Goal: Task Accomplishment & Management: Complete application form

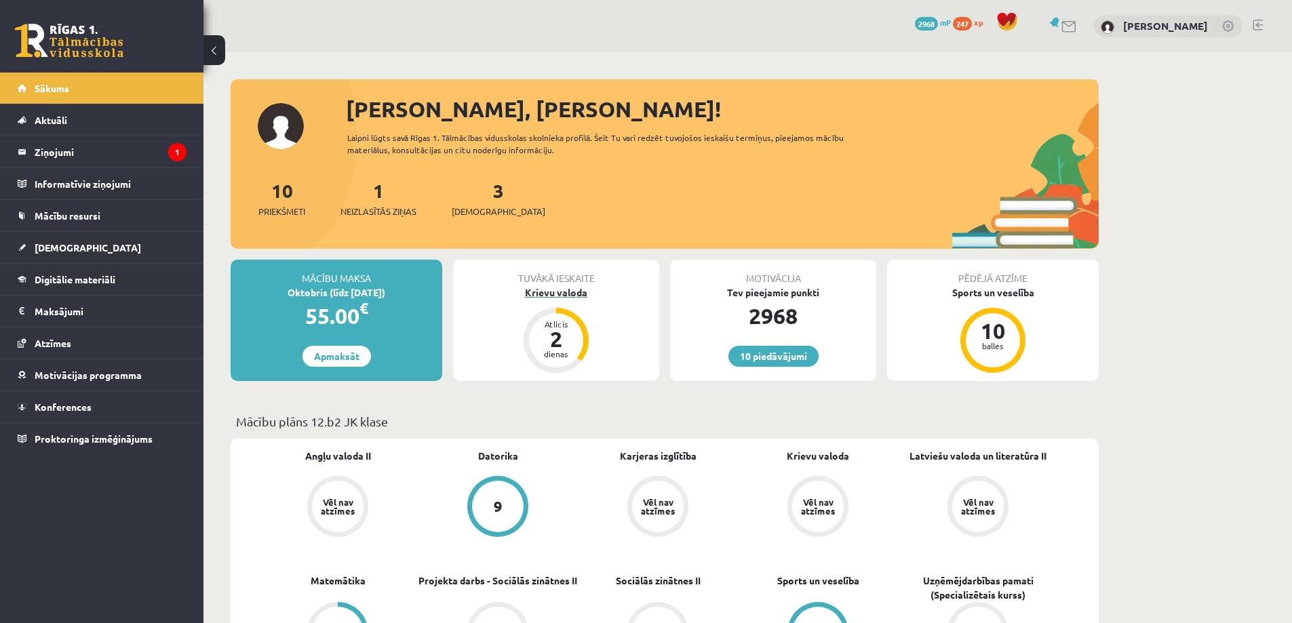
click at [569, 292] on div "Krievu valoda" at bounding box center [556, 293] width 206 height 14
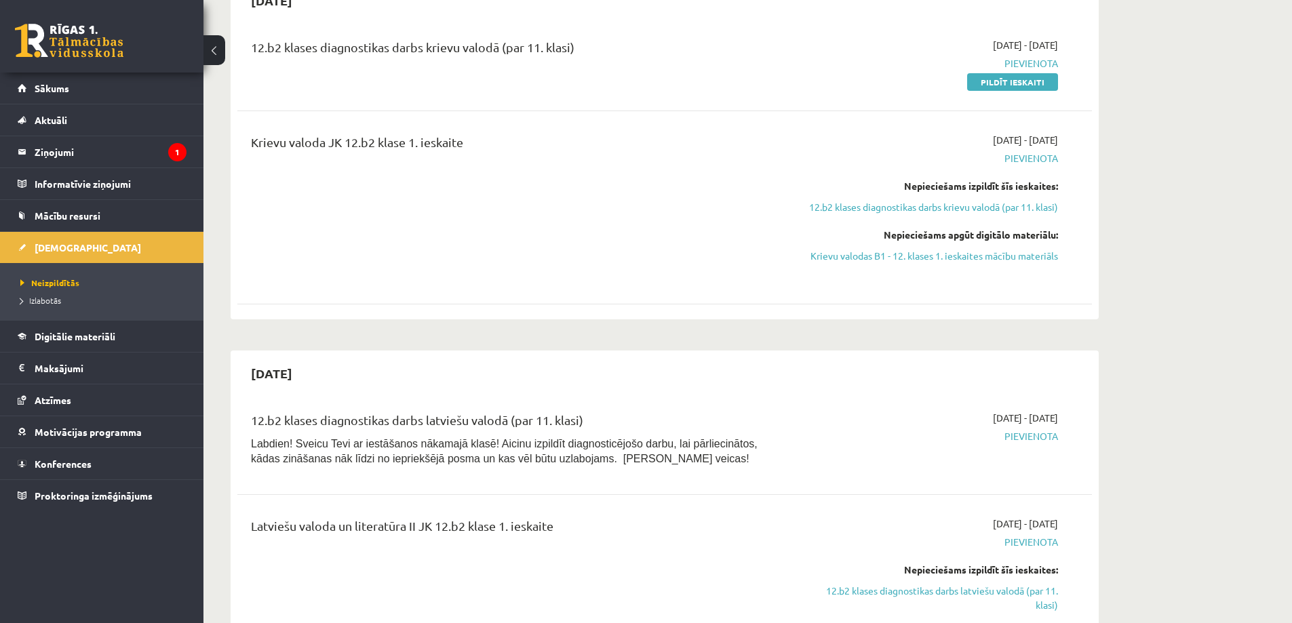
scroll to position [611, 0]
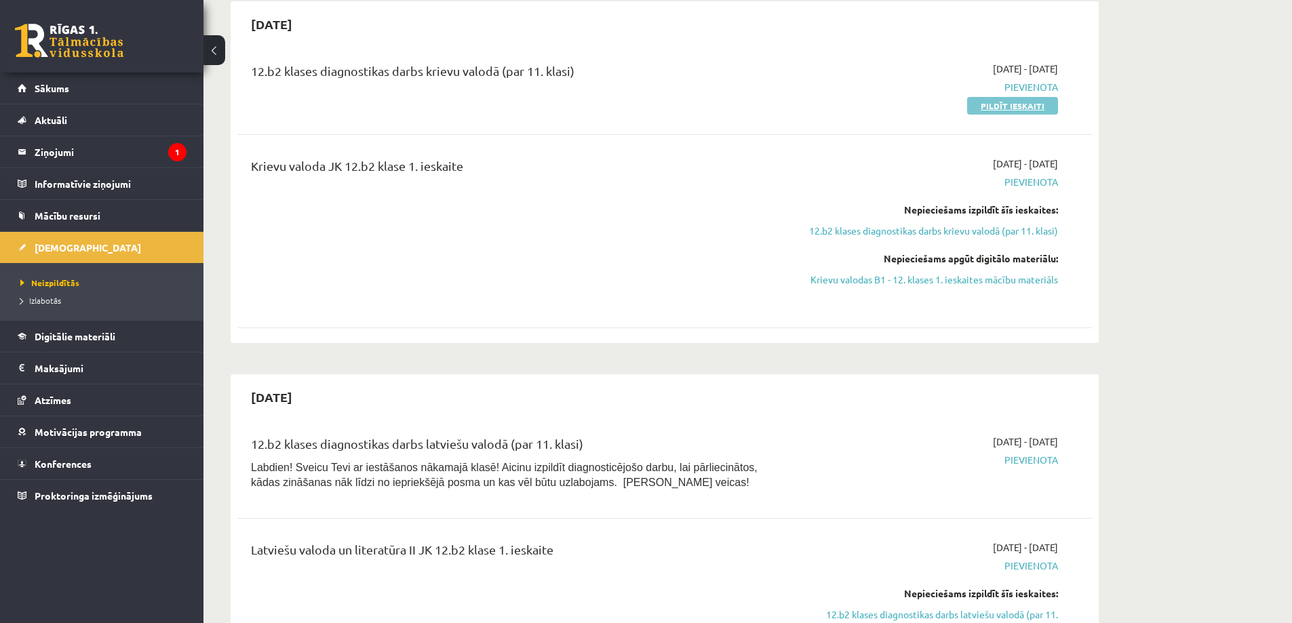
click at [1031, 108] on link "Pildīt ieskaiti" at bounding box center [1012, 106] width 91 height 18
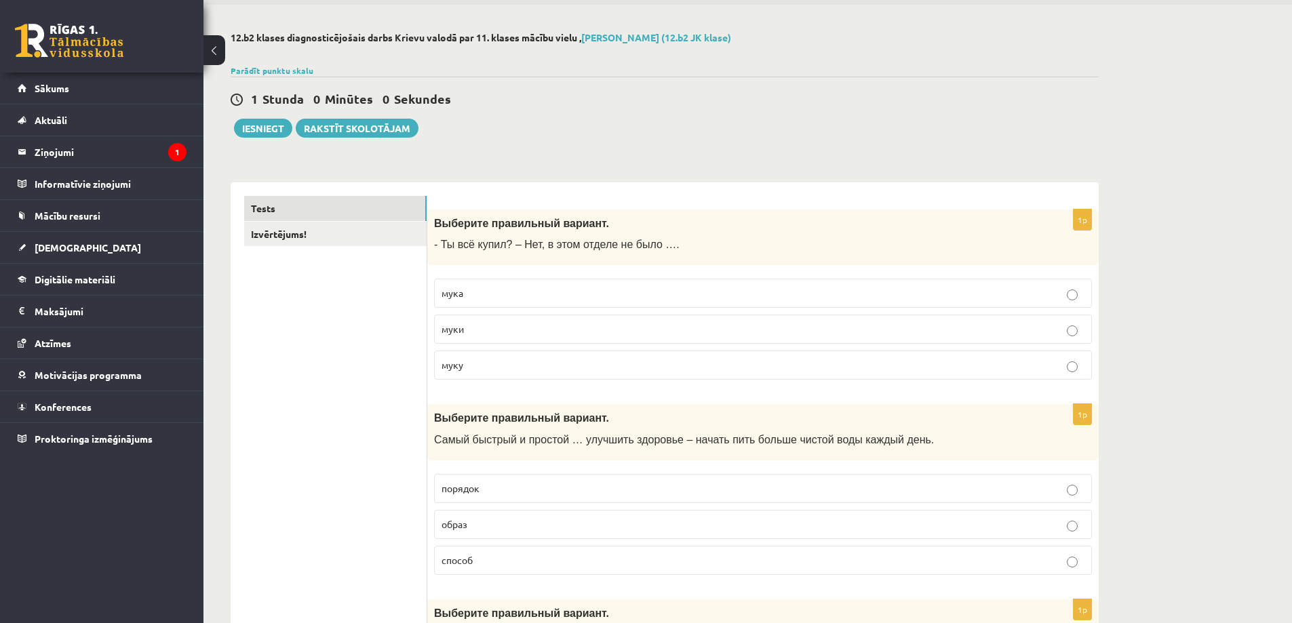
scroll to position [68, 0]
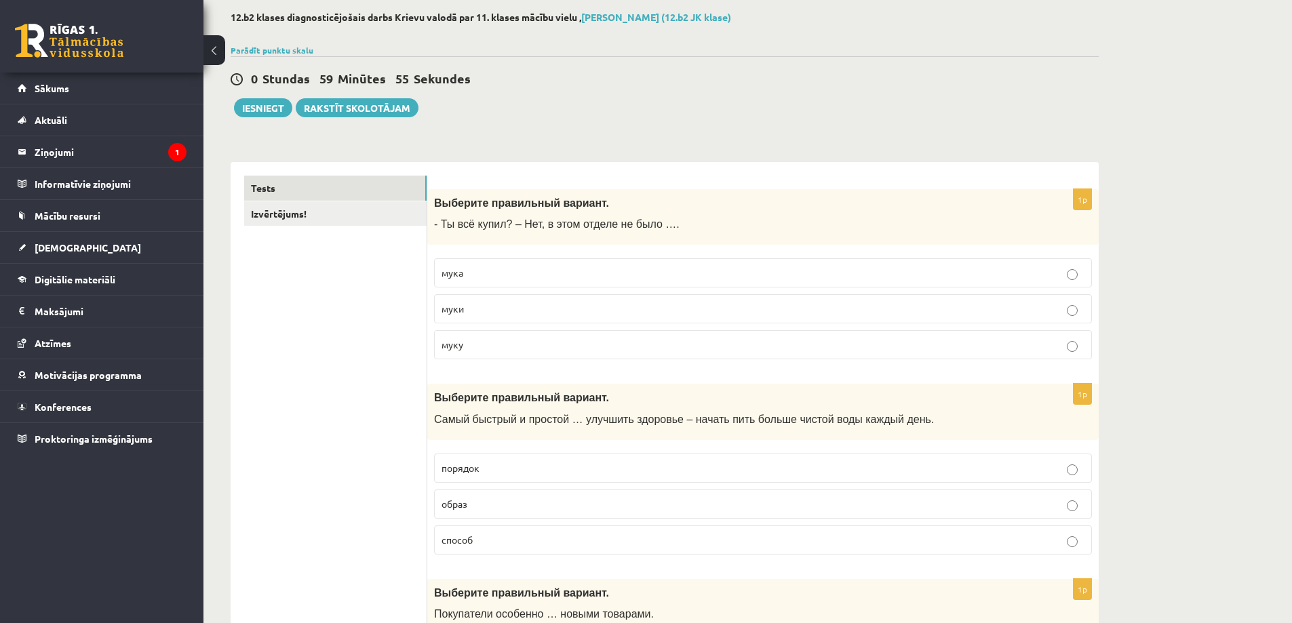
click at [484, 311] on p "муки" at bounding box center [763, 309] width 643 height 14
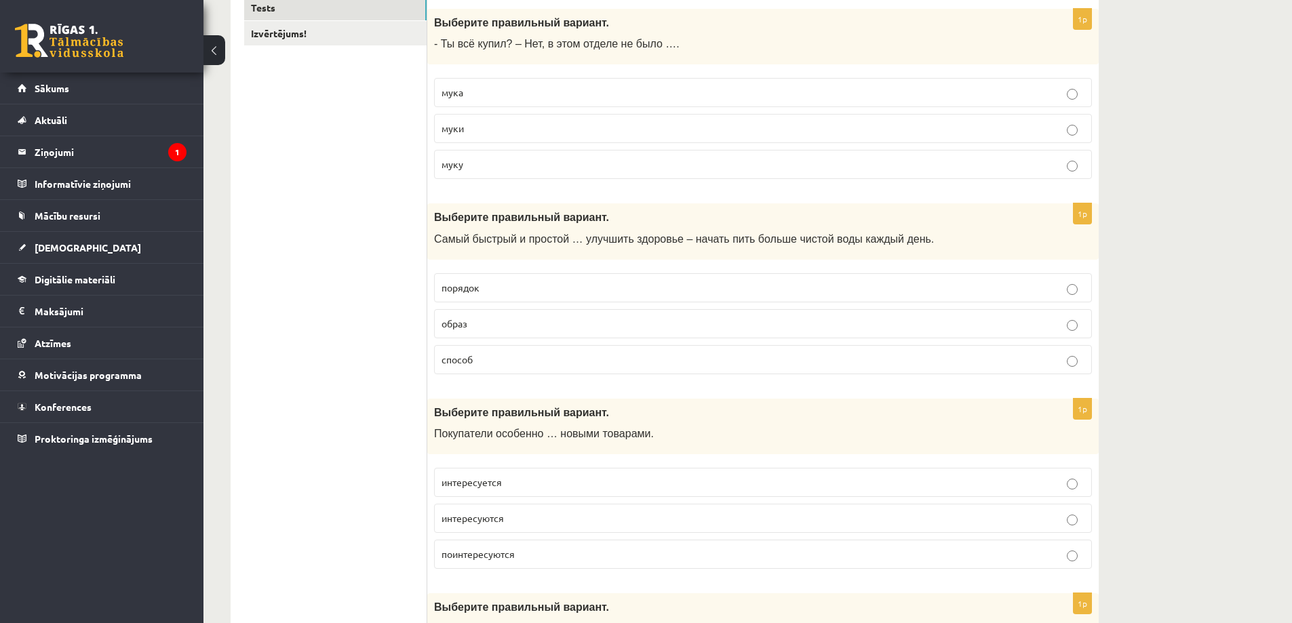
scroll to position [271, 0]
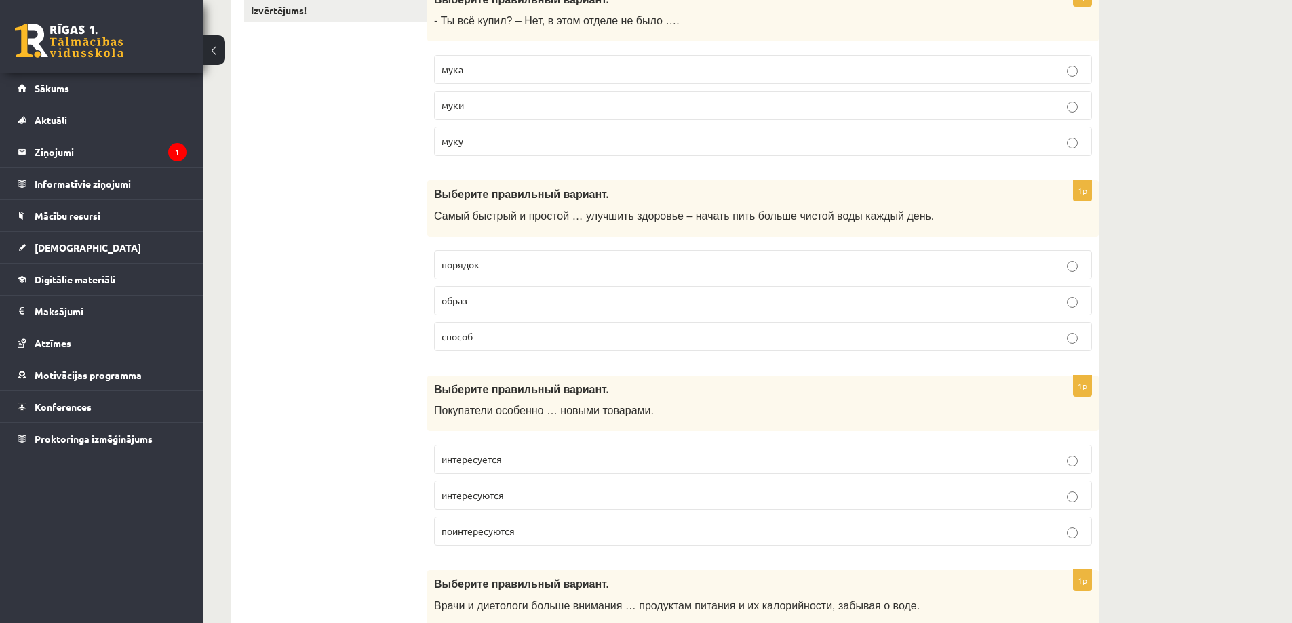
click at [478, 342] on p "способ" at bounding box center [763, 337] width 643 height 14
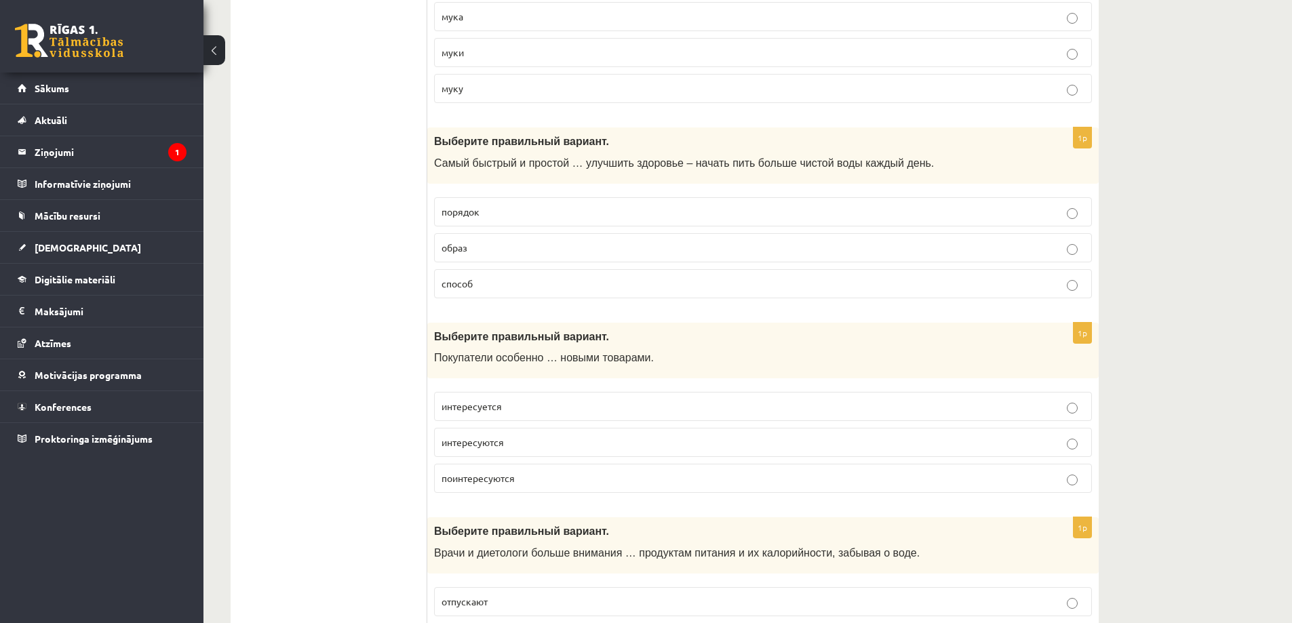
scroll to position [407, 0]
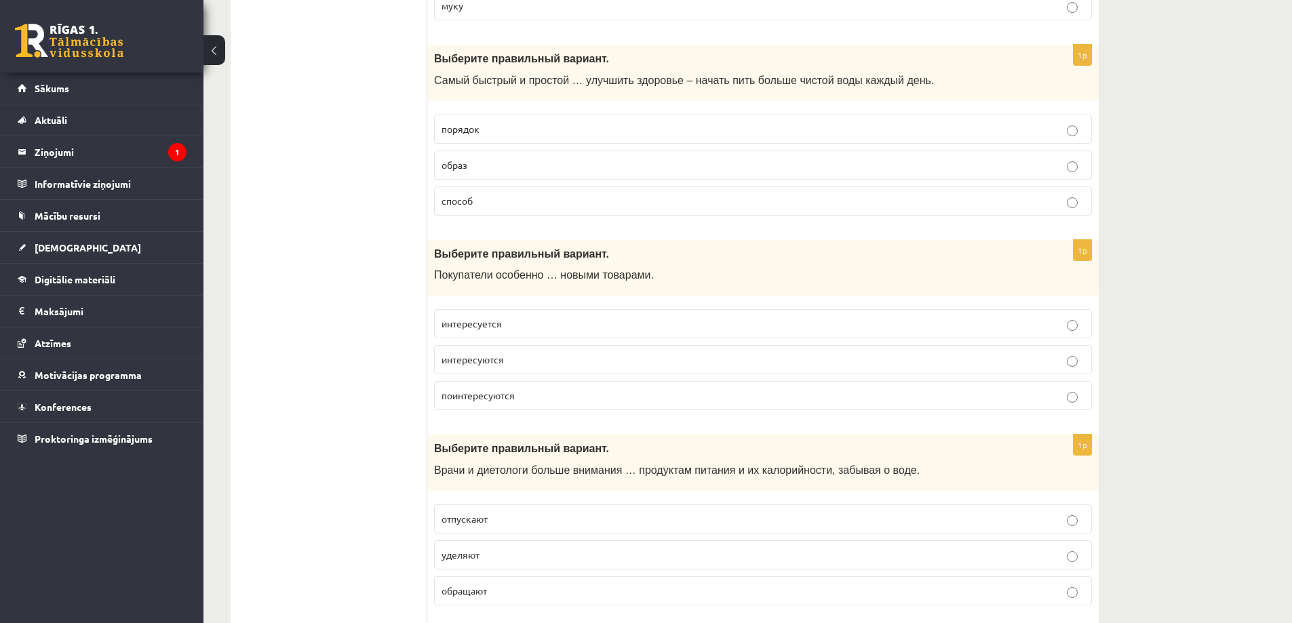
click at [498, 360] on span "интересуются" at bounding box center [473, 359] width 62 height 12
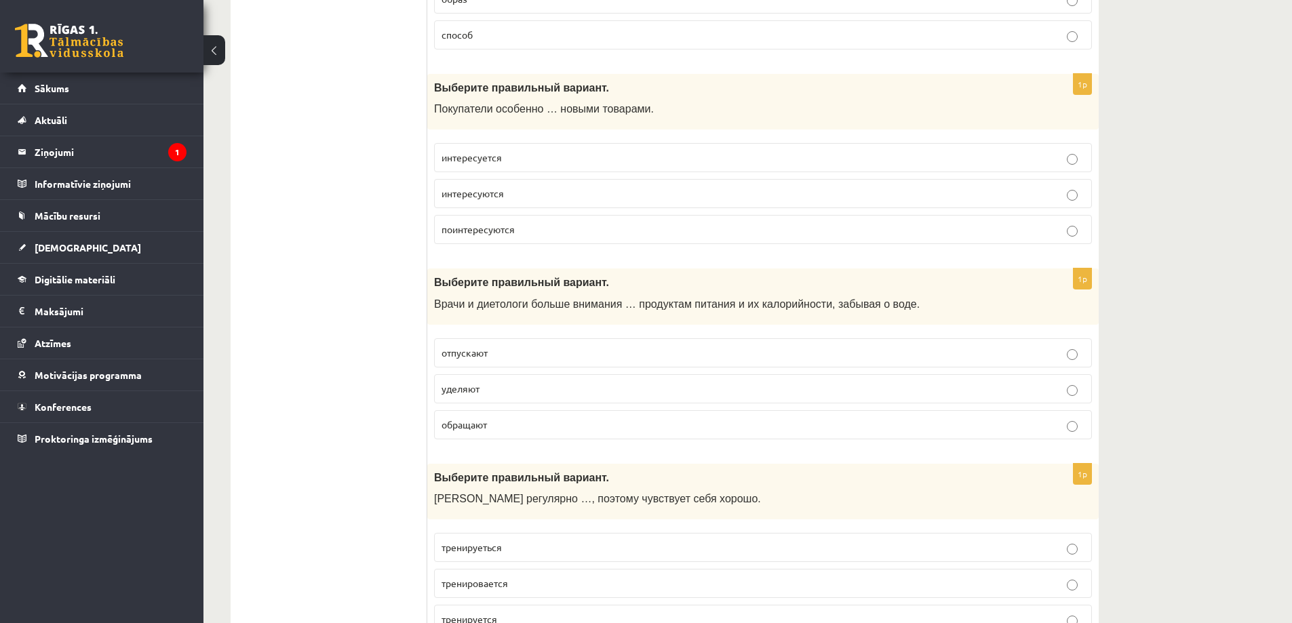
scroll to position [611, 0]
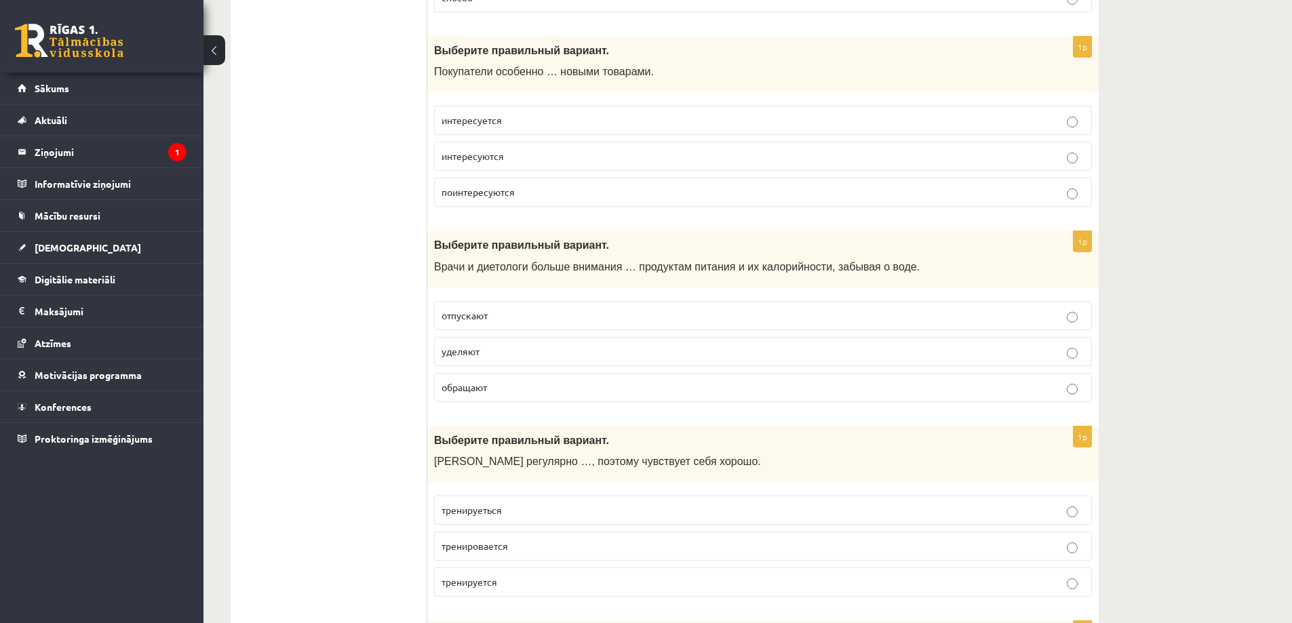
click at [476, 353] on span "уделяют" at bounding box center [461, 351] width 38 height 12
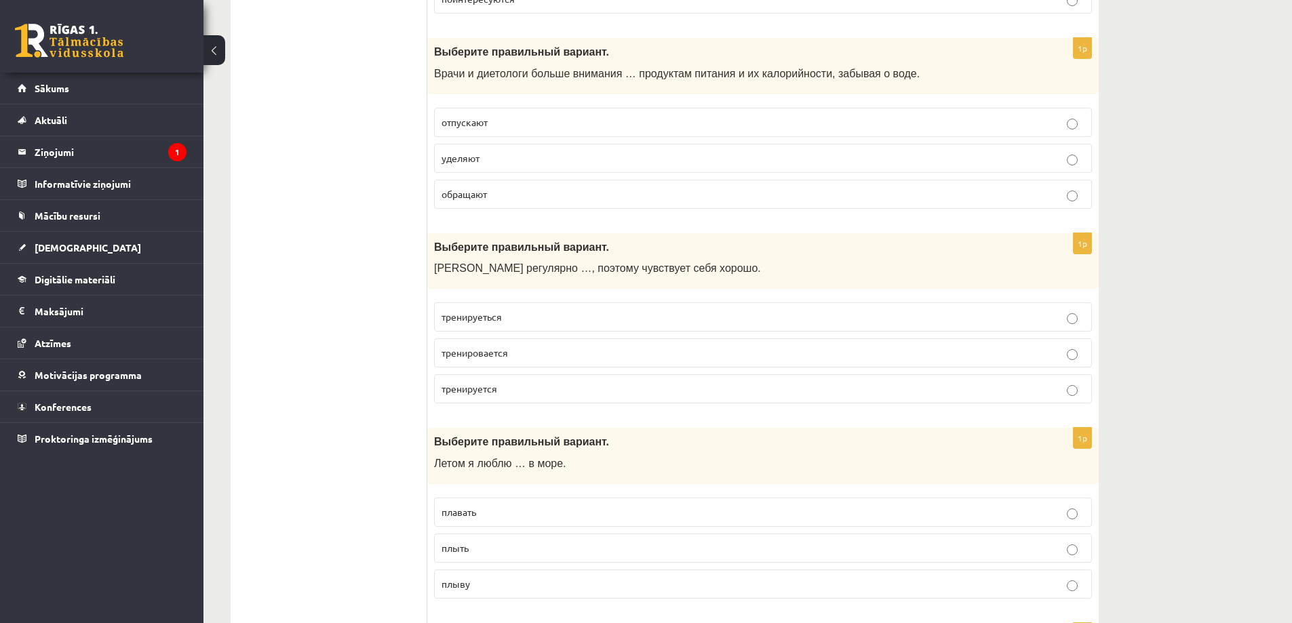
scroll to position [882, 0]
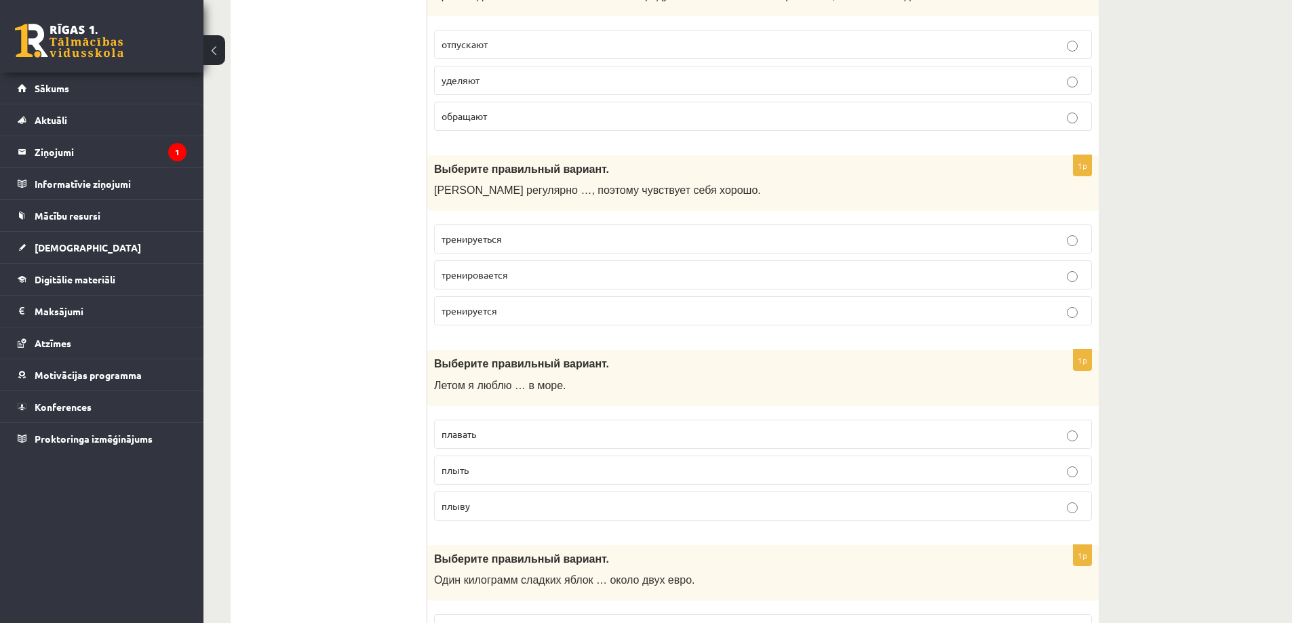
click at [486, 307] on span "тренируется" at bounding box center [470, 311] width 56 height 12
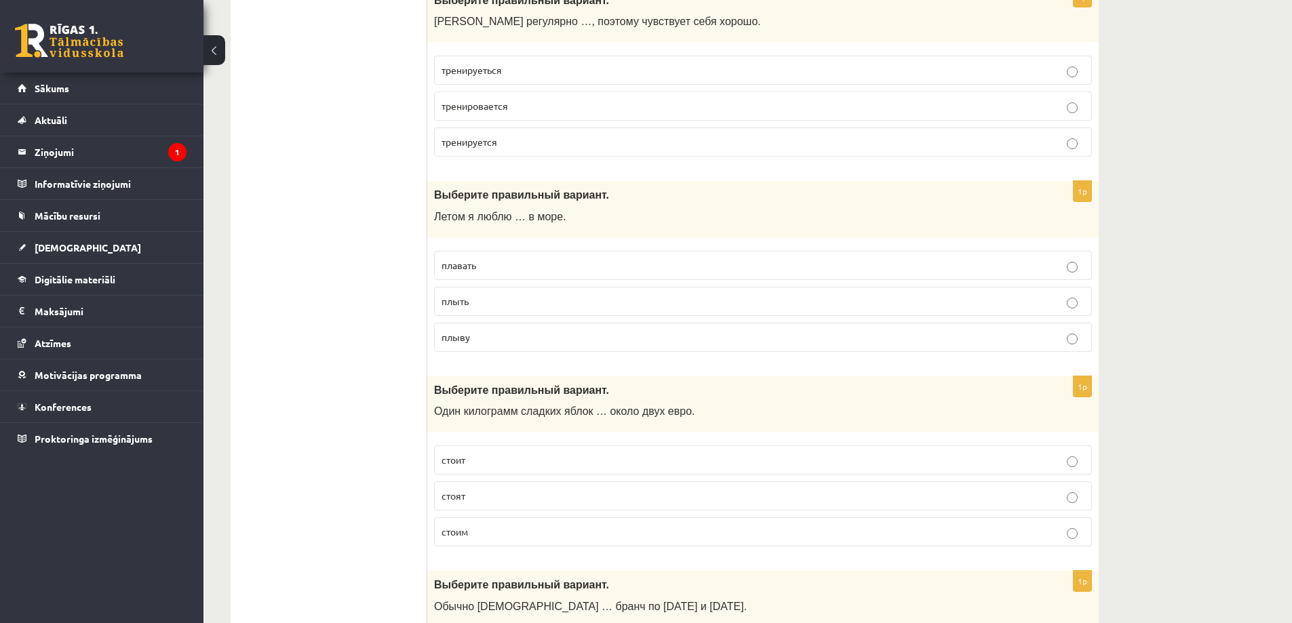
scroll to position [1085, 0]
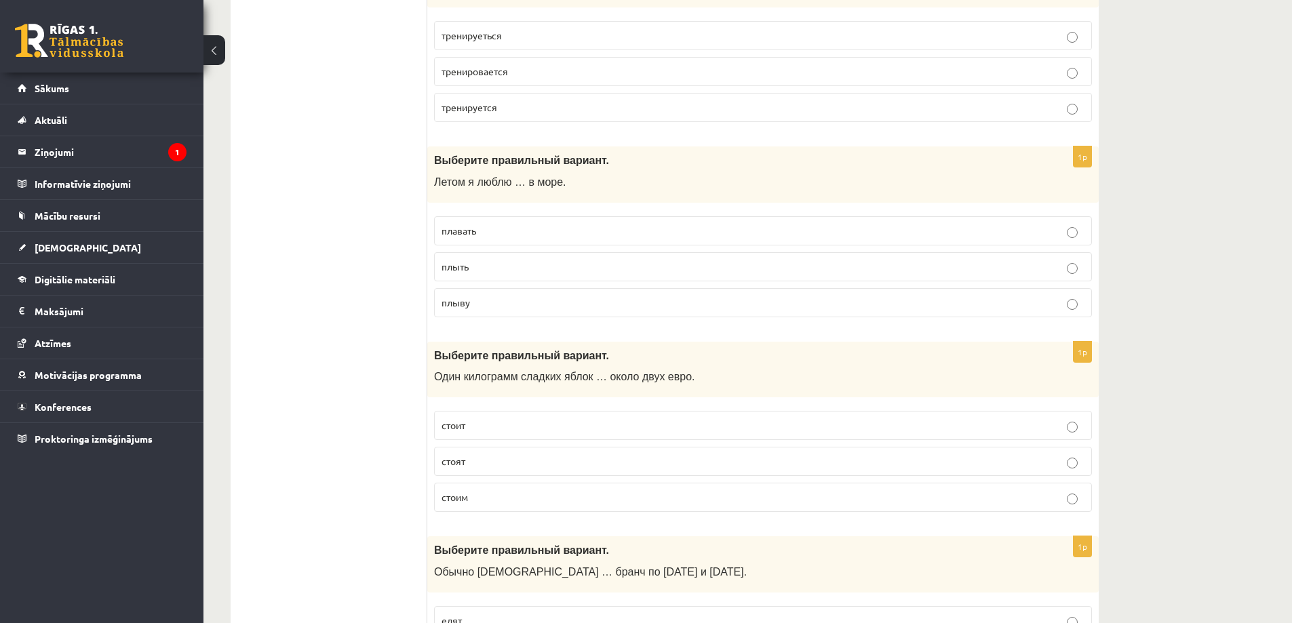
click at [461, 229] on span "плавать" at bounding box center [459, 231] width 35 height 12
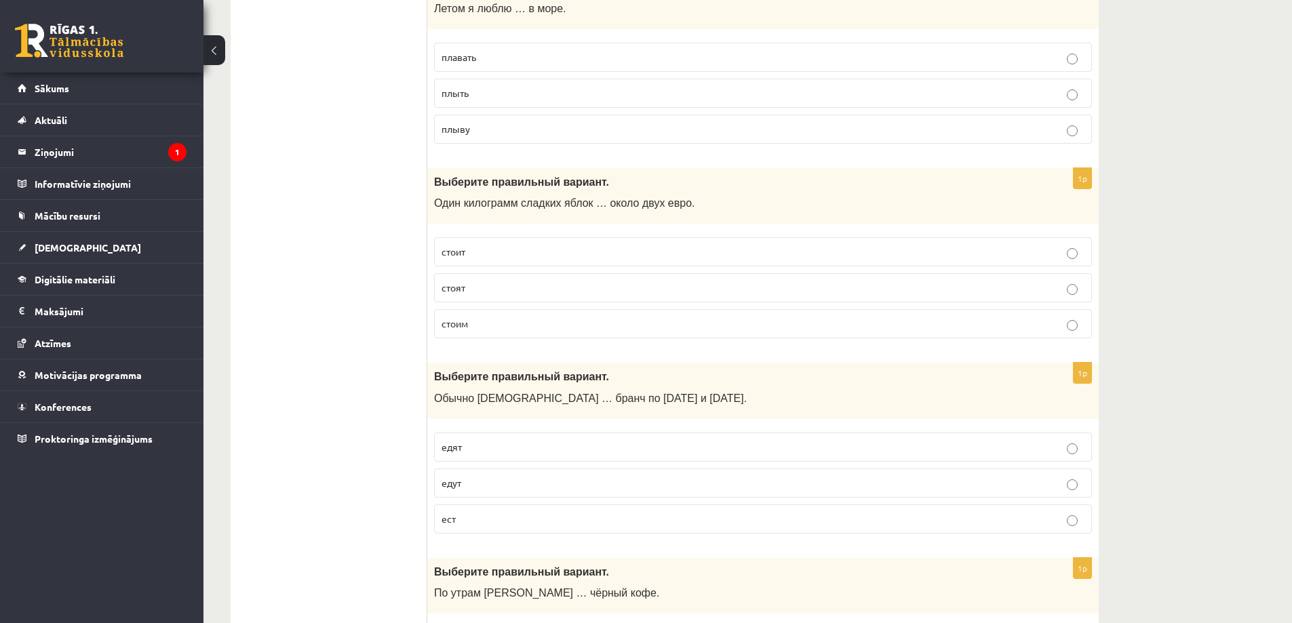
scroll to position [1289, 0]
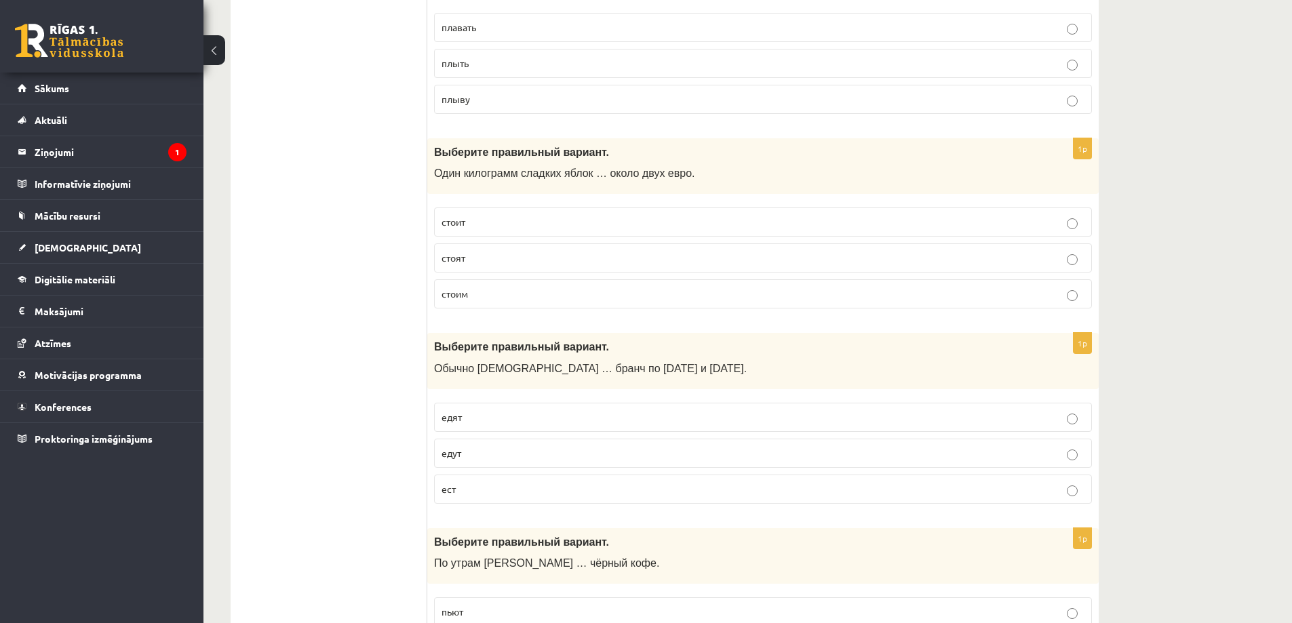
click at [479, 225] on p "стоит" at bounding box center [763, 222] width 643 height 14
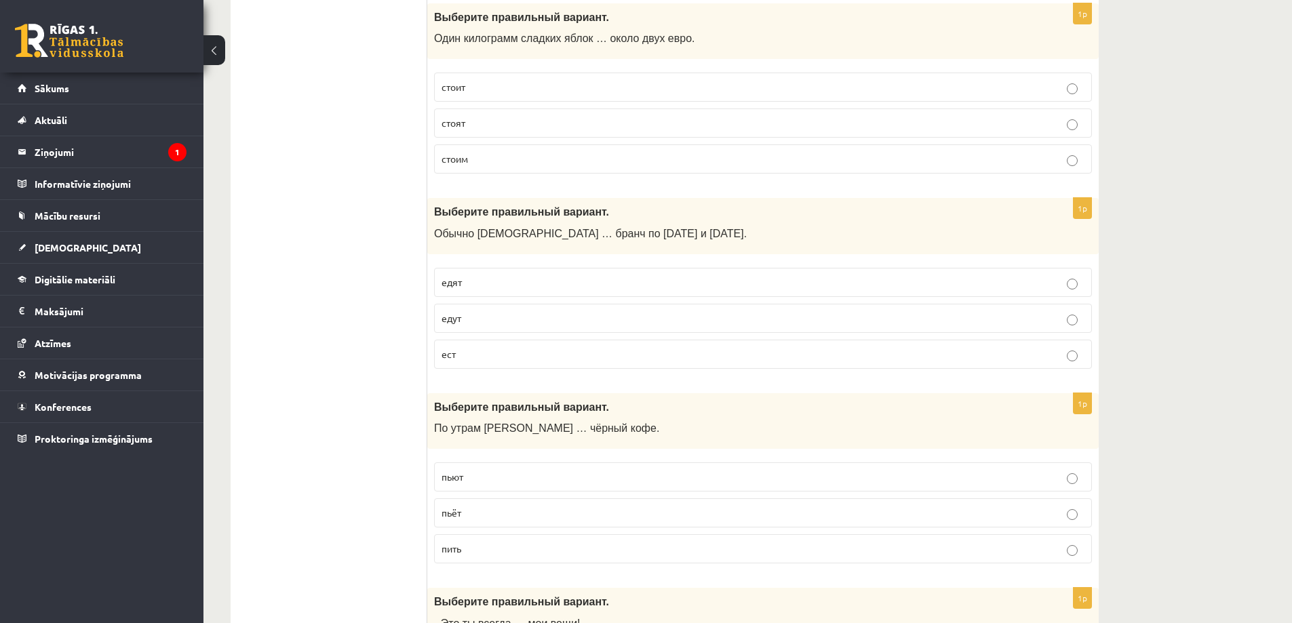
scroll to position [1425, 0]
click at [464, 288] on p "едят" at bounding box center [763, 282] width 643 height 14
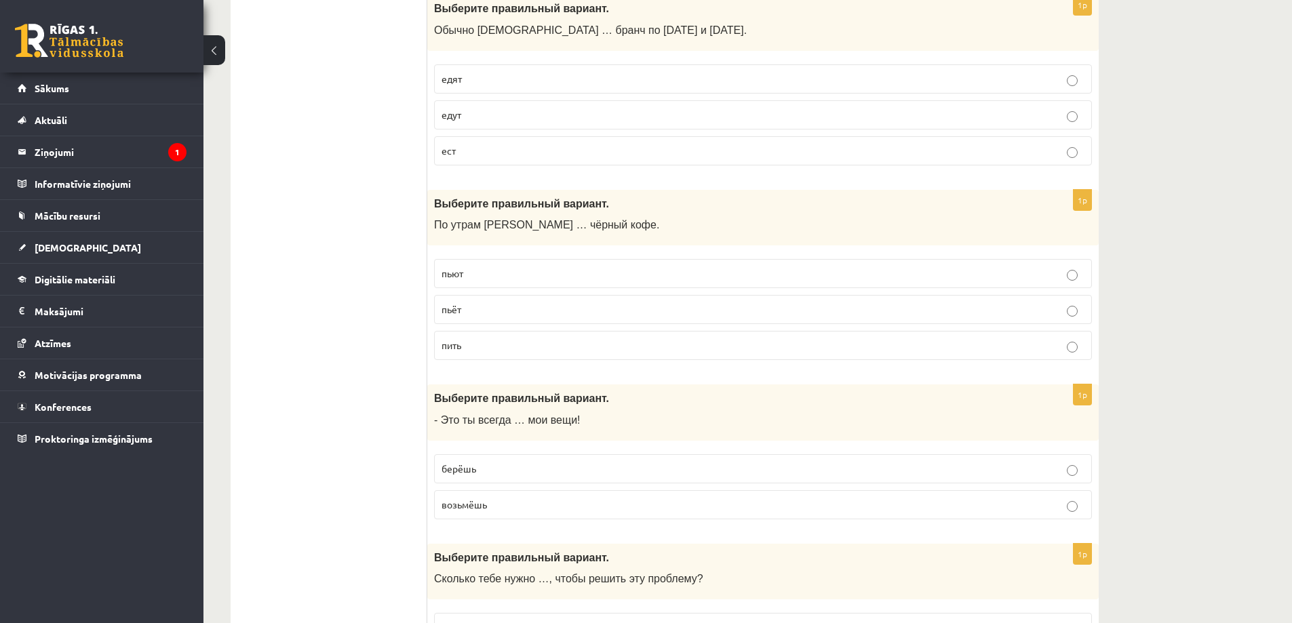
scroll to position [1628, 0]
click at [465, 307] on p "пьёт" at bounding box center [763, 309] width 643 height 14
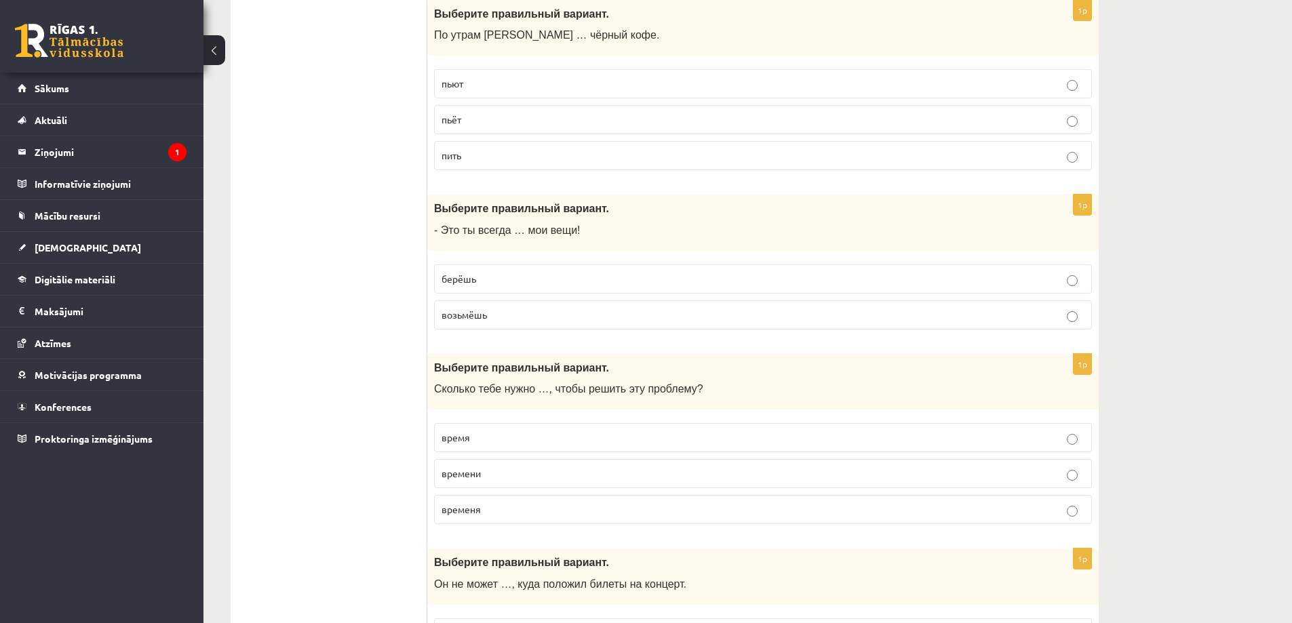
scroll to position [1832, 0]
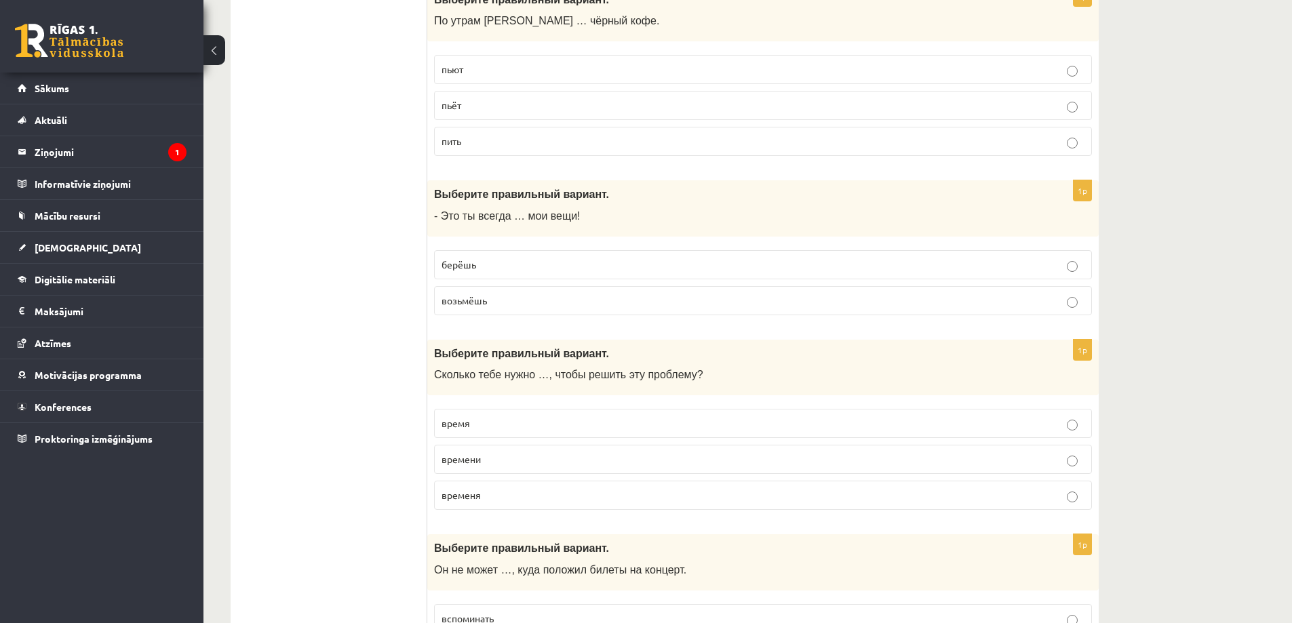
click at [470, 271] on p "берёшь" at bounding box center [763, 265] width 643 height 14
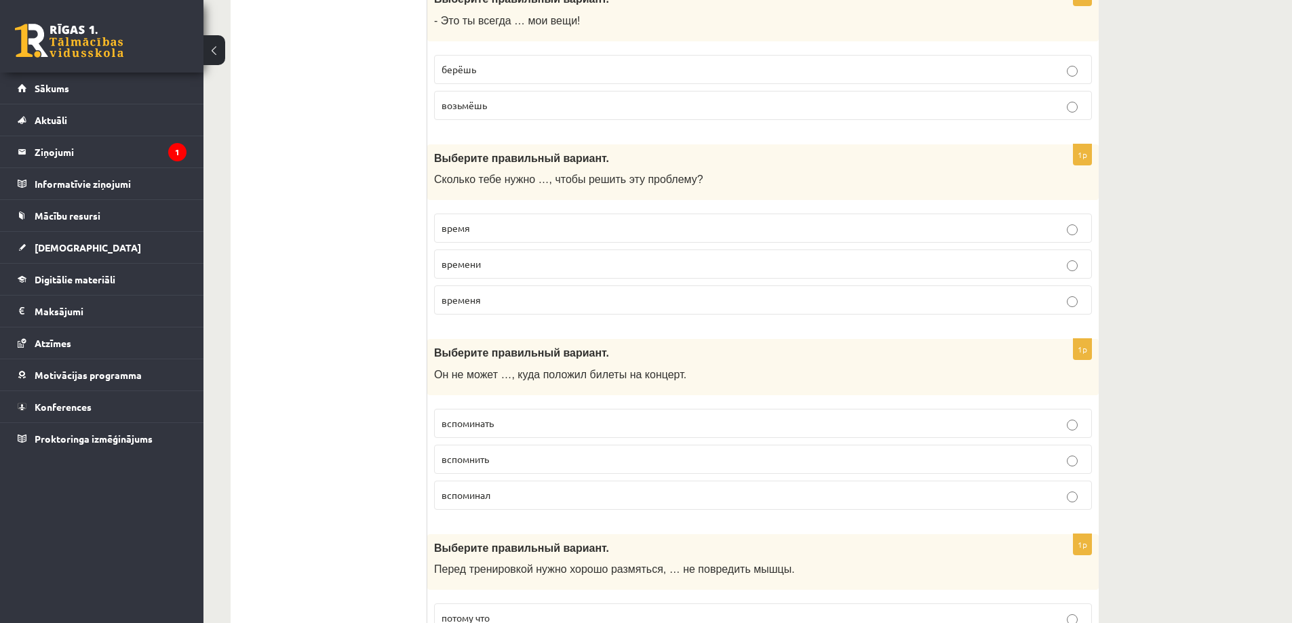
scroll to position [2035, 0]
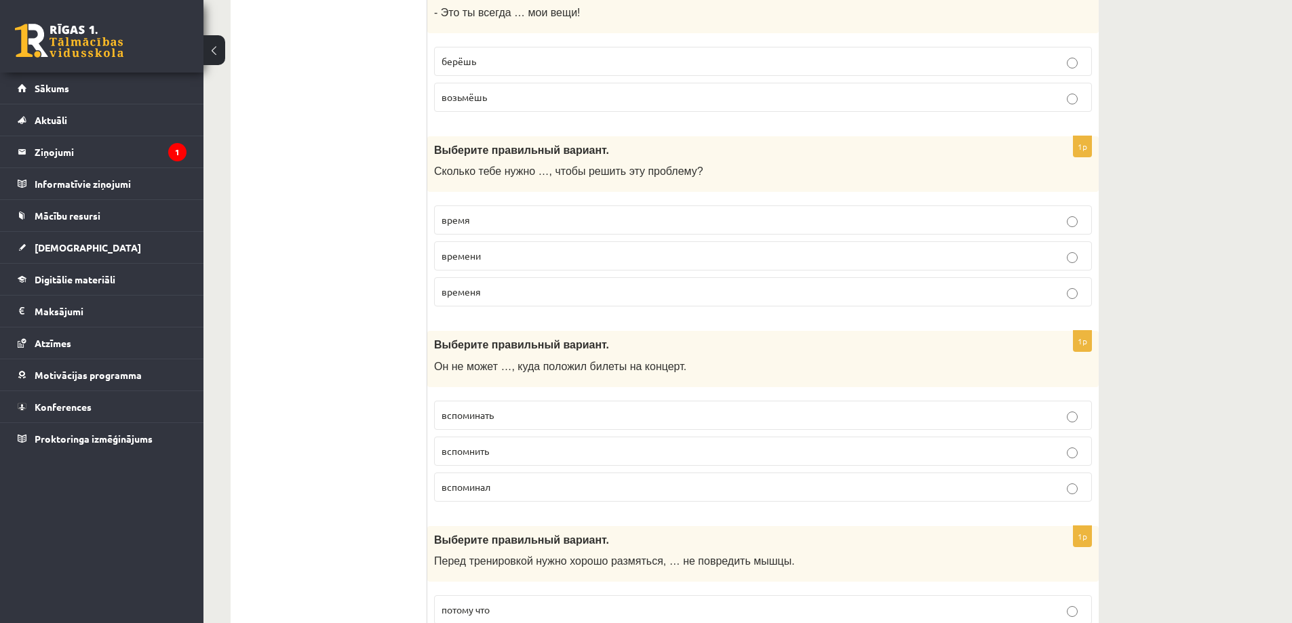
click at [469, 256] on span "времени" at bounding box center [461, 256] width 39 height 12
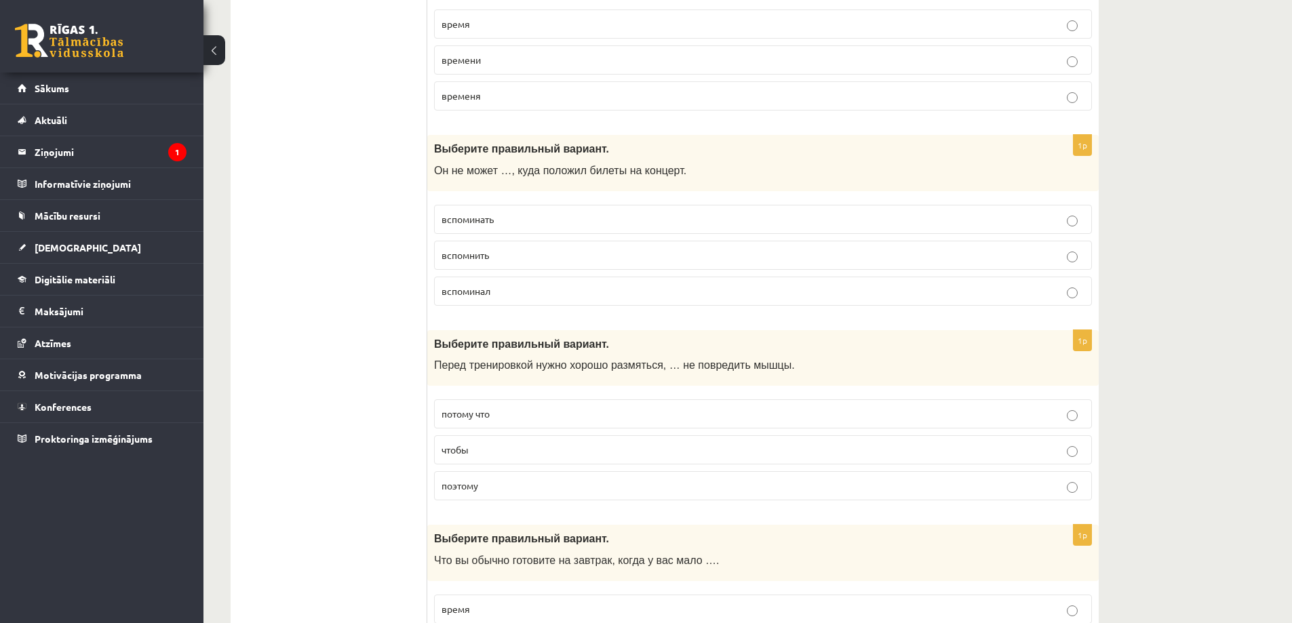
scroll to position [2239, 0]
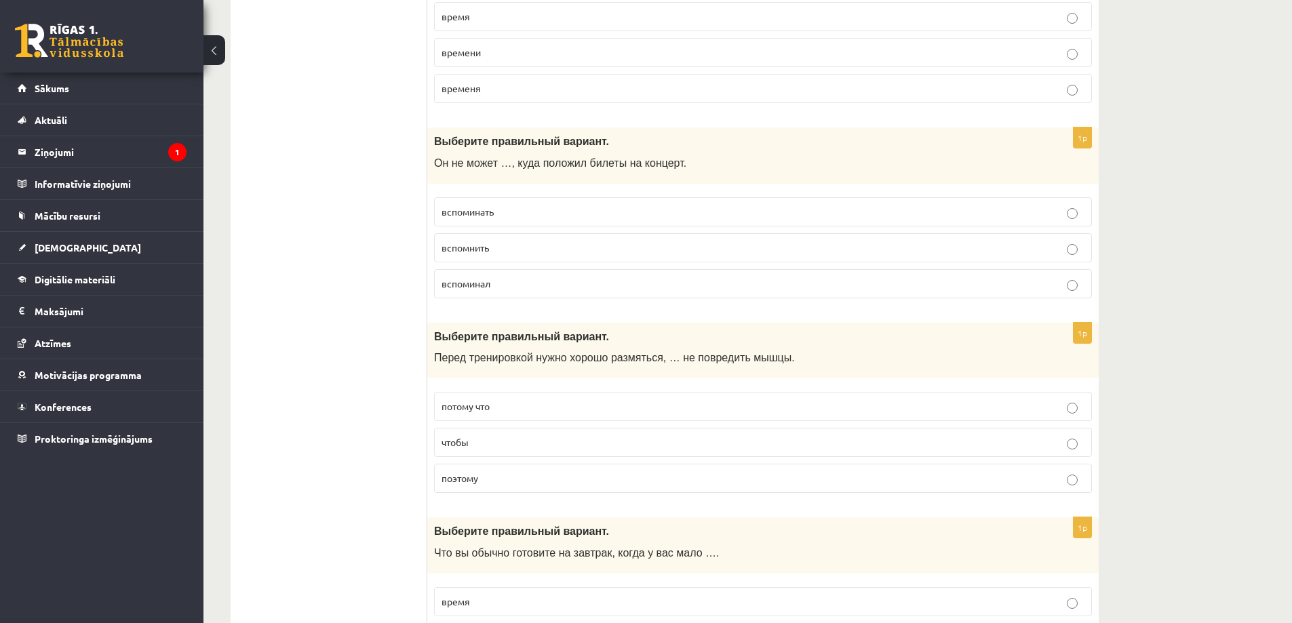
click at [480, 248] on span "вспомнить" at bounding box center [465, 248] width 47 height 12
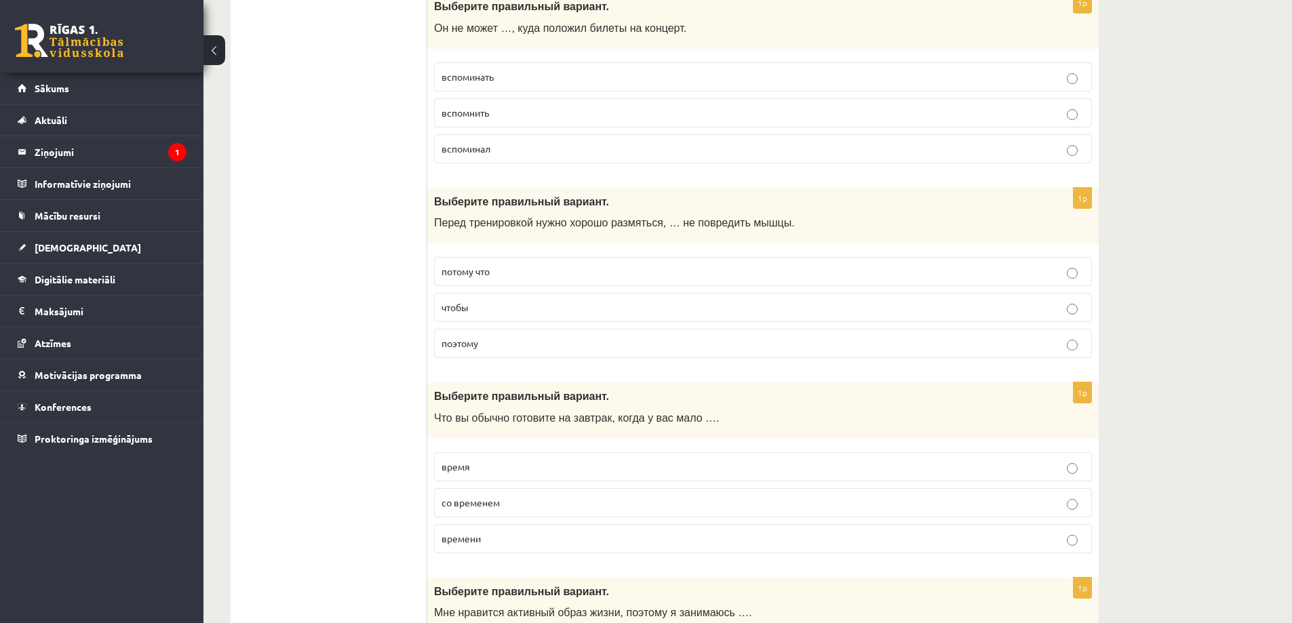
scroll to position [2375, 0]
click at [454, 305] on span "чтобы" at bounding box center [455, 307] width 27 height 12
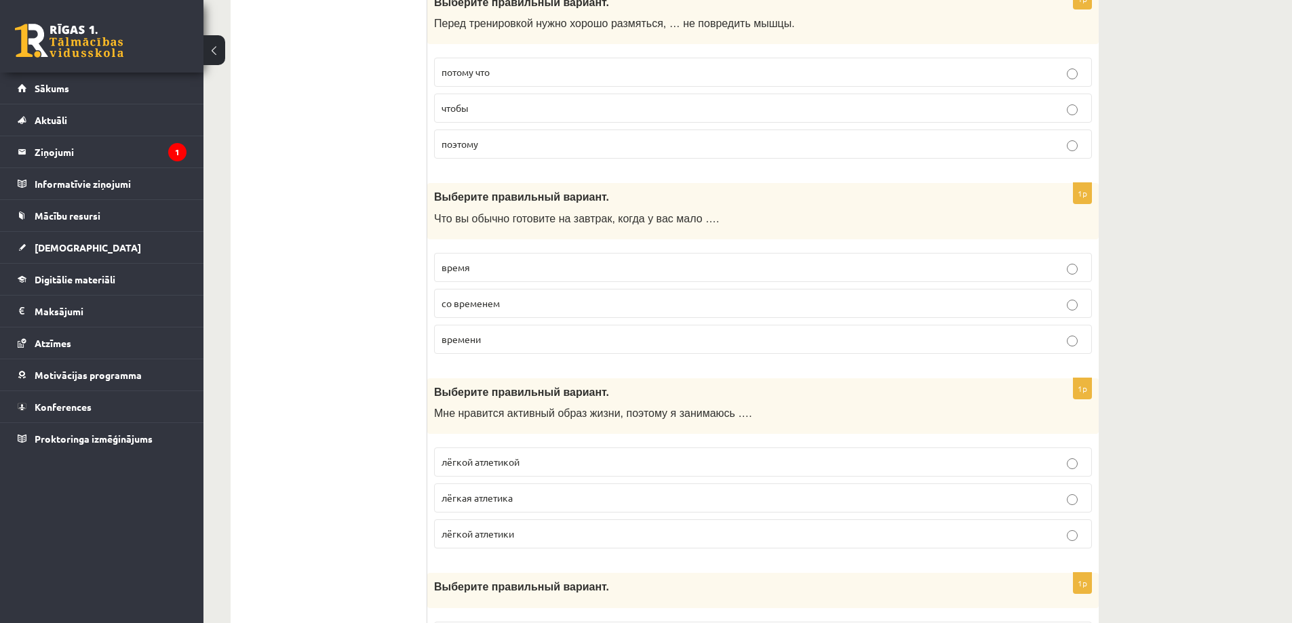
scroll to position [2578, 0]
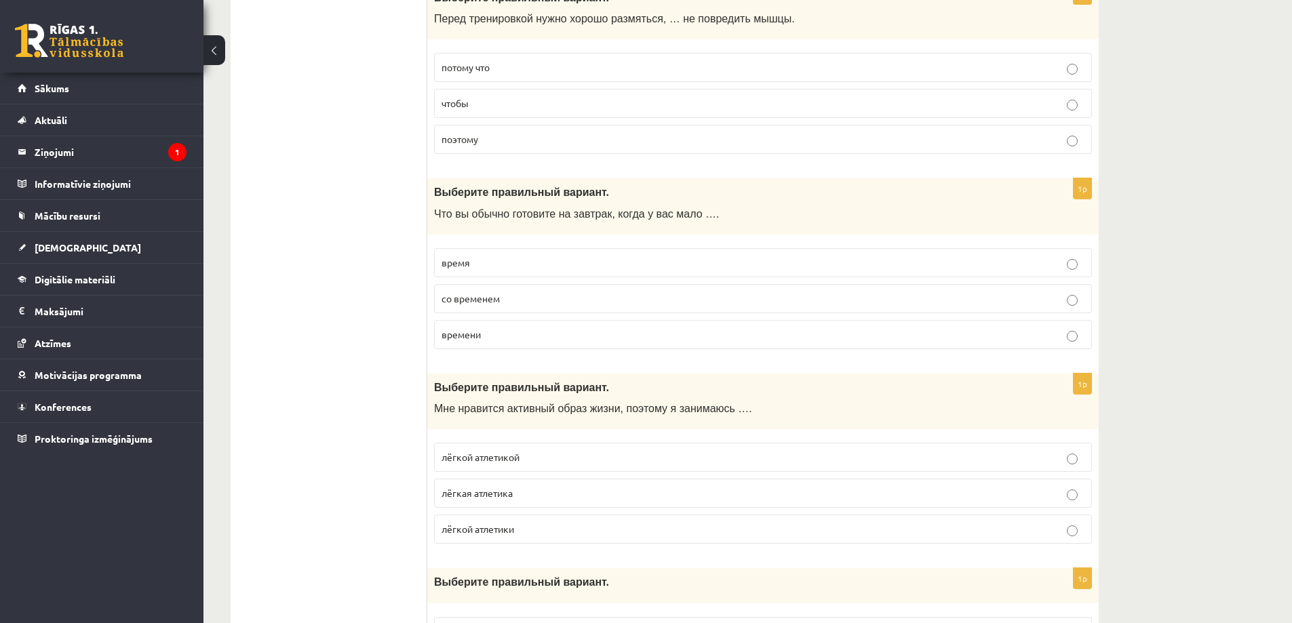
click at [475, 330] on span "времени" at bounding box center [461, 334] width 39 height 12
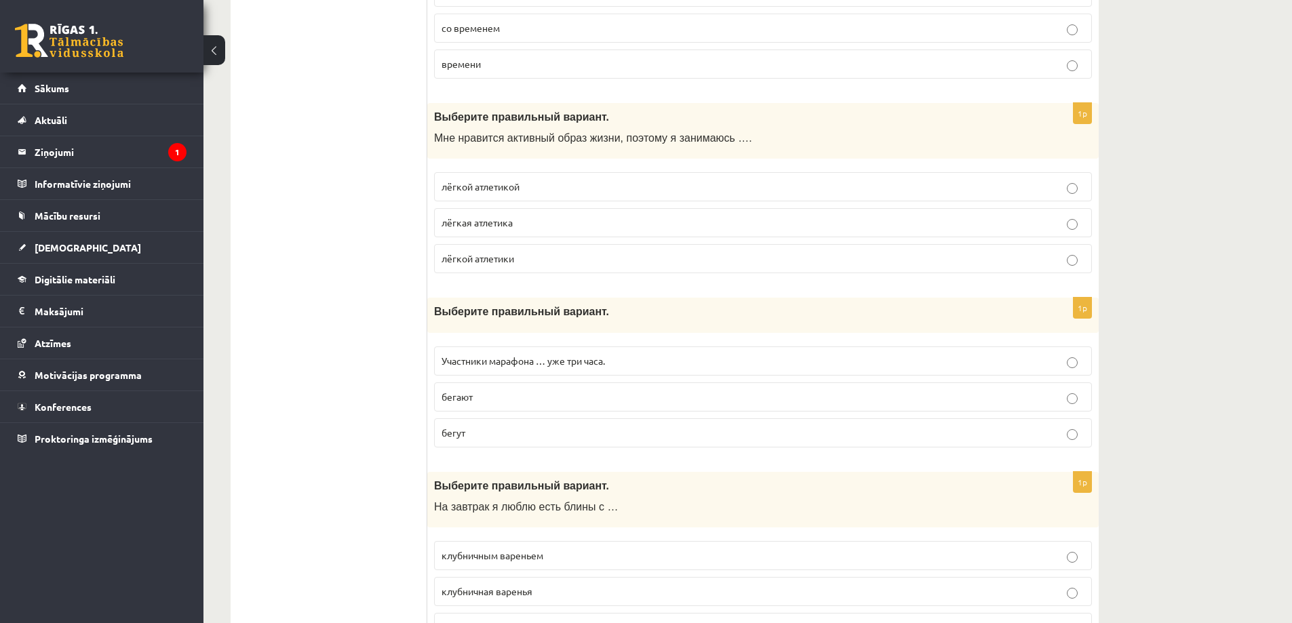
scroll to position [2849, 0]
click at [494, 181] on span "лёгкой атлетикой" at bounding box center [481, 186] width 78 height 12
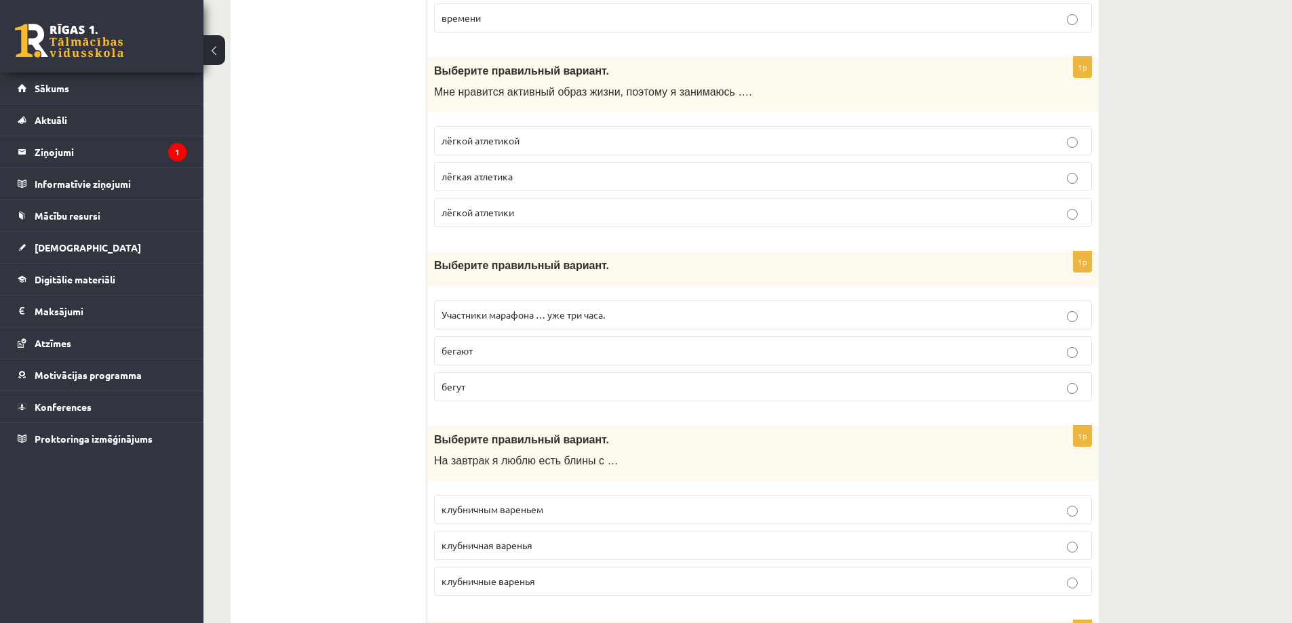
scroll to position [3053, 0]
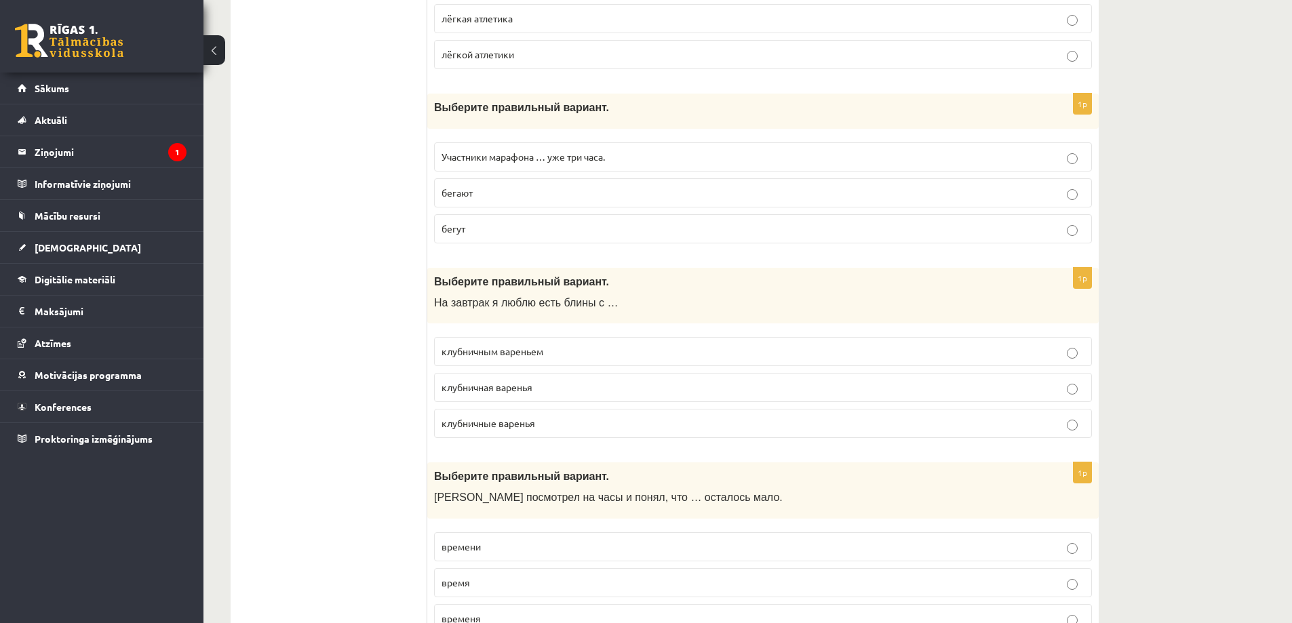
click at [476, 201] on label "бегают" at bounding box center [763, 192] width 658 height 29
click at [469, 224] on p "бегут" at bounding box center [763, 229] width 643 height 14
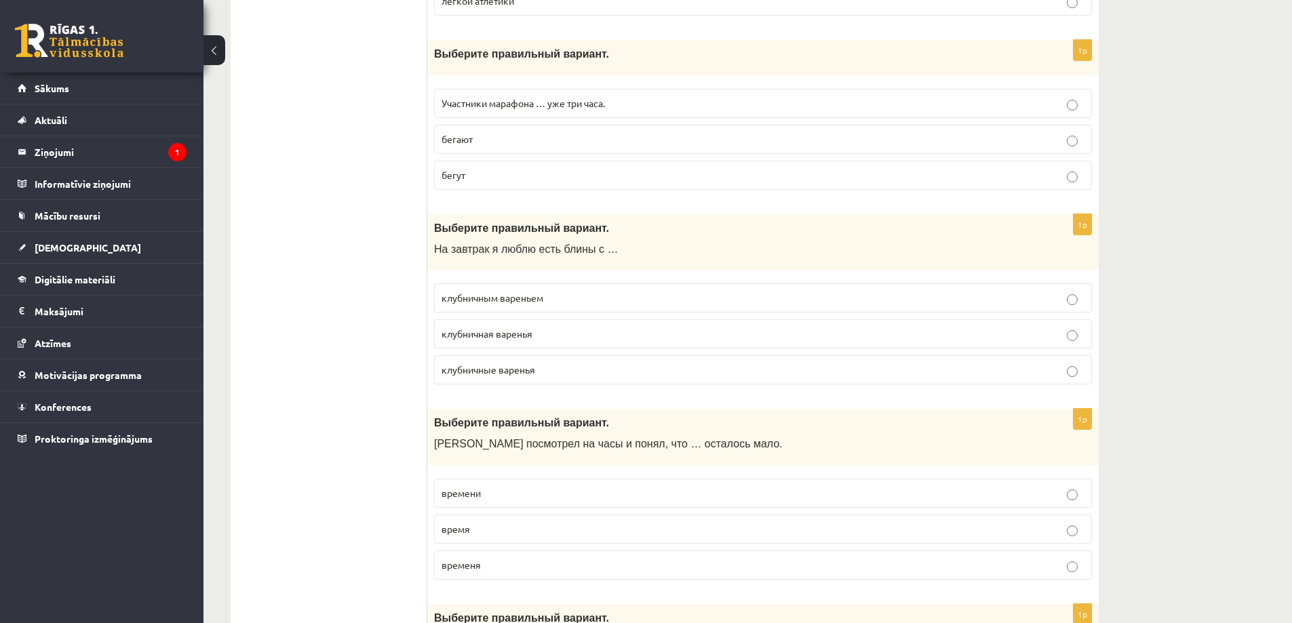
scroll to position [3189, 0]
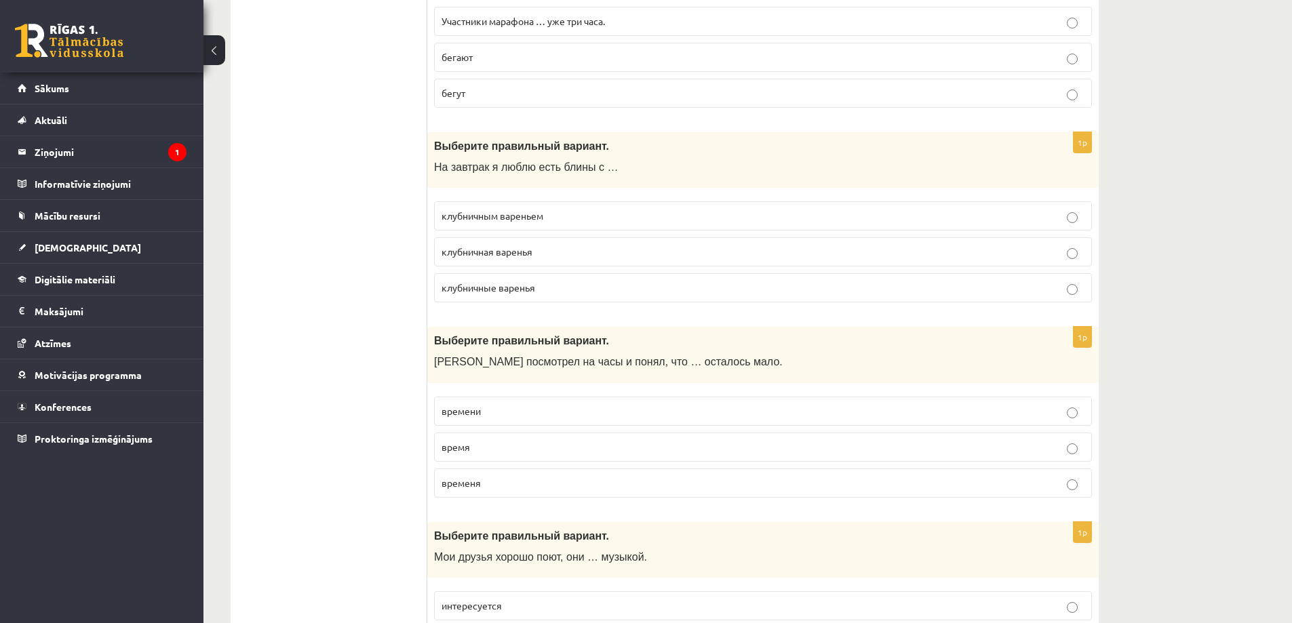
click at [541, 220] on span "клубничным вареньем" at bounding box center [493, 216] width 102 height 12
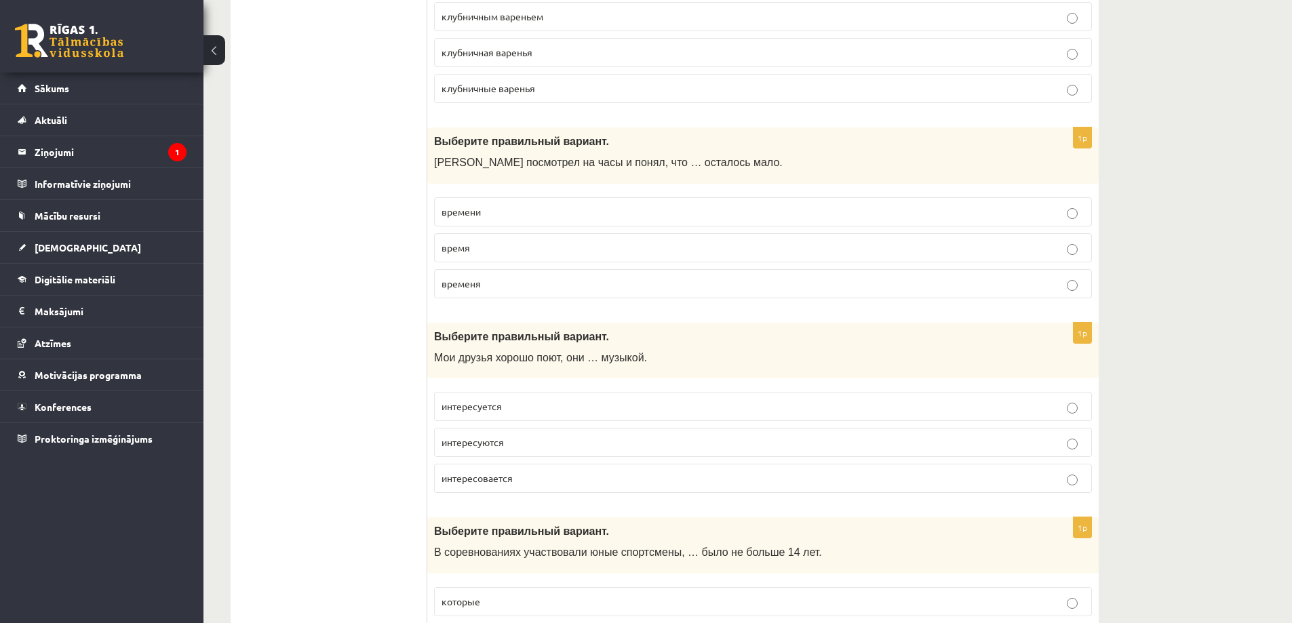
scroll to position [3392, 0]
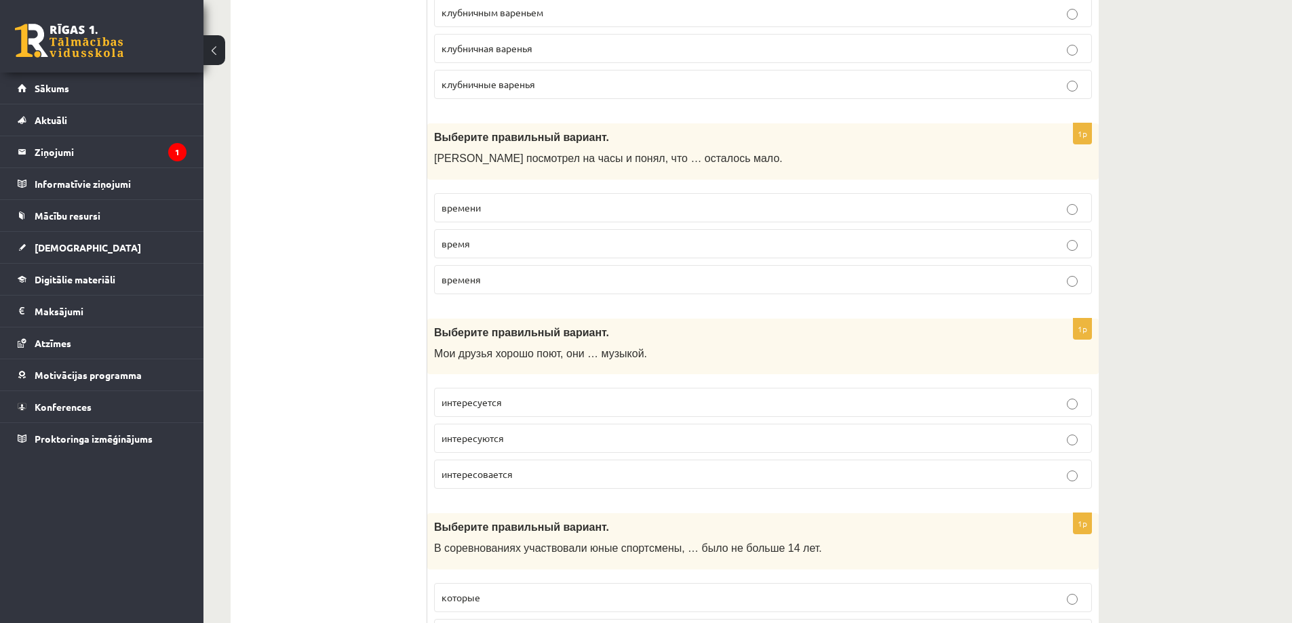
click at [478, 208] on span "времени" at bounding box center [461, 207] width 39 height 12
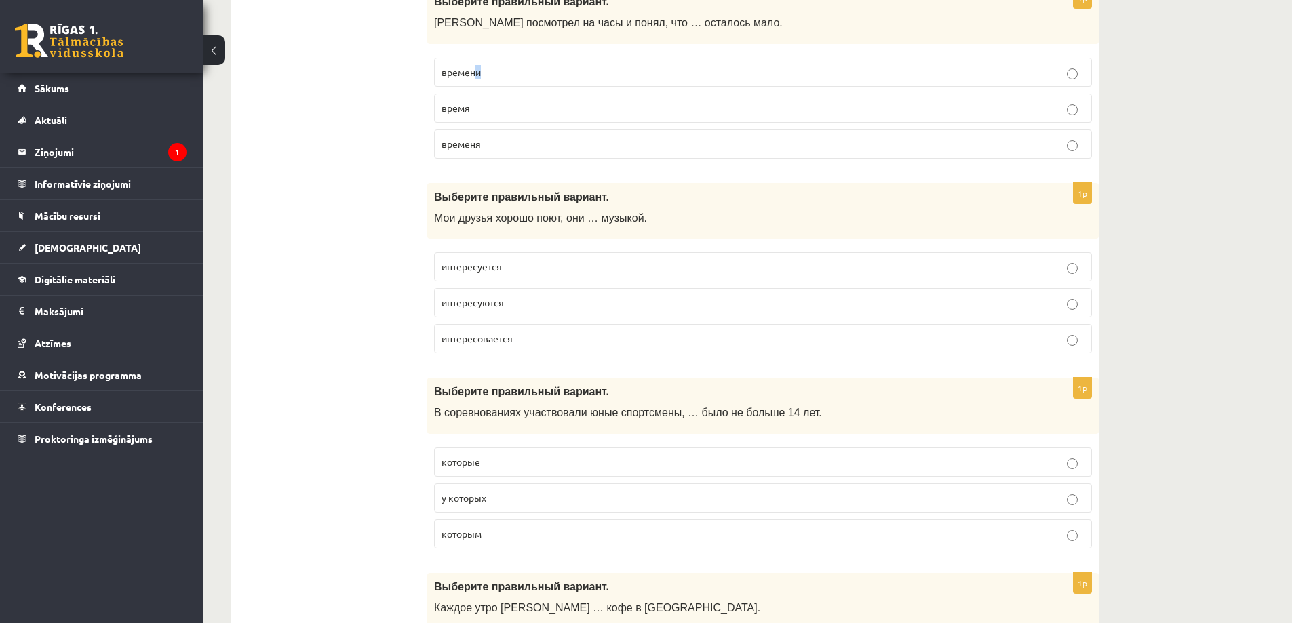
click at [478, 66] on span "времени" at bounding box center [461, 72] width 39 height 12
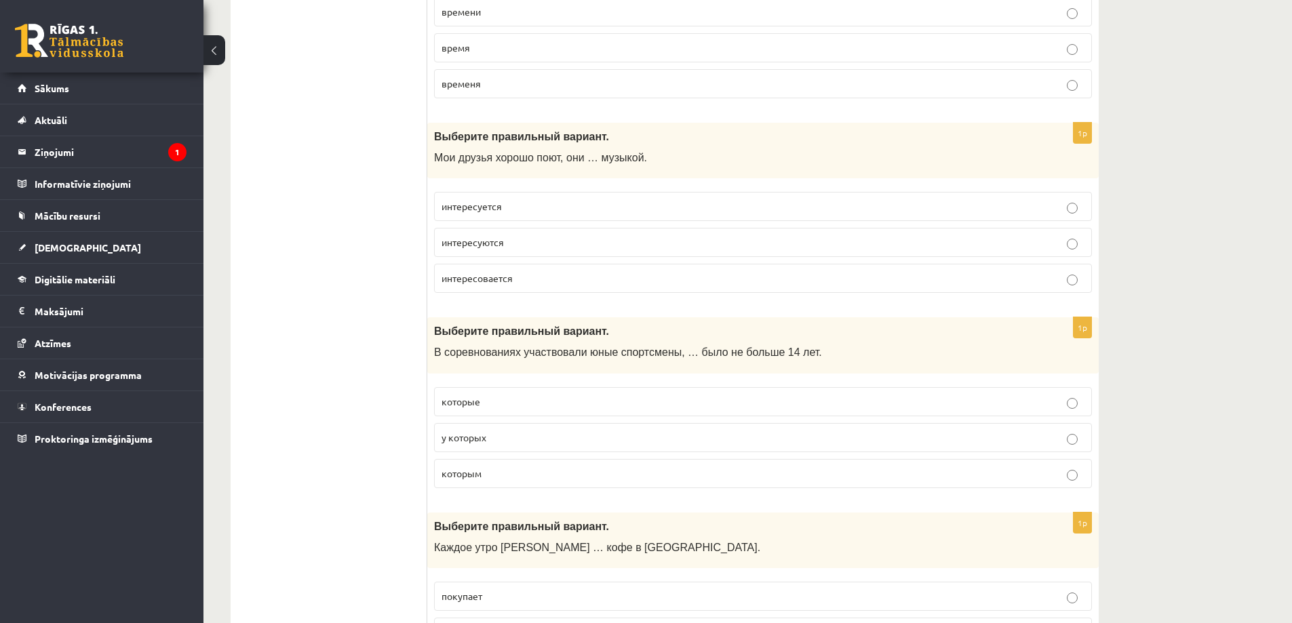
scroll to position [3596, 0]
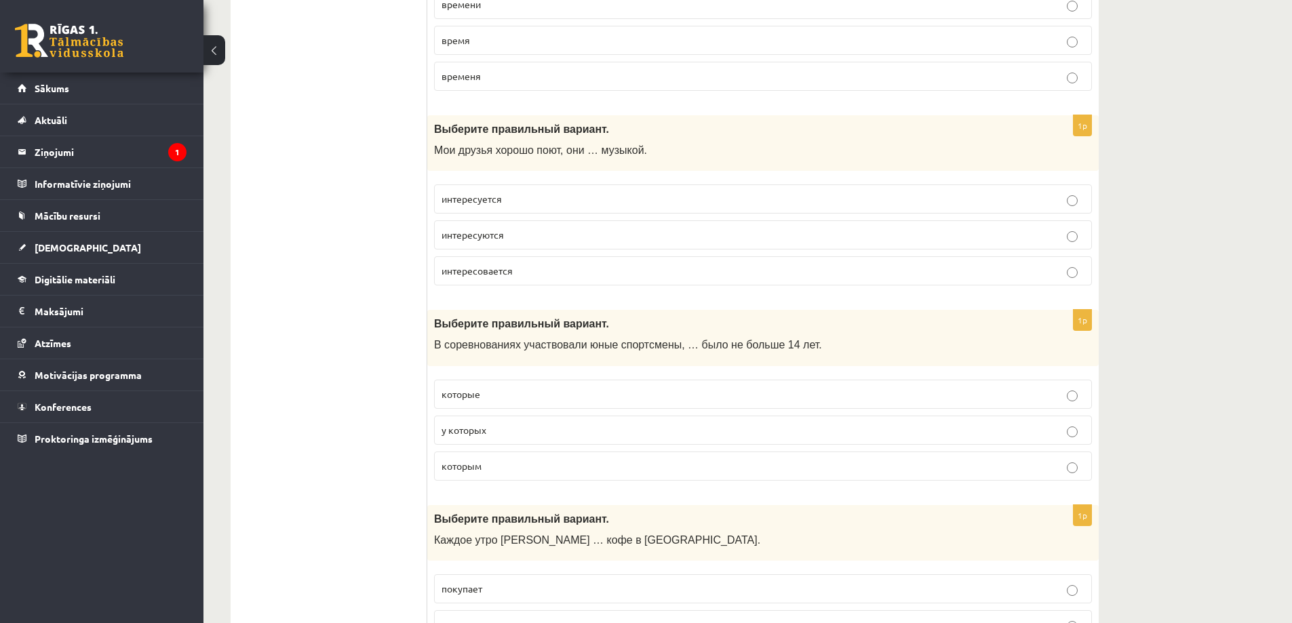
click at [491, 236] on span "интересуются" at bounding box center [473, 235] width 62 height 12
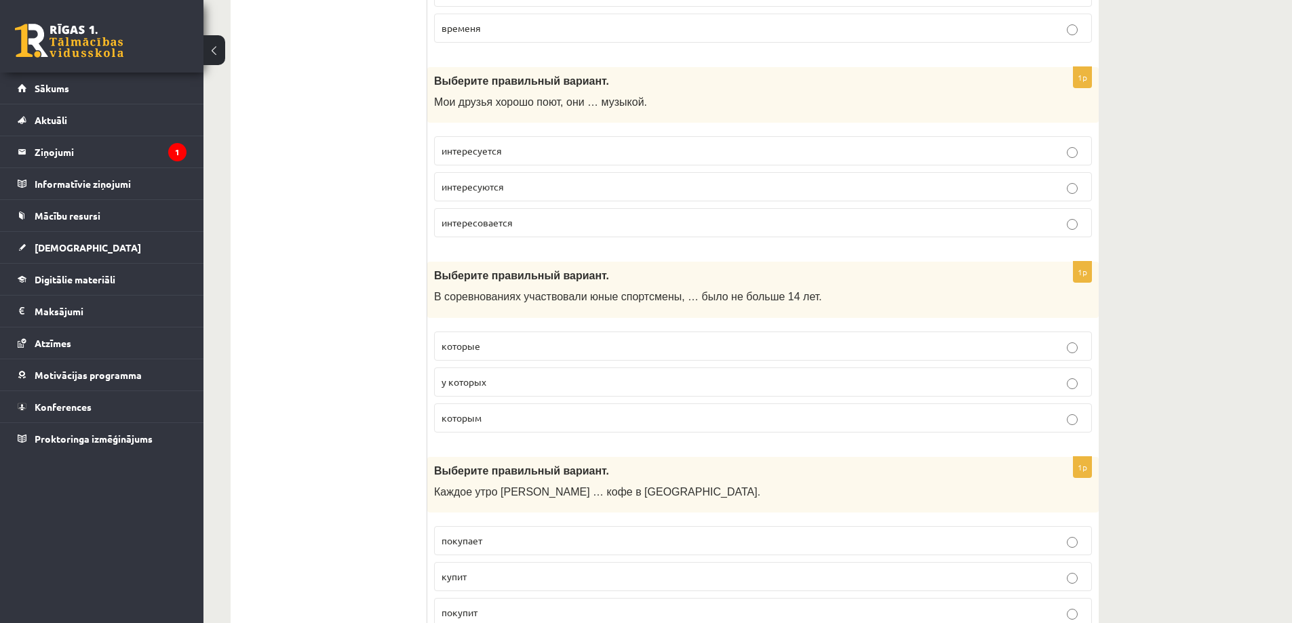
scroll to position [3799, 0]
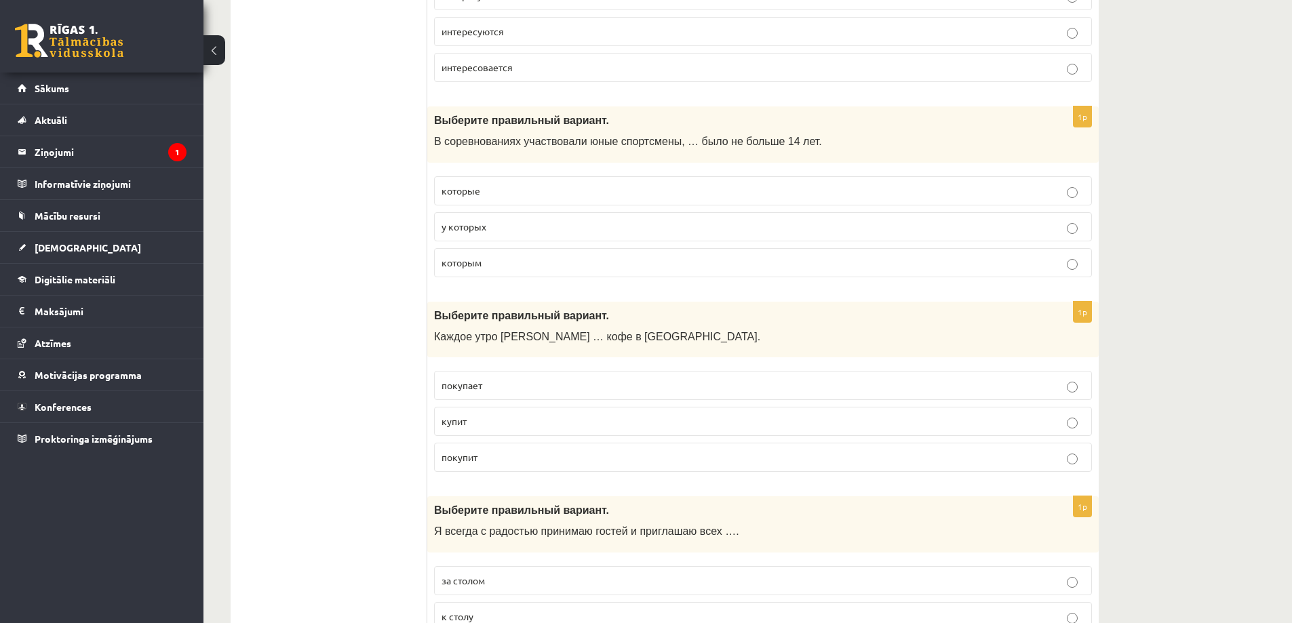
click at [479, 264] on span "которым" at bounding box center [462, 262] width 40 height 12
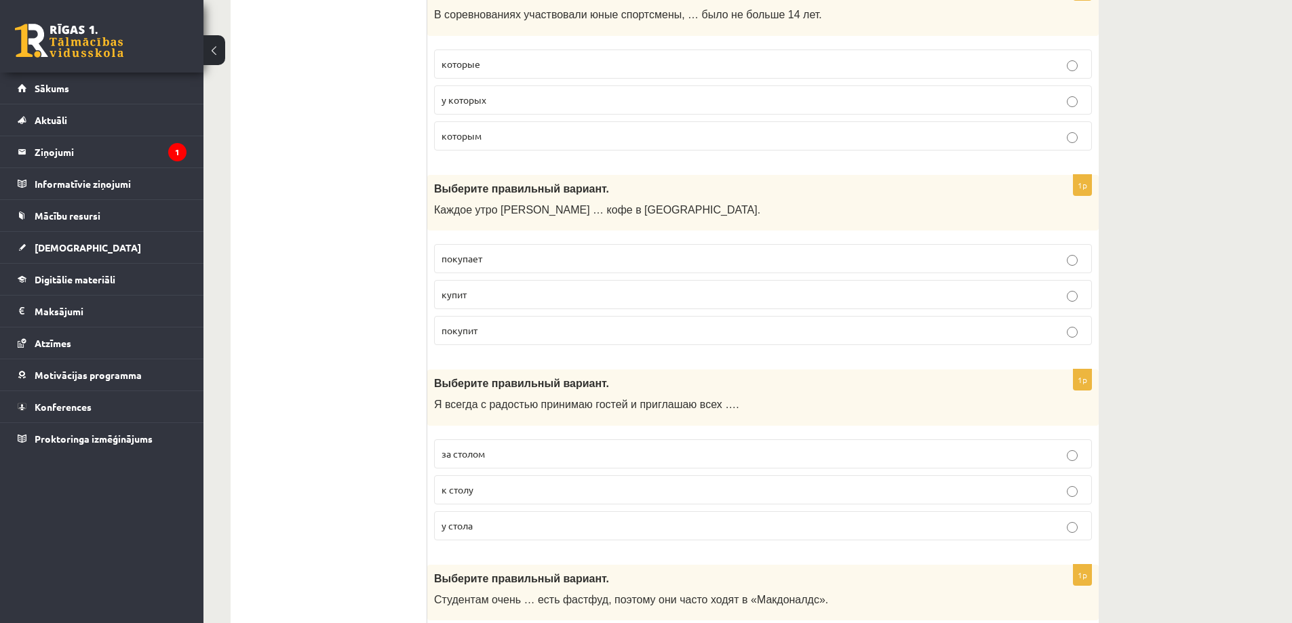
scroll to position [3935, 0]
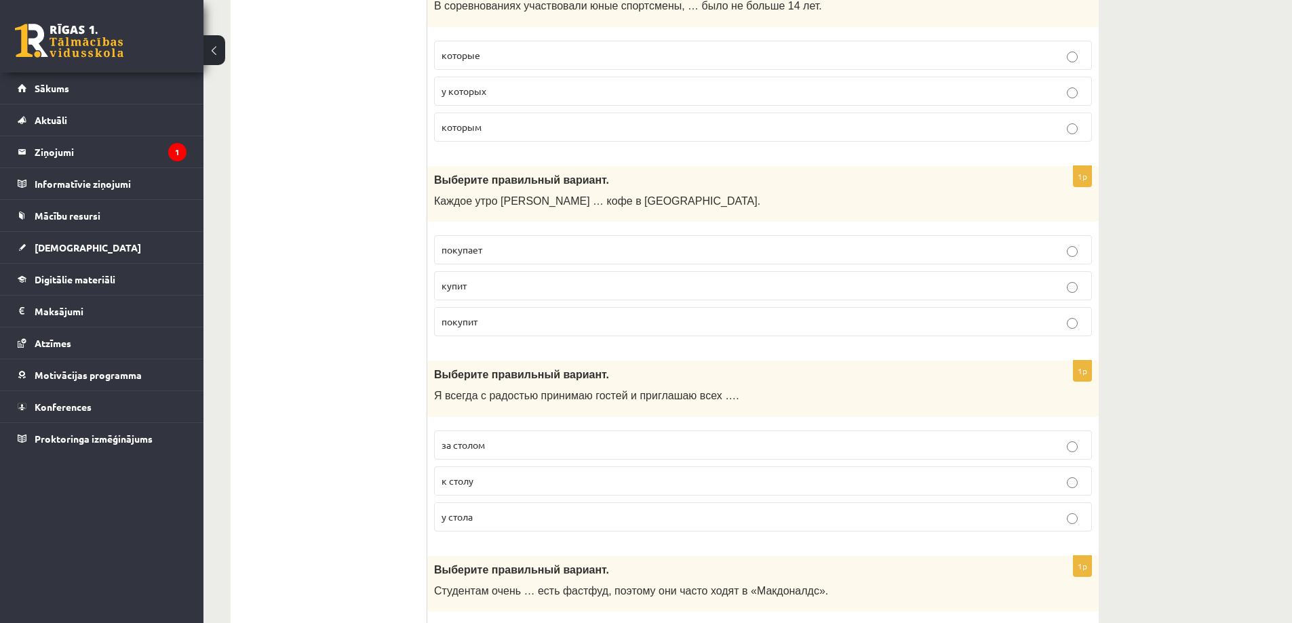
click at [479, 253] on span "покупает" at bounding box center [462, 250] width 41 height 12
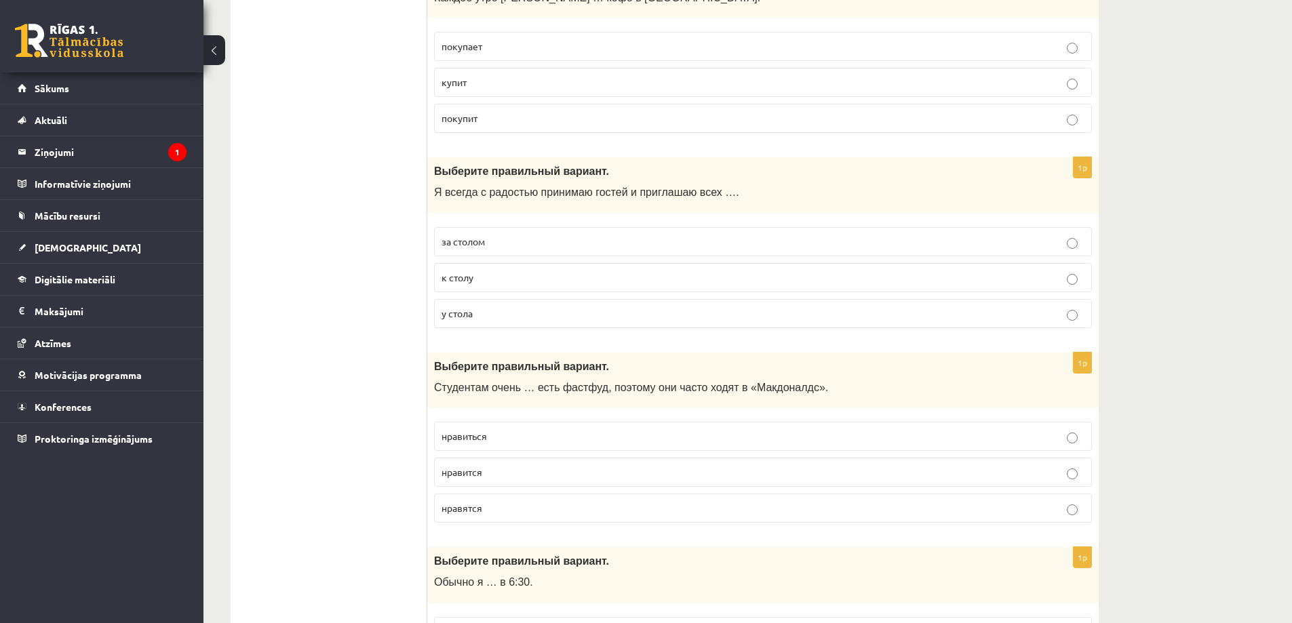
click at [472, 279] on span "к столу" at bounding box center [458, 277] width 32 height 12
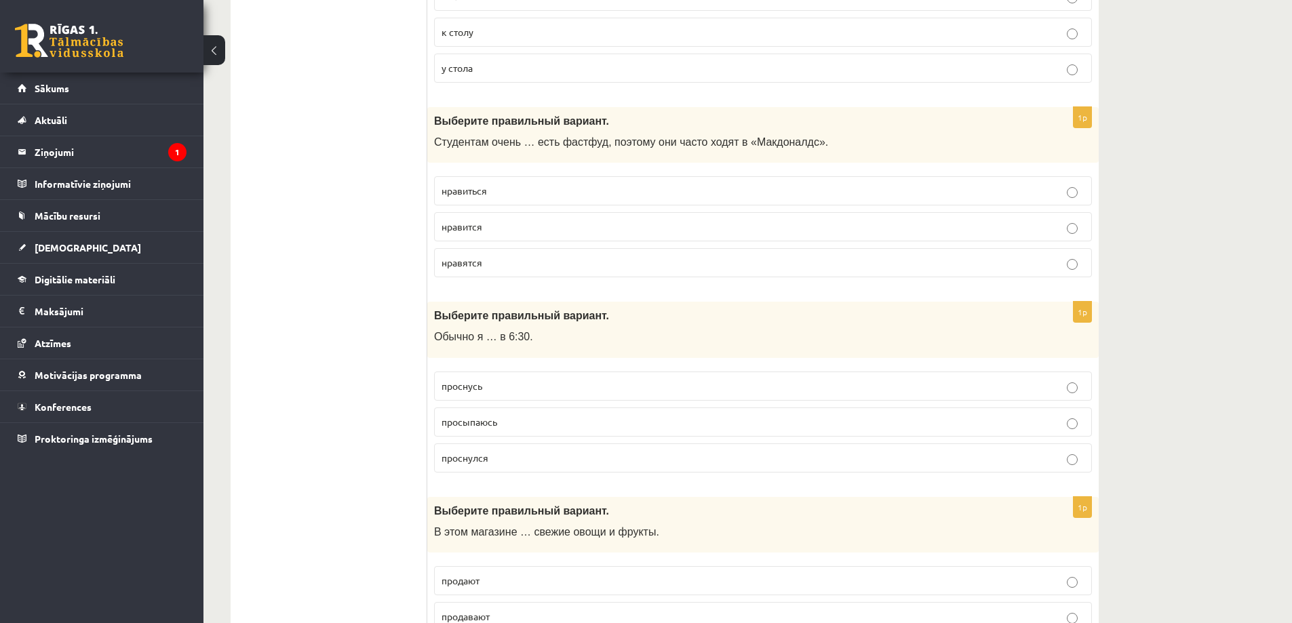
scroll to position [4410, 0]
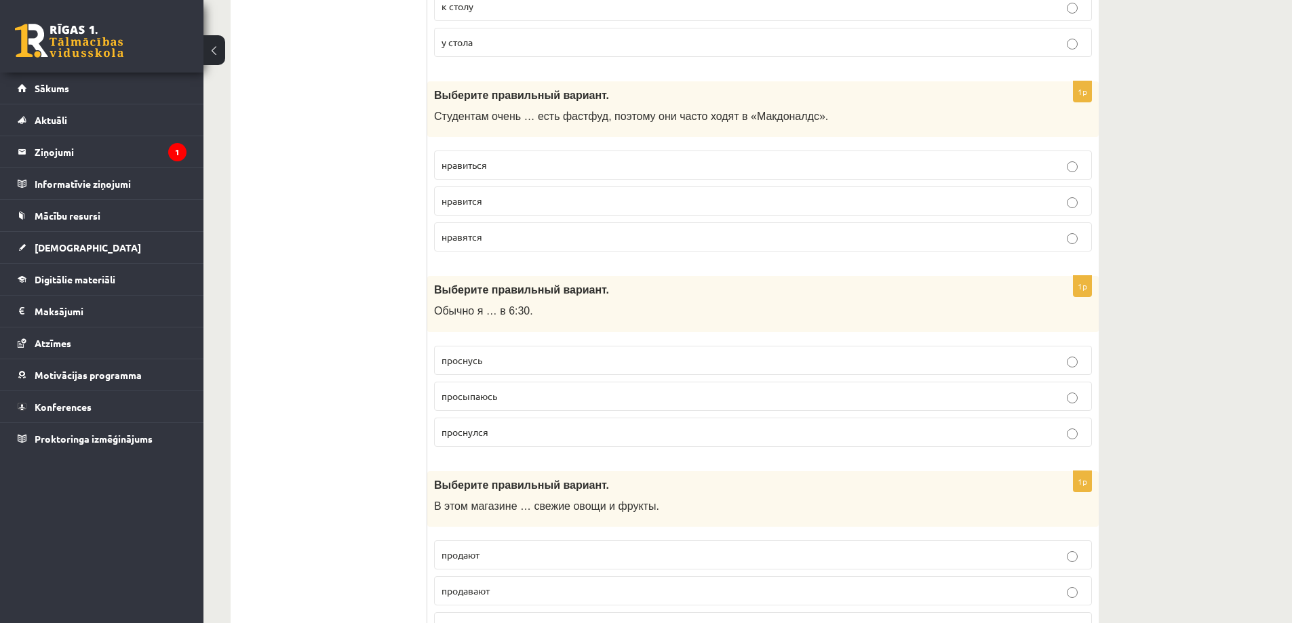
click at [492, 159] on p "нравиться" at bounding box center [763, 165] width 643 height 14
click at [488, 237] on p "нравятся" at bounding box center [763, 237] width 643 height 14
click at [505, 162] on p "нравиться" at bounding box center [763, 165] width 643 height 14
click at [489, 201] on p "нравится" at bounding box center [763, 201] width 643 height 14
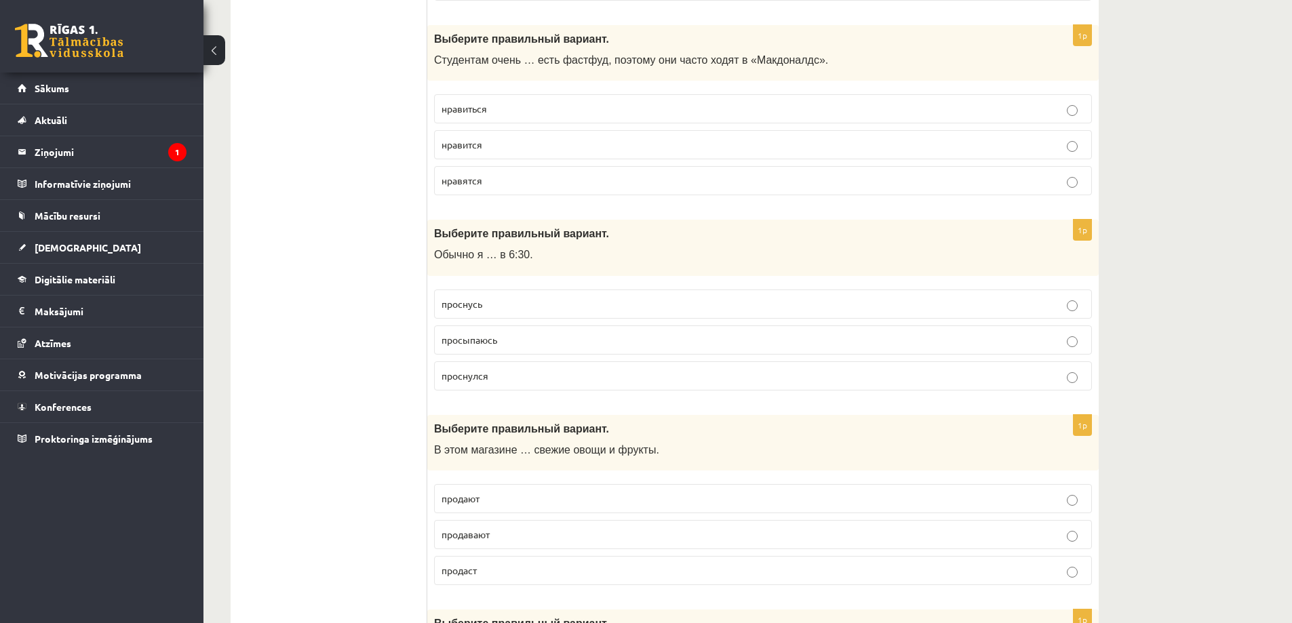
scroll to position [4546, 0]
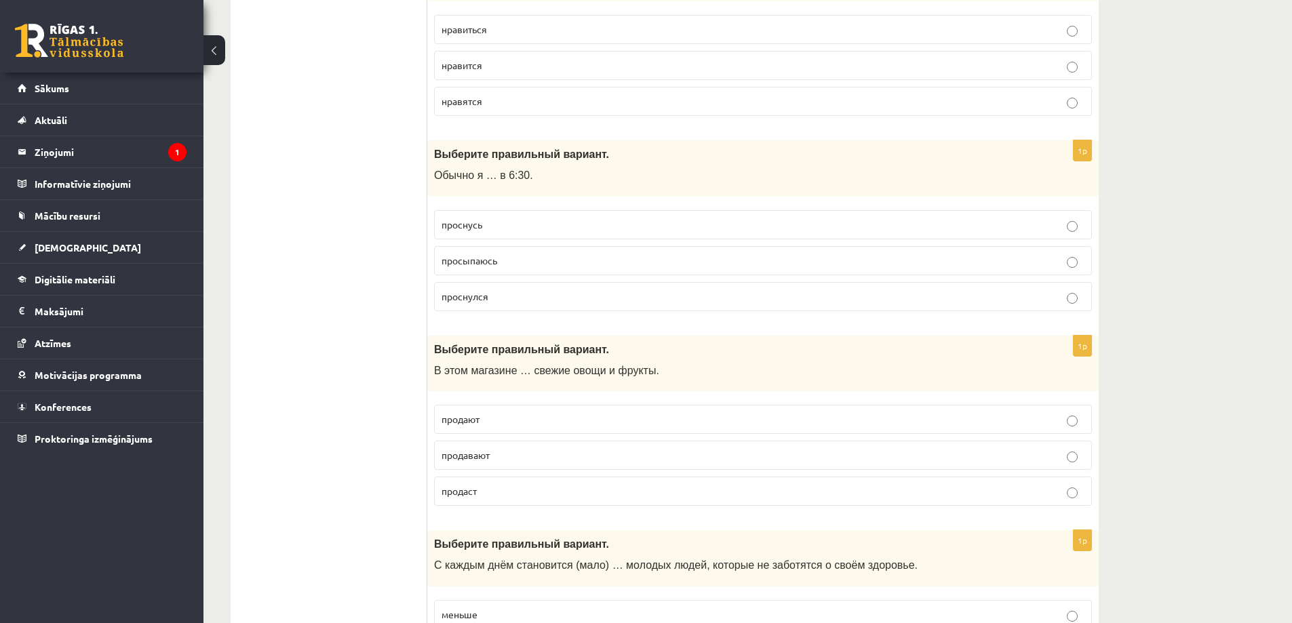
click at [482, 263] on span "просыпаюсь" at bounding box center [470, 260] width 56 height 12
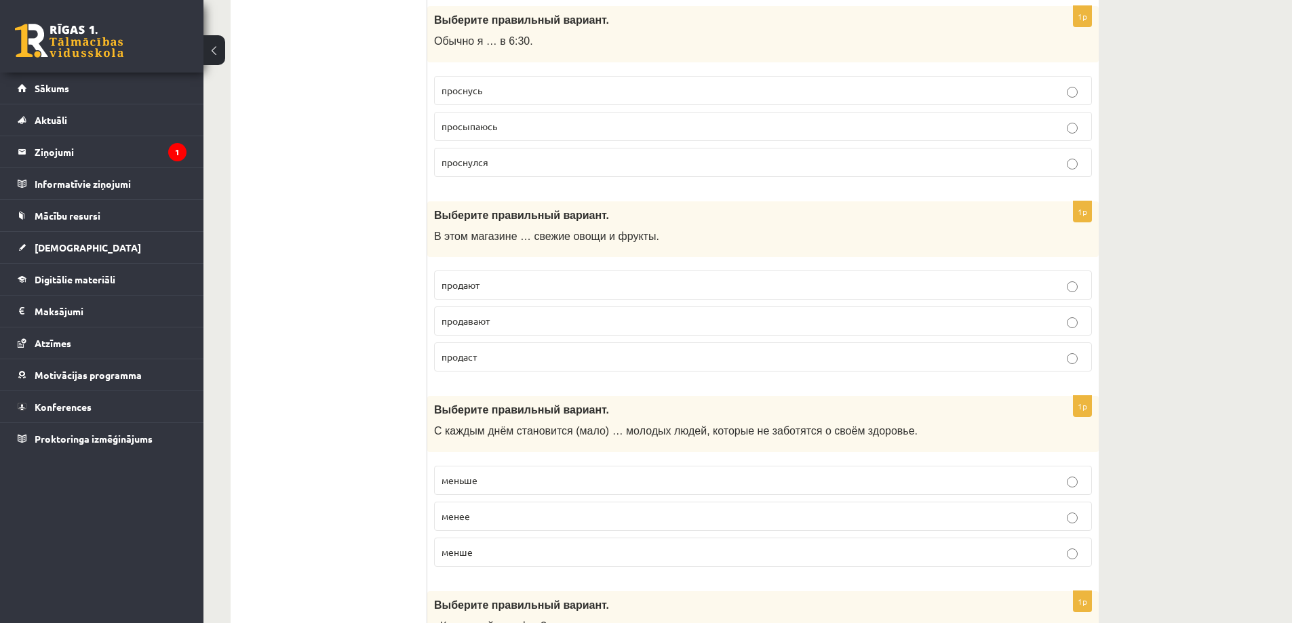
scroll to position [4681, 0]
click at [487, 286] on p "продают" at bounding box center [763, 284] width 643 height 14
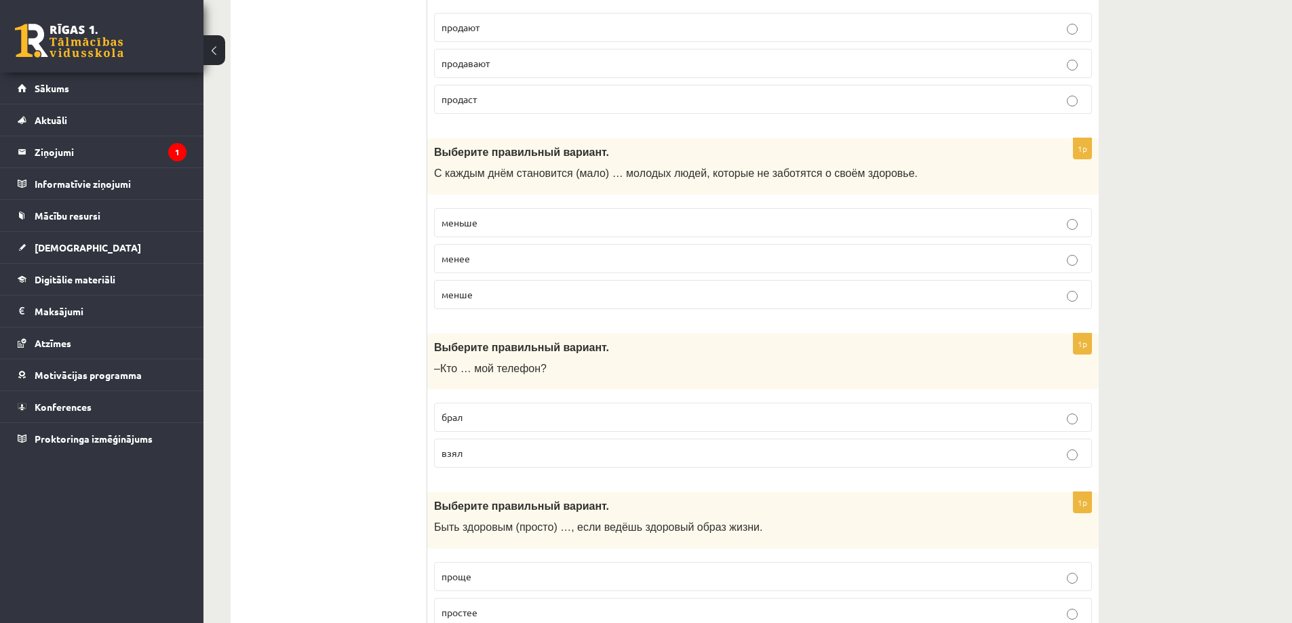
scroll to position [4953, 0]
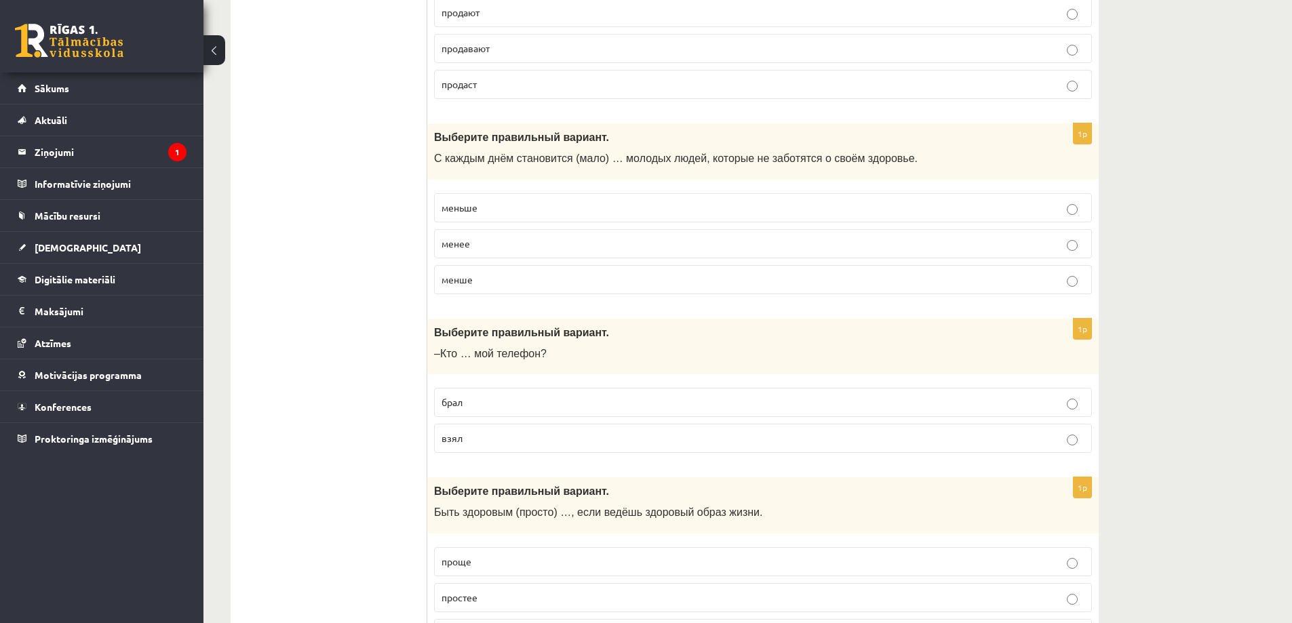
click at [479, 208] on p "меньше" at bounding box center [763, 208] width 643 height 14
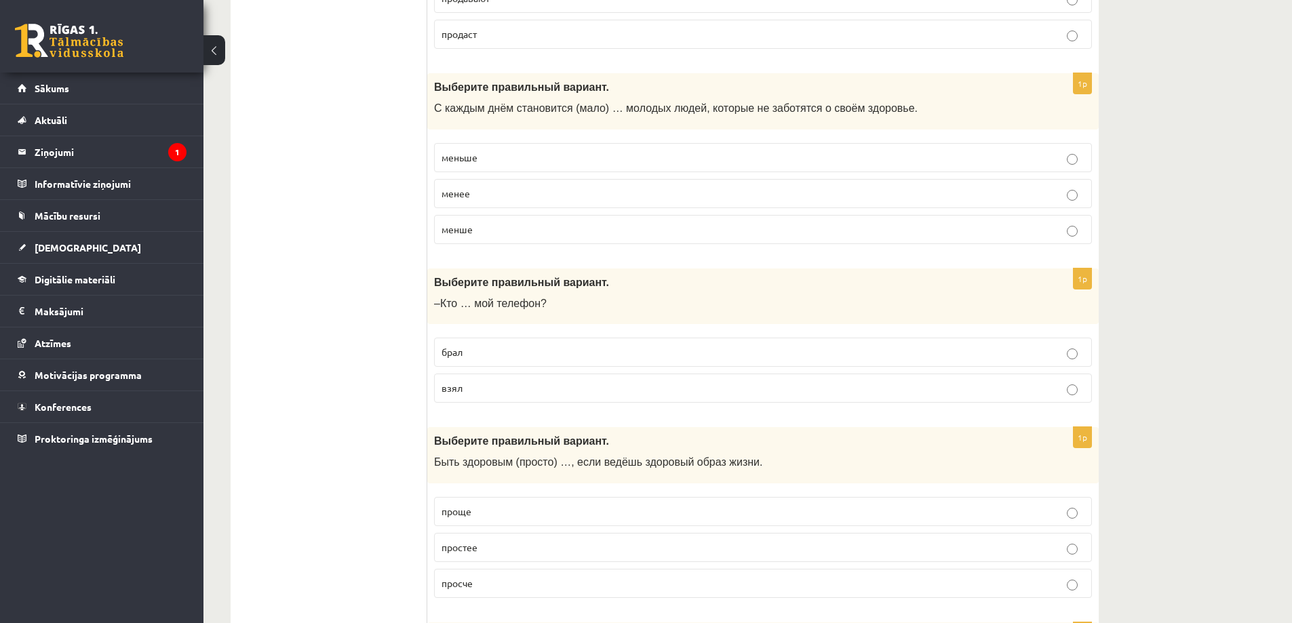
scroll to position [5088, 0]
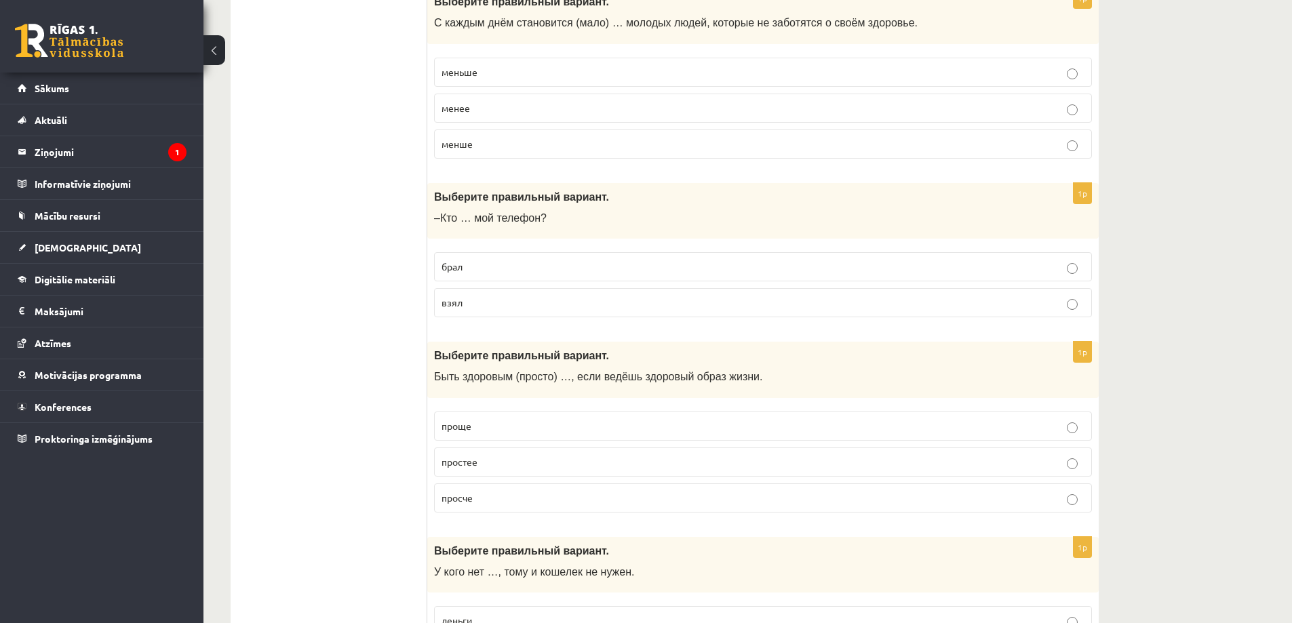
click at [459, 270] on span "брал" at bounding box center [452, 267] width 21 height 12
click at [467, 313] on label "взял" at bounding box center [763, 302] width 658 height 29
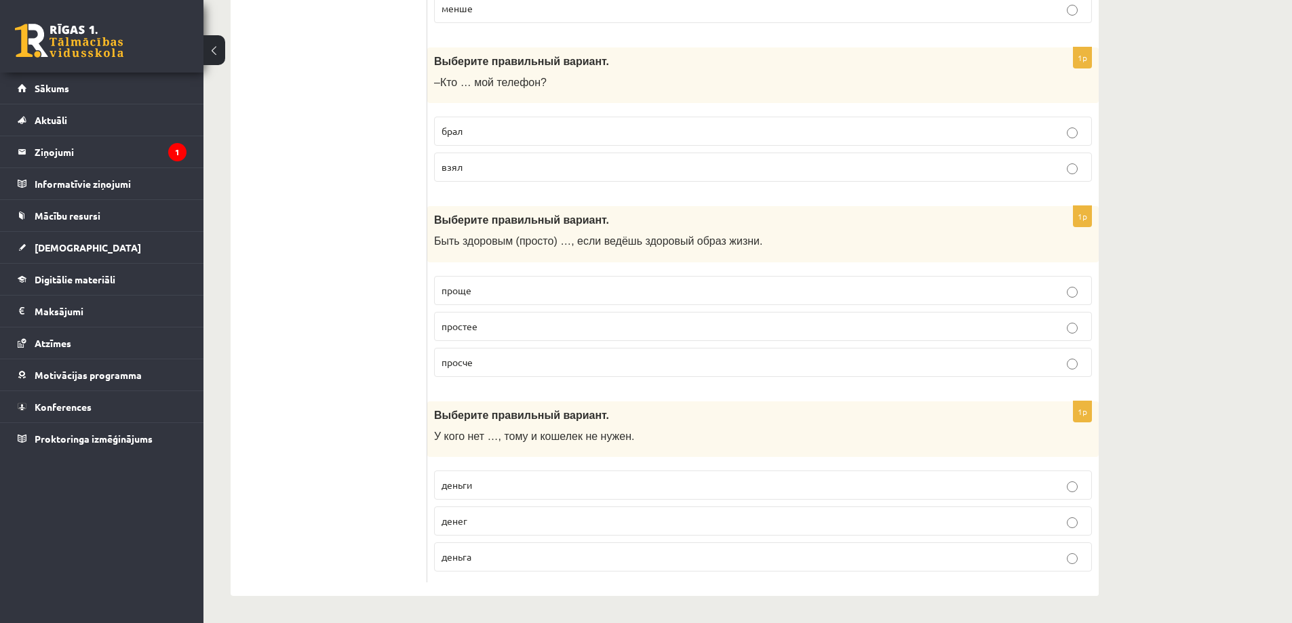
scroll to position [5225, 0]
click at [474, 290] on p "проще" at bounding box center [763, 291] width 643 height 14
click at [472, 526] on p "денег" at bounding box center [763, 521] width 643 height 14
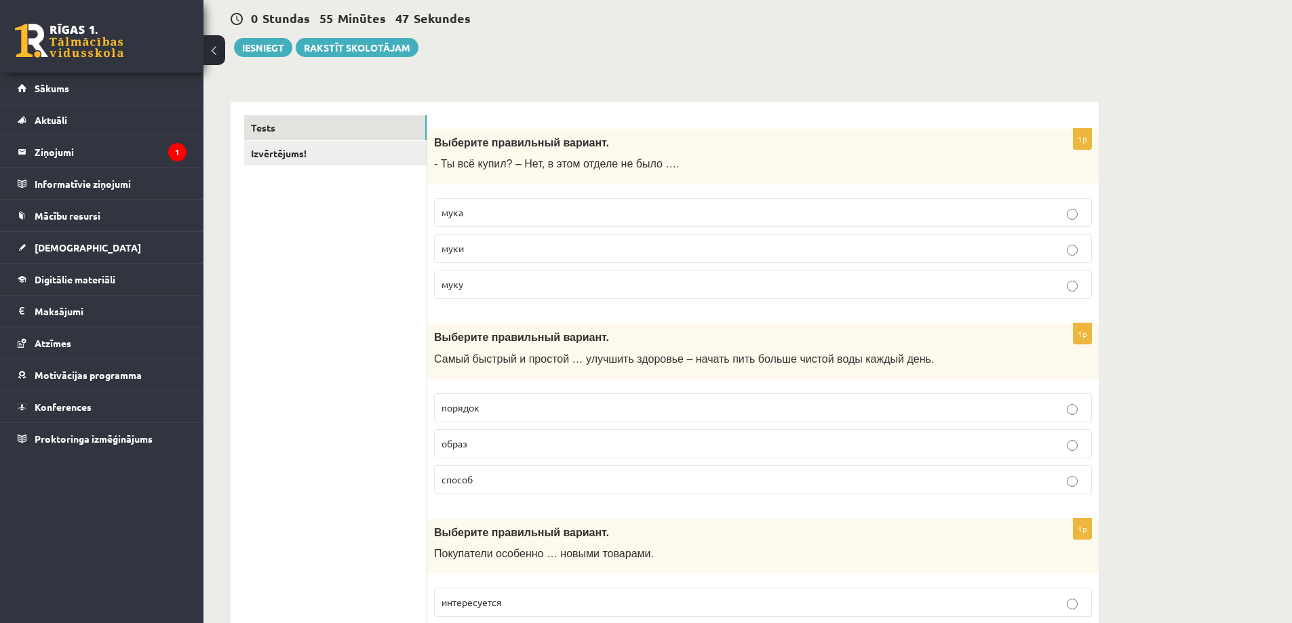
scroll to position [0, 0]
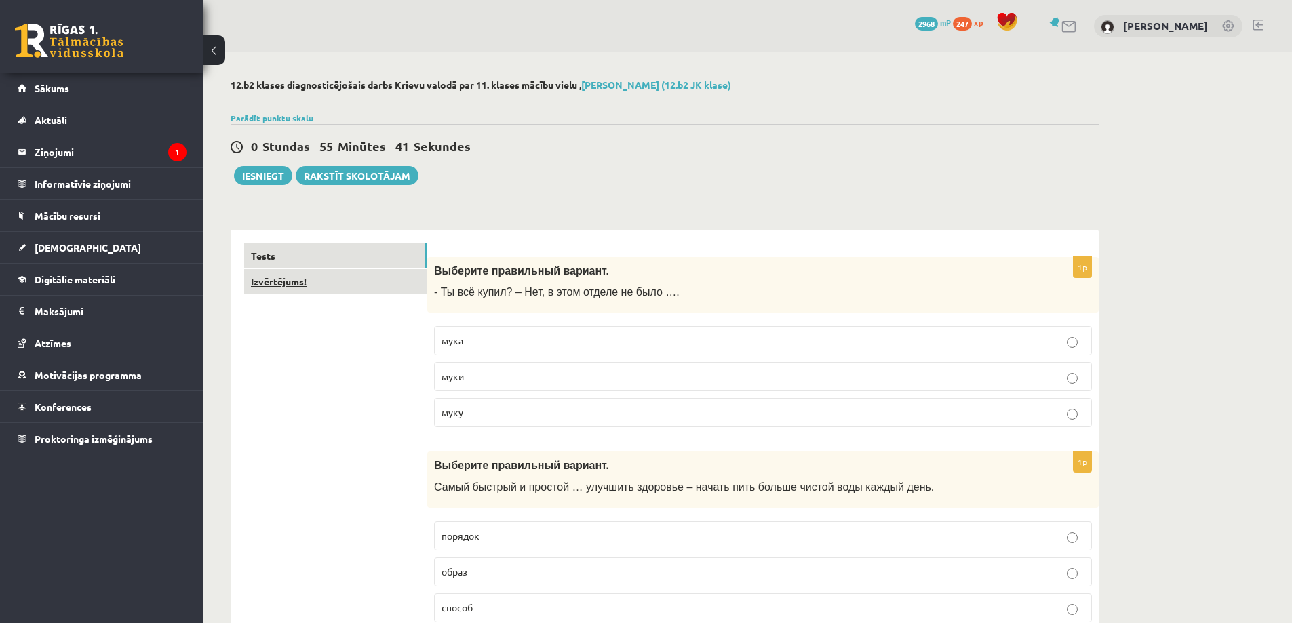
click at [299, 283] on link "Izvērtējums!" at bounding box center [335, 281] width 182 height 25
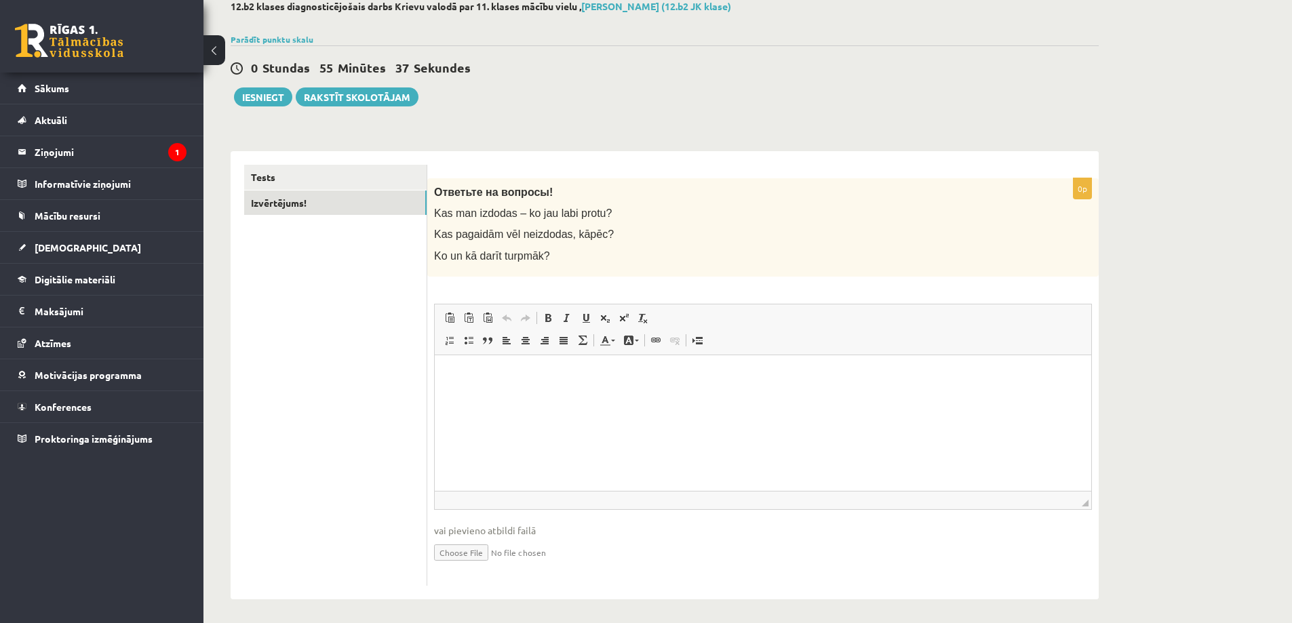
scroll to position [83, 0]
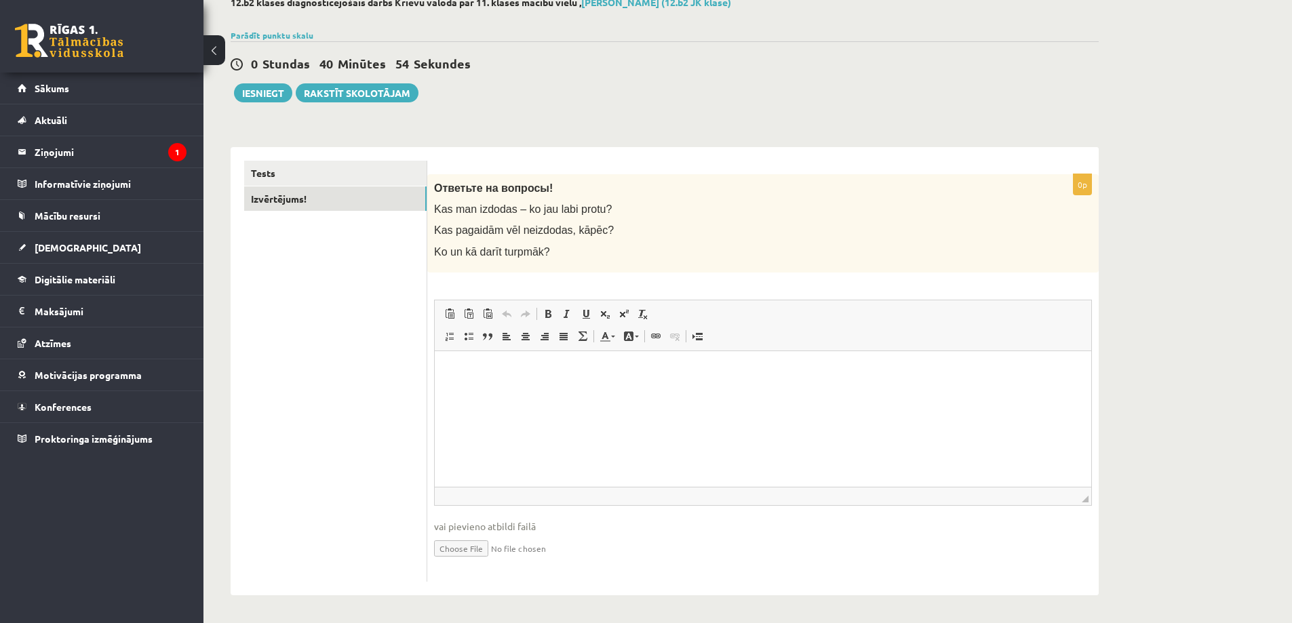
click at [592, 392] on html at bounding box center [763, 371] width 657 height 41
click at [526, 372] on p "**********" at bounding box center [763, 371] width 630 height 14
click at [858, 373] on p "**********" at bounding box center [763, 371] width 630 height 14
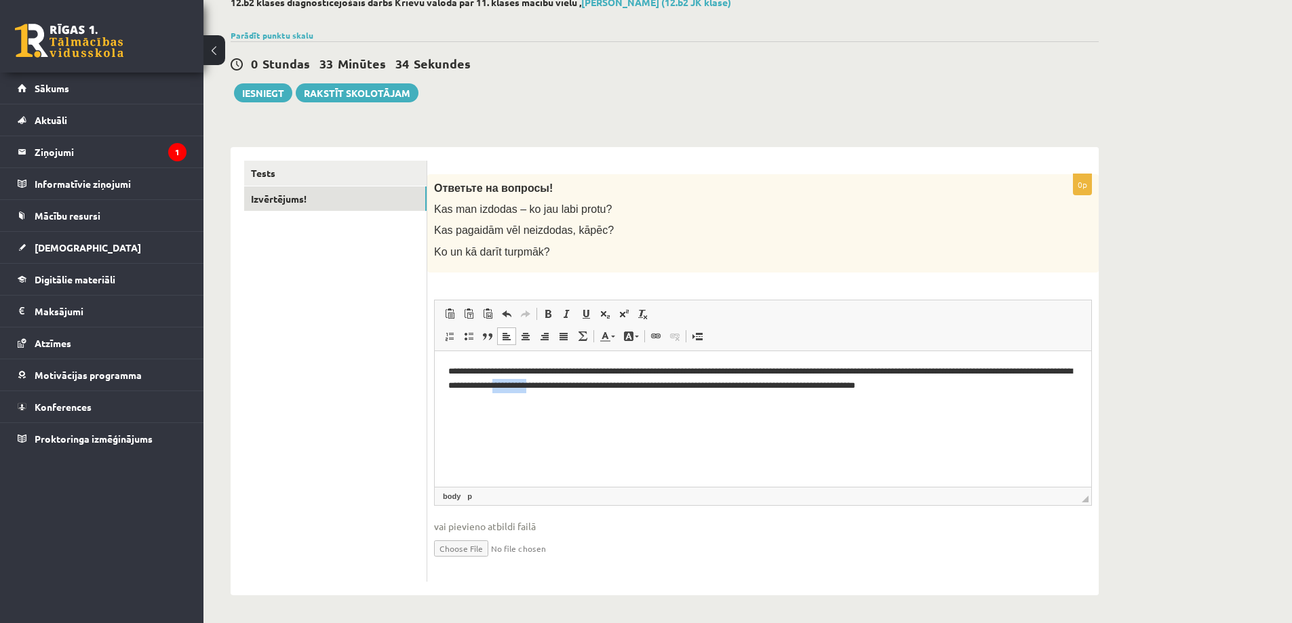
drag, startPoint x: 767, startPoint y: 385, endPoint x: 722, endPoint y: 389, distance: 45.0
click at [722, 389] on p "**********" at bounding box center [763, 385] width 630 height 42
click at [586, 398] on p "**********" at bounding box center [763, 385] width 630 height 42
click at [687, 400] on p "**********" at bounding box center [763, 385] width 630 height 42
click at [837, 407] on html "**********" at bounding box center [763, 385] width 657 height 69
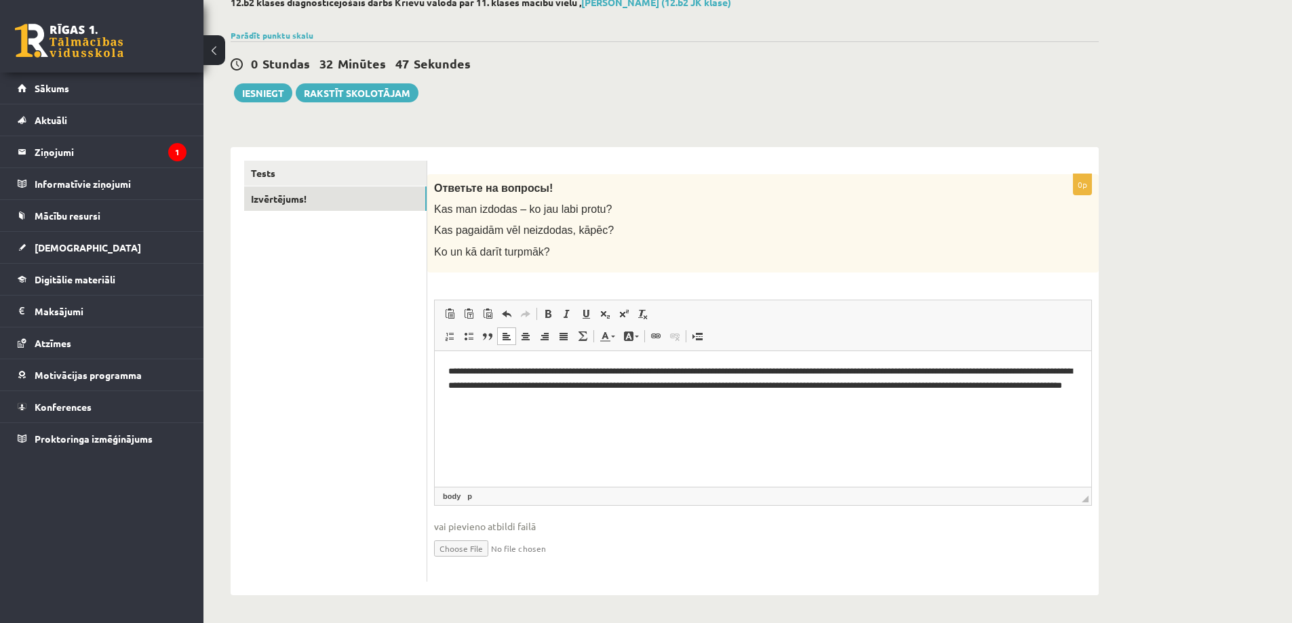
click at [793, 397] on p "**********" at bounding box center [763, 385] width 630 height 42
click at [800, 402] on p "**********" at bounding box center [763, 385] width 630 height 42
click at [776, 400] on p "**********" at bounding box center [763, 385] width 630 height 42
click at [931, 404] on p "**********" at bounding box center [763, 385] width 630 height 42
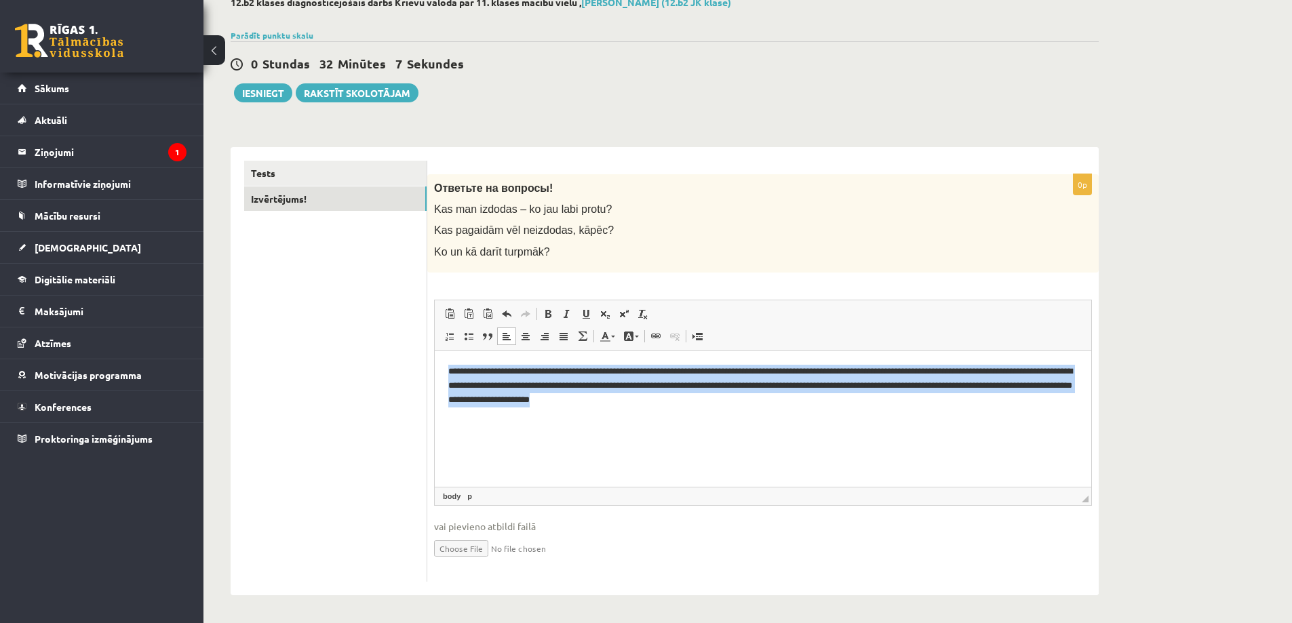
drag, startPoint x: 993, startPoint y: 404, endPoint x: 385, endPoint y: 354, distance: 609.2
click at [435, 354] on html "**********" at bounding box center [763, 385] width 657 height 69
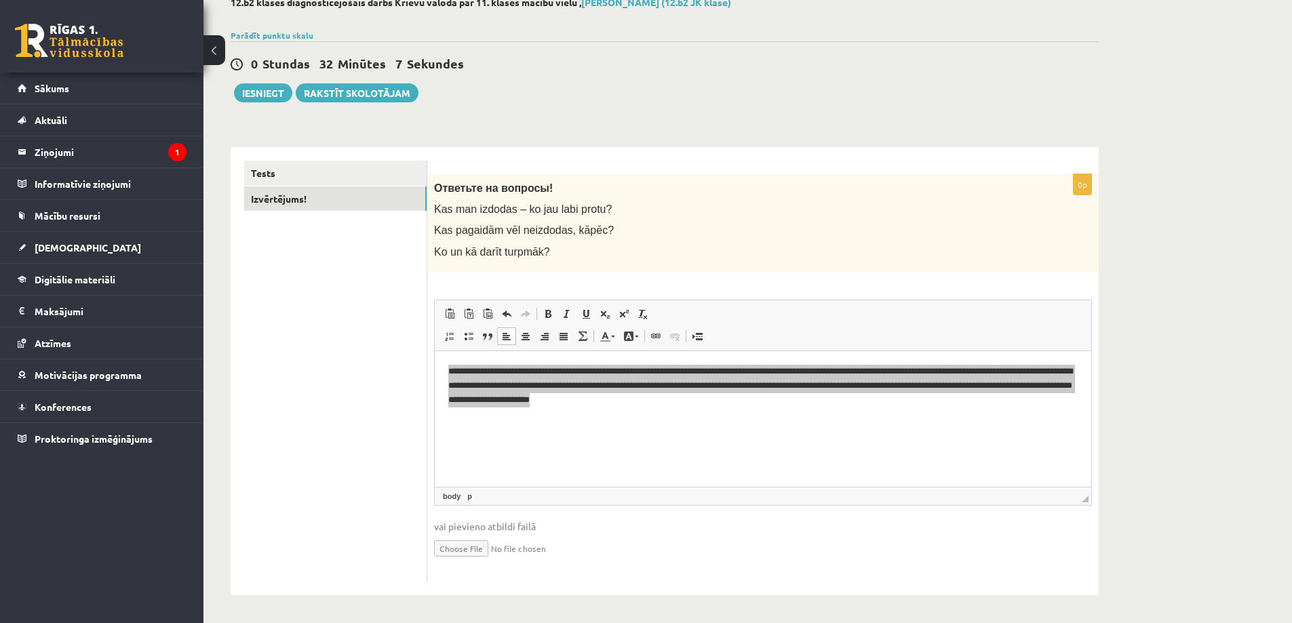
scroll to position [0, 0]
click at [589, 401] on span "Copy" at bounding box center [589, 401] width 42 height 20
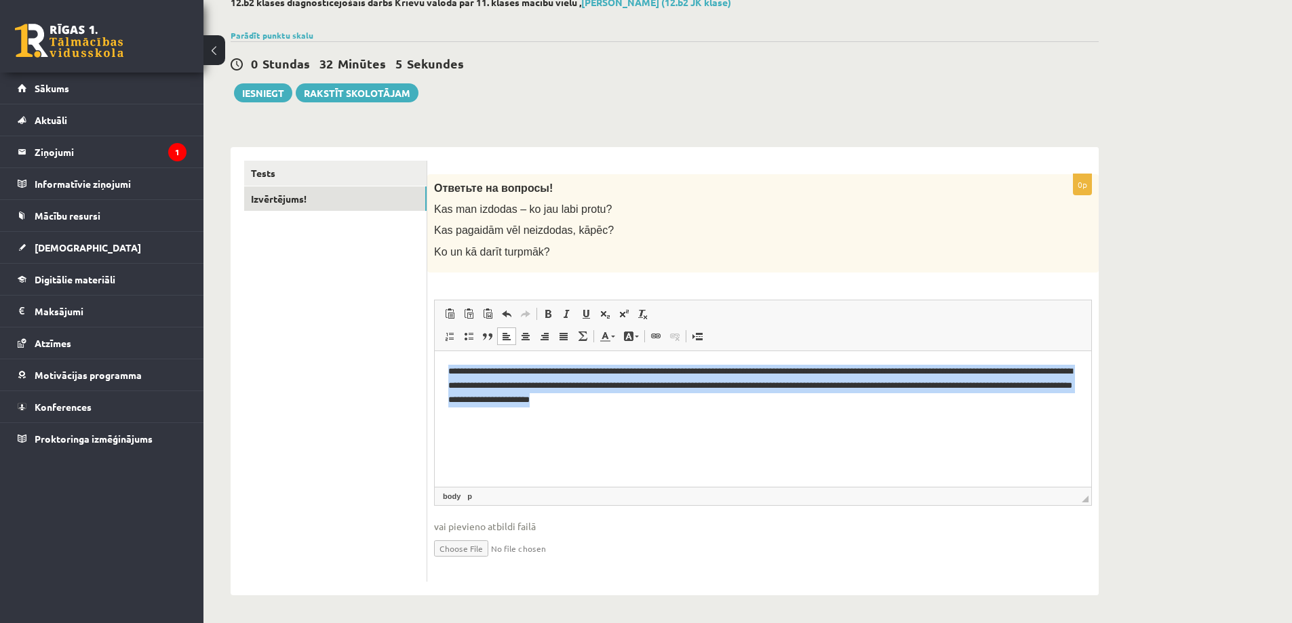
click at [585, 420] on html "**********" at bounding box center [763, 385] width 657 height 69
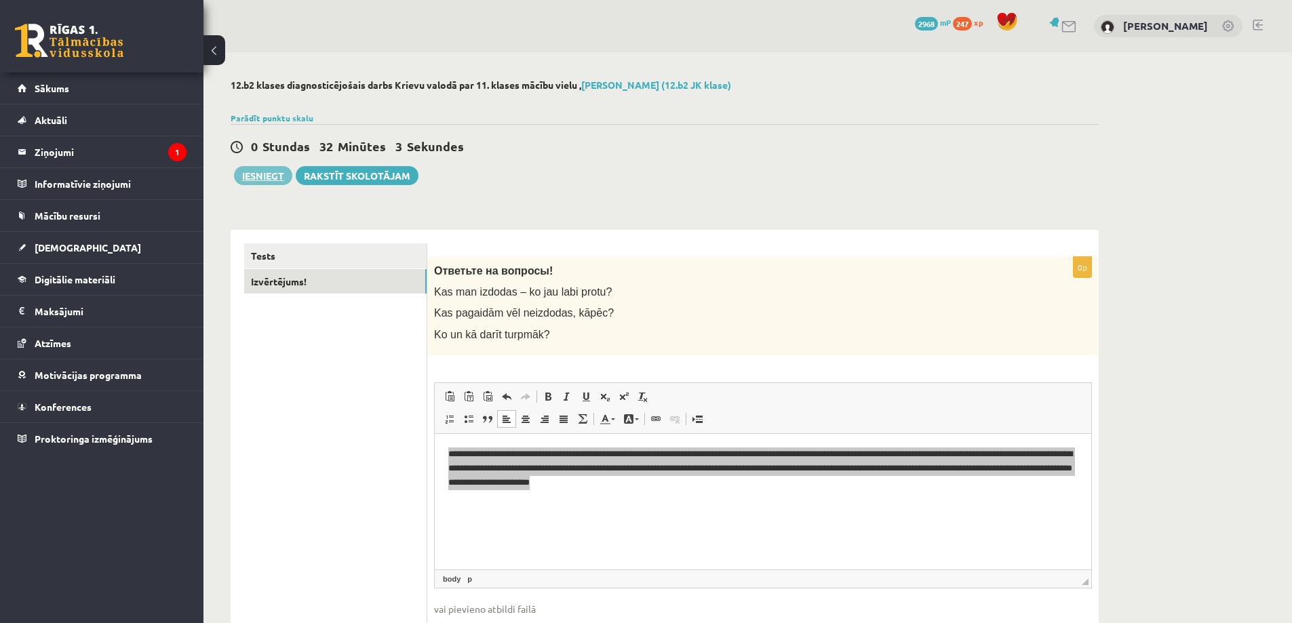
click at [267, 178] on button "Iesniegt" at bounding box center [263, 175] width 58 height 19
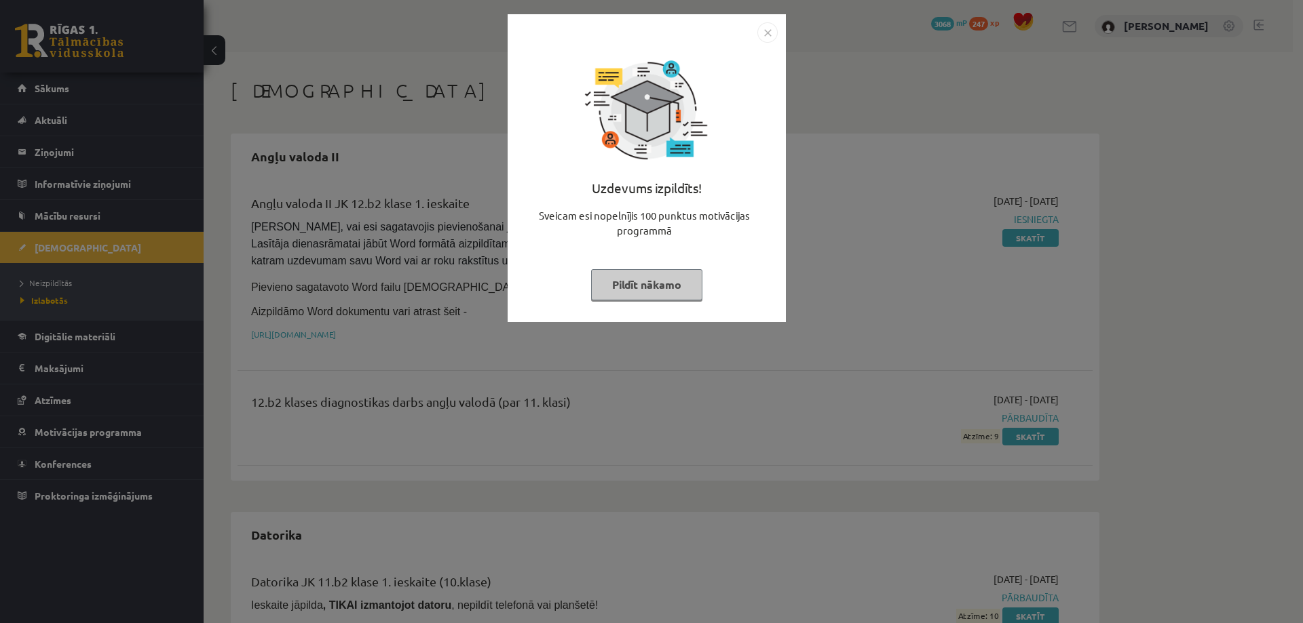
click at [666, 290] on button "Pildīt nākamo" at bounding box center [646, 284] width 111 height 31
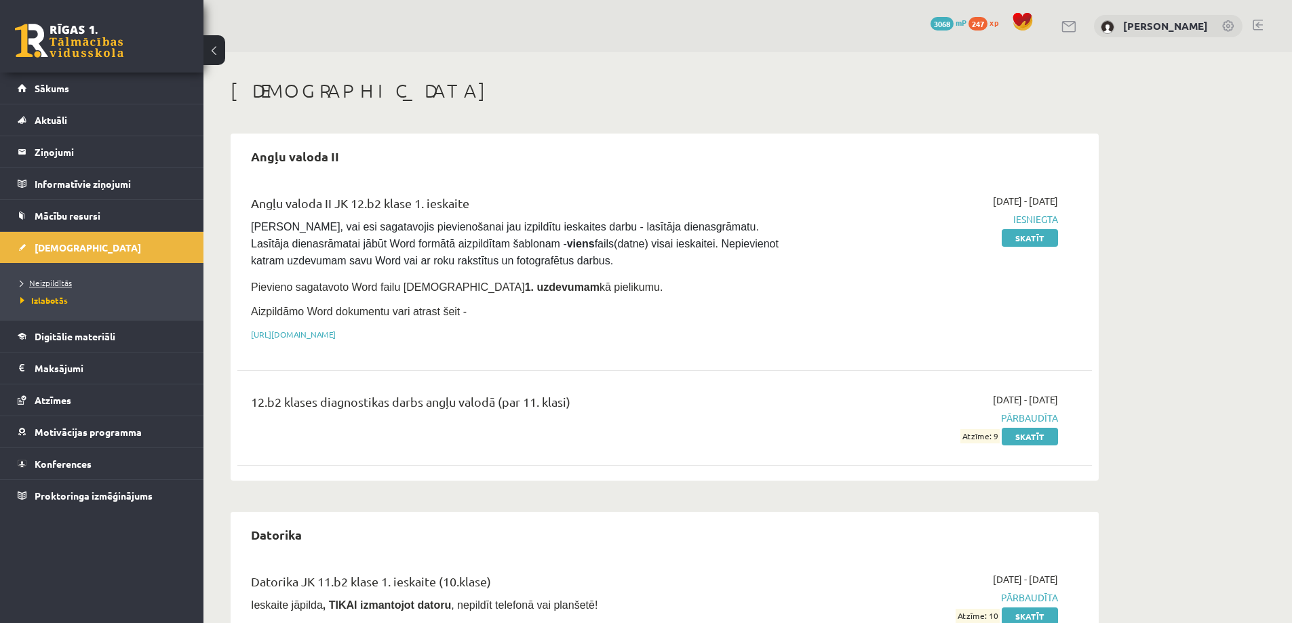
click at [48, 284] on span "Neizpildītās" at bounding box center [46, 282] width 52 height 11
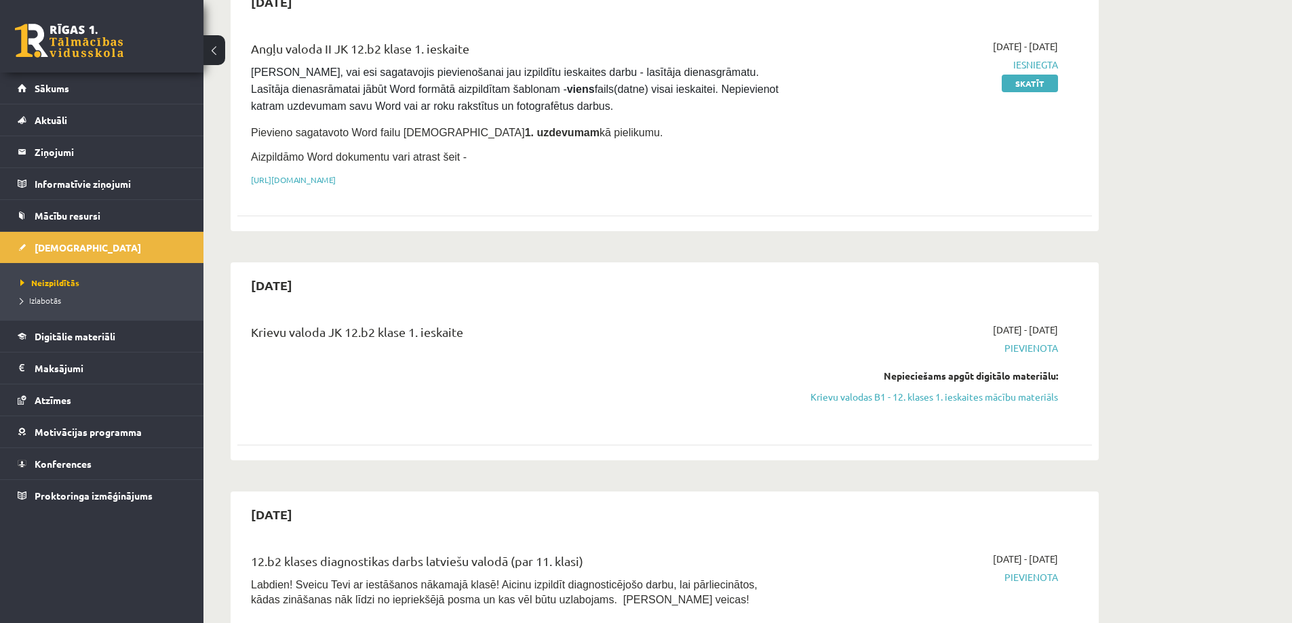
scroll to position [407, 0]
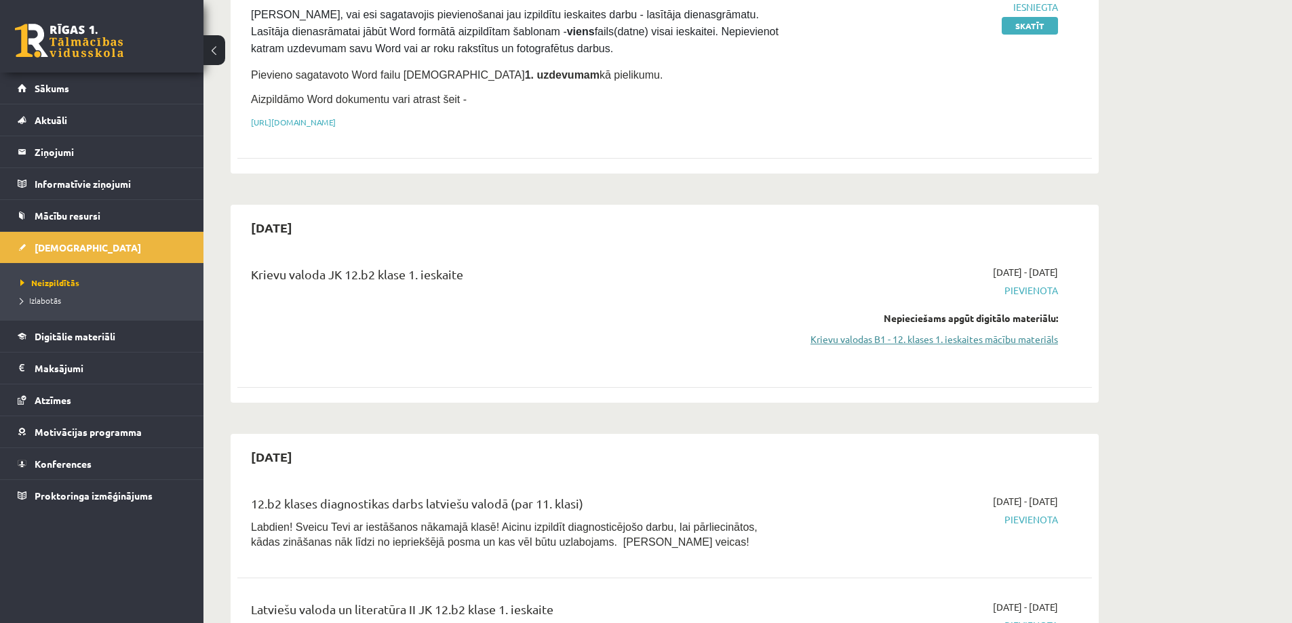
click at [1031, 337] on link "Krievu valodas B1 - 12. klases 1. ieskaites mācību materiāls" at bounding box center [931, 339] width 256 height 14
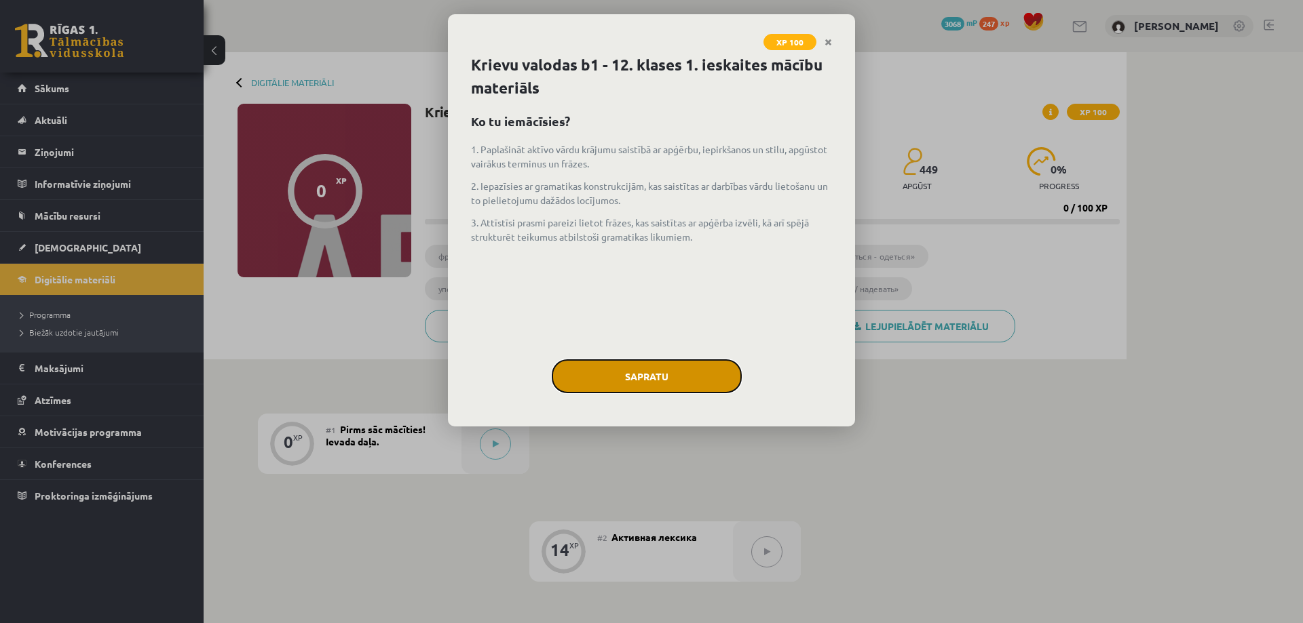
click at [640, 374] on button "Sapratu" at bounding box center [647, 377] width 190 height 34
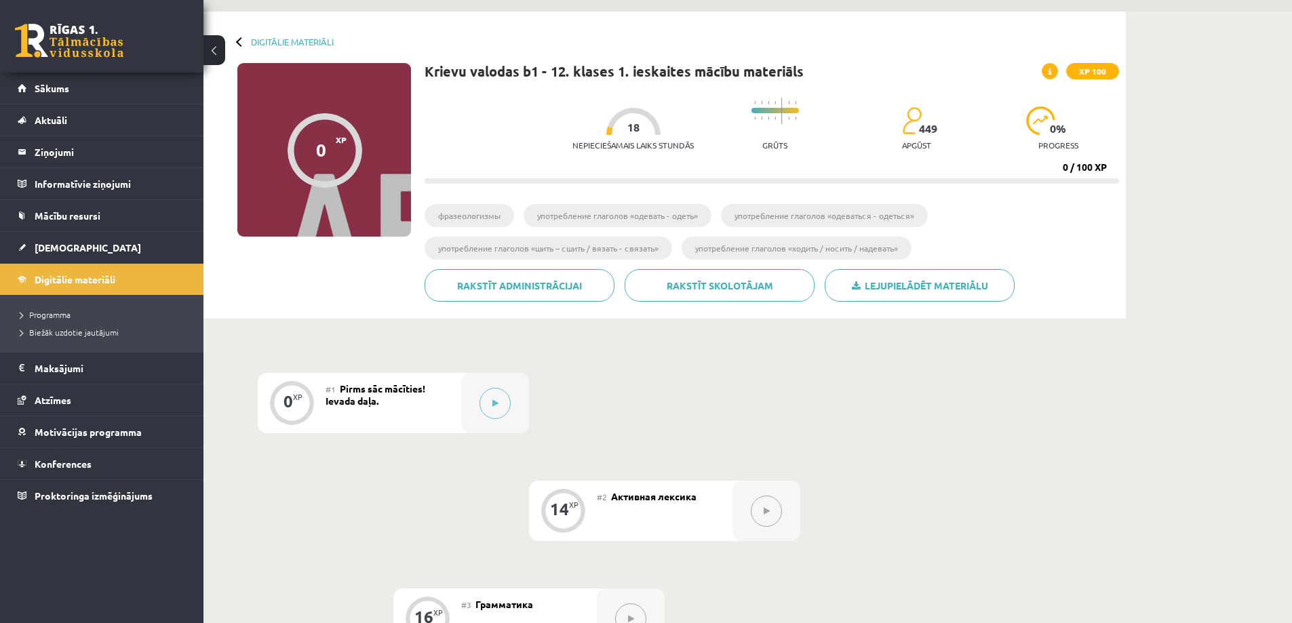
scroll to position [17, 0]
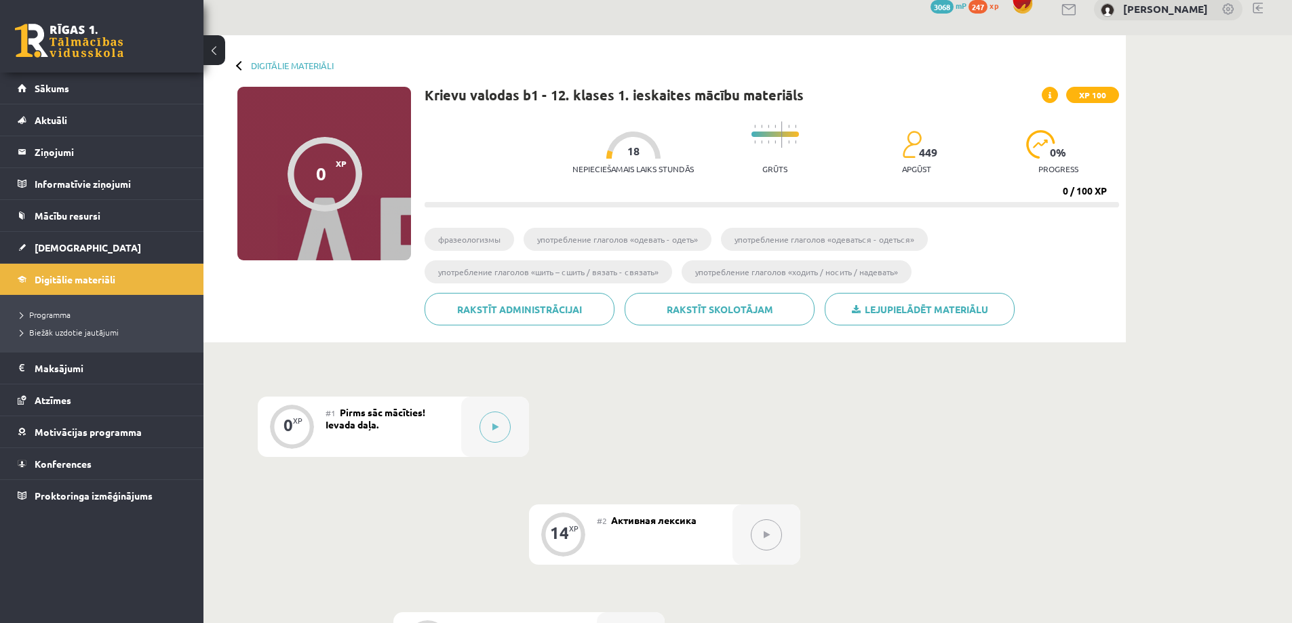
click at [237, 64] on div at bounding box center [240, 64] width 9 height 9
click at [293, 71] on div "Digitālie materiāli 0 XP XP 100 0 / 100 XP Krievu valodas b1 - 12. klases 1. ie…" at bounding box center [665, 188] width 923 height 307
click at [294, 66] on link "Digitālie materiāli" at bounding box center [292, 65] width 83 height 10
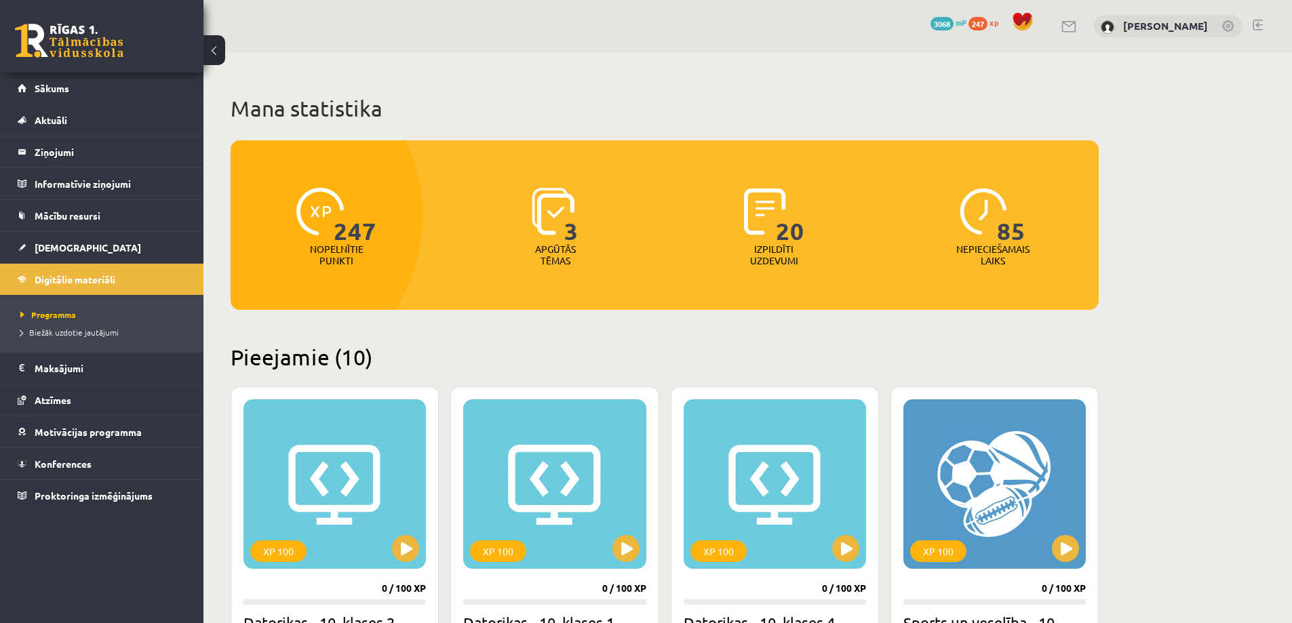
click at [212, 45] on button at bounding box center [215, 50] width 22 height 30
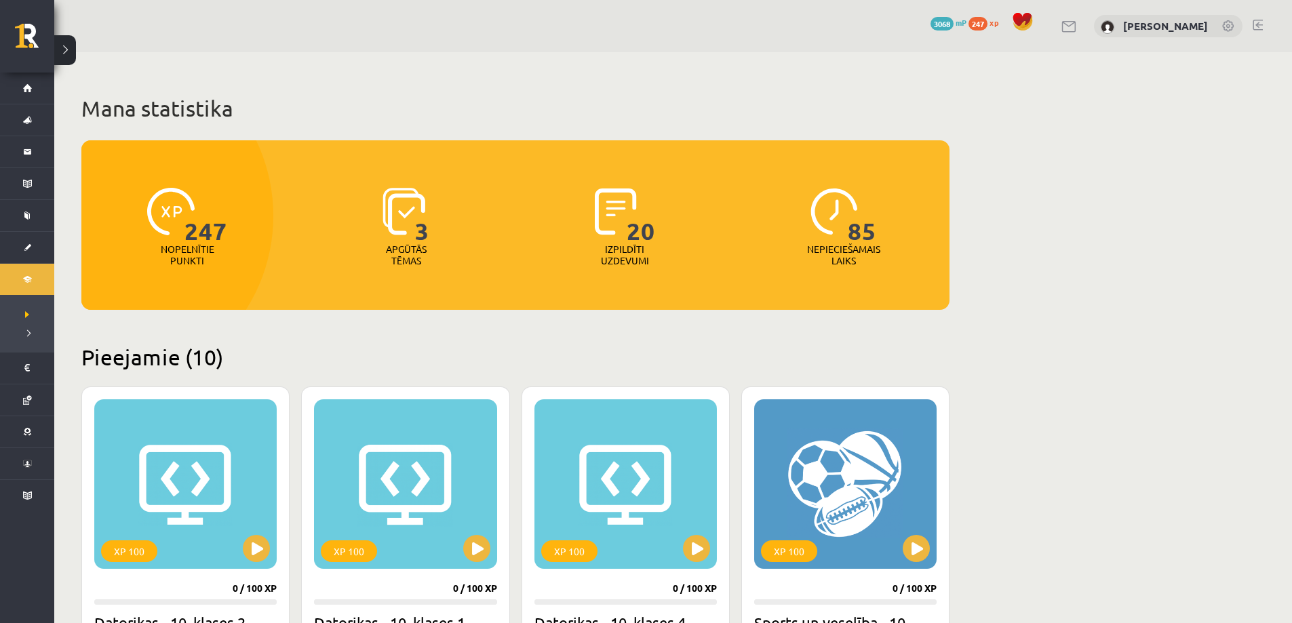
click at [74, 48] on button at bounding box center [65, 50] width 22 height 30
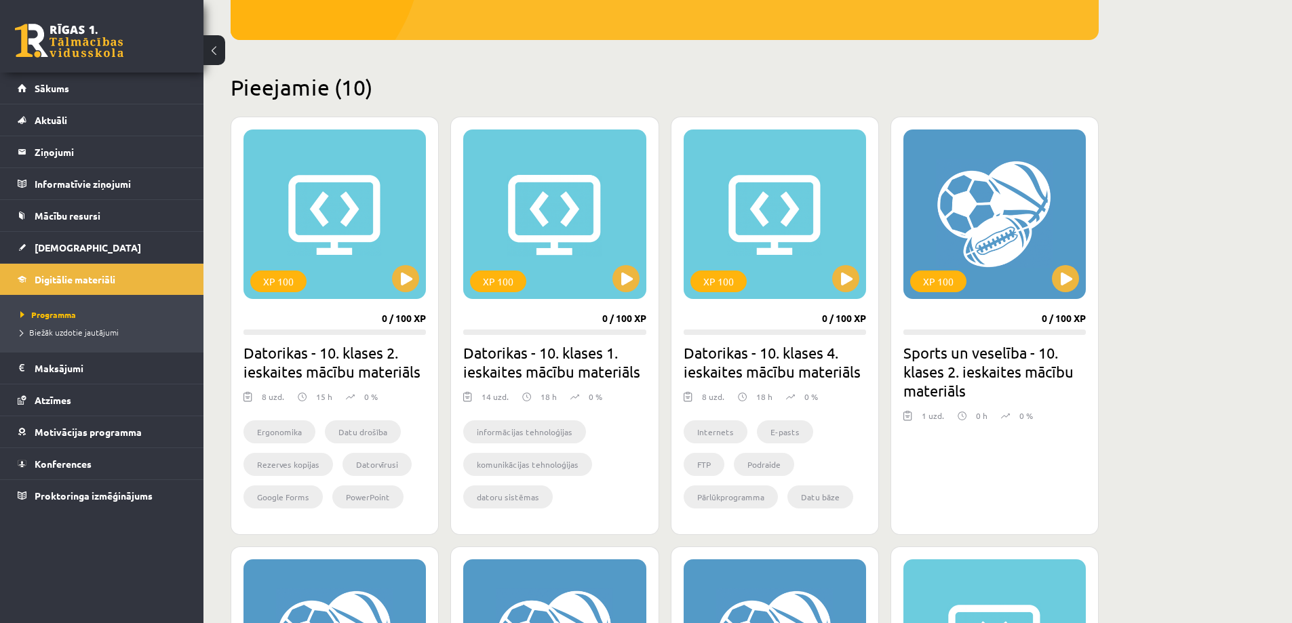
scroll to position [271, 0]
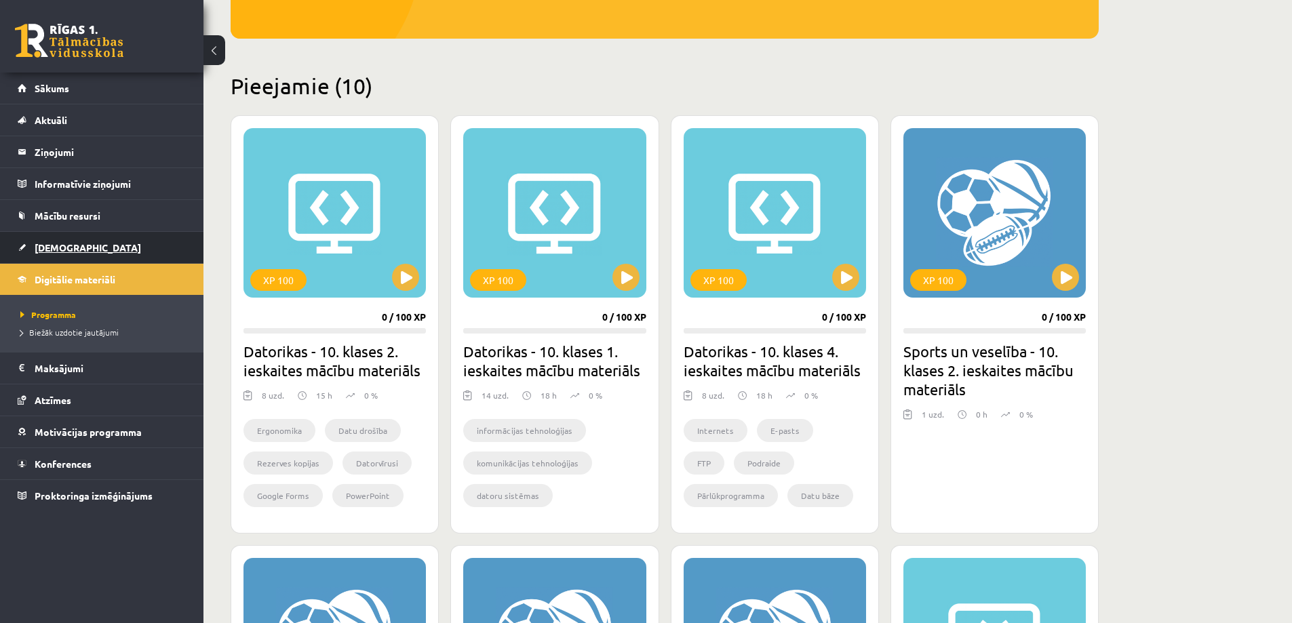
click at [64, 246] on span "[DEMOGRAPHIC_DATA]" at bounding box center [88, 248] width 107 height 12
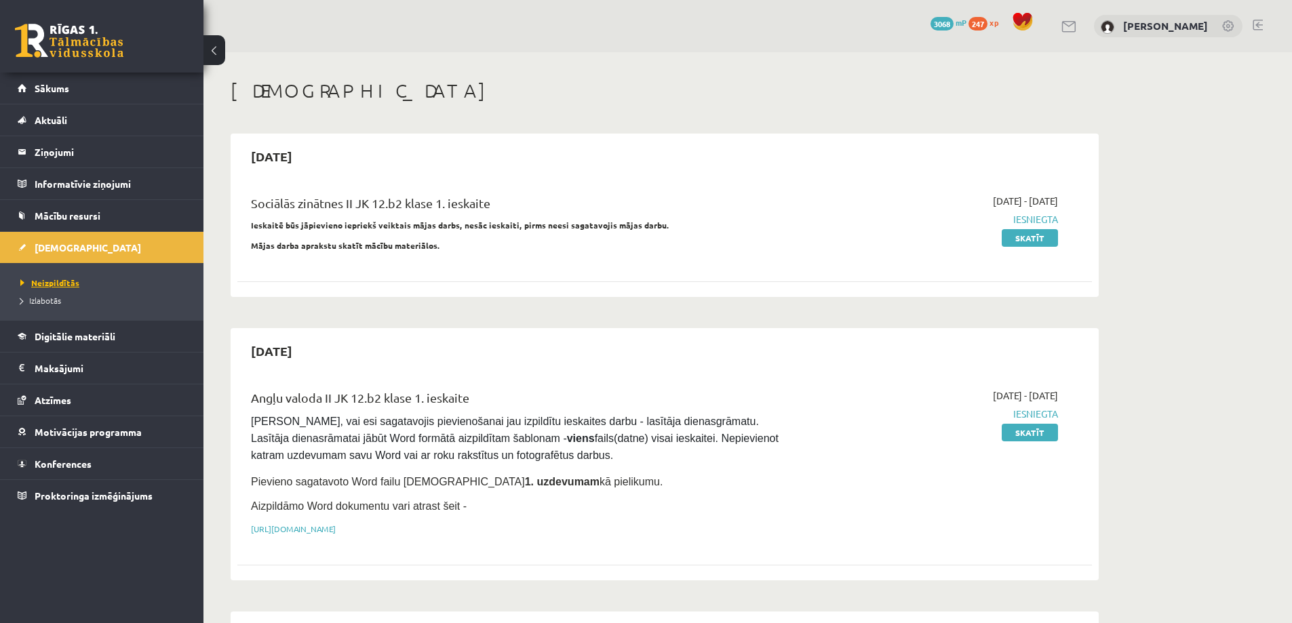
click at [65, 284] on span "Neizpildītās" at bounding box center [49, 282] width 59 height 11
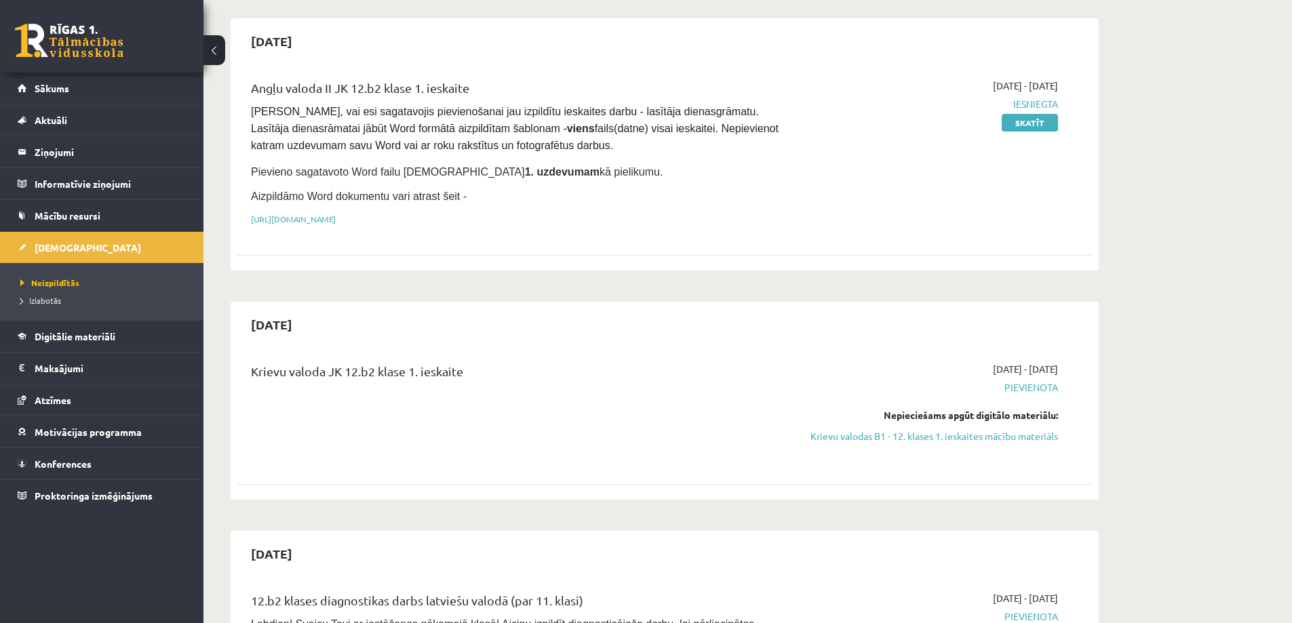
scroll to position [339, 0]
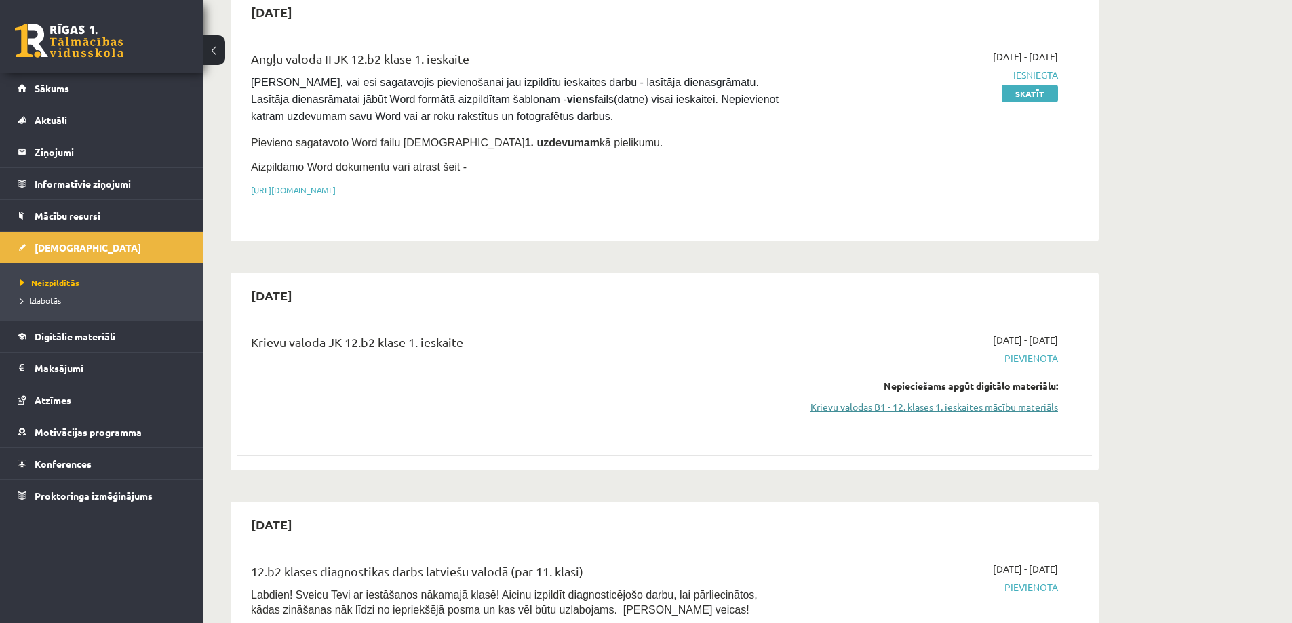
click at [927, 405] on link "Krievu valodas B1 - 12. klases 1. ieskaites mācību materiāls" at bounding box center [931, 407] width 256 height 14
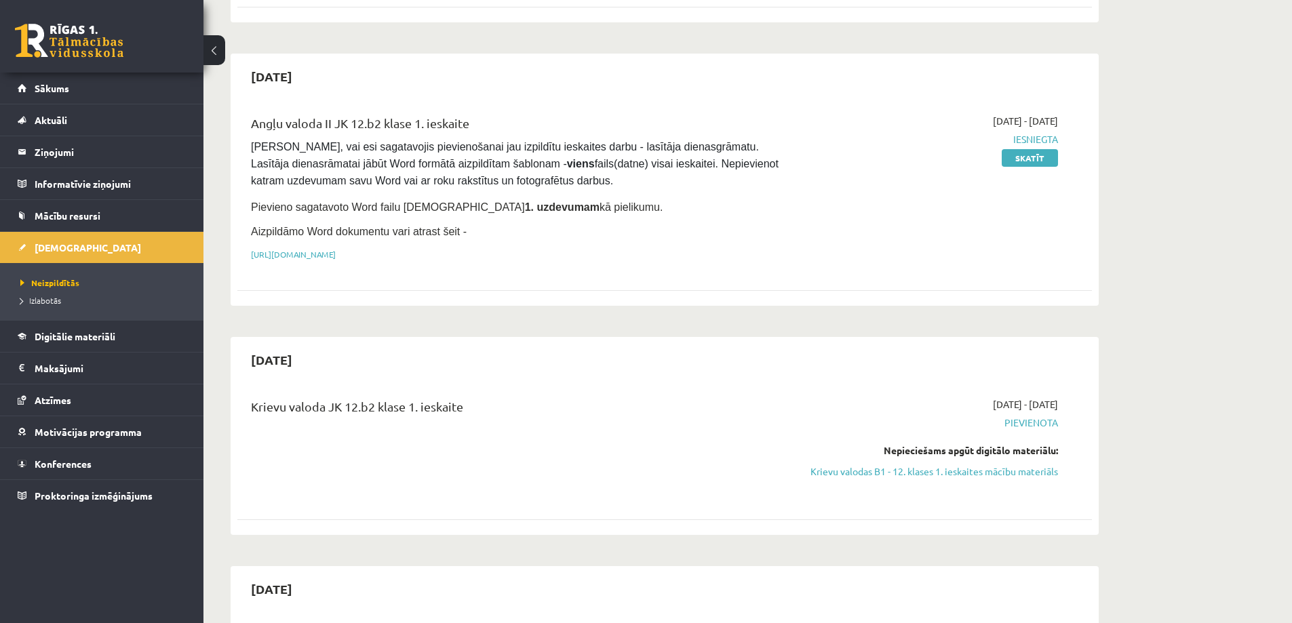
scroll to position [204, 0]
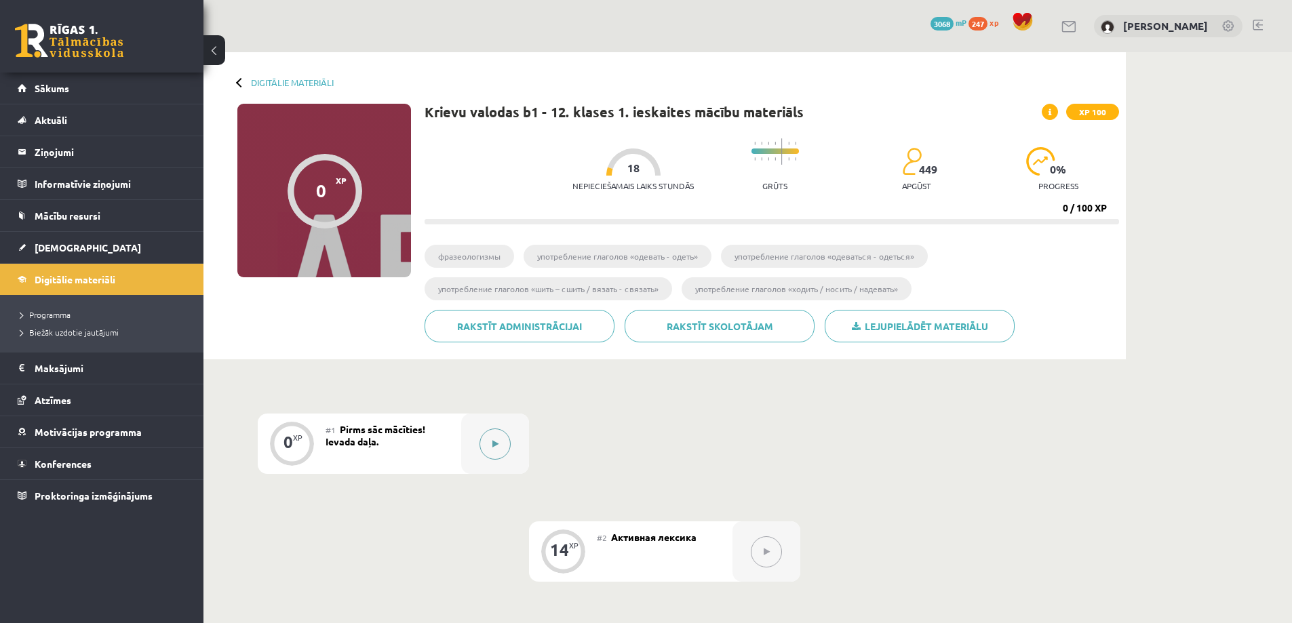
click at [496, 453] on button at bounding box center [495, 444] width 31 height 31
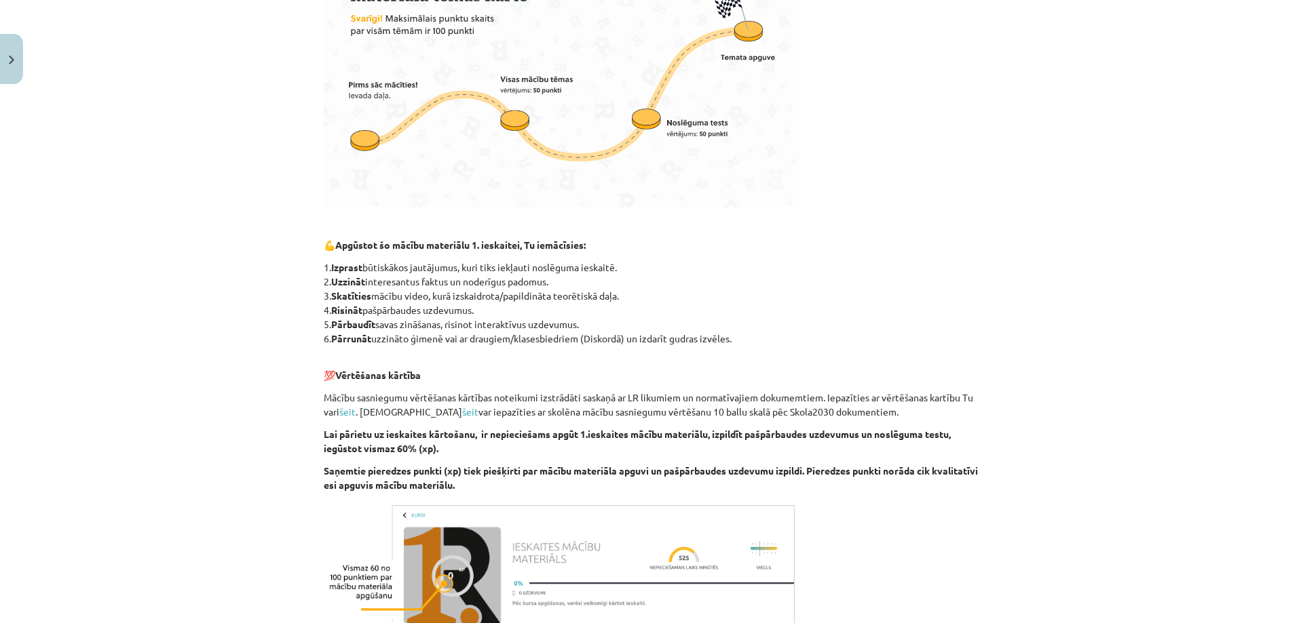
scroll to position [672, 0]
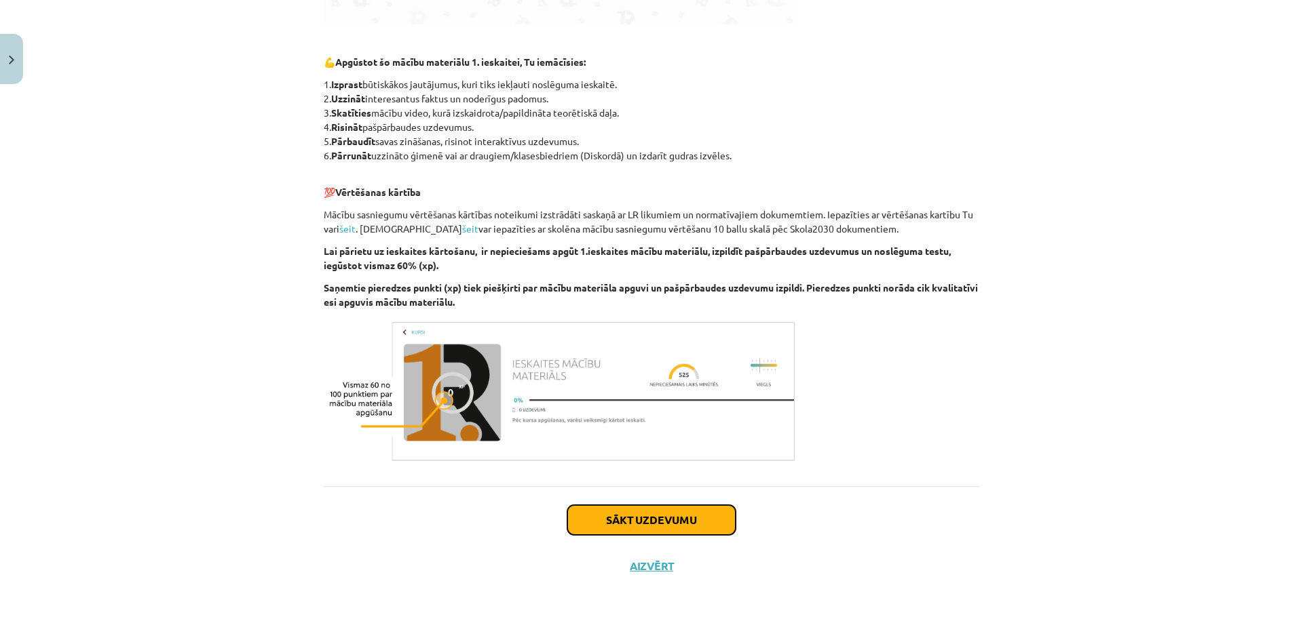
click at [674, 516] on button "Sākt uzdevumu" at bounding box center [651, 520] width 168 height 30
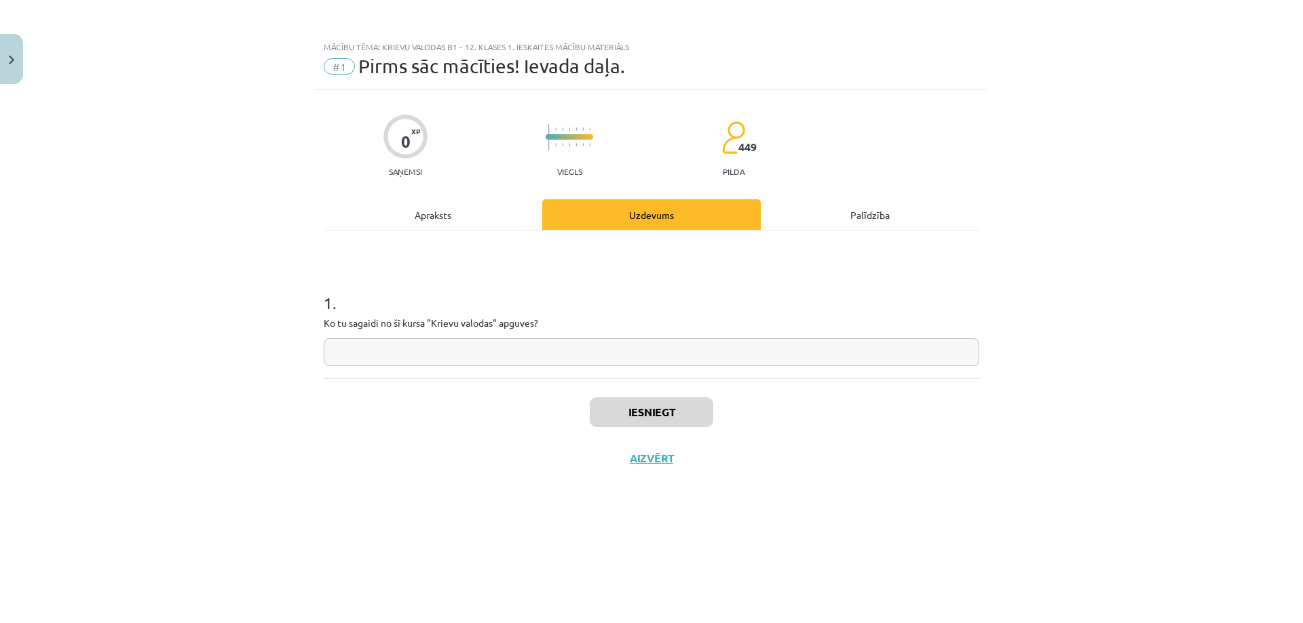
click at [549, 353] on input "text" at bounding box center [651, 353] width 655 height 28
type input "*"
type input "********"
click at [661, 408] on button "Iesniegt" at bounding box center [651, 413] width 123 height 30
click at [670, 467] on button "Nākamā nodarbība" at bounding box center [651, 467] width 133 height 31
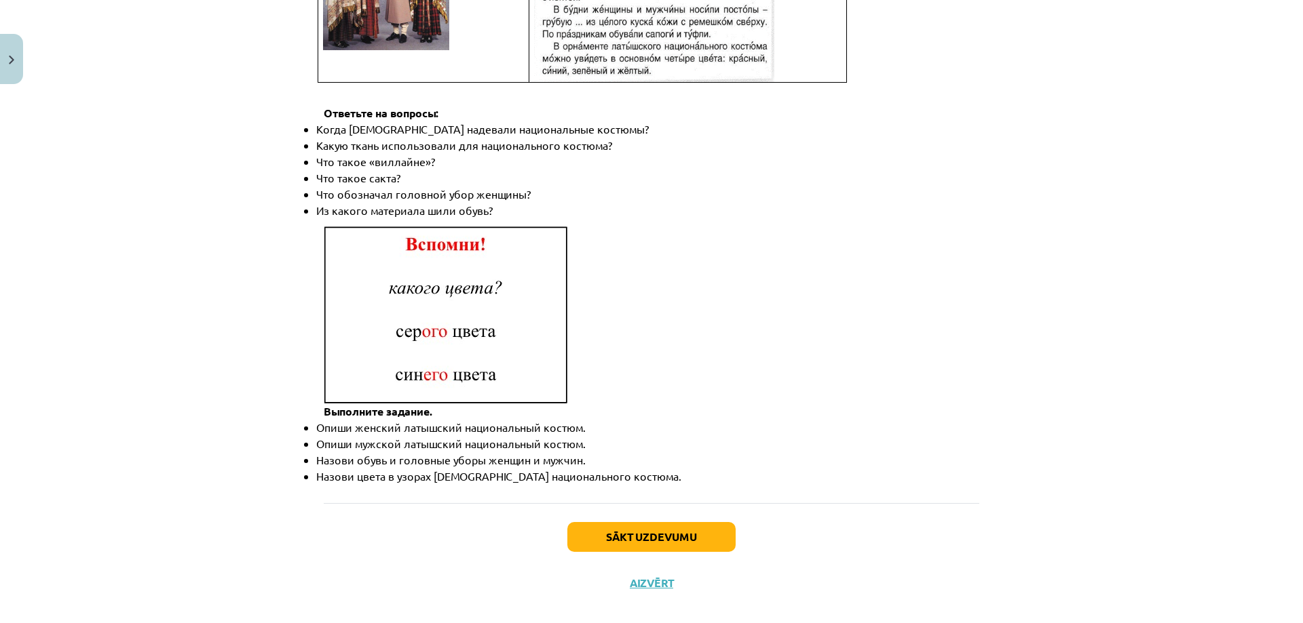
scroll to position [1879, 0]
click at [640, 522] on button "Sākt uzdevumu" at bounding box center [651, 537] width 168 height 30
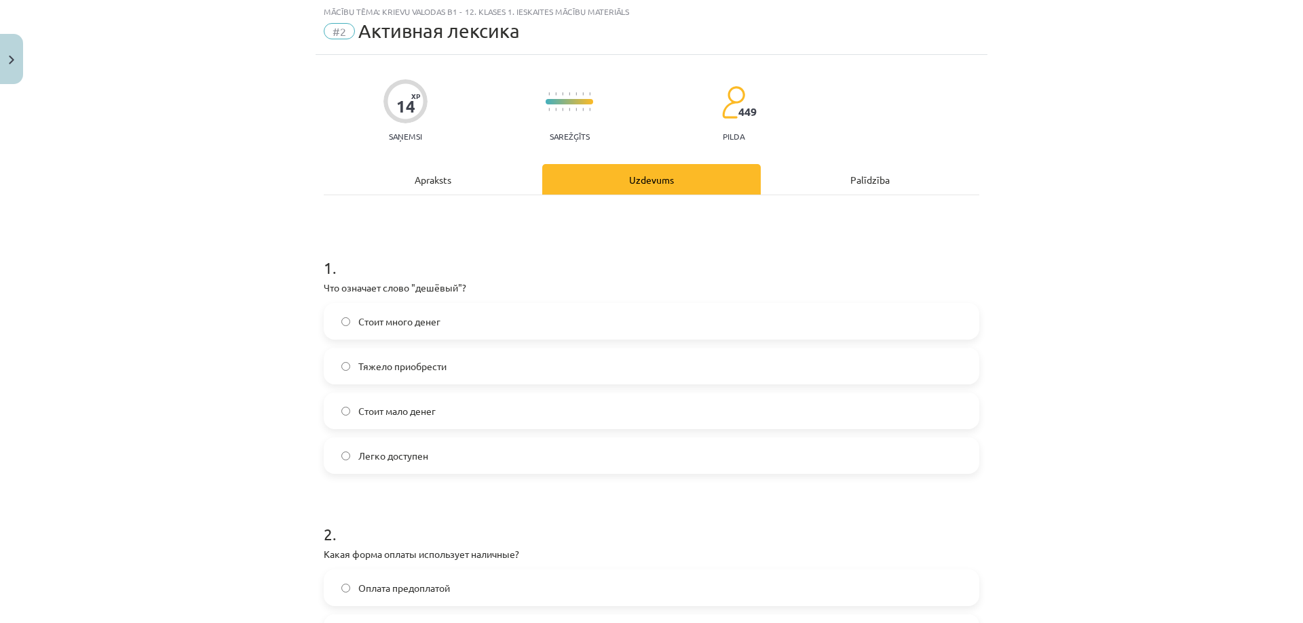
scroll to position [34, 0]
click at [347, 412] on label "Стоит мало денег" at bounding box center [651, 413] width 653 height 34
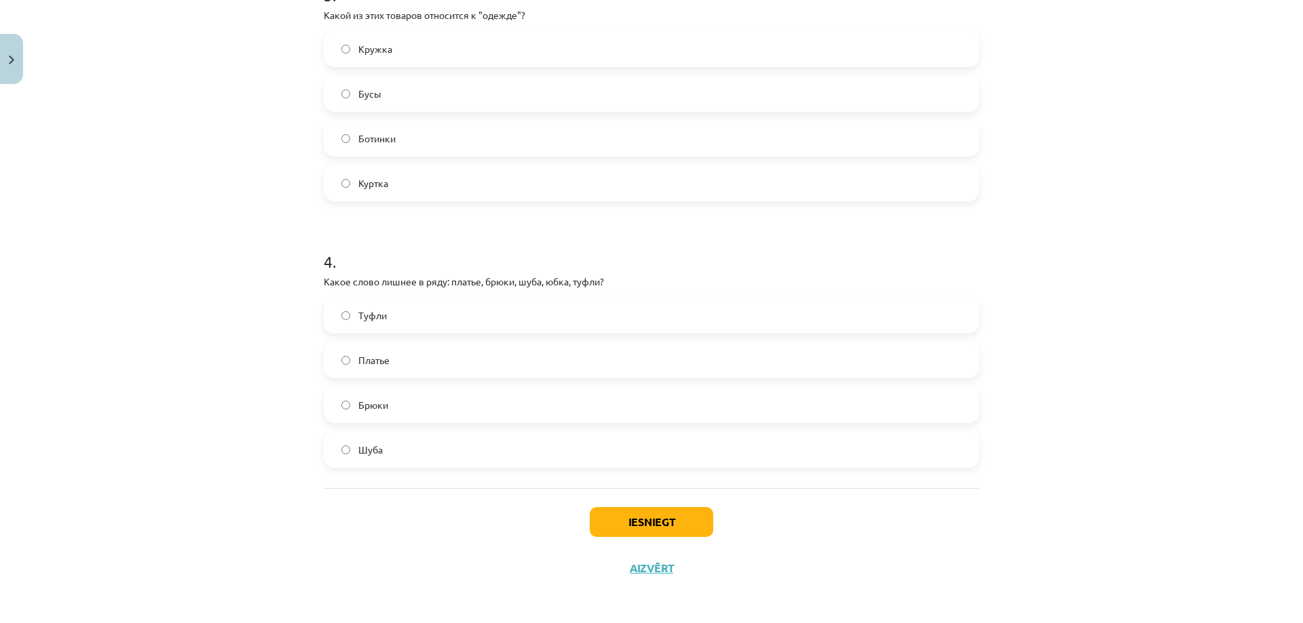
scroll to position [843, 0]
click at [659, 529] on button "Iesniegt" at bounding box center [651, 520] width 123 height 30
click at [650, 527] on button "Iesniegt" at bounding box center [651, 520] width 123 height 30
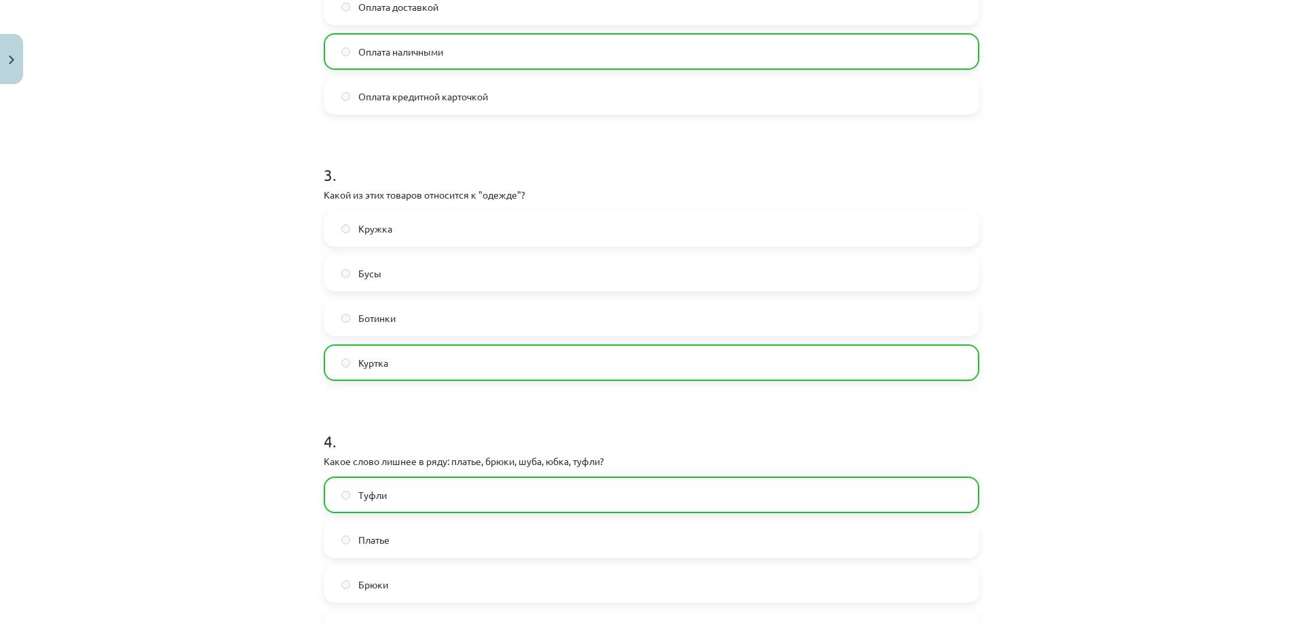
scroll to position [887, 0]
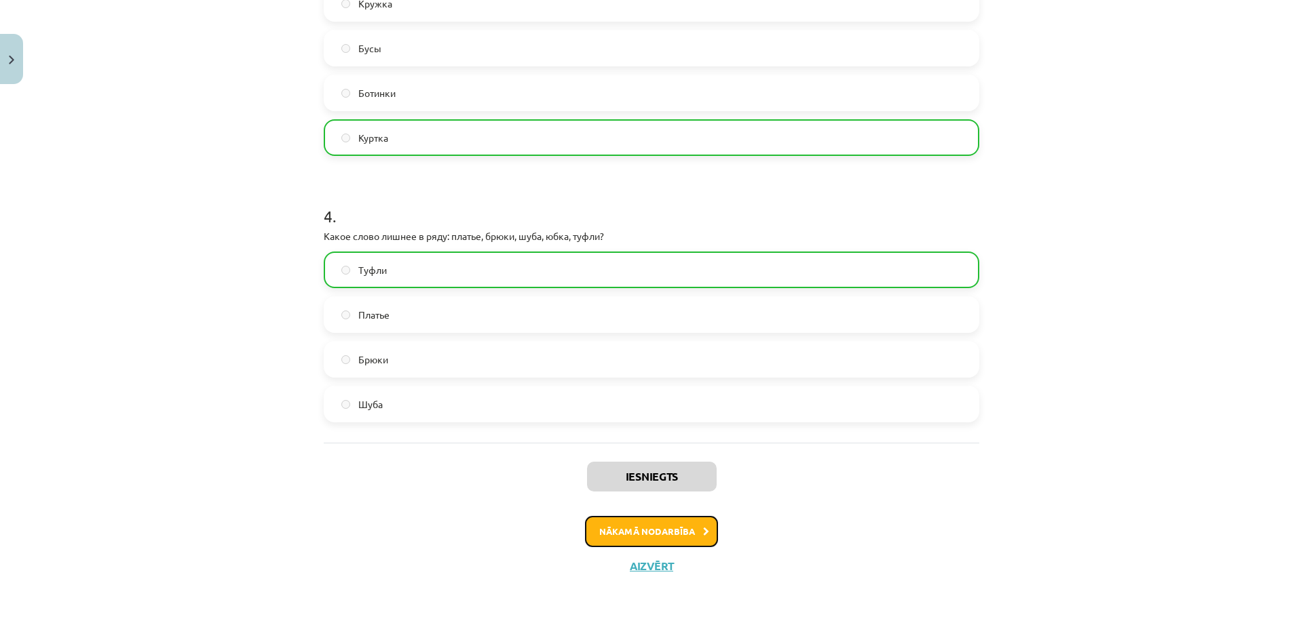
click at [672, 537] on button "Nākamā nodarbība" at bounding box center [651, 531] width 133 height 31
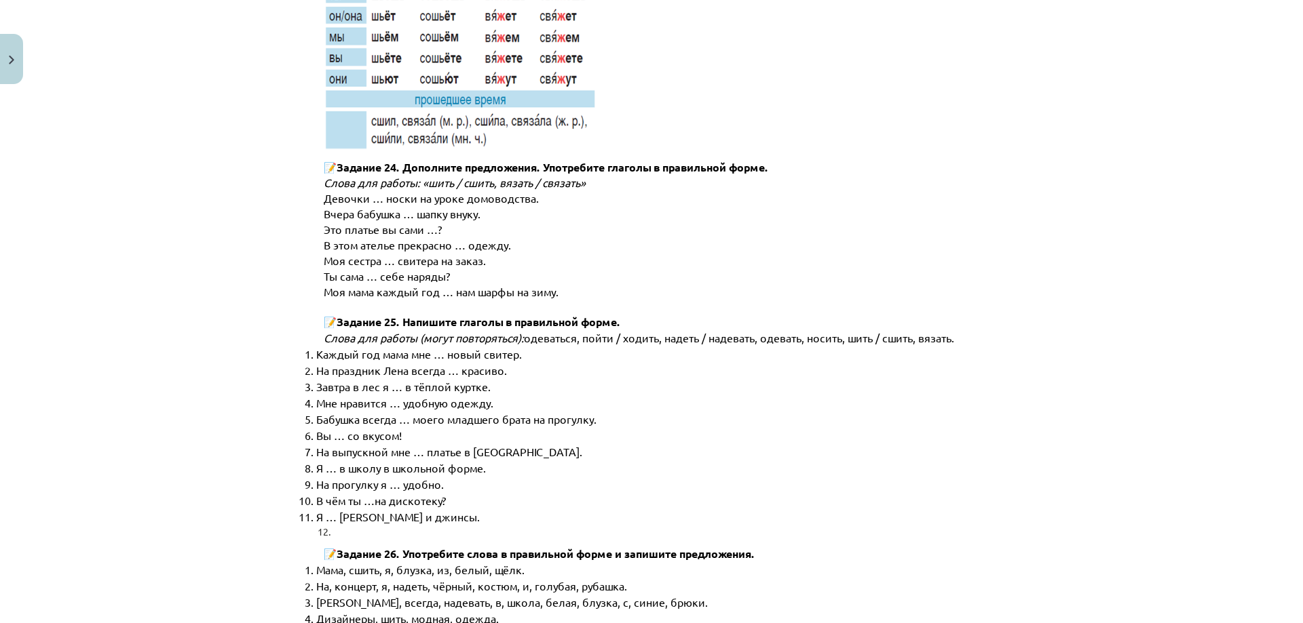
scroll to position [6851, 0]
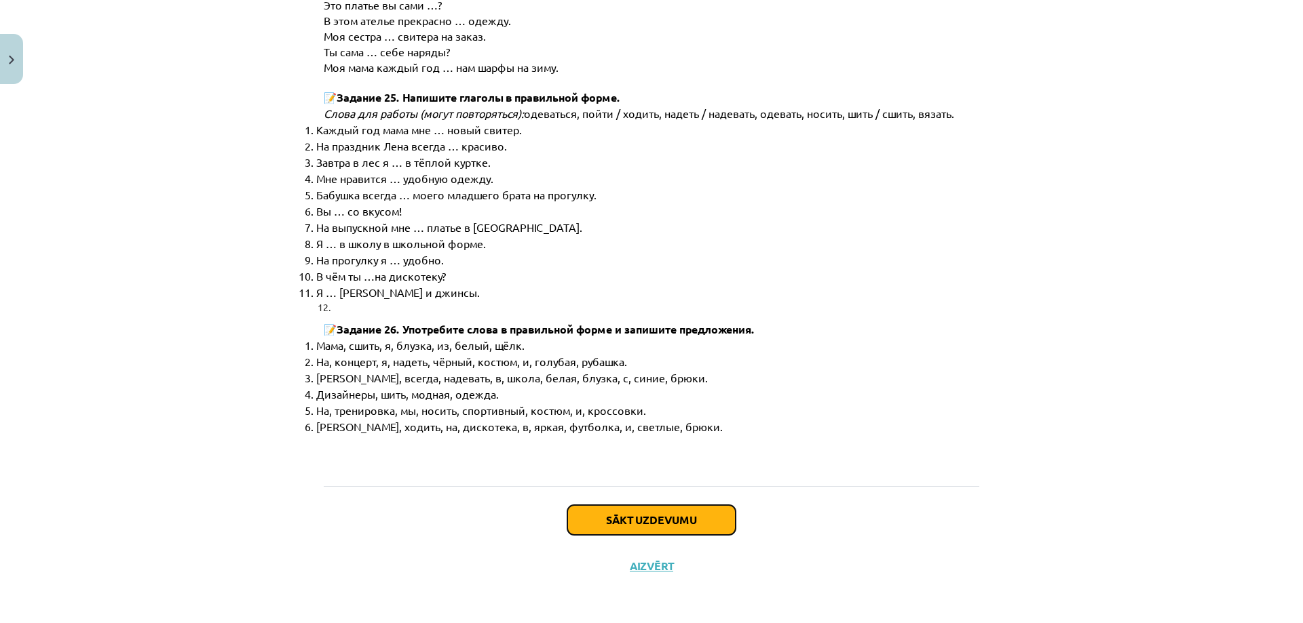
click at [649, 521] on button "Sākt uzdevumu" at bounding box center [651, 520] width 168 height 30
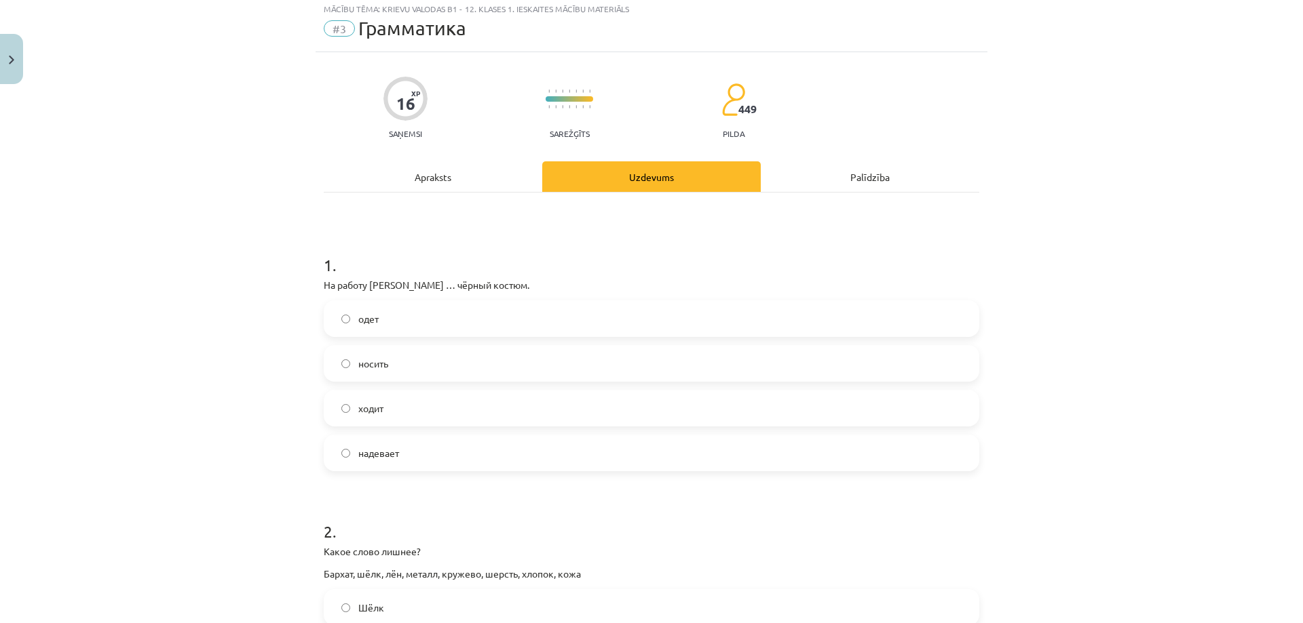
scroll to position [34, 0]
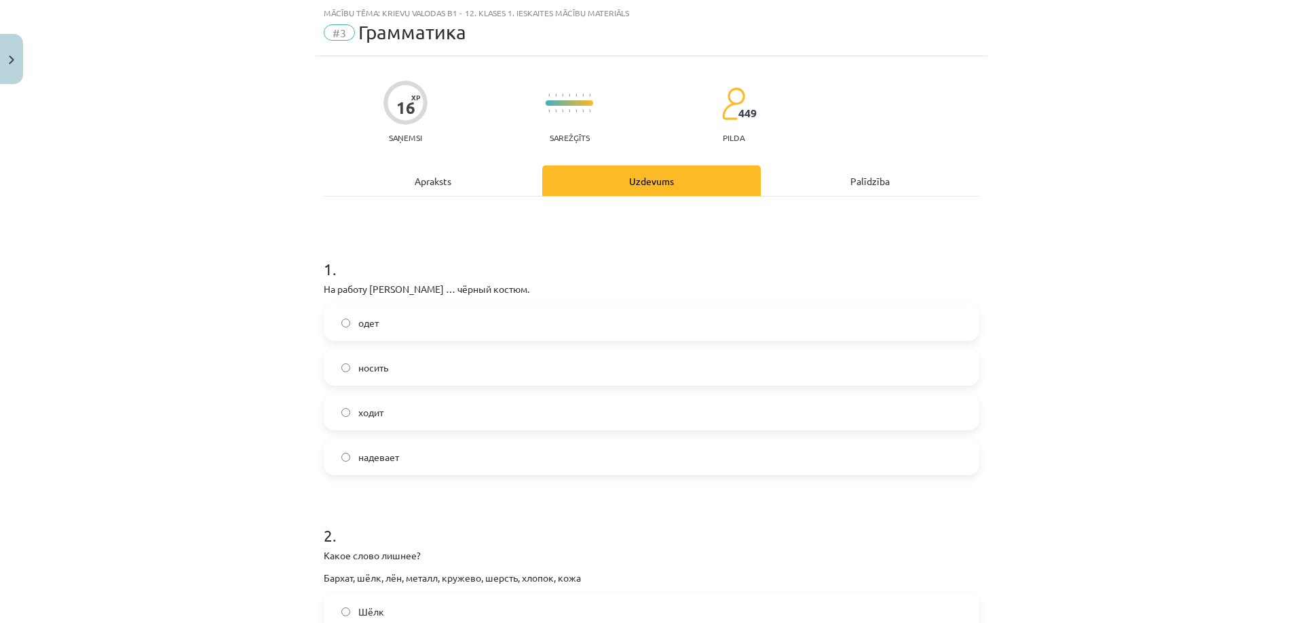
click at [349, 449] on label "надевает" at bounding box center [651, 457] width 653 height 34
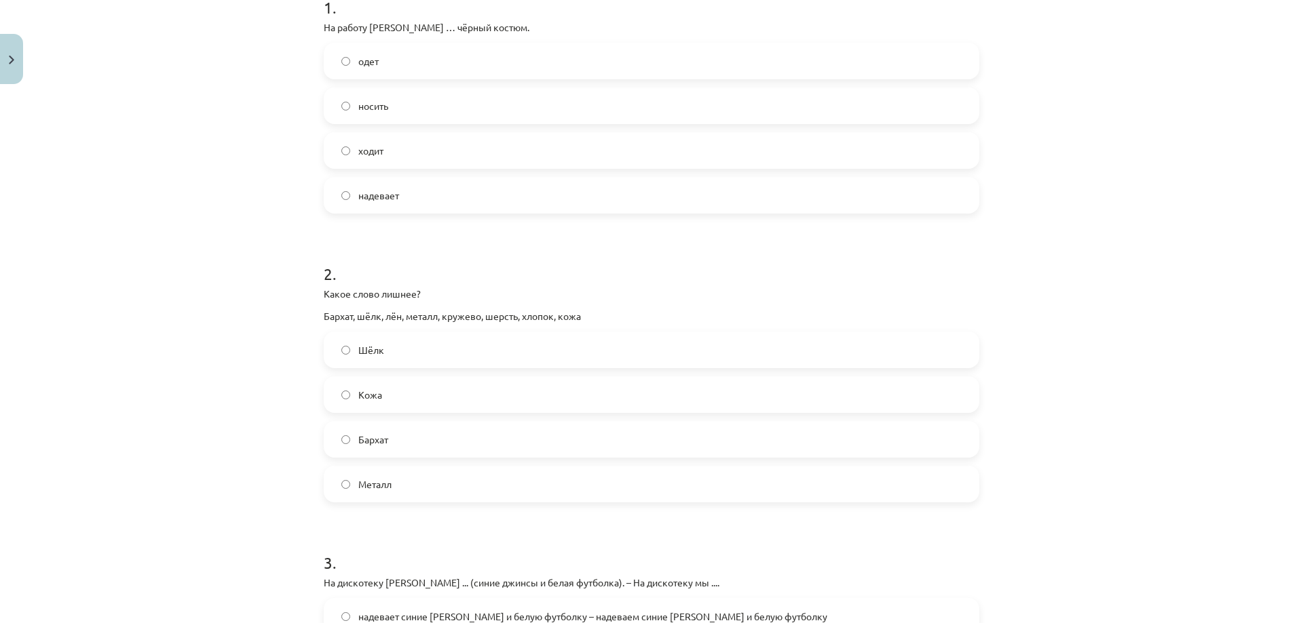
scroll to position [305, 0]
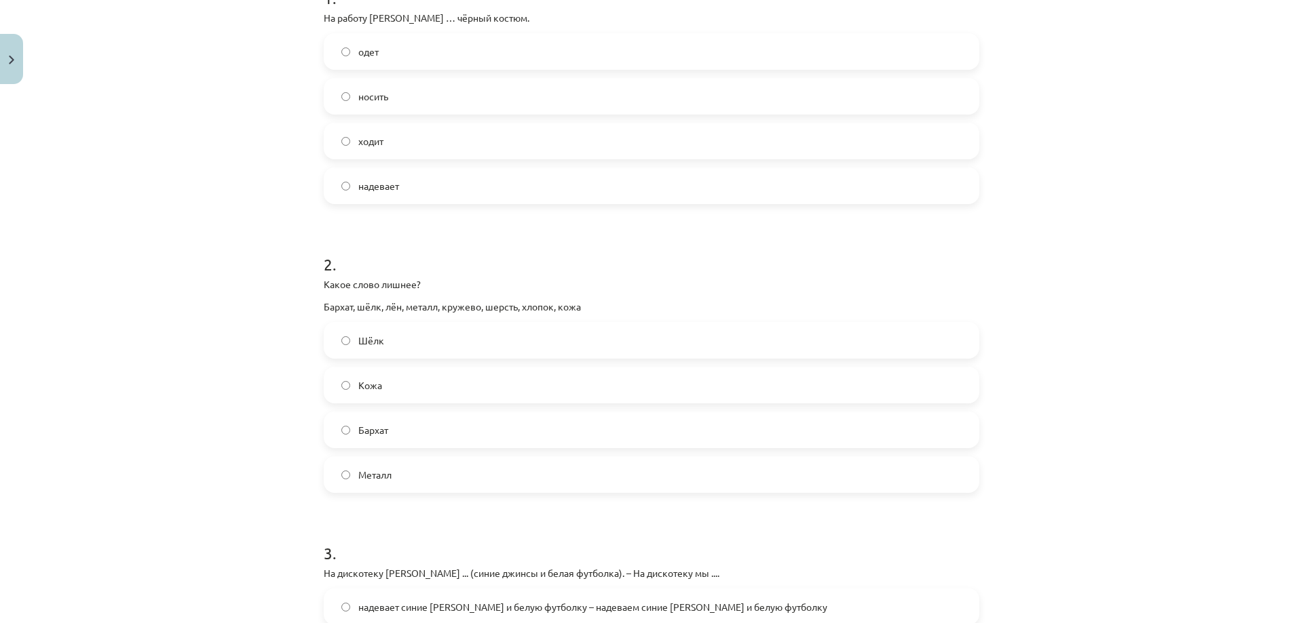
click at [358, 482] on label "Металл" at bounding box center [651, 475] width 653 height 34
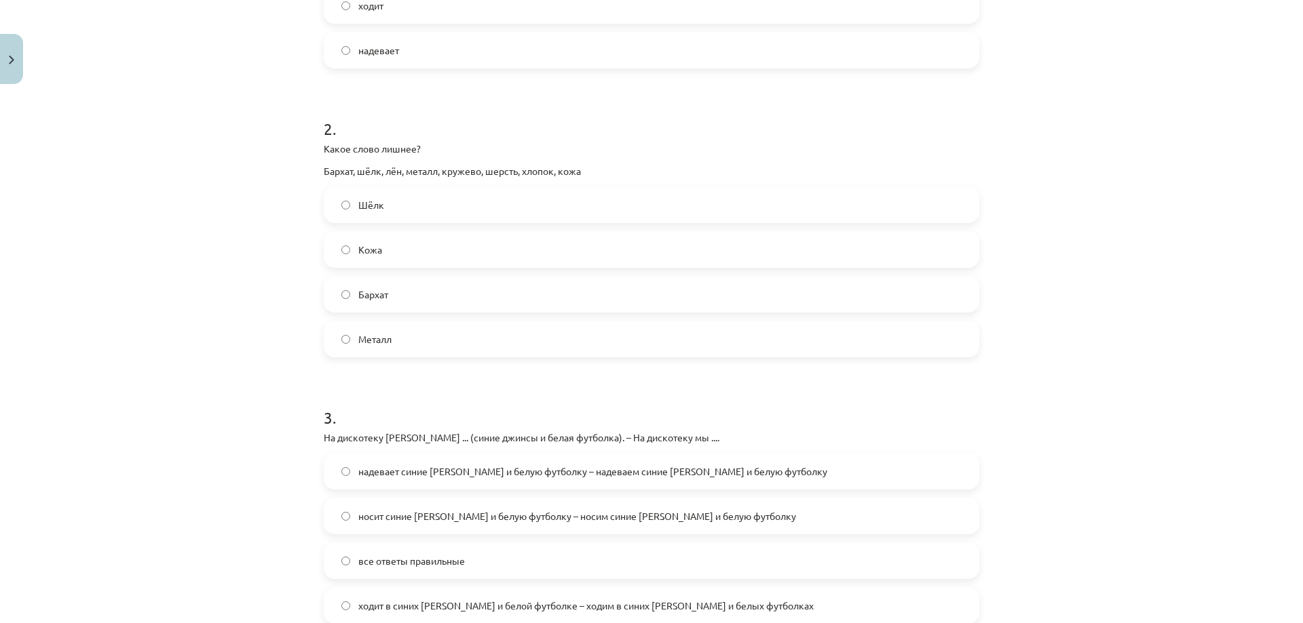
scroll to position [645, 0]
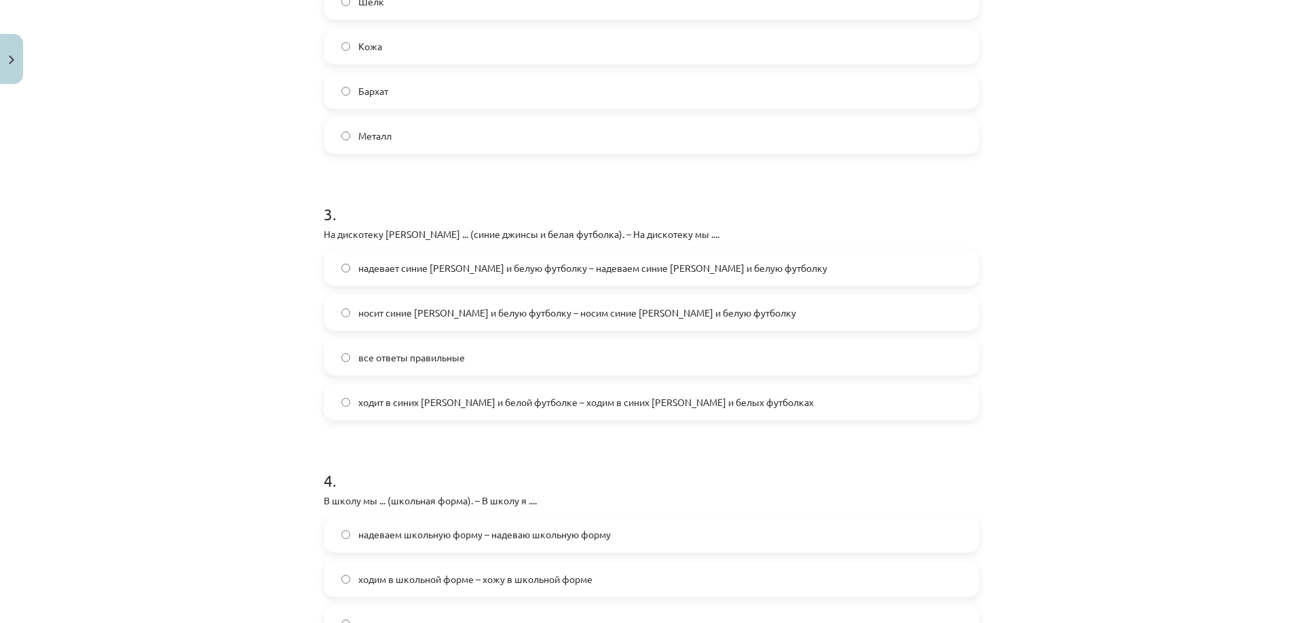
click at [334, 358] on label "все ответы правильные" at bounding box center [651, 358] width 653 height 34
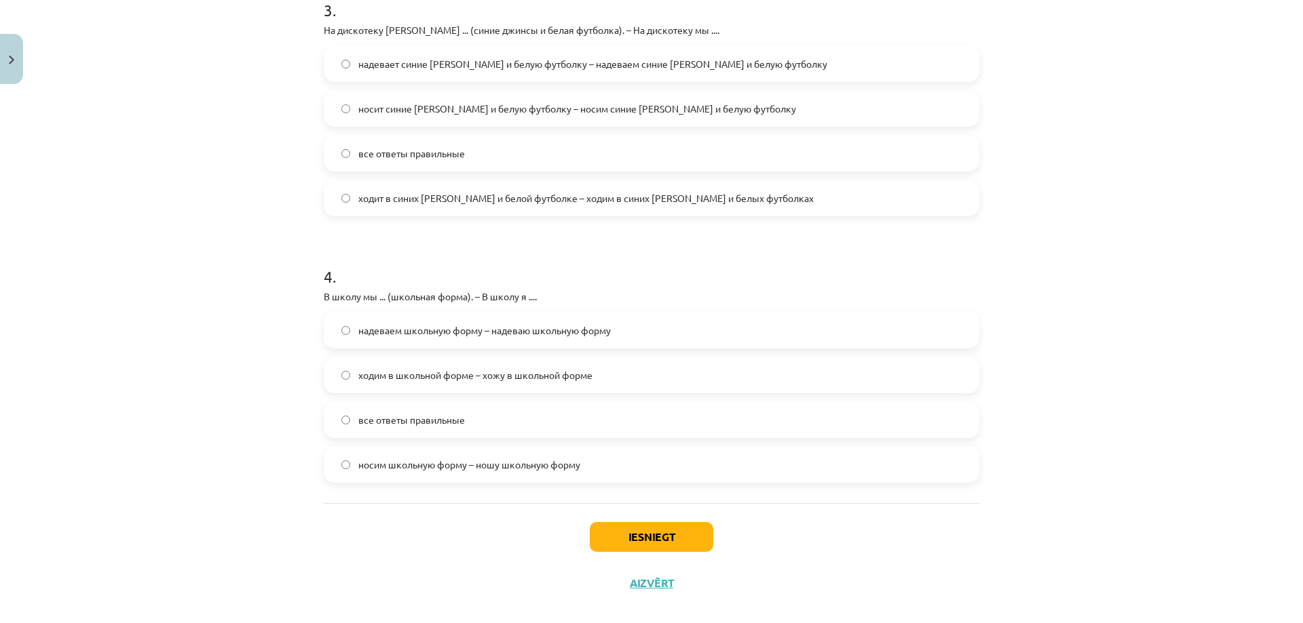
scroll to position [866, 0]
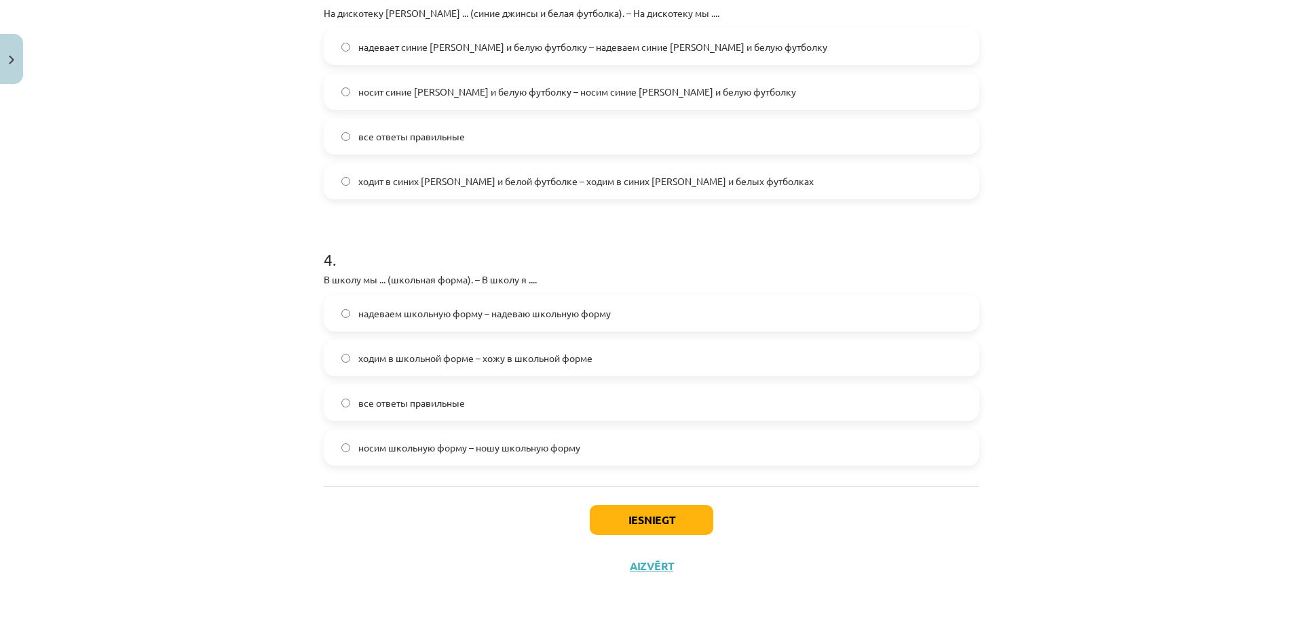
click at [351, 395] on label "все ответы правильные" at bounding box center [651, 403] width 653 height 34
click at [634, 516] on button "Iesniegt" at bounding box center [651, 520] width 123 height 30
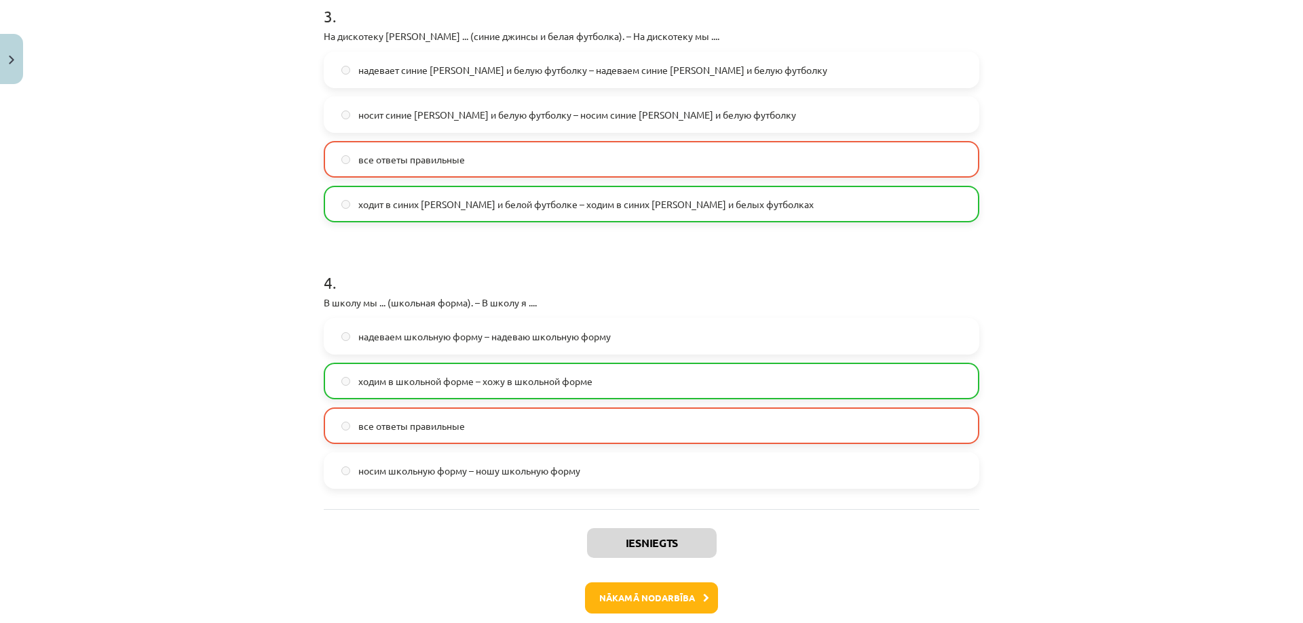
scroll to position [909, 0]
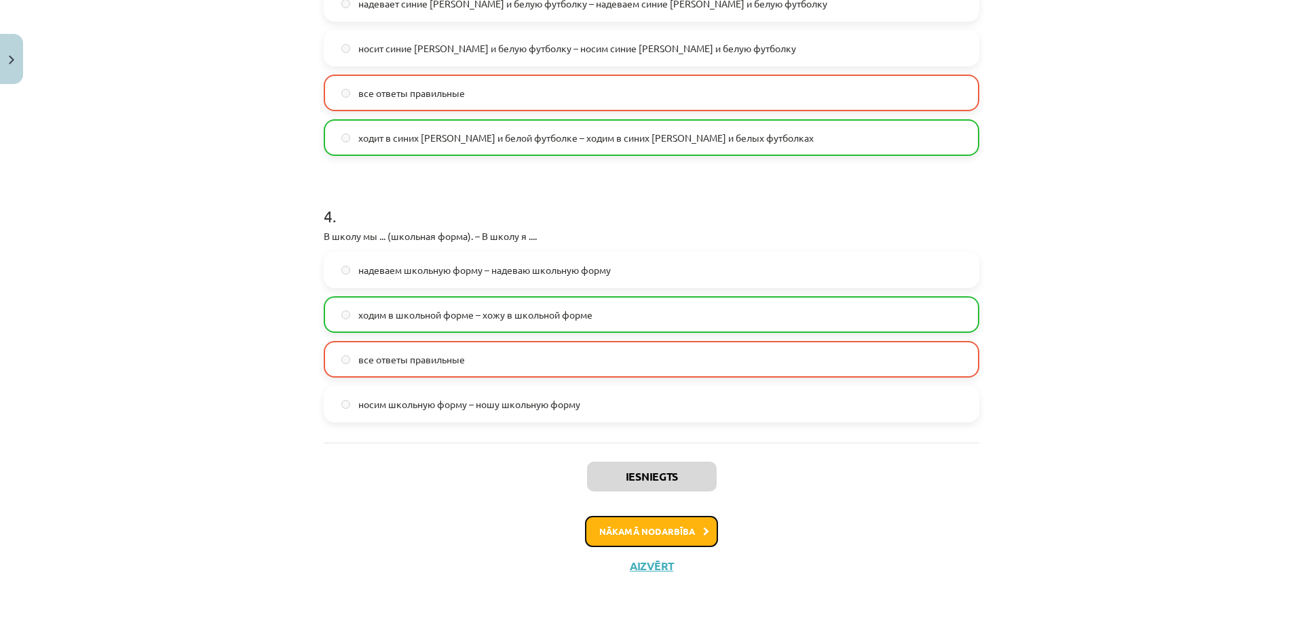
click at [657, 532] on button "Nākamā nodarbība" at bounding box center [651, 531] width 133 height 31
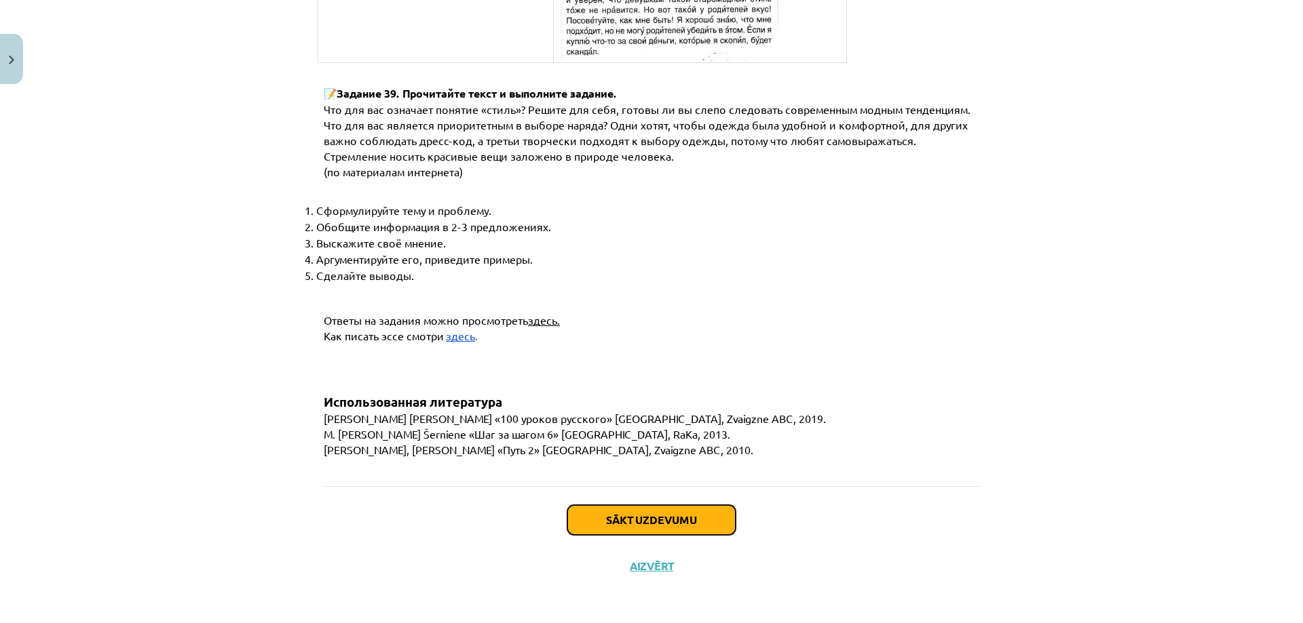
click at [651, 530] on button "Sākt uzdevumu" at bounding box center [651, 520] width 168 height 30
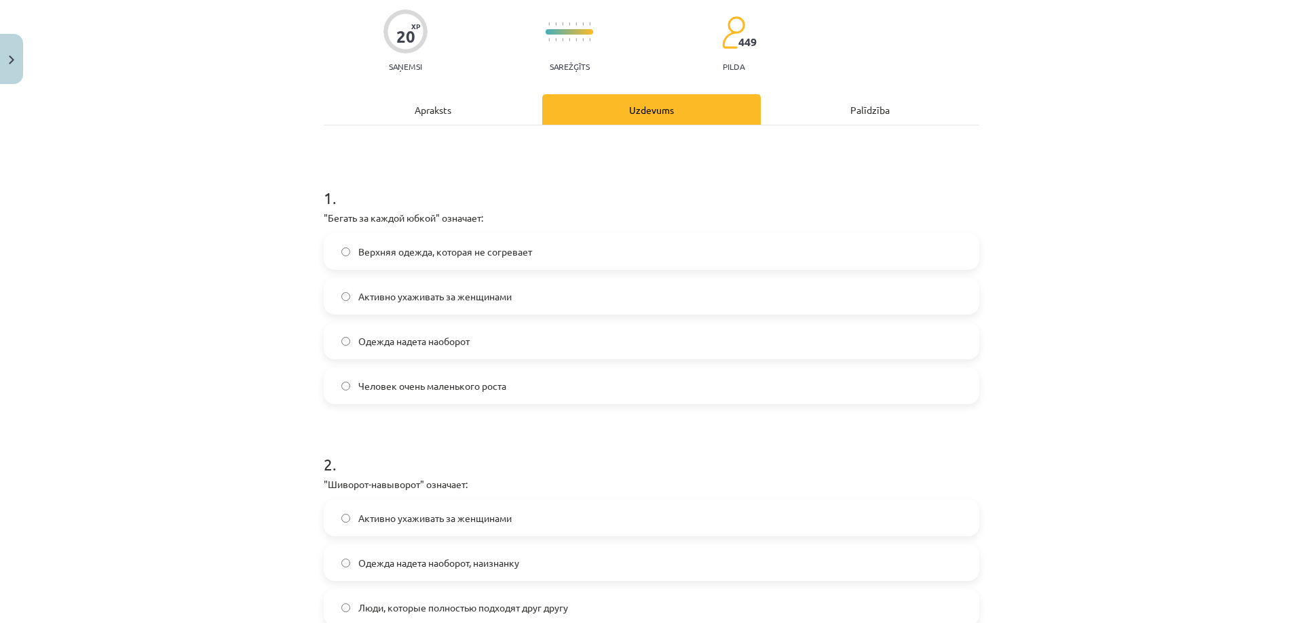
scroll to position [34, 0]
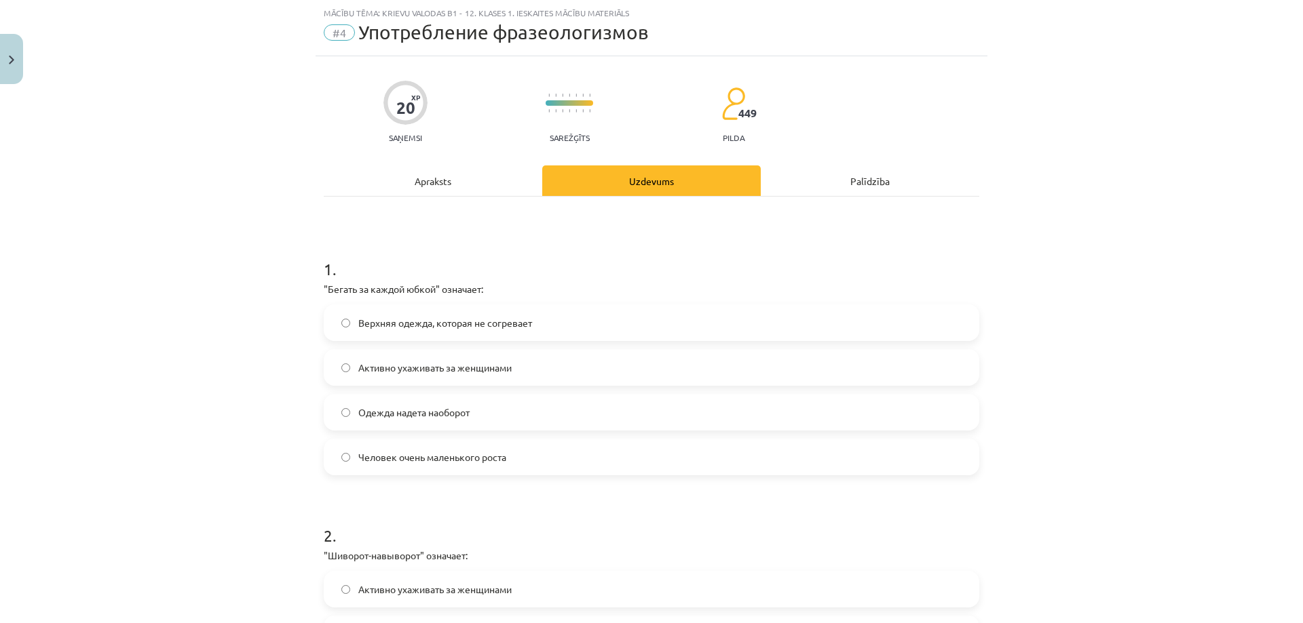
click at [349, 369] on label "Активно ухаживать за женщинами" at bounding box center [651, 368] width 653 height 34
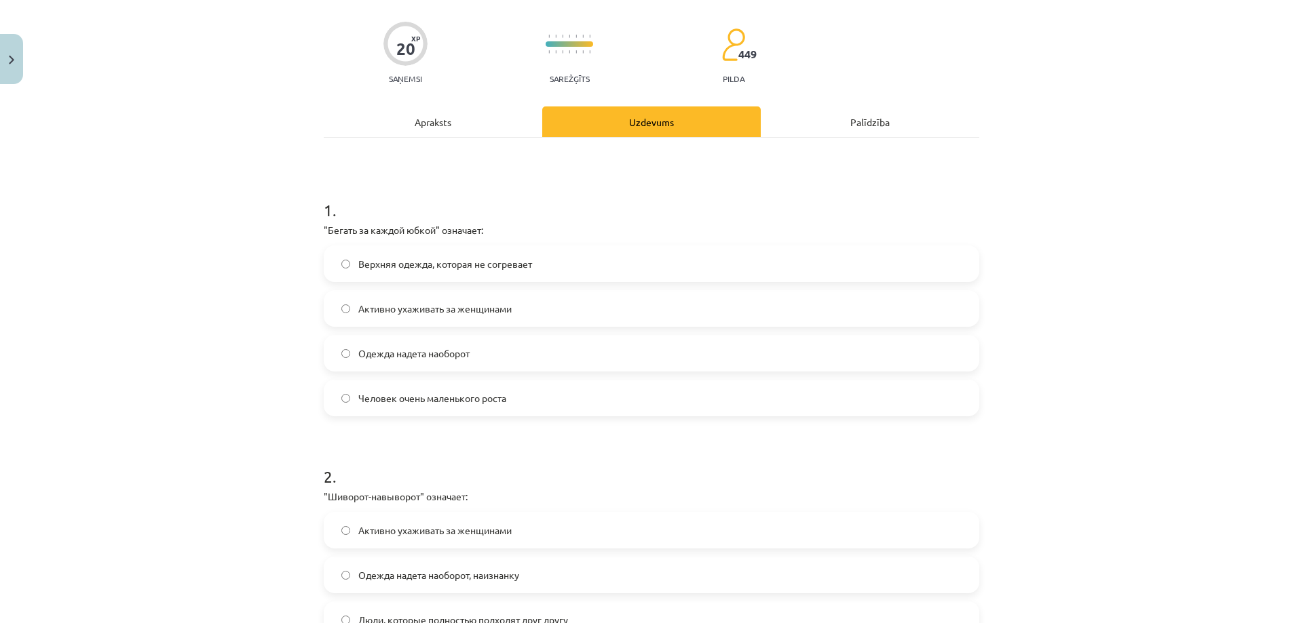
scroll to position [305, 0]
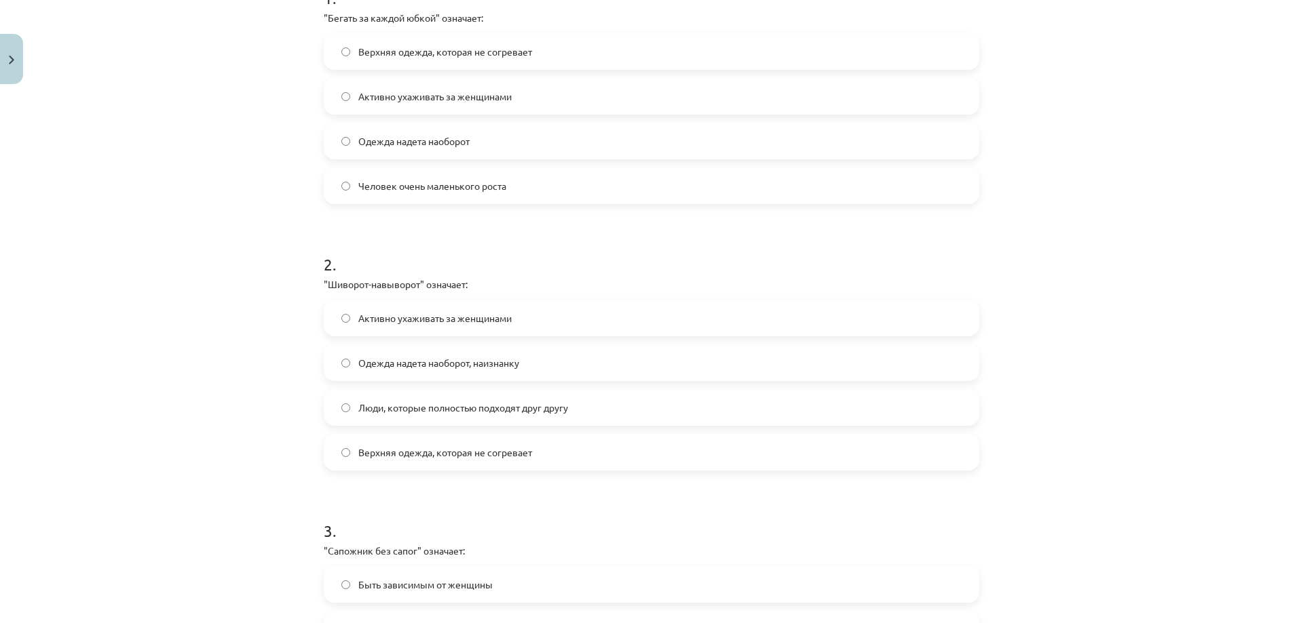
click at [349, 358] on label "Одежда надета наоборот, наизнанку" at bounding box center [651, 363] width 653 height 34
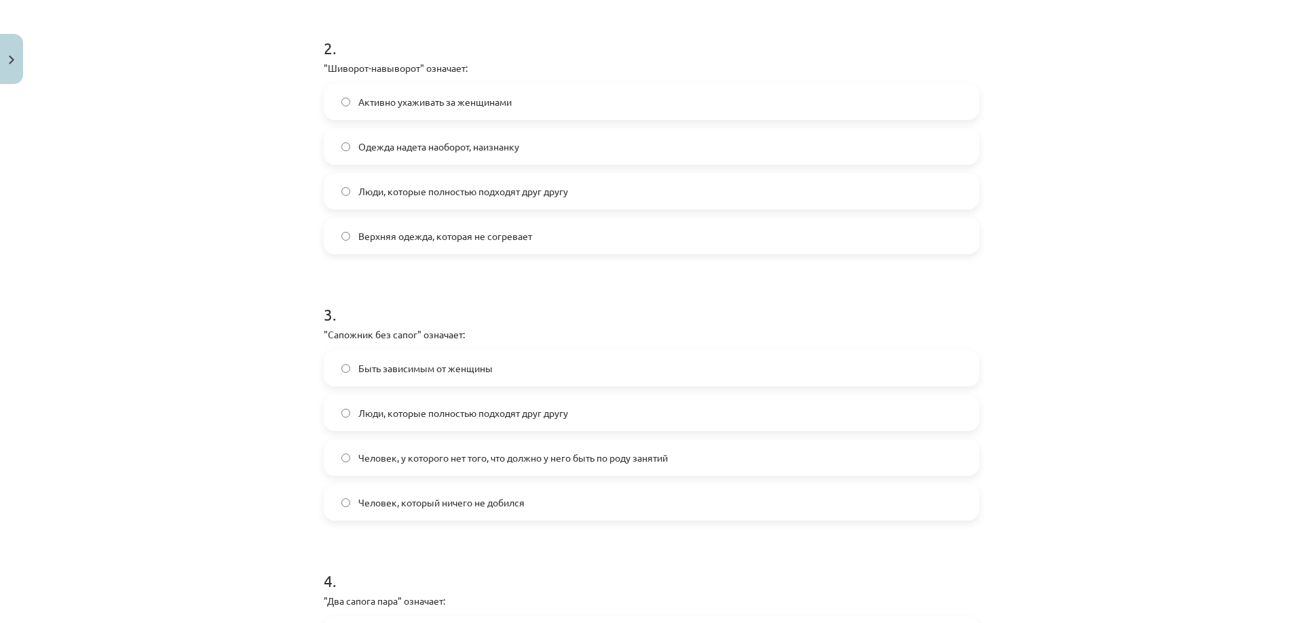
scroll to position [577, 0]
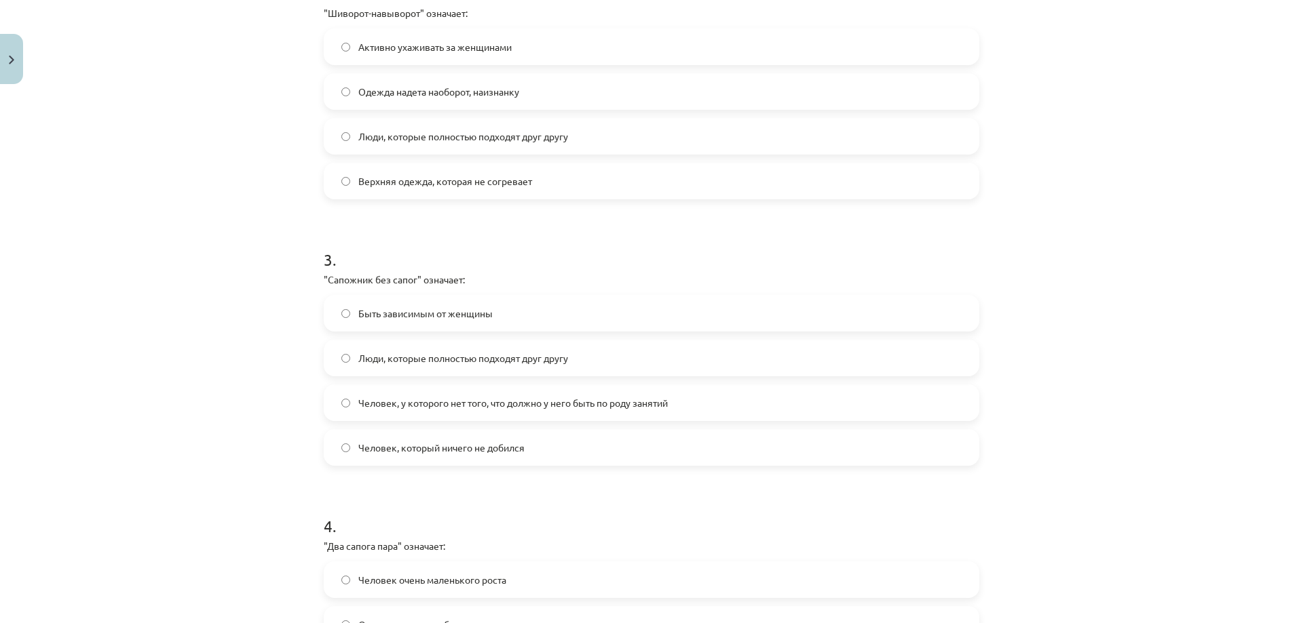
click at [349, 404] on label "Человек, у которого нет того, что должно у него быть по роду занятий" at bounding box center [651, 403] width 653 height 34
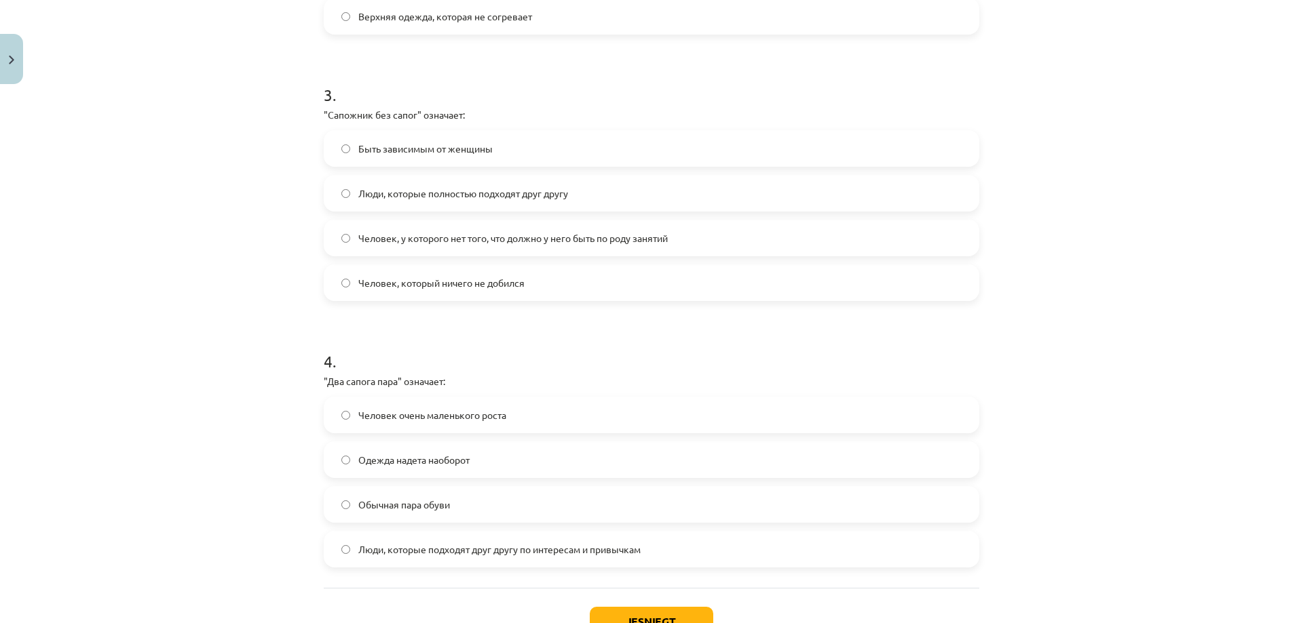
scroll to position [843, 0]
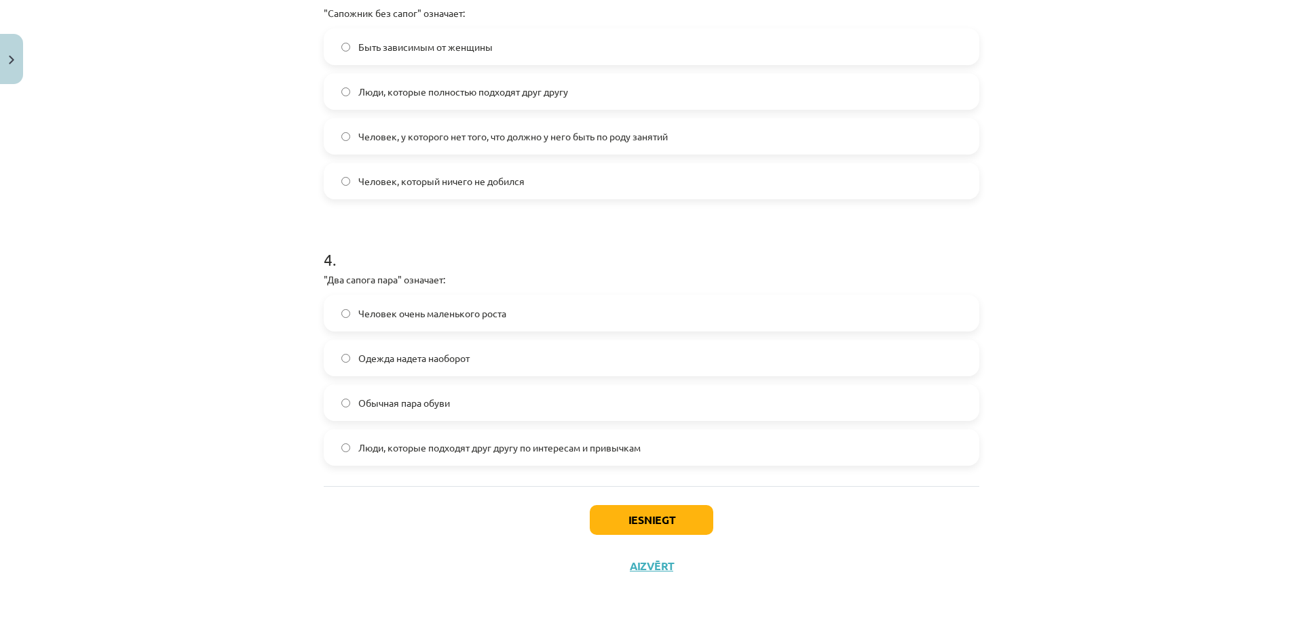
click at [347, 448] on label "Люди, которые подходят друг другу по интересам и привычкам" at bounding box center [651, 448] width 653 height 34
click at [650, 521] on button "Iesniegt" at bounding box center [651, 520] width 123 height 30
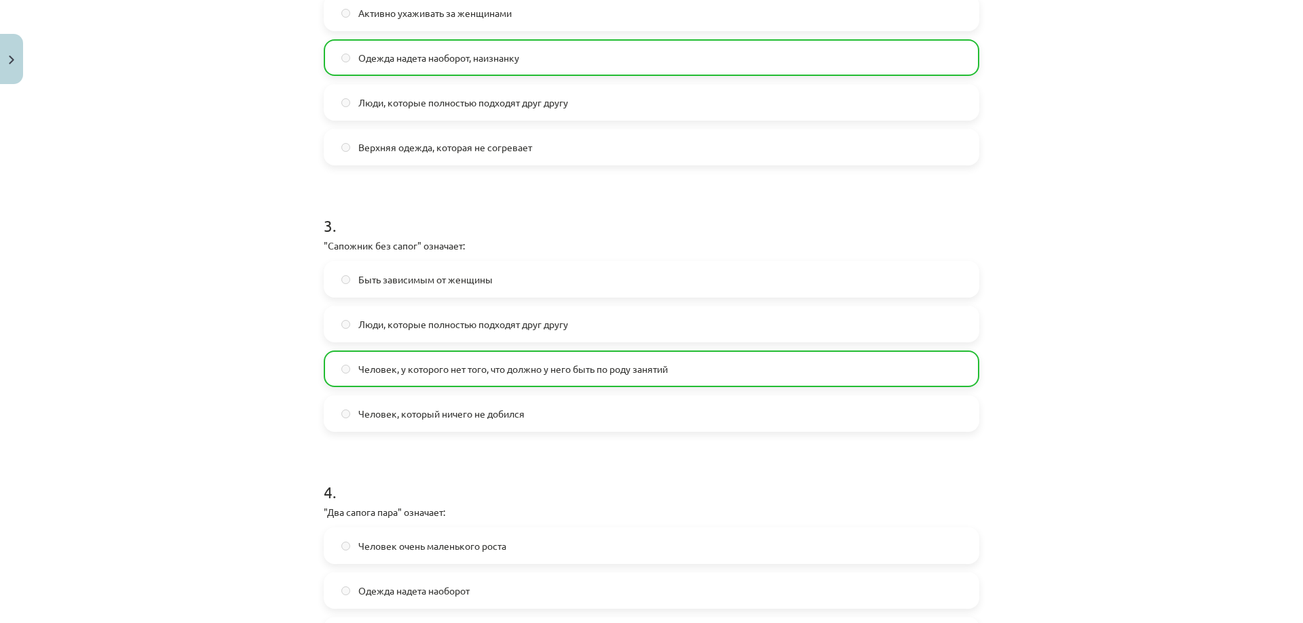
scroll to position [887, 0]
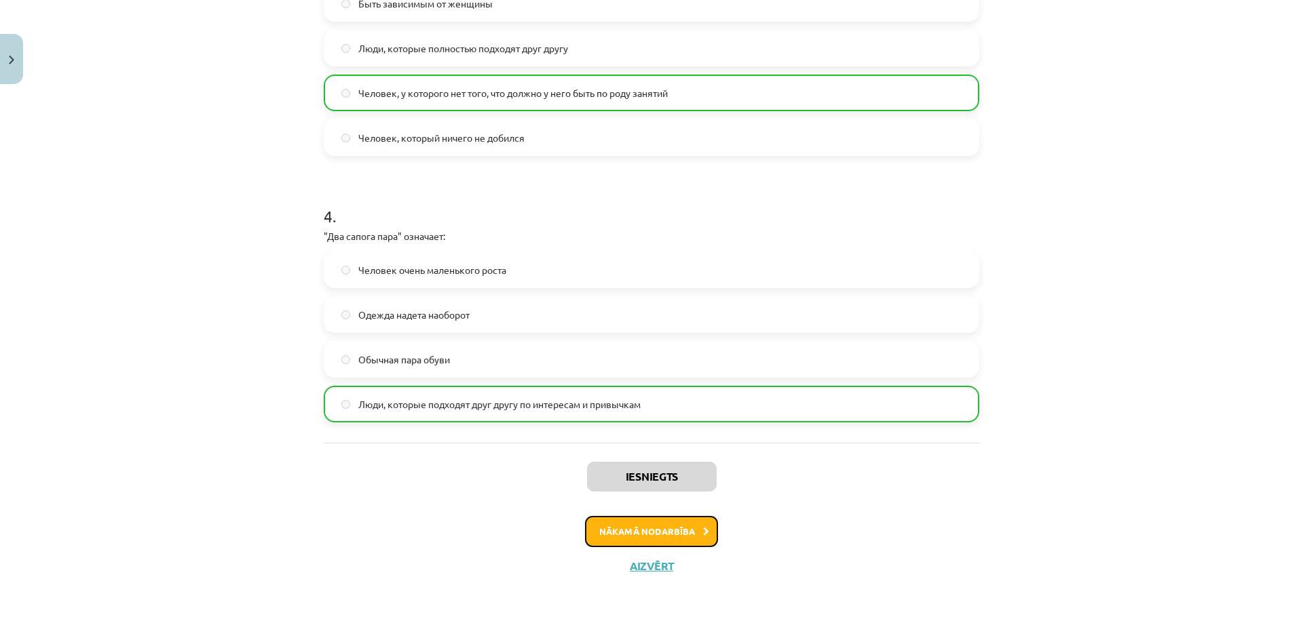
click at [669, 534] on button "Nākamā nodarbība" at bounding box center [651, 531] width 133 height 31
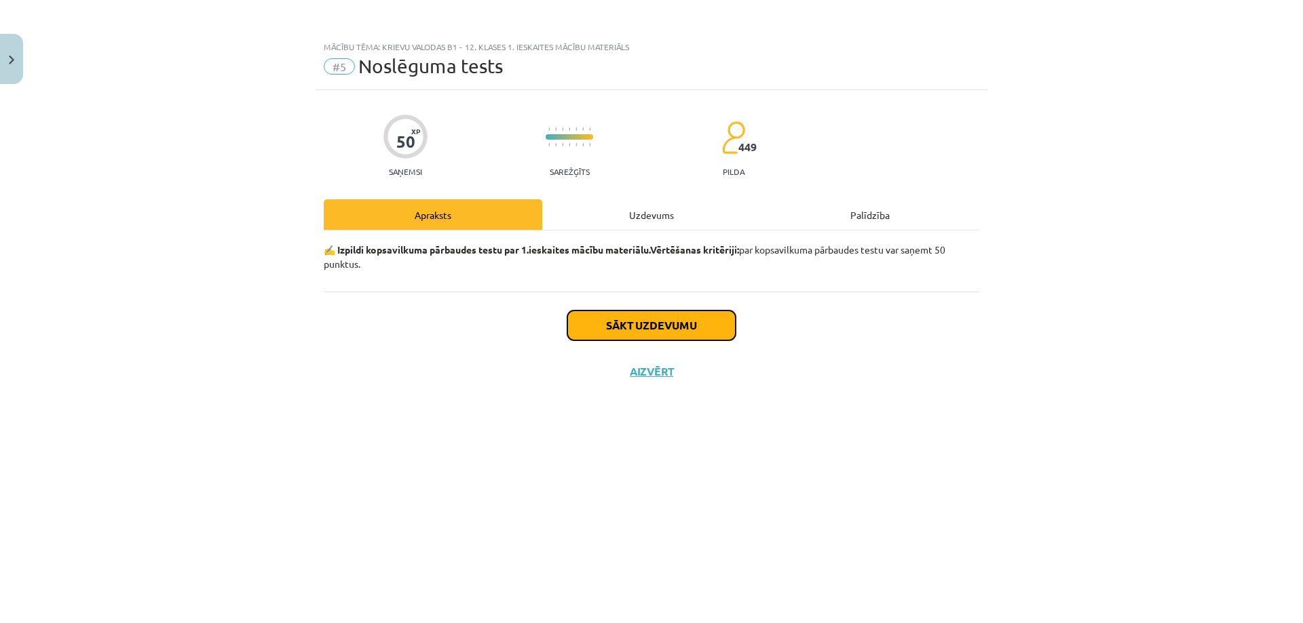
click at [670, 327] on button "Sākt uzdevumu" at bounding box center [651, 326] width 168 height 30
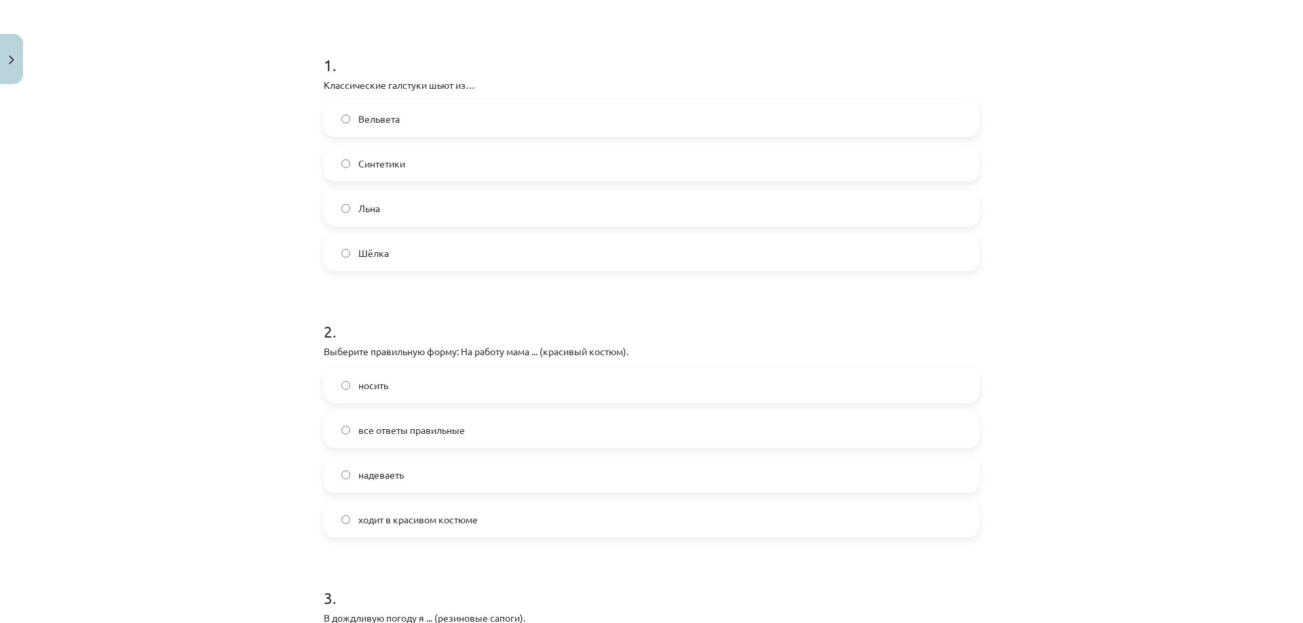
scroll to position [271, 0]
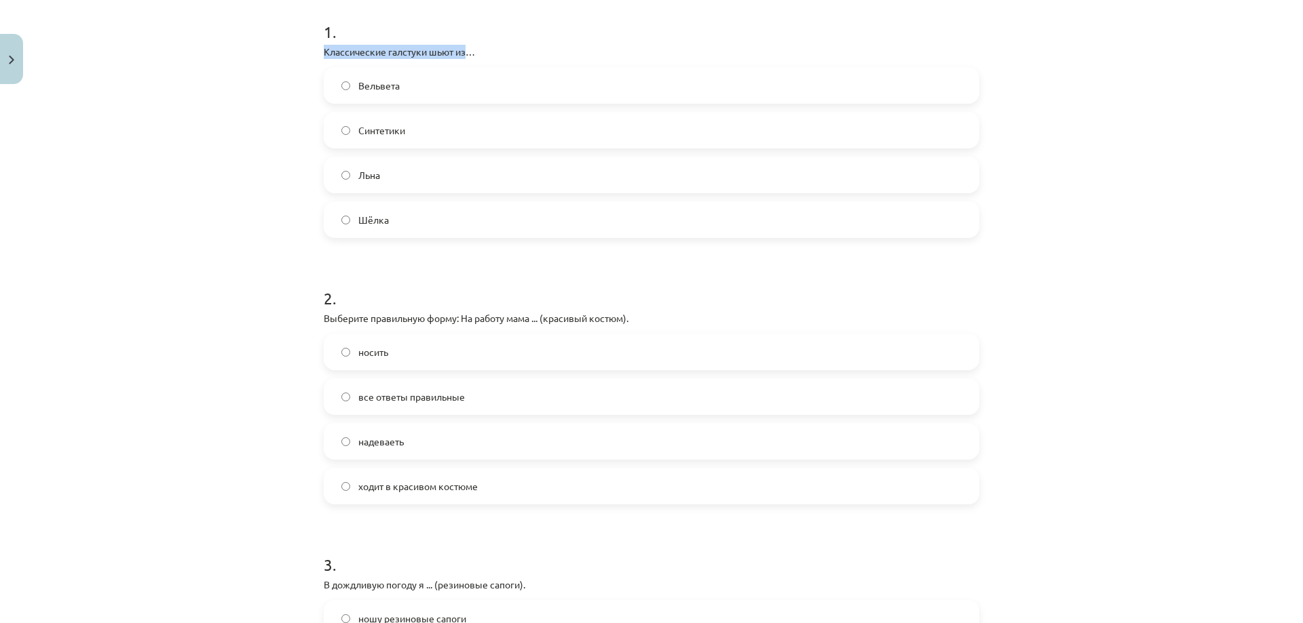
drag, startPoint x: 313, startPoint y: 50, endPoint x: 462, endPoint y: 52, distance: 149.3
copy p "Классические галстуки шьют из"
click at [348, 225] on label "Шёлка" at bounding box center [651, 220] width 653 height 34
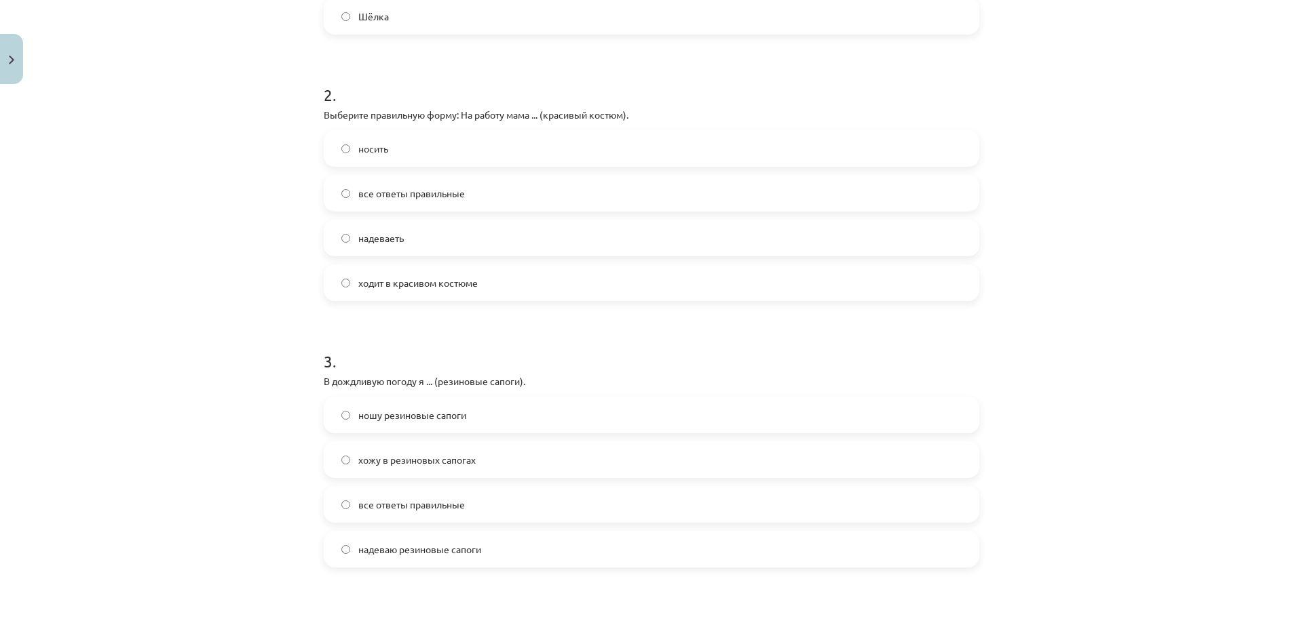
scroll to position [678, 0]
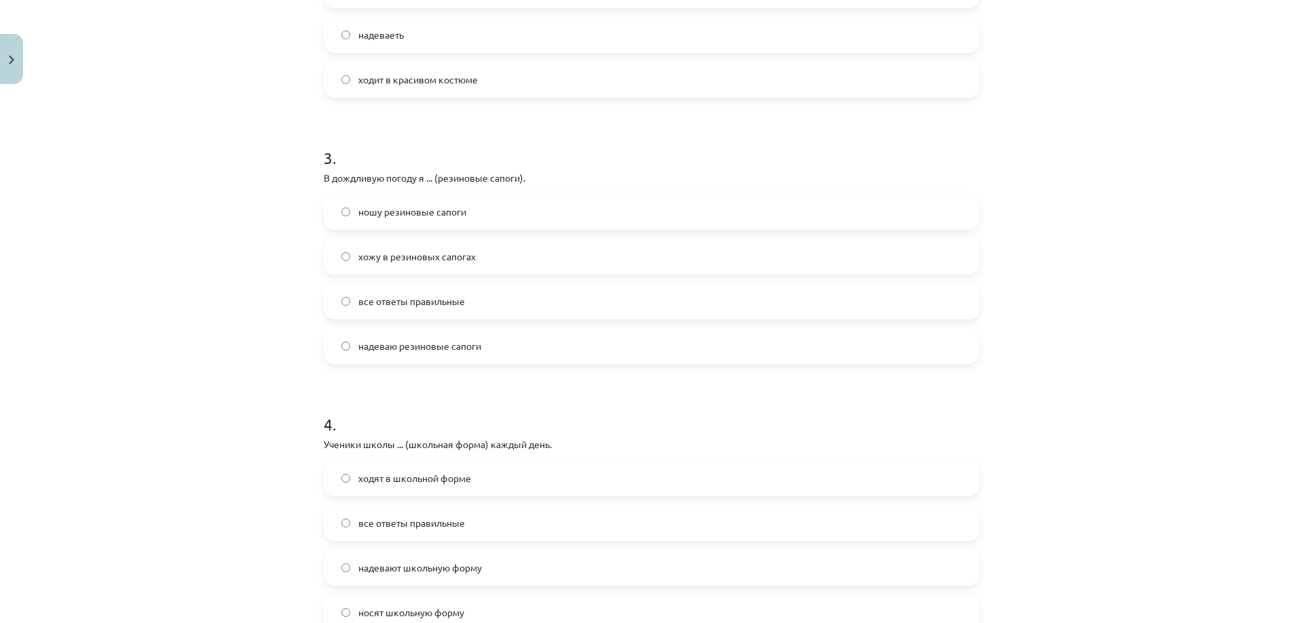
click at [348, 305] on label "все ответы правильные" at bounding box center [651, 301] width 653 height 34
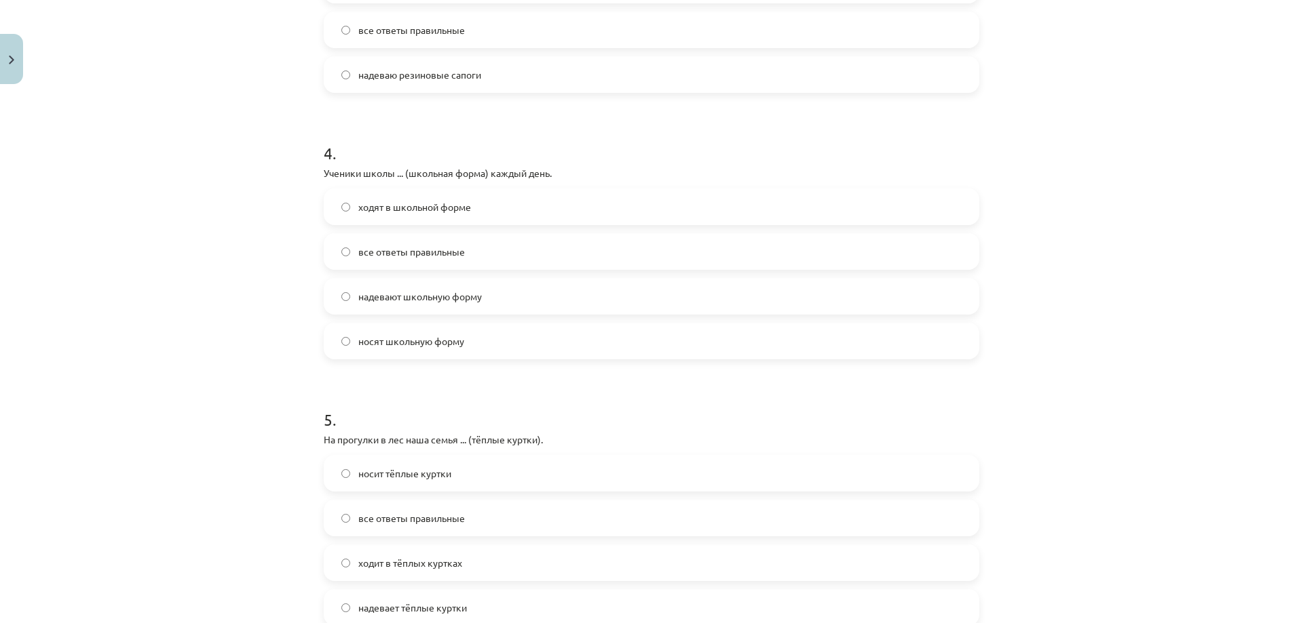
click at [358, 338] on span "носят школьную форму" at bounding box center [411, 341] width 106 height 14
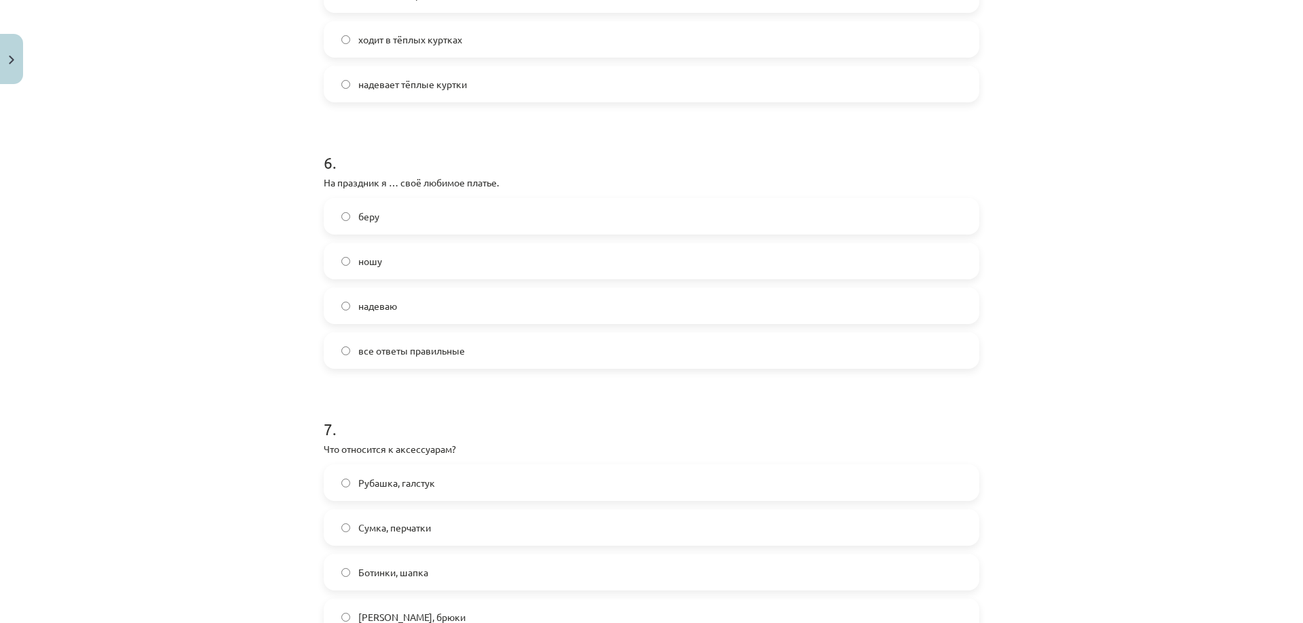
scroll to position [1493, 0]
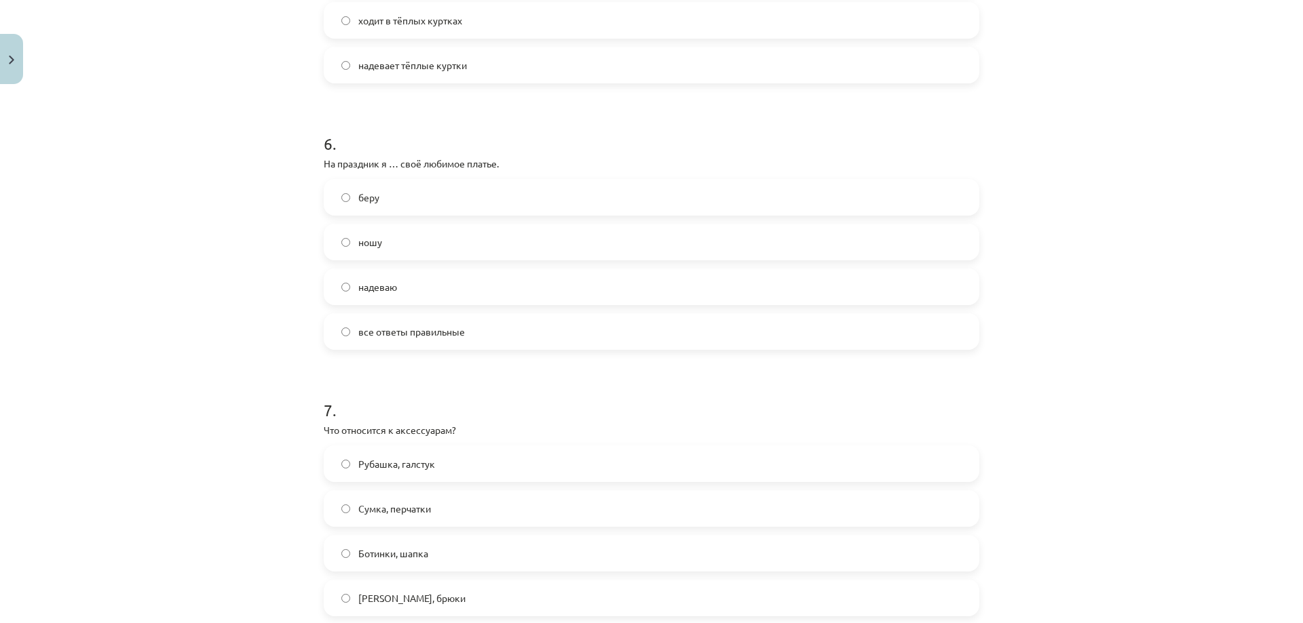
click at [346, 290] on label "надеваю" at bounding box center [651, 287] width 653 height 34
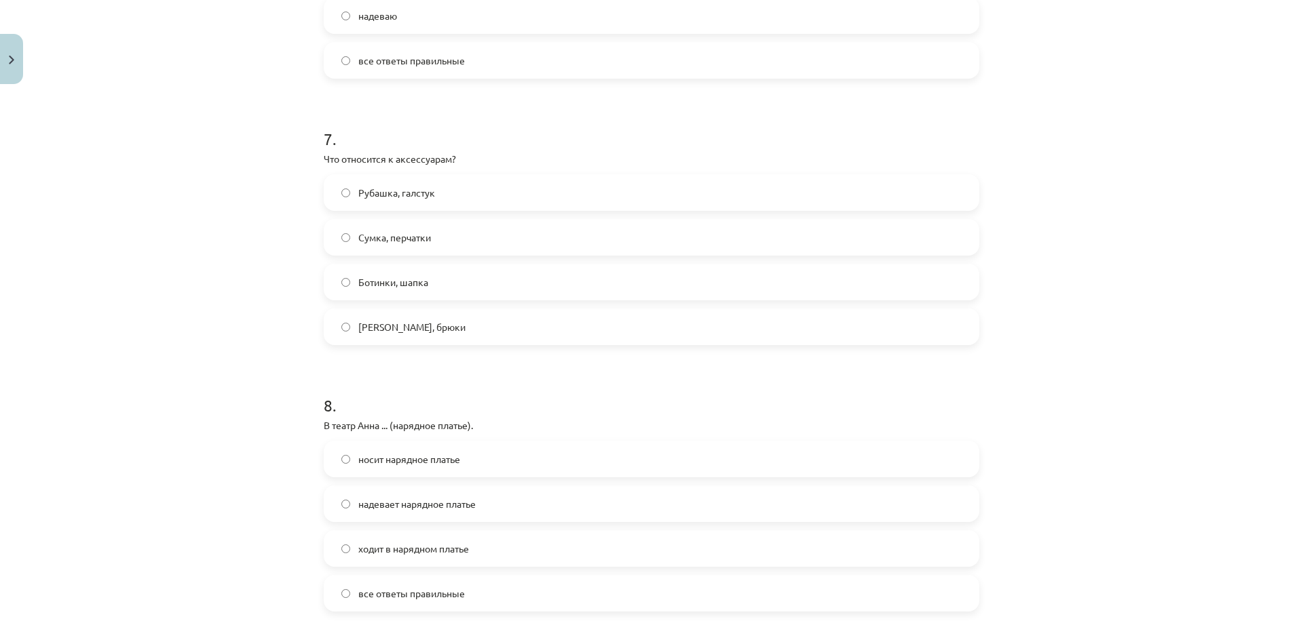
click at [351, 237] on label "Сумка, перчатки" at bounding box center [651, 237] width 653 height 34
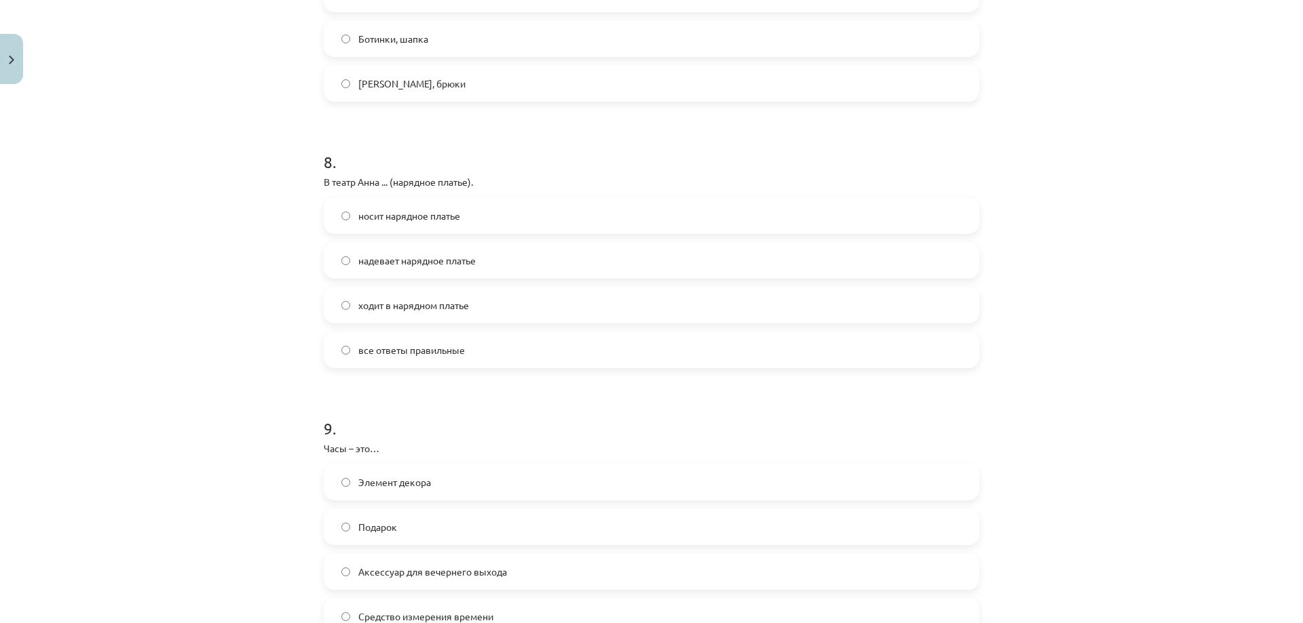
scroll to position [2035, 0]
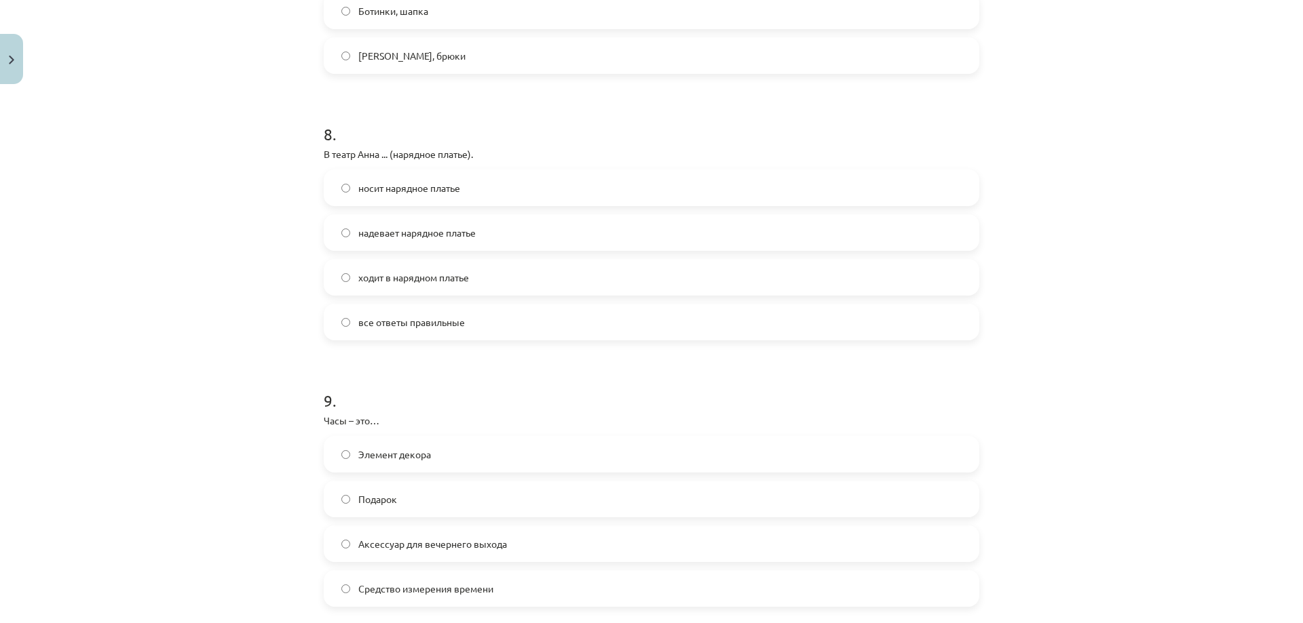
click at [341, 237] on label "надевает нарядное платье" at bounding box center [651, 233] width 653 height 34
click at [335, 231] on label "надевает нарядное платье" at bounding box center [651, 233] width 653 height 34
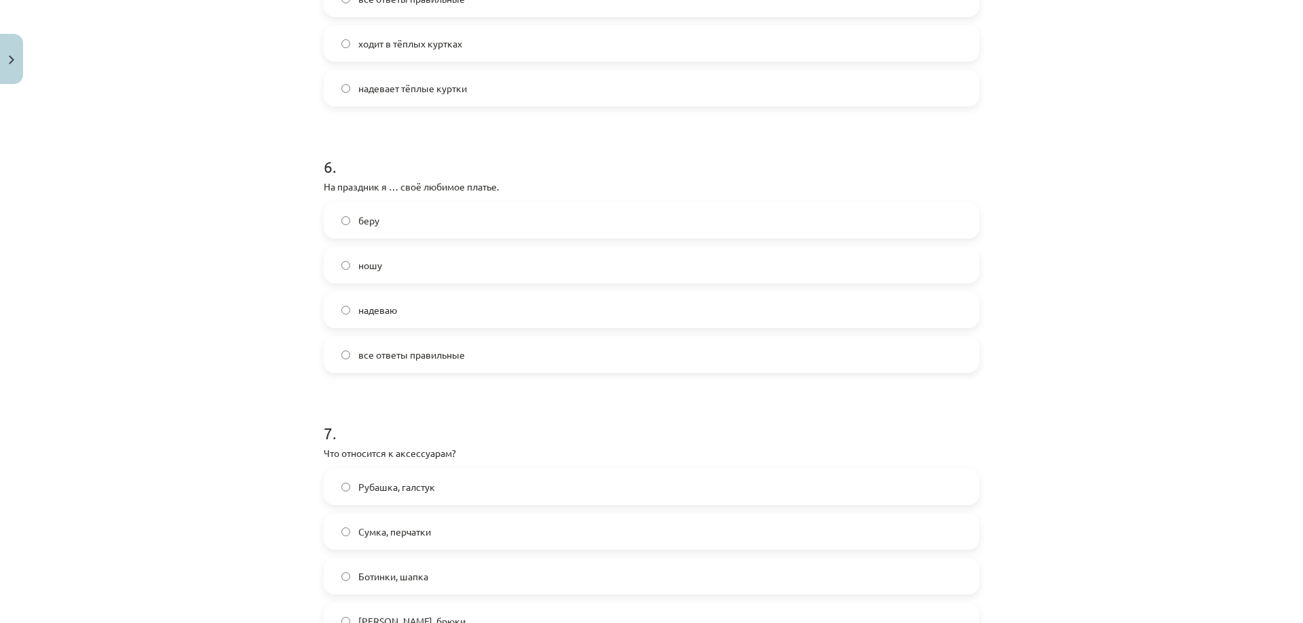
scroll to position [1289, 0]
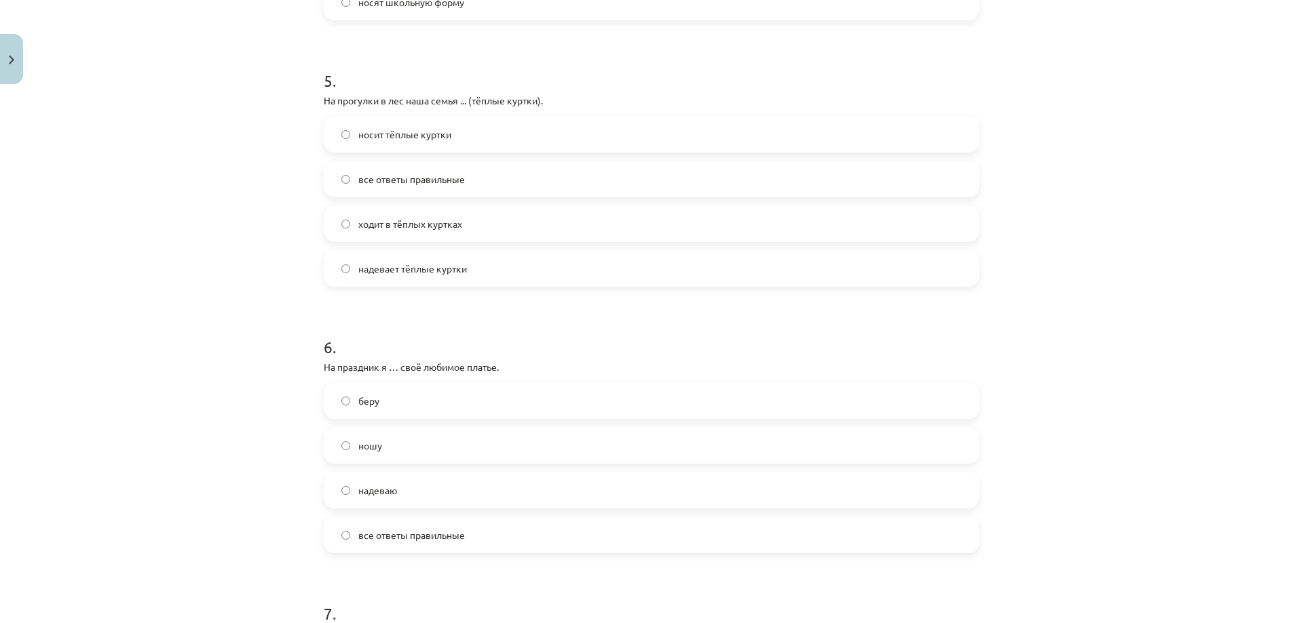
click at [347, 222] on label "ходит в тёплых куртках" at bounding box center [651, 224] width 653 height 34
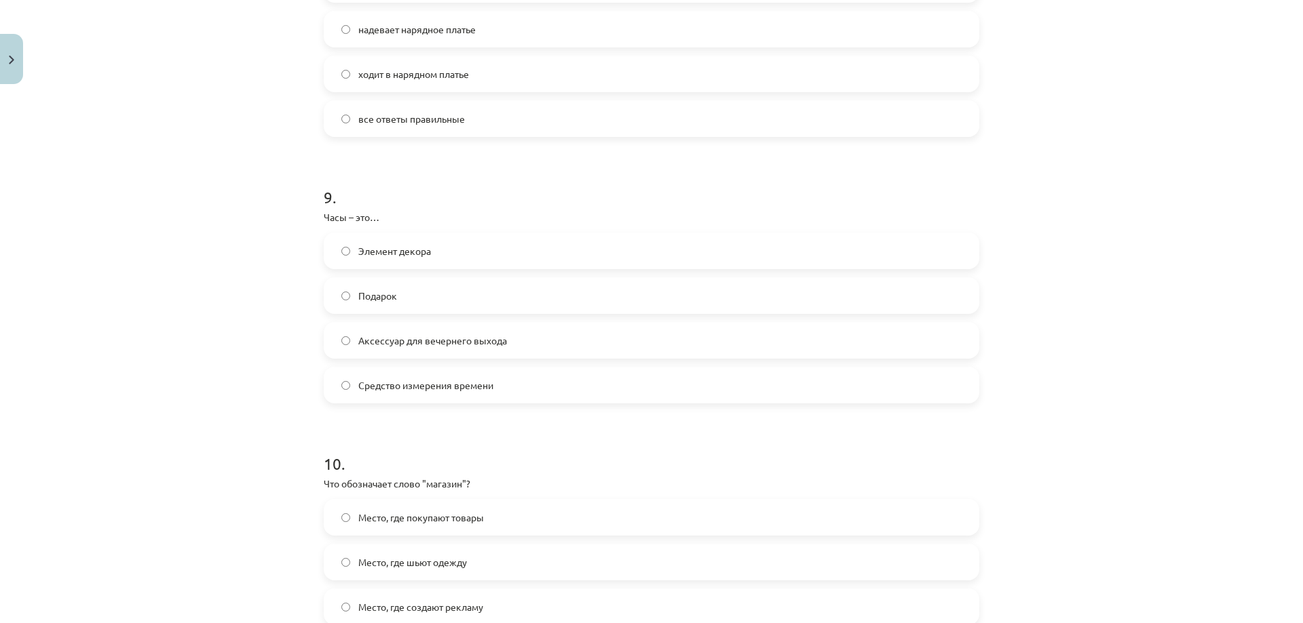
scroll to position [2443, 0]
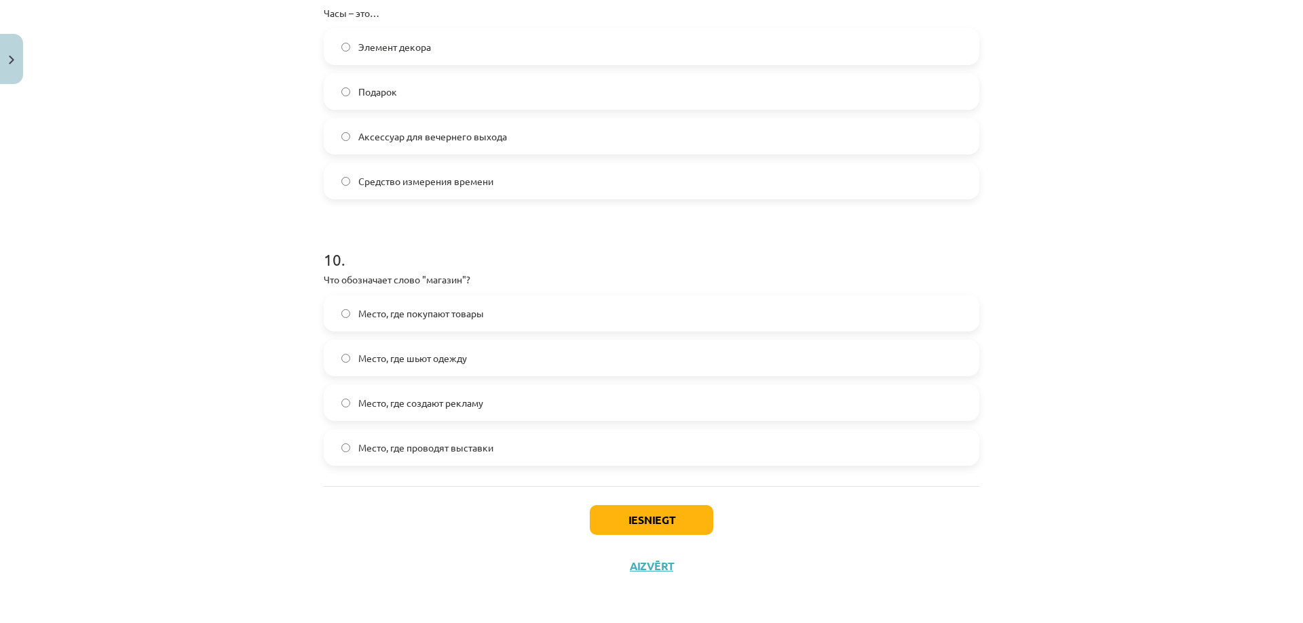
click at [351, 318] on label "Место, где покупают товары" at bounding box center [651, 313] width 653 height 34
click at [625, 519] on button "Iesniegt" at bounding box center [651, 520] width 123 height 30
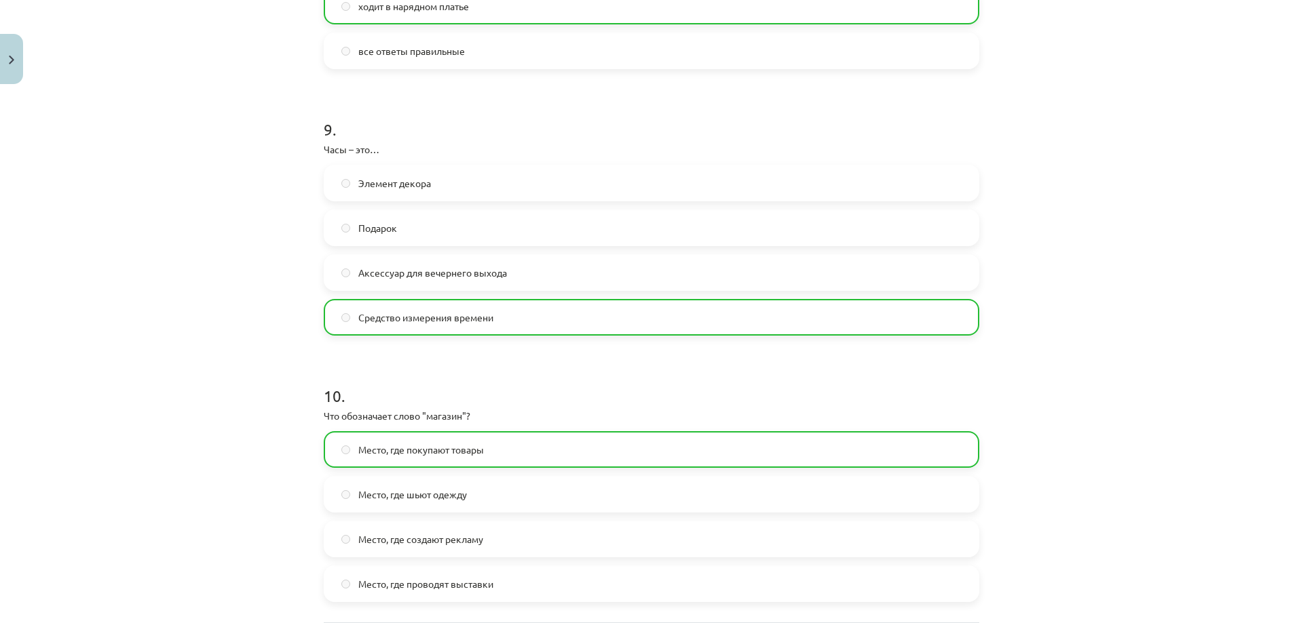
scroll to position [2486, 0]
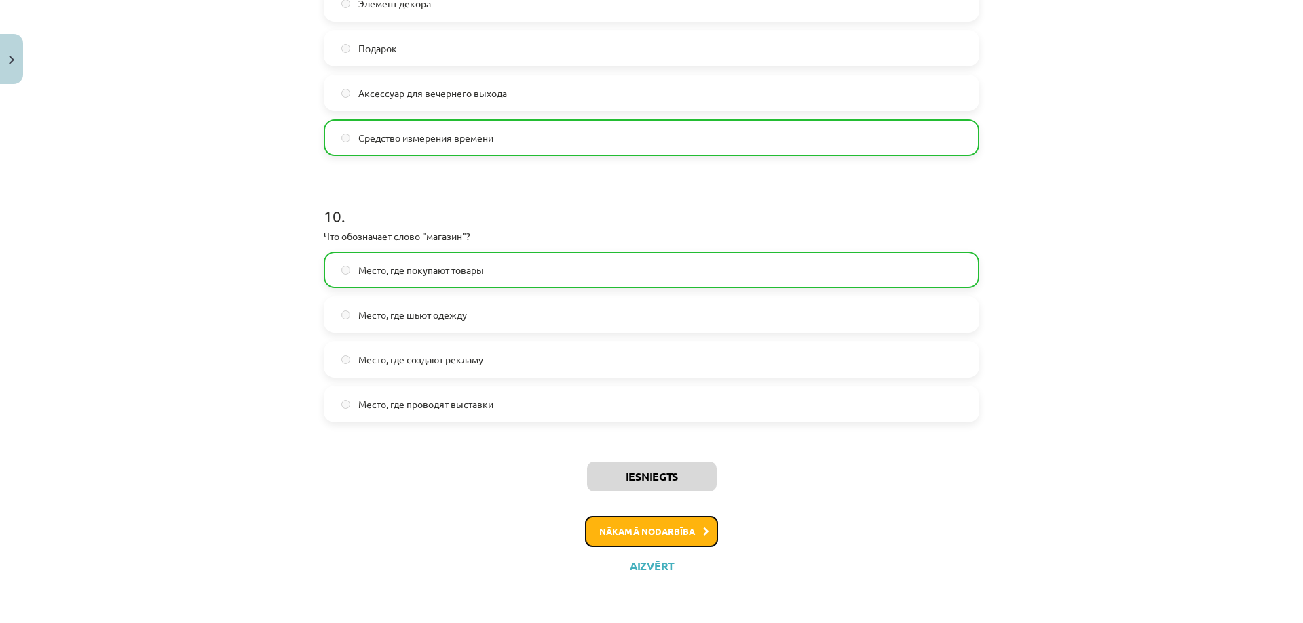
click at [664, 533] on button "Nākamā nodarbība" at bounding box center [651, 531] width 133 height 31
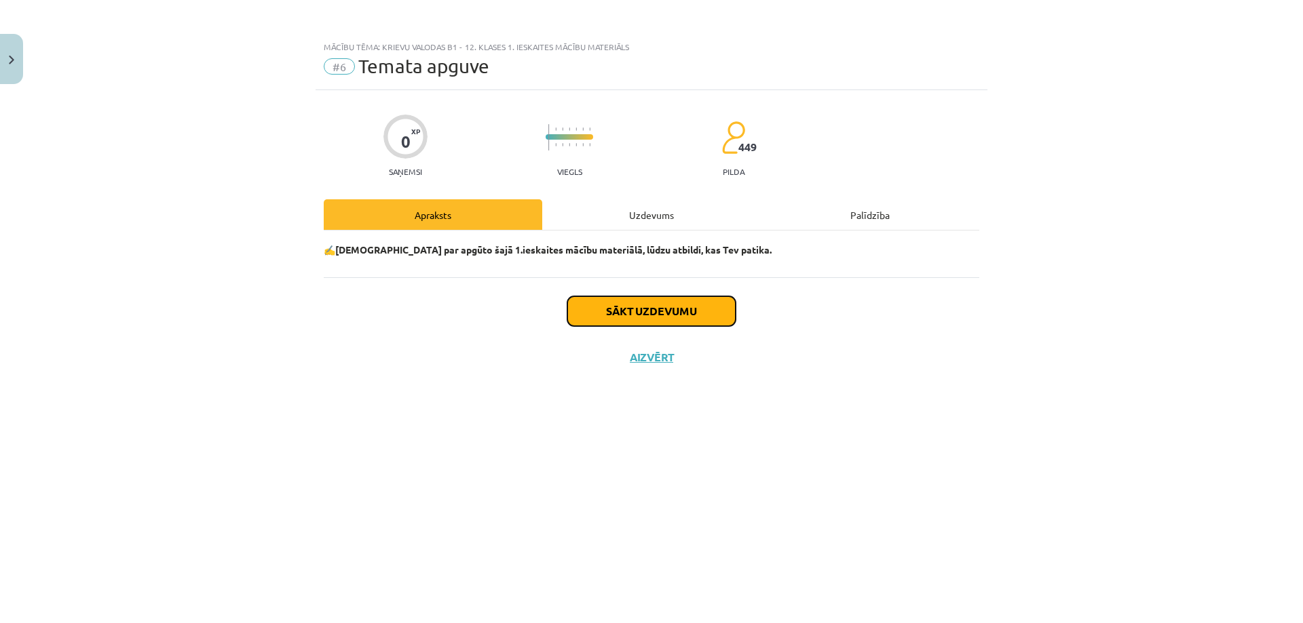
click at [653, 312] on button "Sākt uzdevumu" at bounding box center [651, 311] width 168 height 30
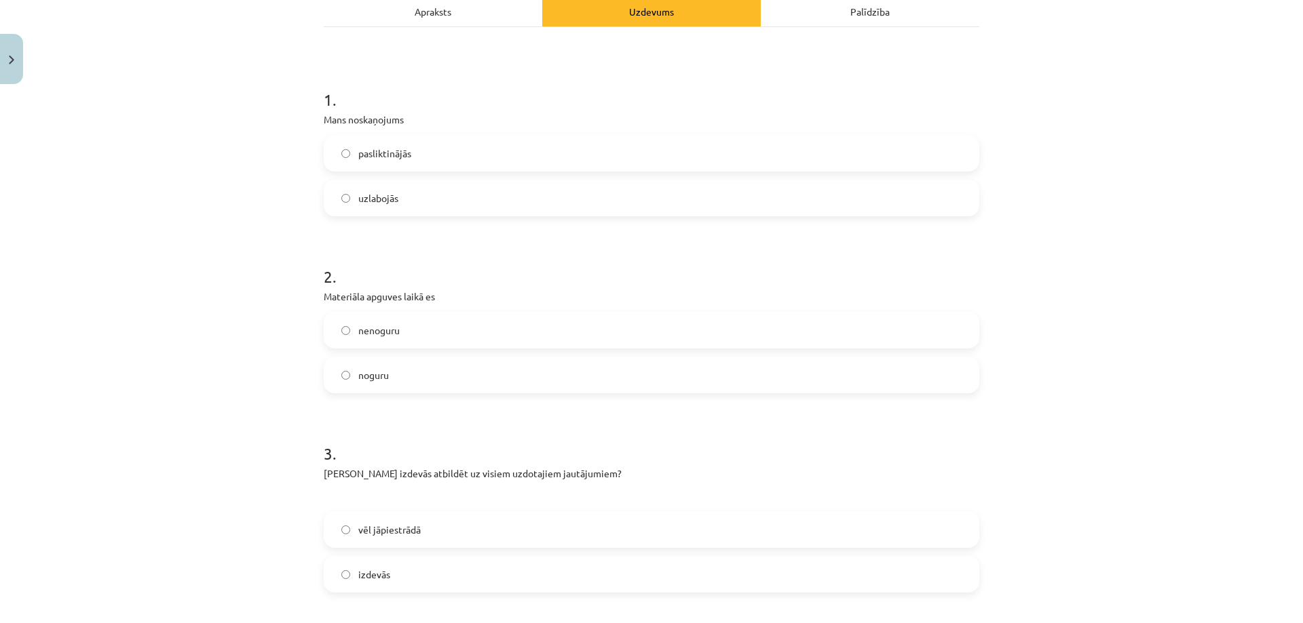
scroll to position [339, 0]
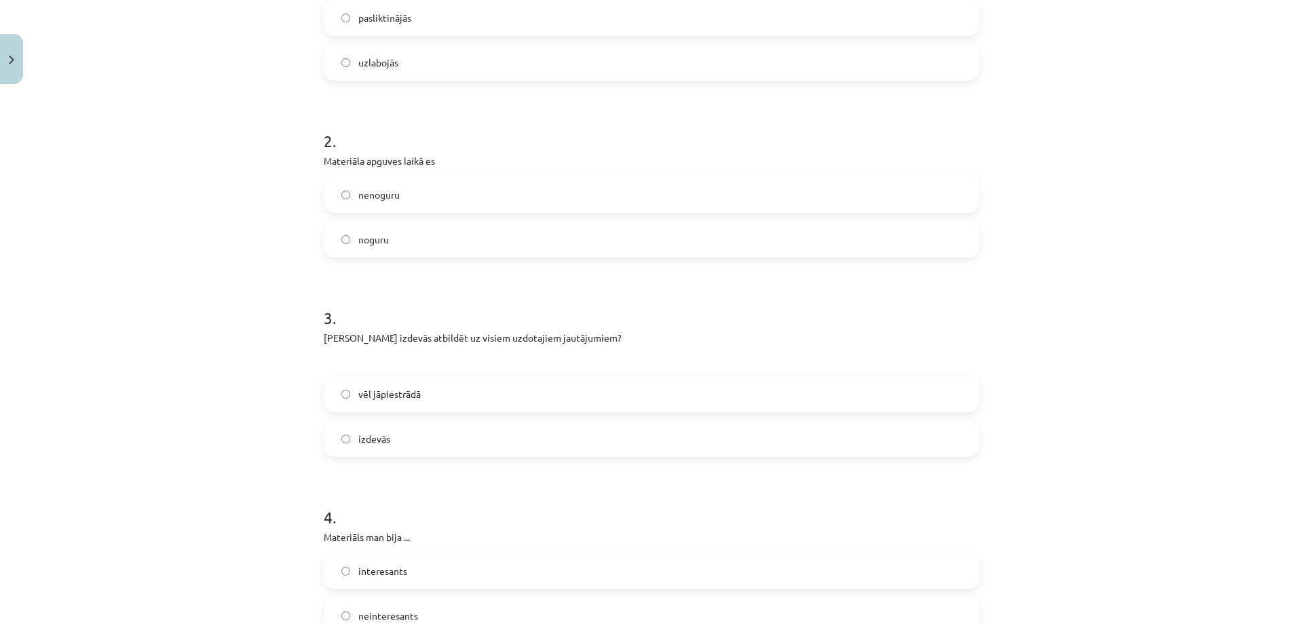
click at [340, 201] on label "nenoguru" at bounding box center [651, 195] width 653 height 34
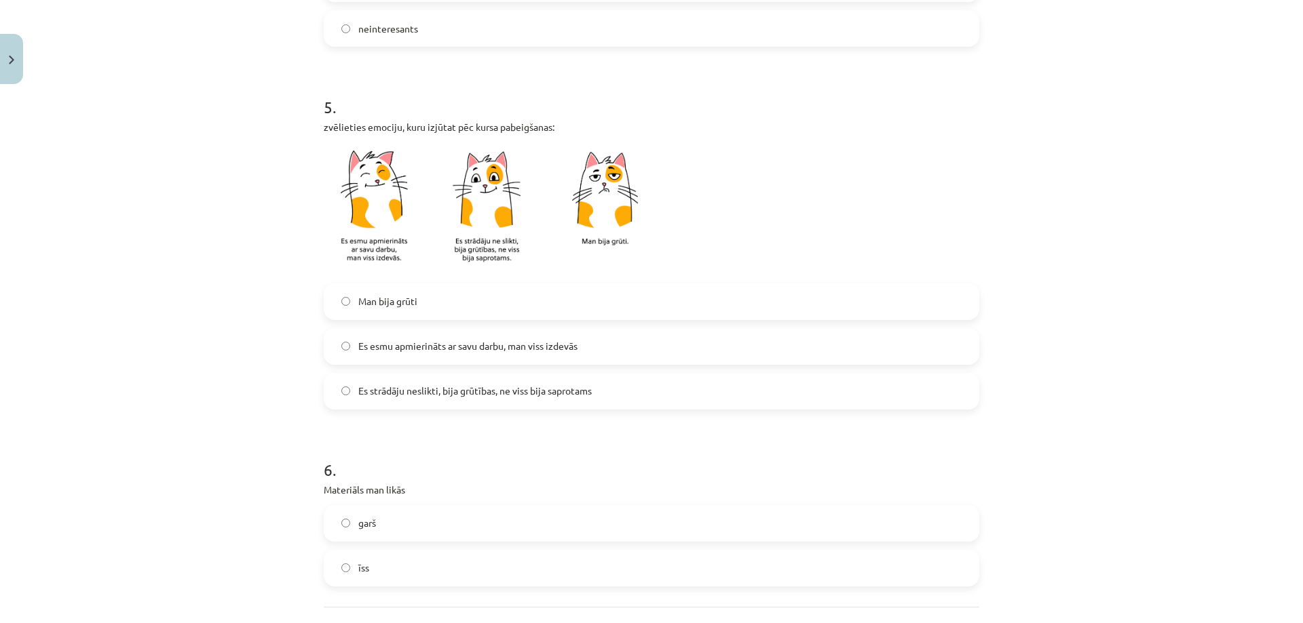
scroll to position [950, 0]
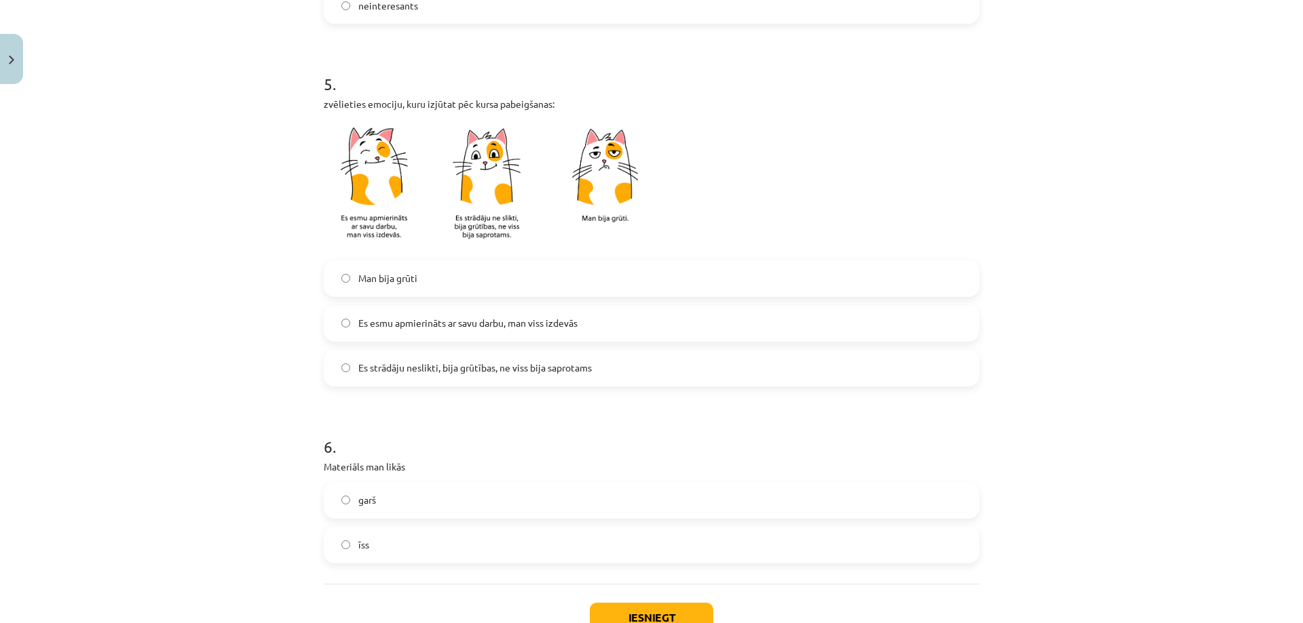
click at [349, 322] on label "Es esmu apmierināts ar savu darbu, man viss izdevās" at bounding box center [651, 324] width 653 height 34
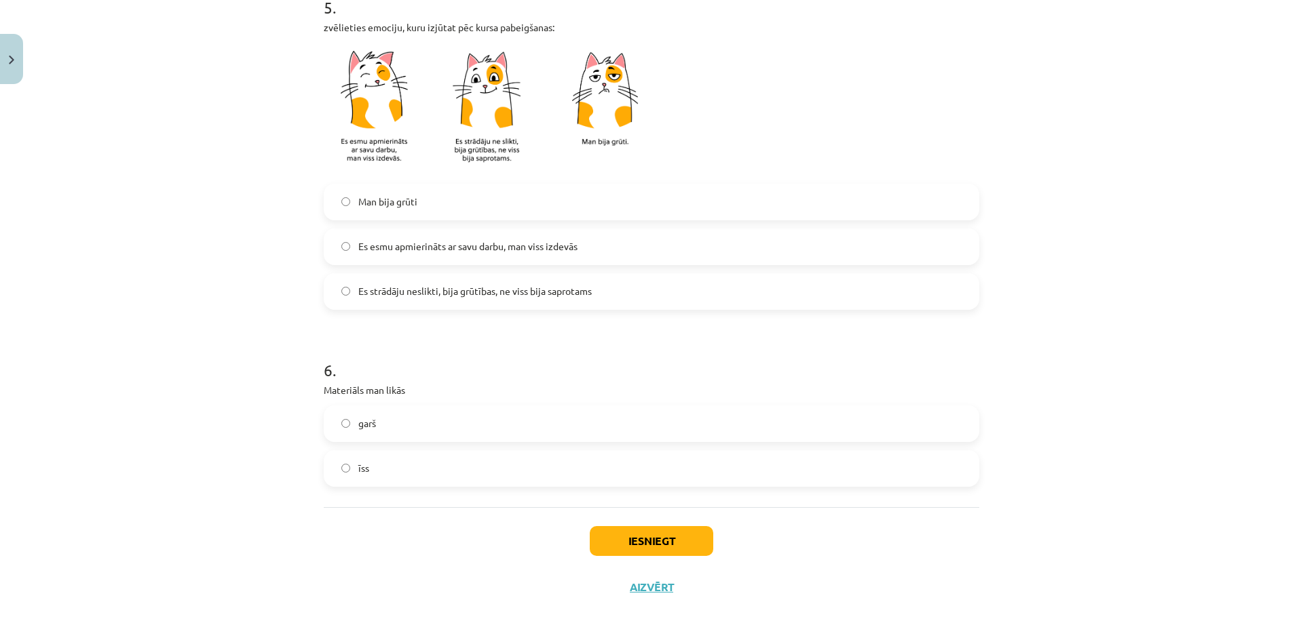
scroll to position [1048, 0]
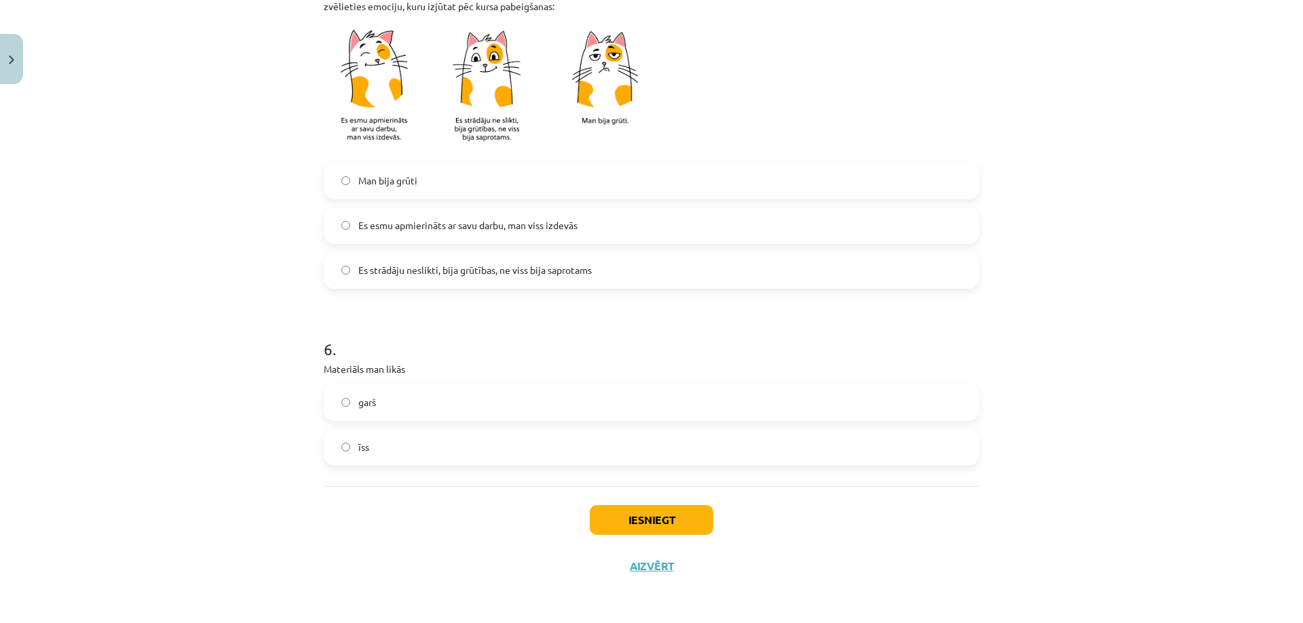
click at [352, 410] on label "garš" at bounding box center [651, 403] width 653 height 34
click at [651, 526] on button "Iesniegt" at bounding box center [651, 520] width 123 height 30
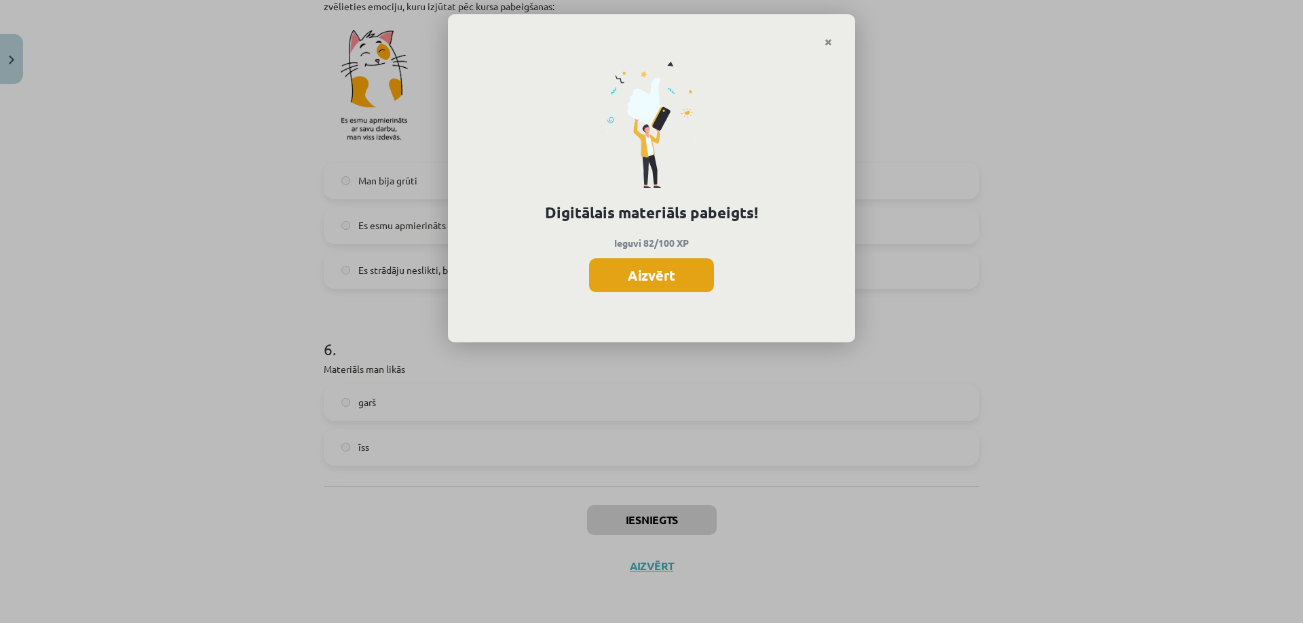
click at [650, 275] on button "Aizvērt" at bounding box center [651, 275] width 125 height 34
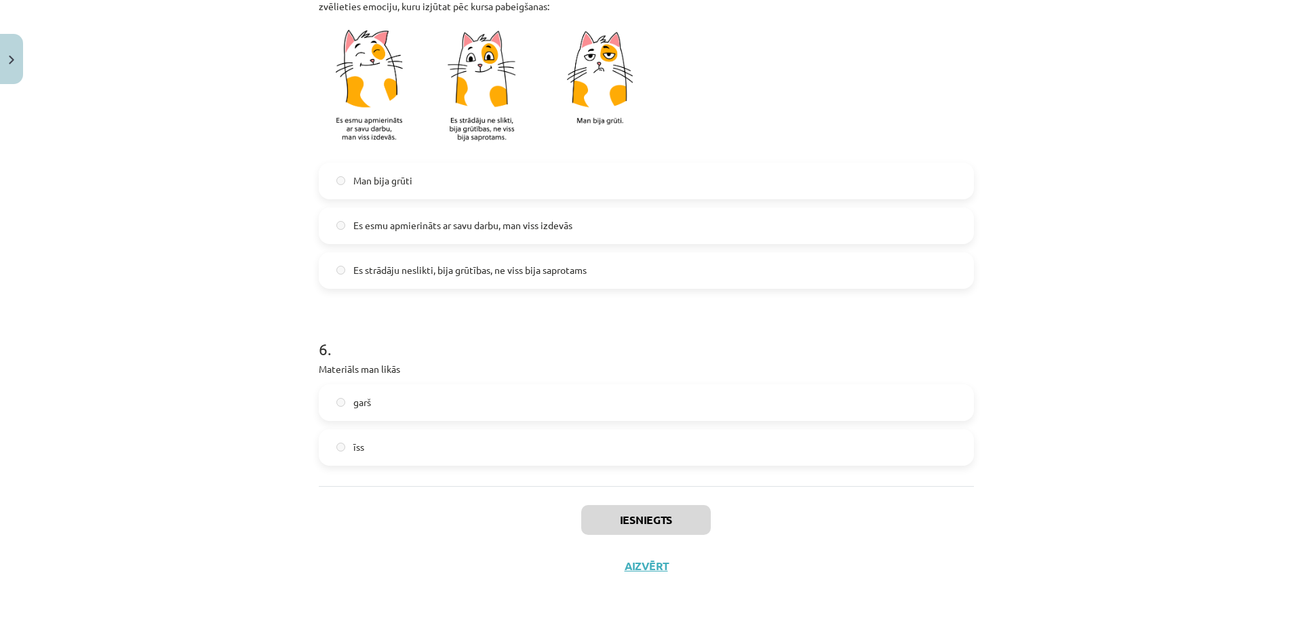
scroll to position [543, 0]
click at [988, 60] on div "Mācību tēma: Krievu valodas b1 - 12. klases 1. ieskaites mācību materiāls #6 Te…" at bounding box center [646, 311] width 1292 height 623
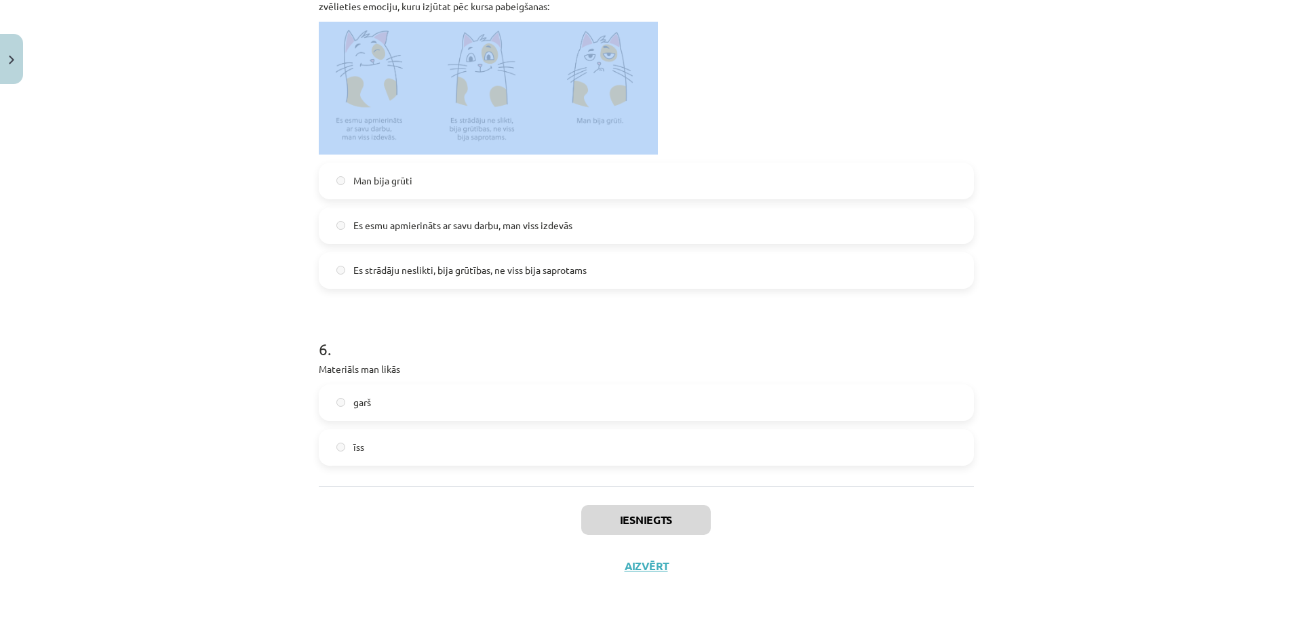
click at [988, 60] on div "Mācību tēma: Krievu valodas b1 - 12. klases 1. ieskaites mācību materiāls #6 Te…" at bounding box center [646, 311] width 1292 height 623
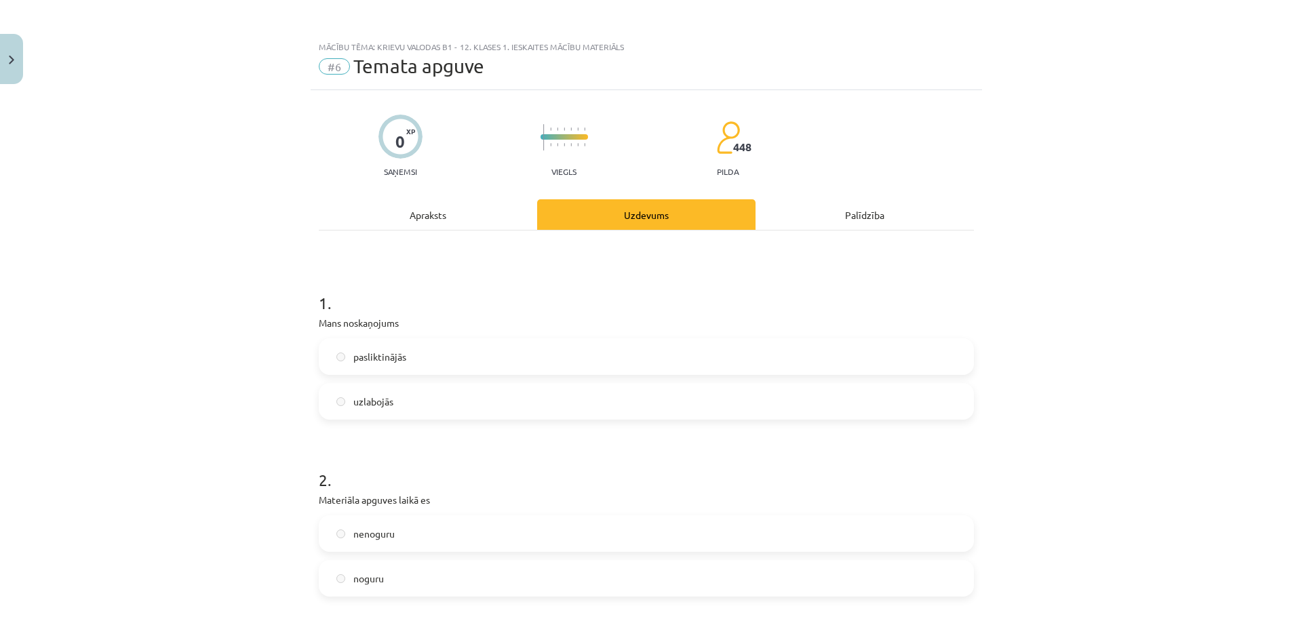
scroll to position [678, 0]
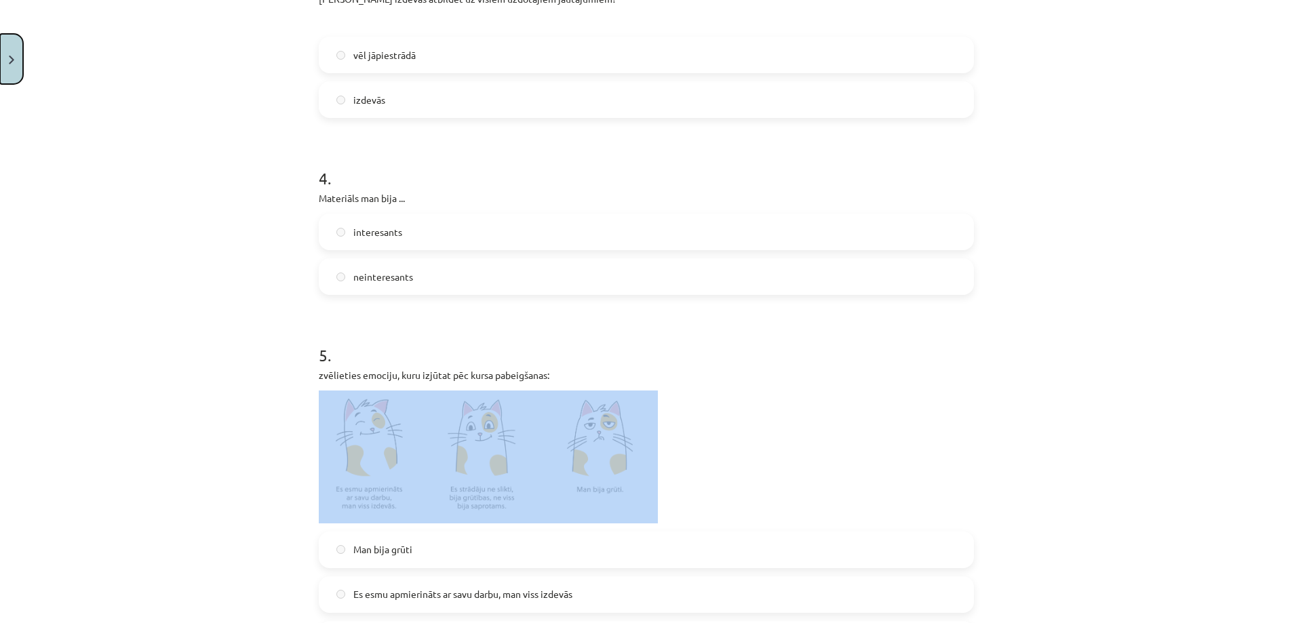
click at [9, 64] on button "Close" at bounding box center [11, 59] width 23 height 50
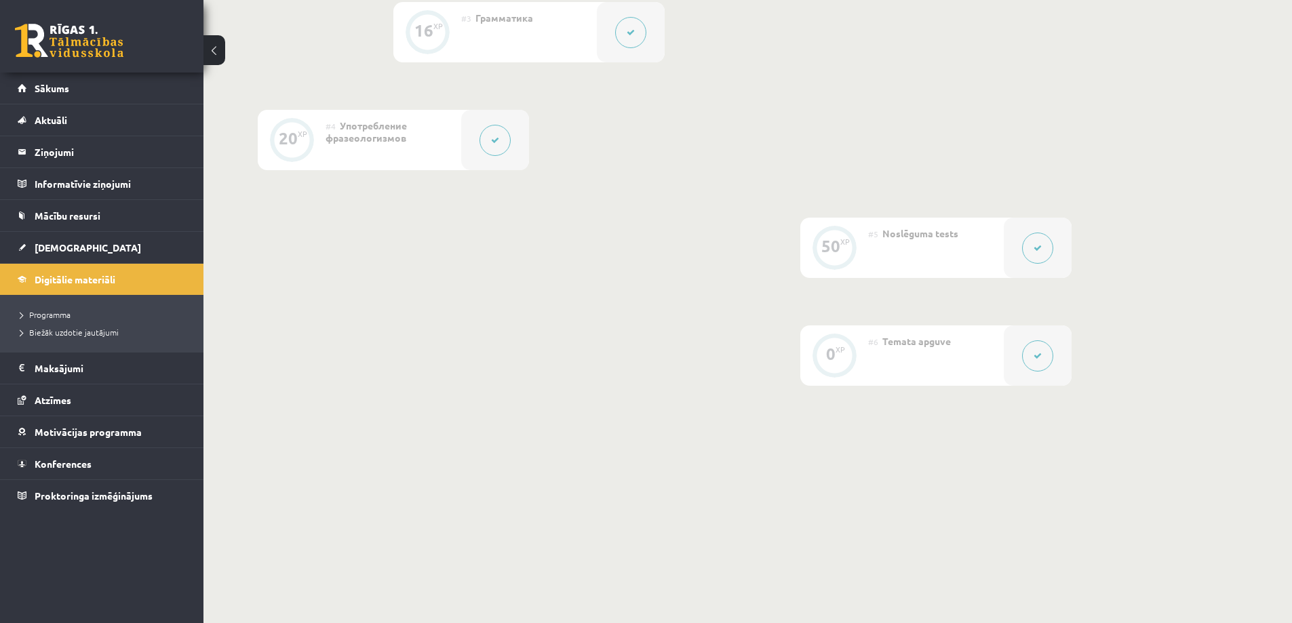
click at [344, 304] on div "0 XP #1 Pirms sāc mācīties! Ievada daļa. 14 XP #2 Активная лексика 16 XP #3 Гра…" at bounding box center [665, 86] width 814 height 600
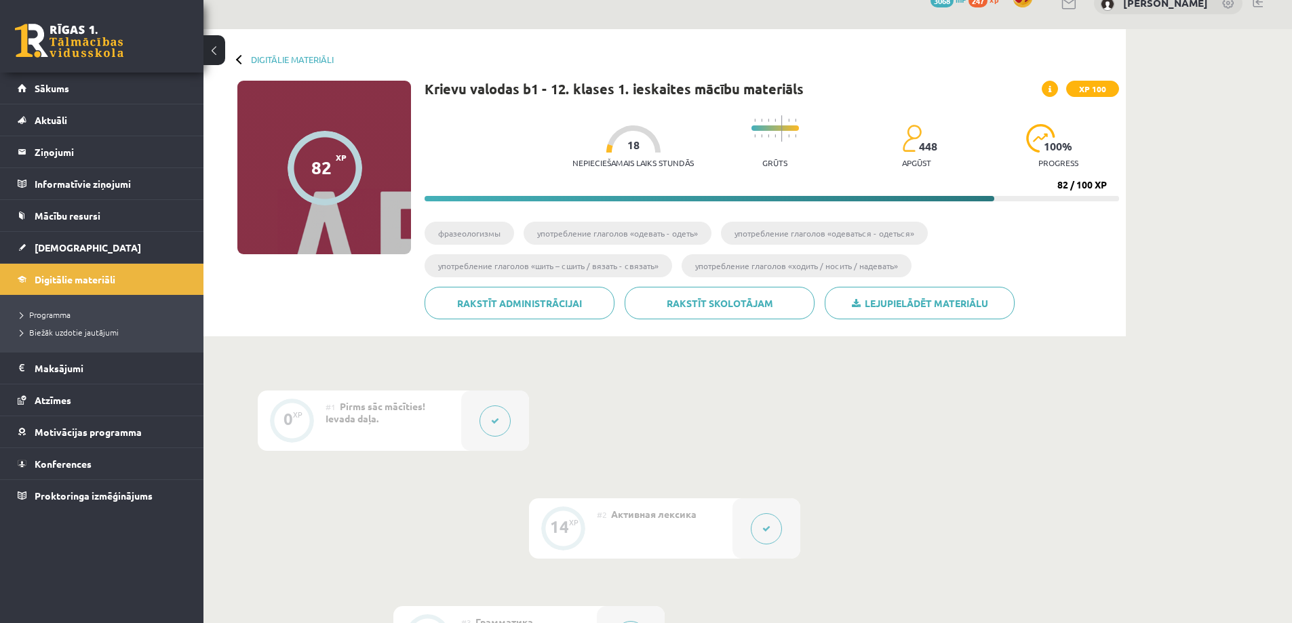
scroll to position [17, 0]
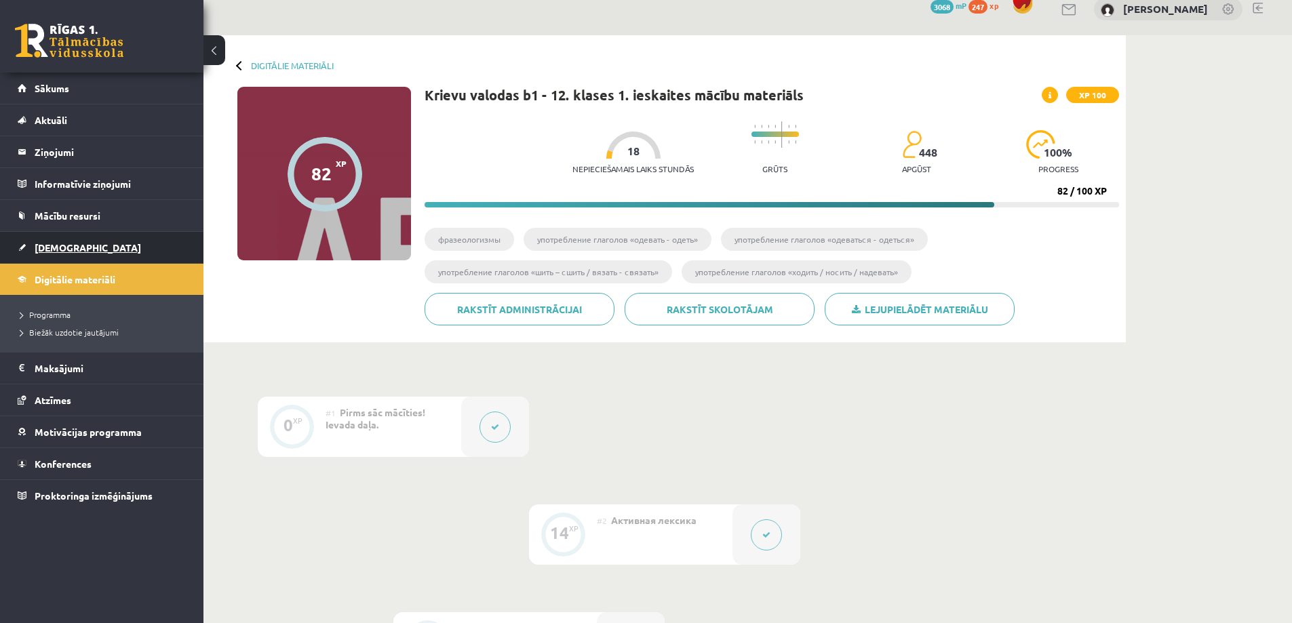
click at [73, 260] on link "[DEMOGRAPHIC_DATA]" at bounding box center [102, 247] width 169 height 31
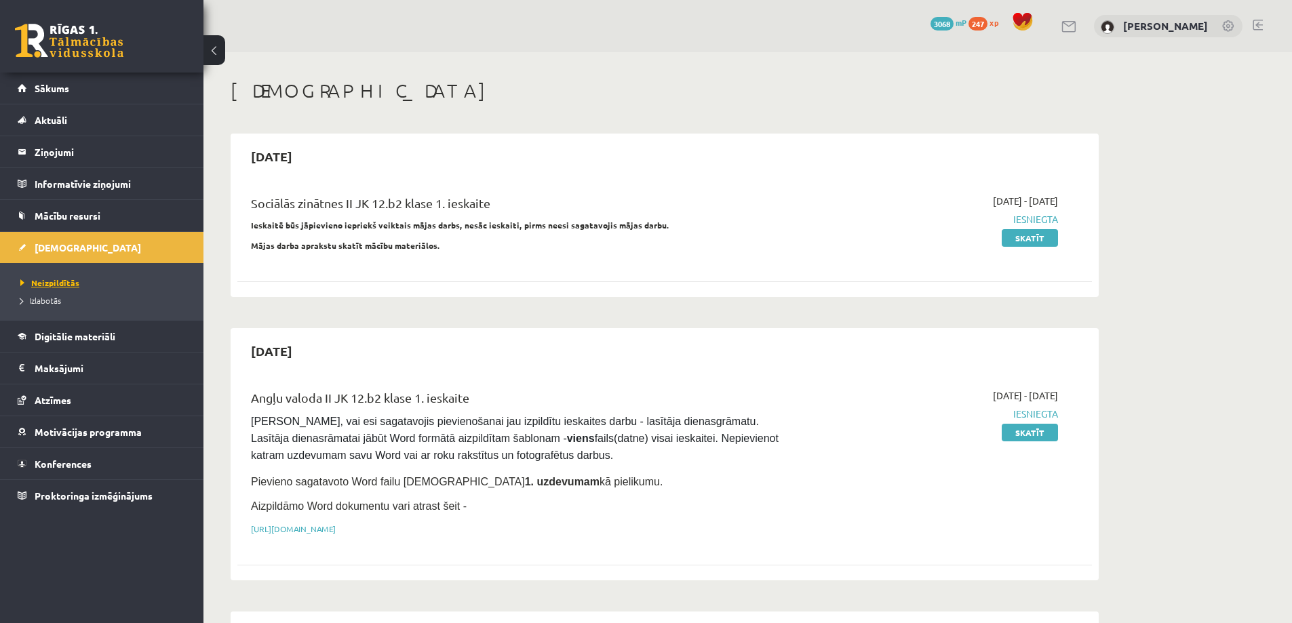
click at [58, 278] on span "Neizpildītās" at bounding box center [49, 282] width 59 height 11
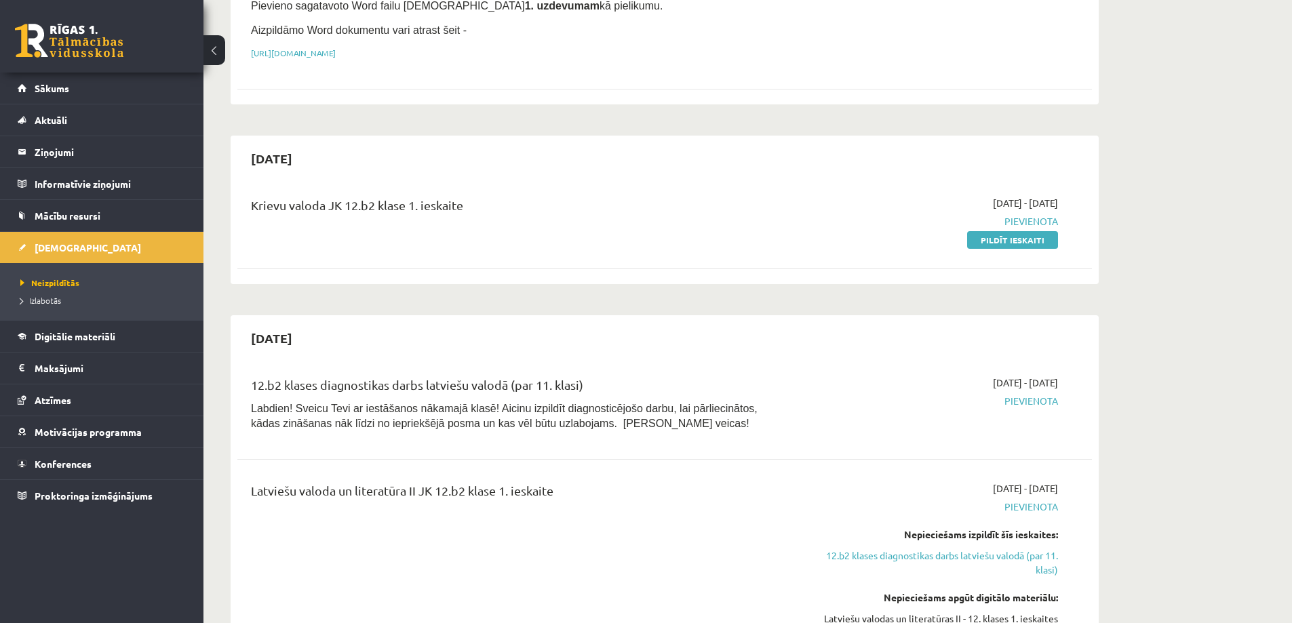
scroll to position [475, 0]
click at [1026, 237] on link "Pildīt ieskaiti" at bounding box center [1012, 242] width 91 height 18
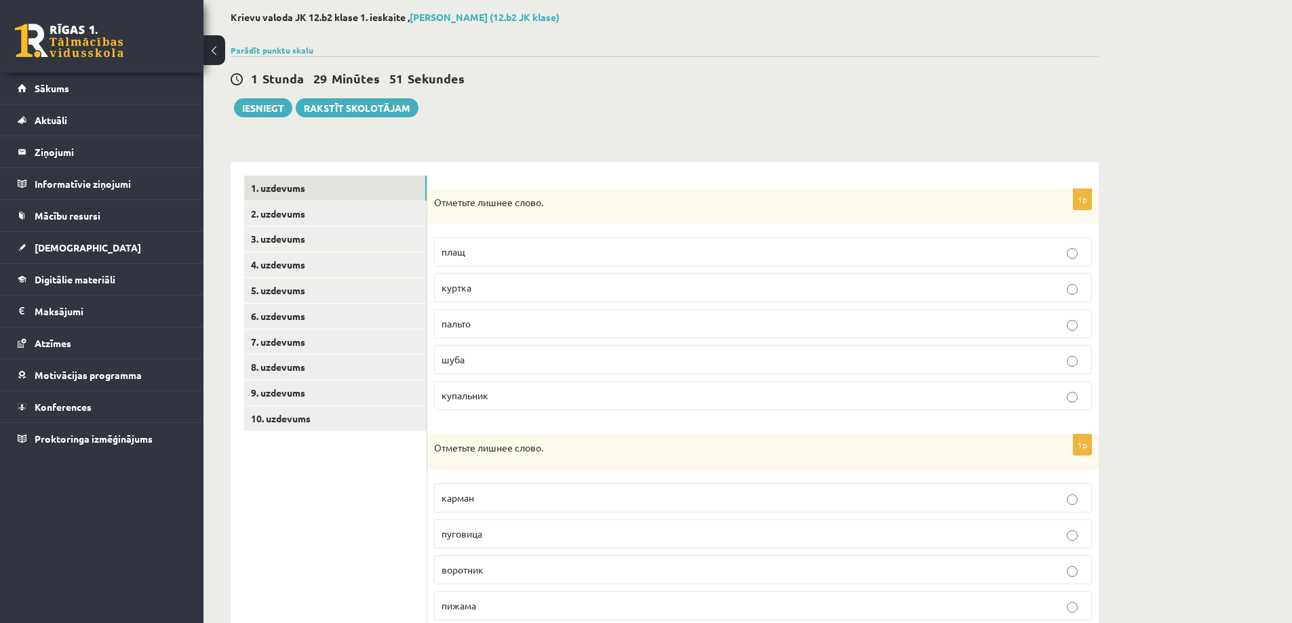
scroll to position [136, 0]
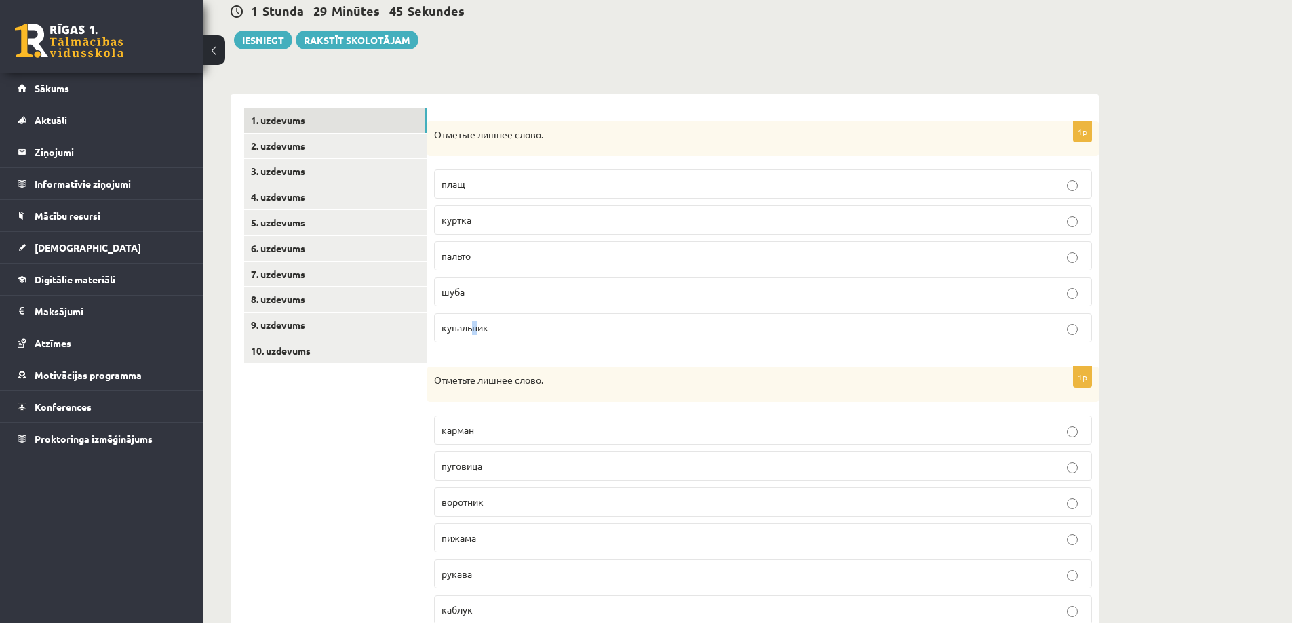
click at [476, 330] on span "купальник" at bounding box center [465, 328] width 47 height 12
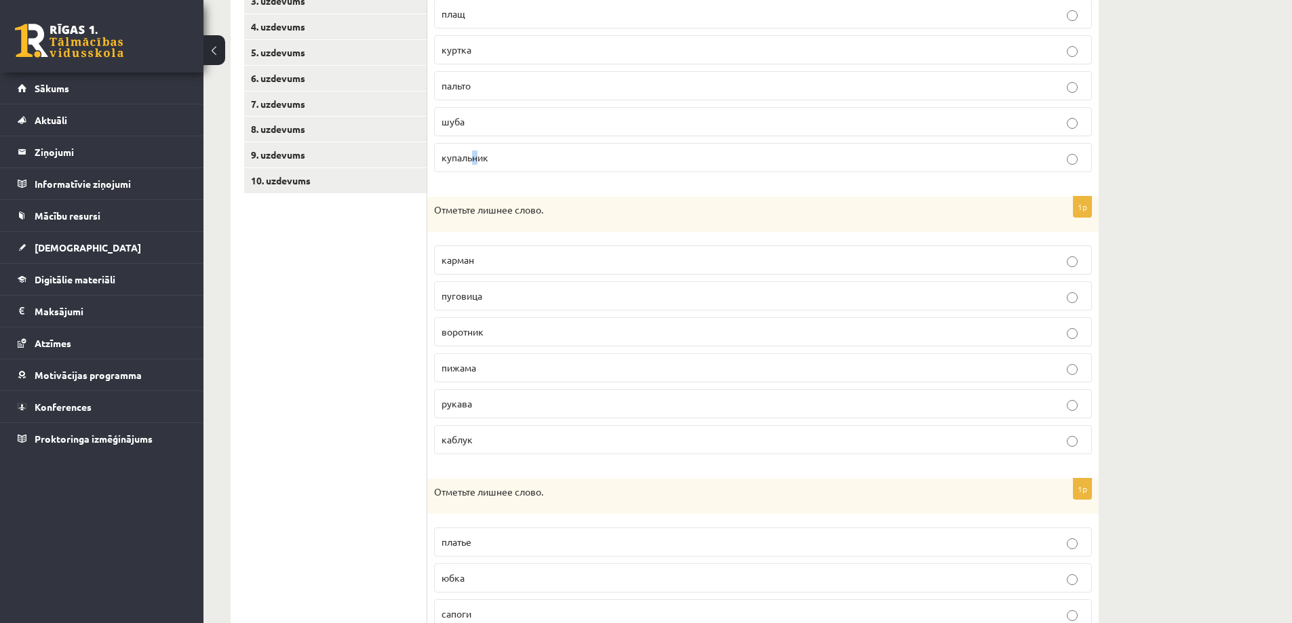
scroll to position [339, 0]
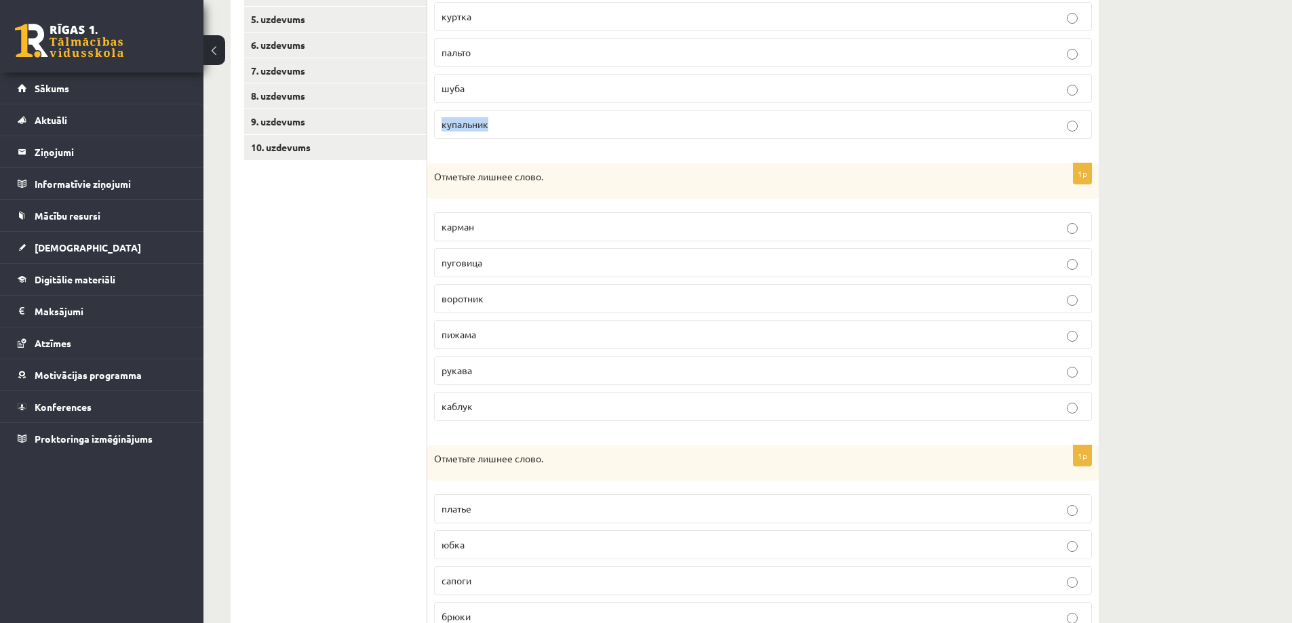
click at [1075, 121] on label "купальник" at bounding box center [763, 124] width 658 height 29
click at [1081, 128] on p "купальник" at bounding box center [763, 124] width 643 height 14
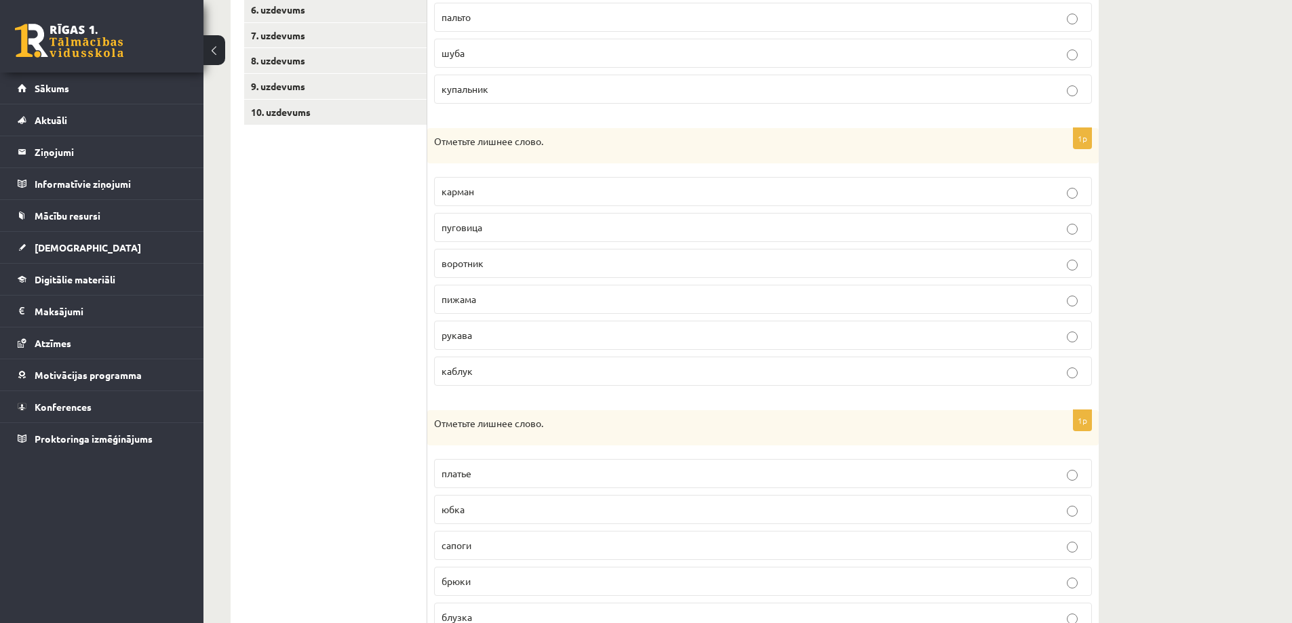
scroll to position [407, 0]
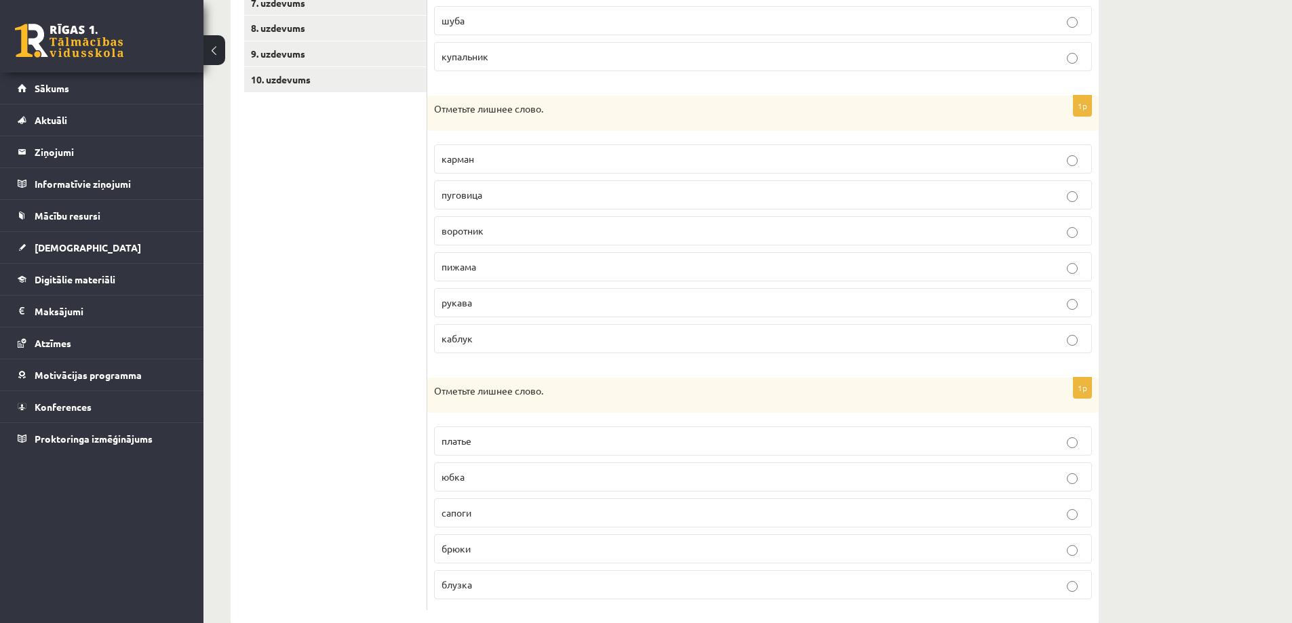
click at [912, 266] on p "пижама" at bounding box center [763, 267] width 643 height 14
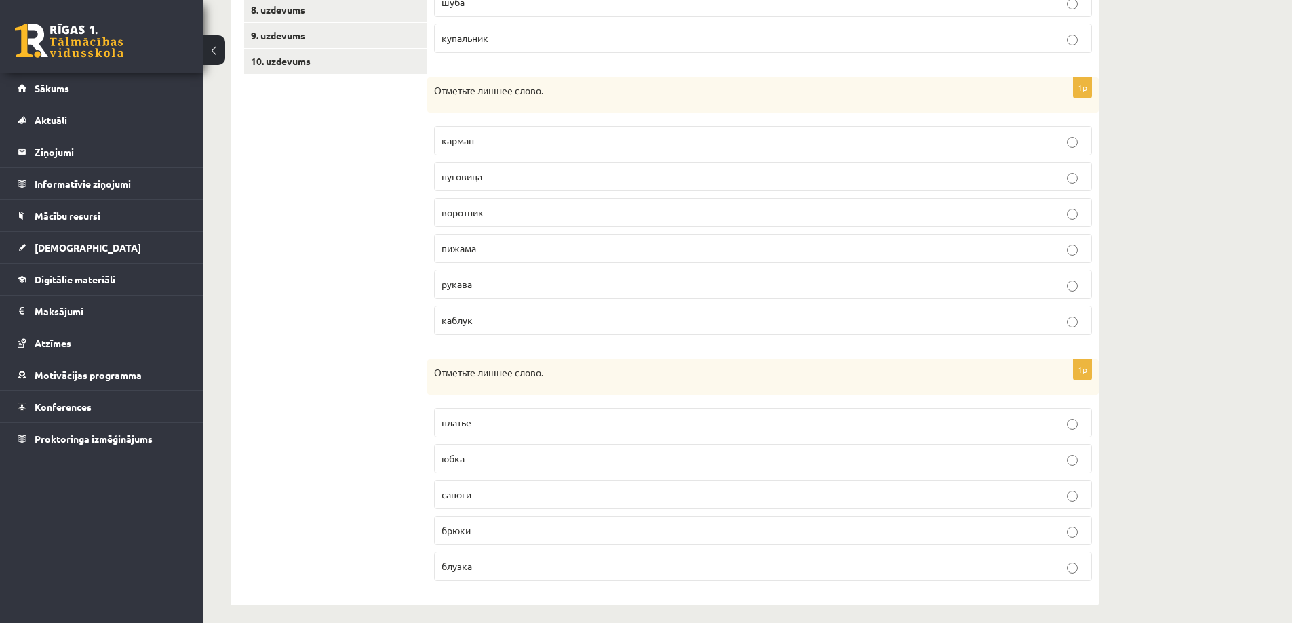
scroll to position [436, 0]
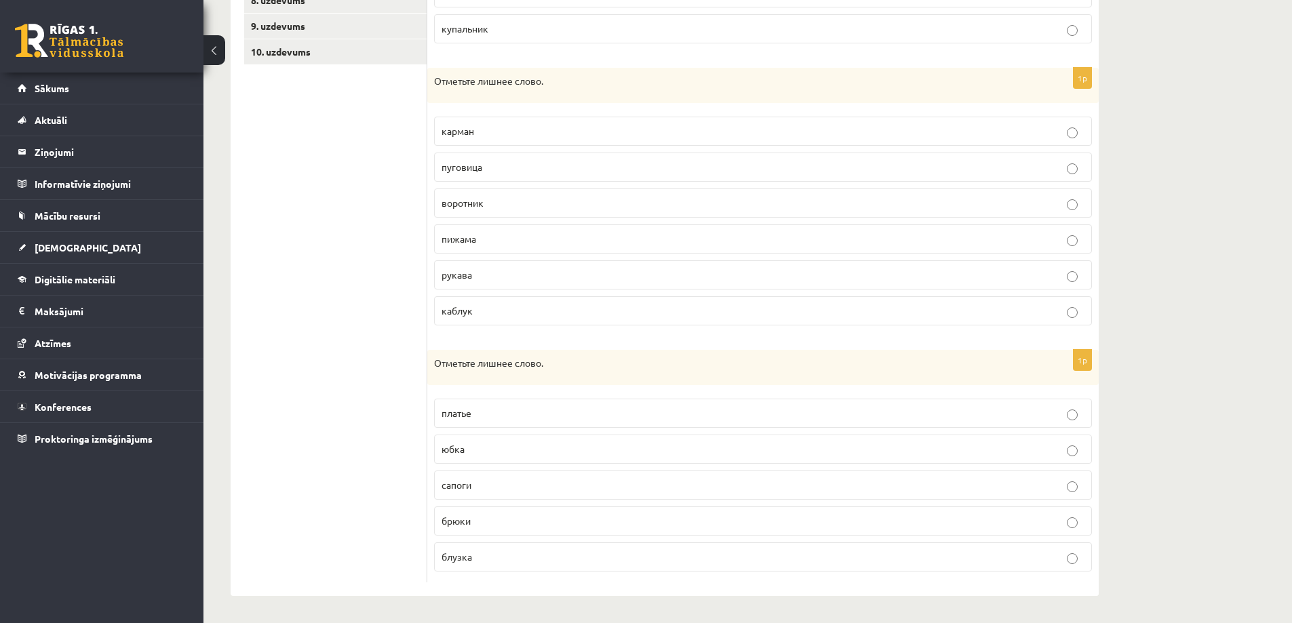
click at [887, 495] on label "сапоги" at bounding box center [763, 485] width 658 height 29
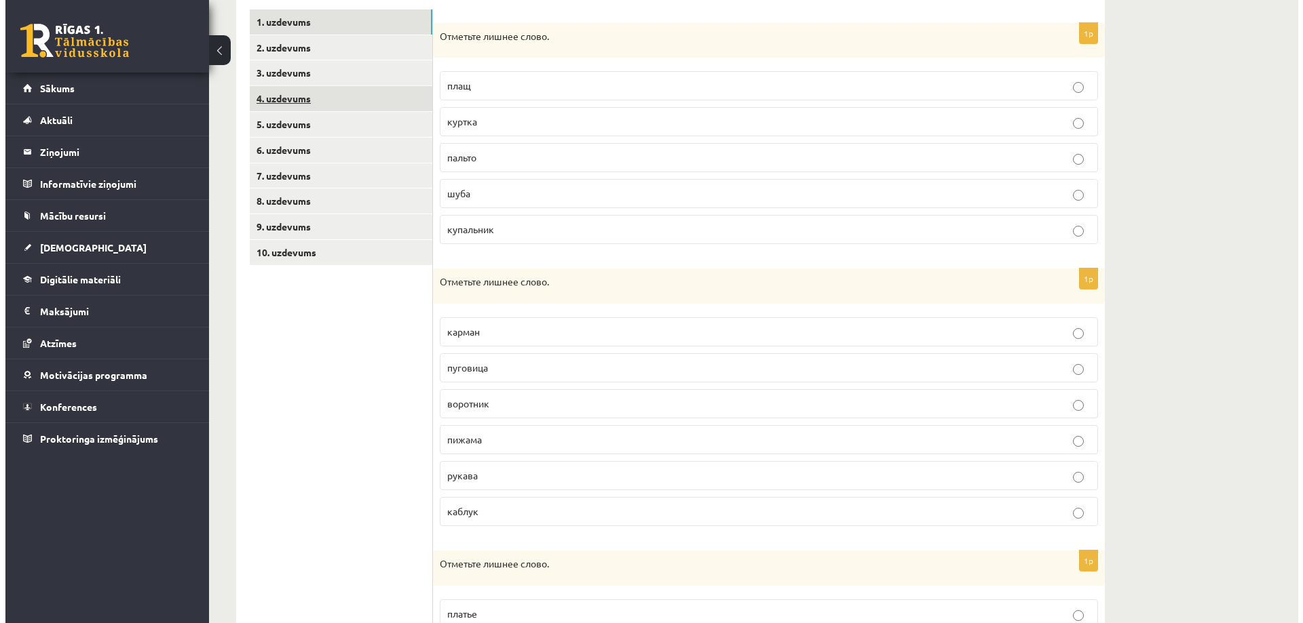
scroll to position [0, 0]
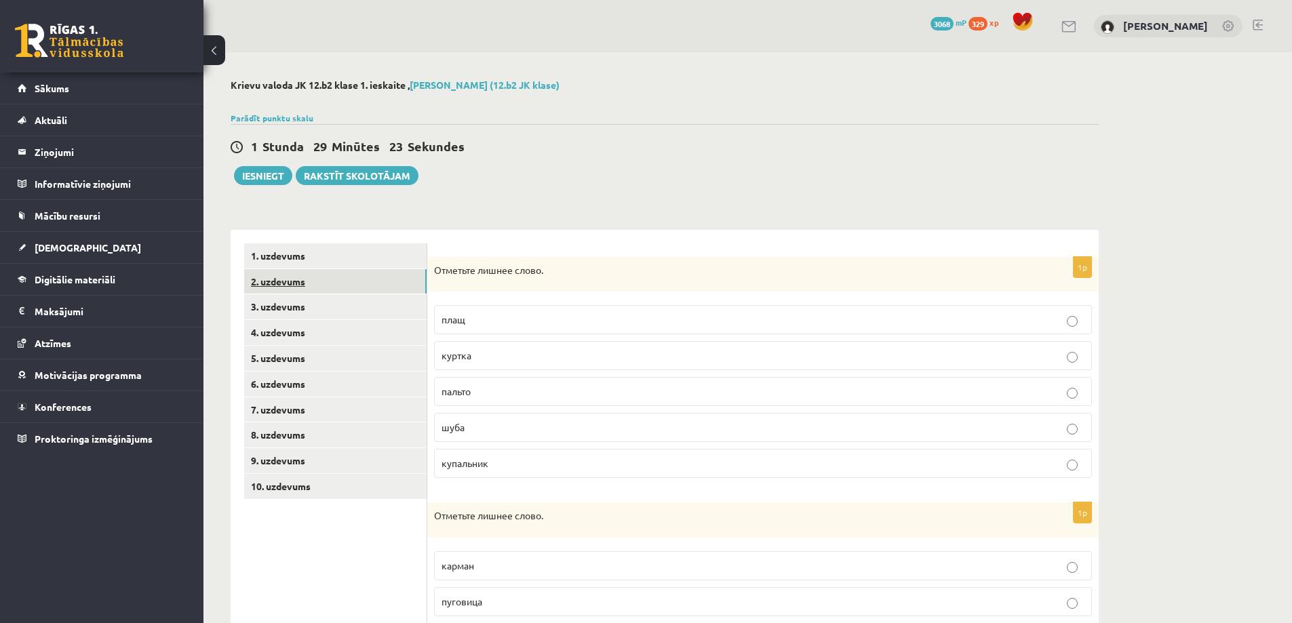
click at [290, 280] on link "2. uzdevums" at bounding box center [335, 281] width 182 height 25
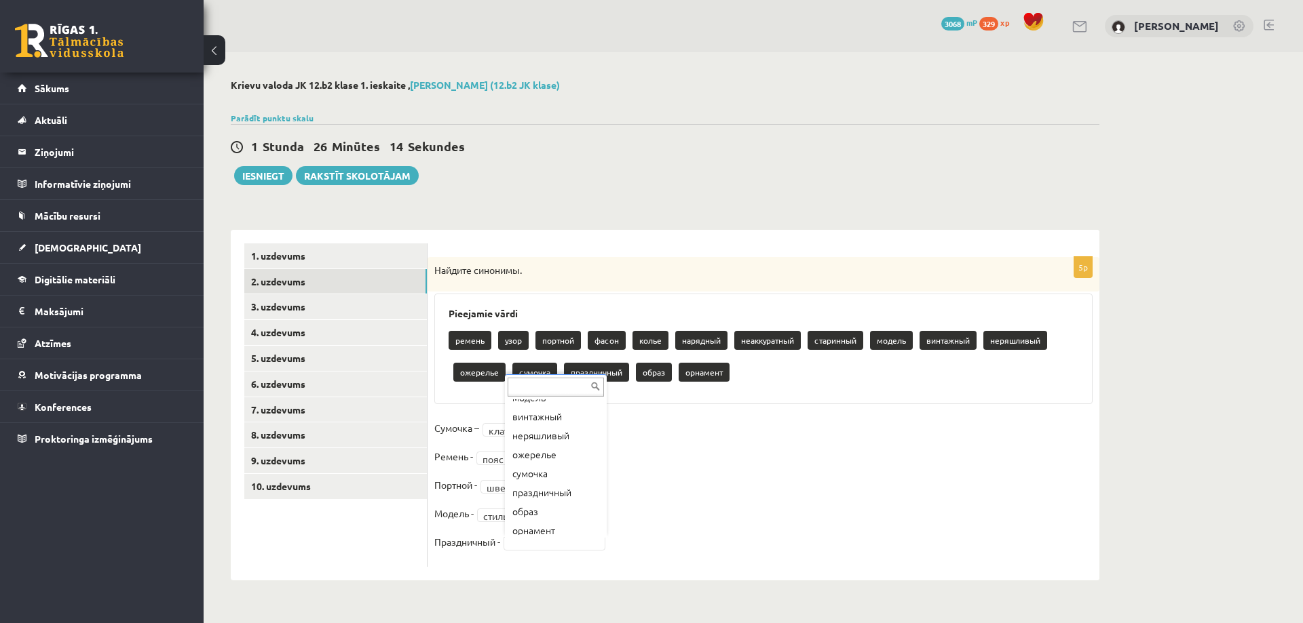
scroll to position [187, 0]
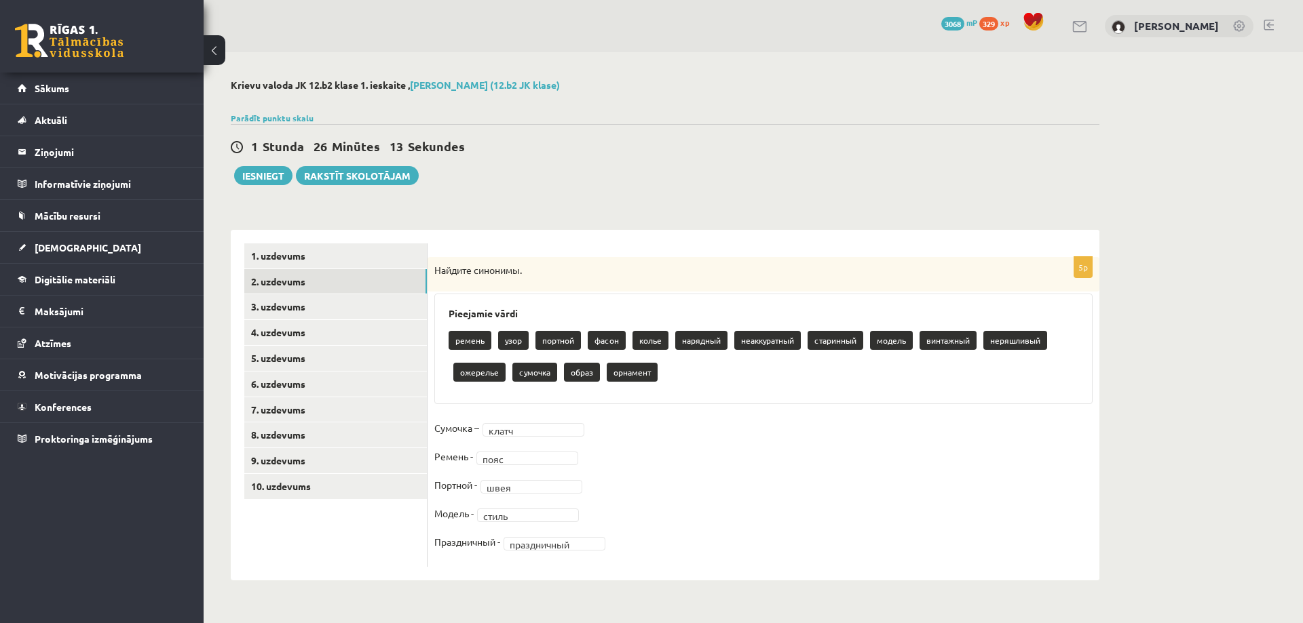
click at [765, 481] on fieldset "**********" at bounding box center [763, 489] width 658 height 142
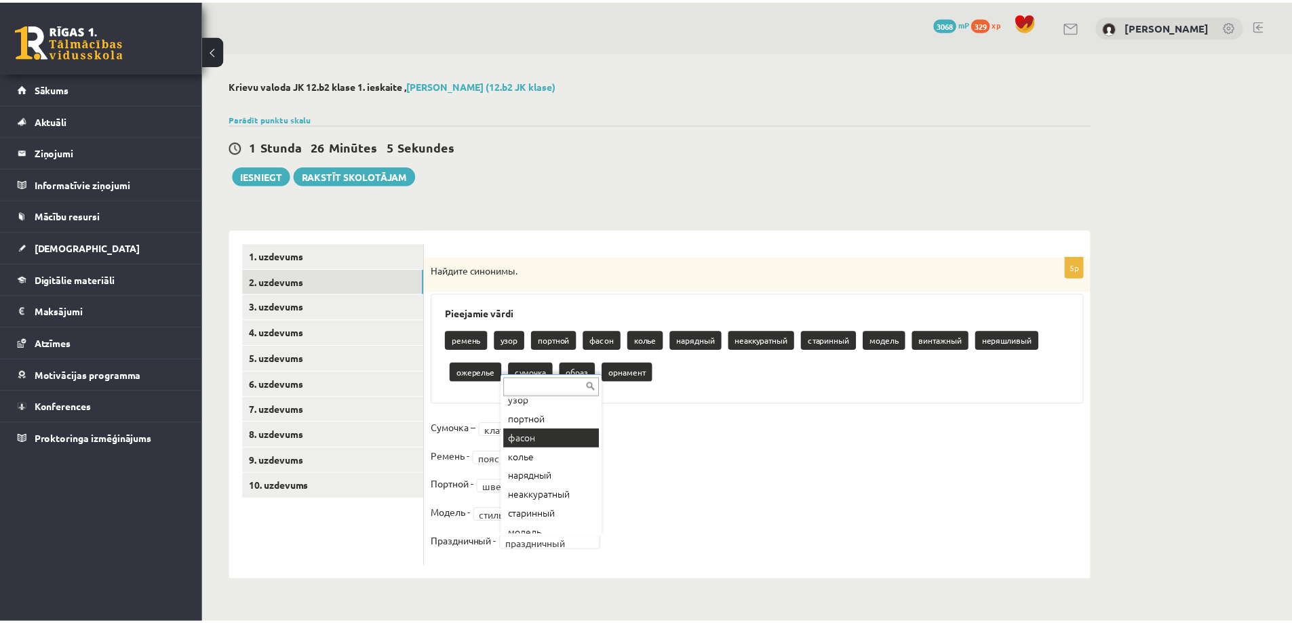
scroll to position [68, 0]
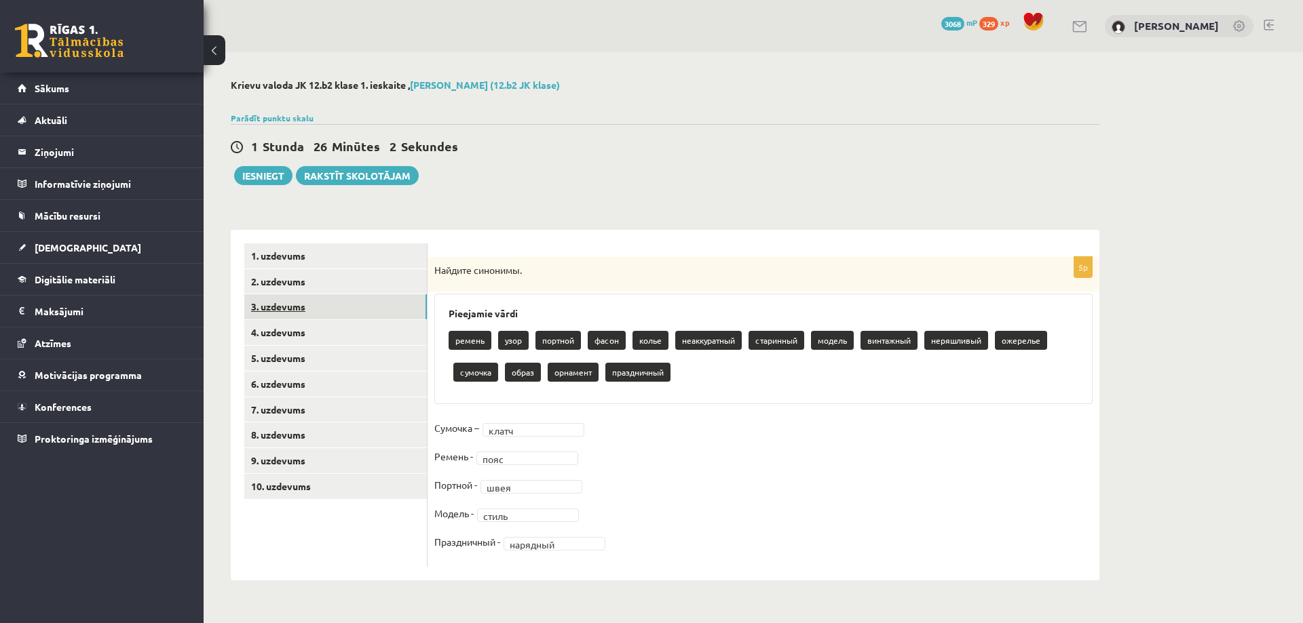
click at [282, 306] on link "3. uzdevums" at bounding box center [335, 306] width 182 height 25
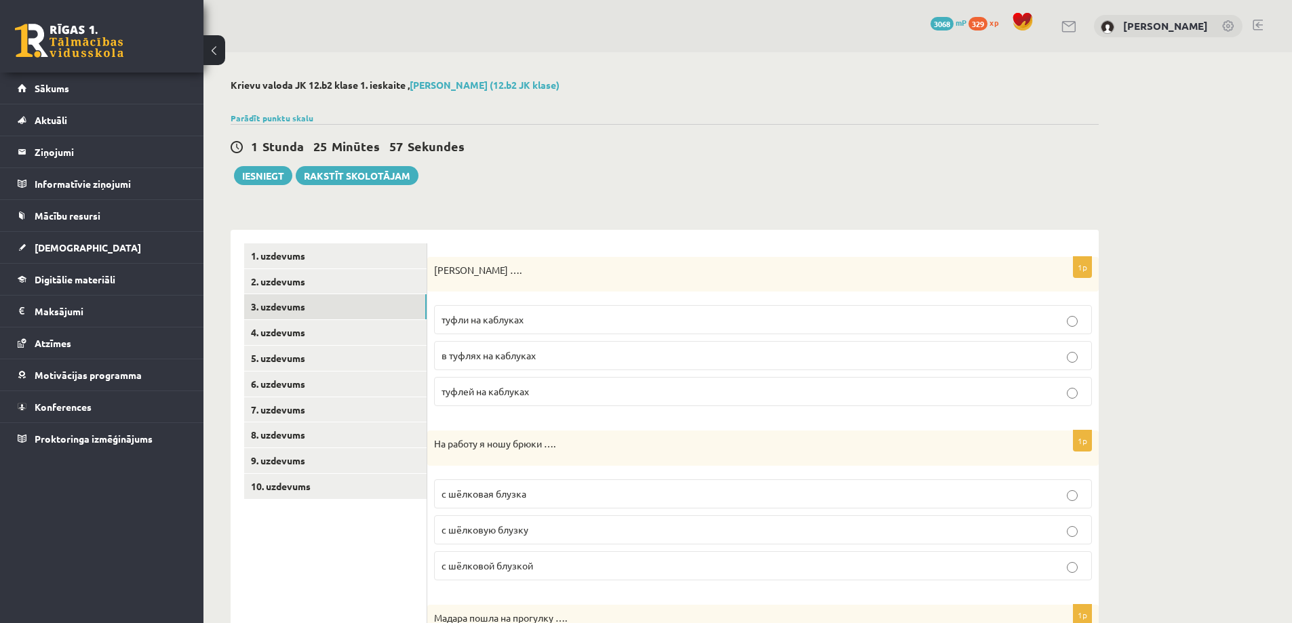
click at [524, 316] on span "туфли на каблуках" at bounding box center [483, 319] width 82 height 12
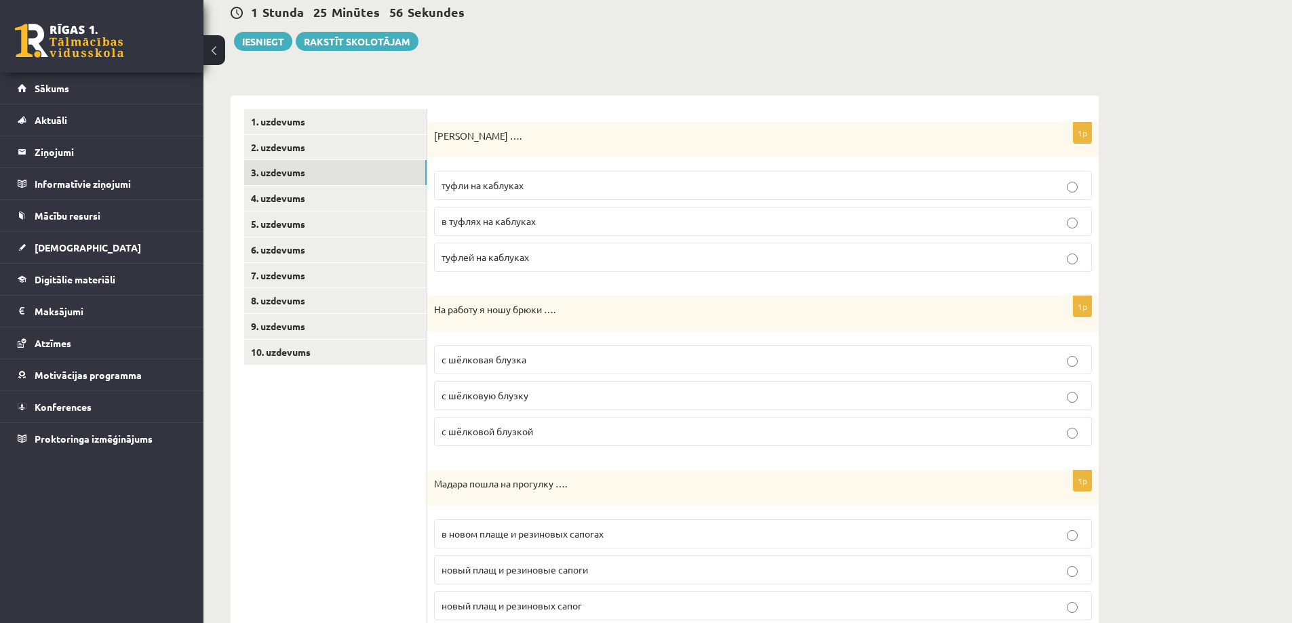
scroll to position [136, 0]
click at [544, 427] on p "с шёлковой блузкой" at bounding box center [763, 430] width 643 height 14
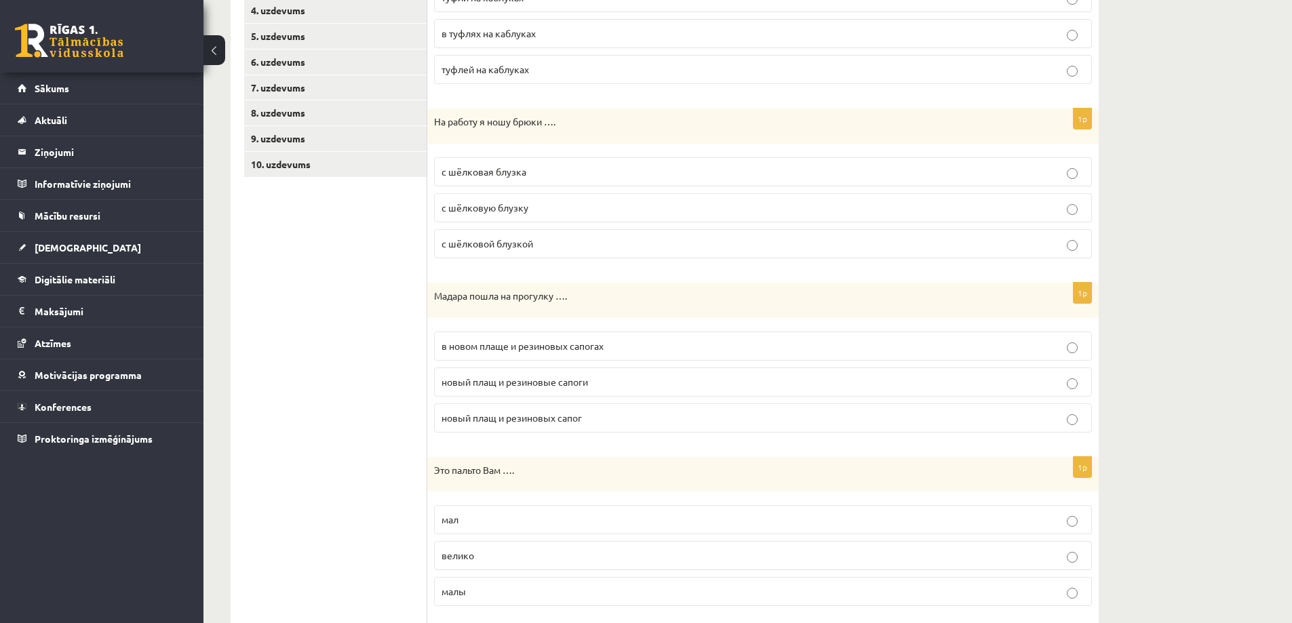
scroll to position [339, 0]
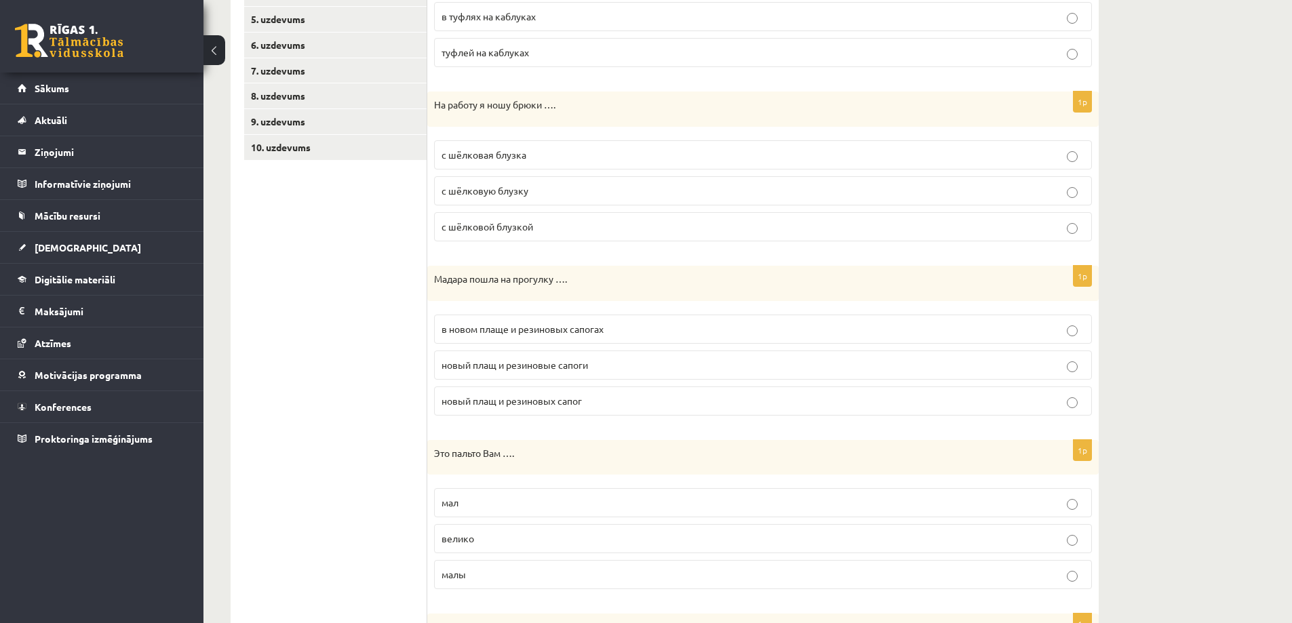
click at [535, 326] on span "в новом плаще и резиновых сапогах" at bounding box center [523, 329] width 162 height 12
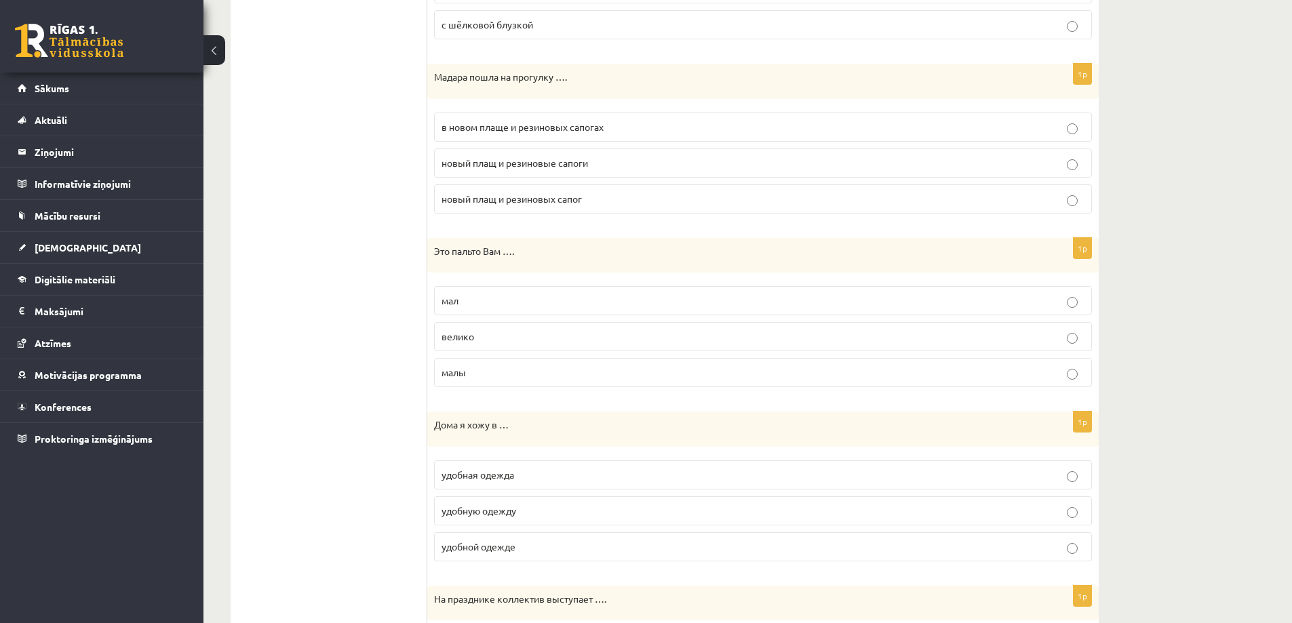
scroll to position [543, 0]
click at [500, 340] on p "велико" at bounding box center [763, 335] width 643 height 14
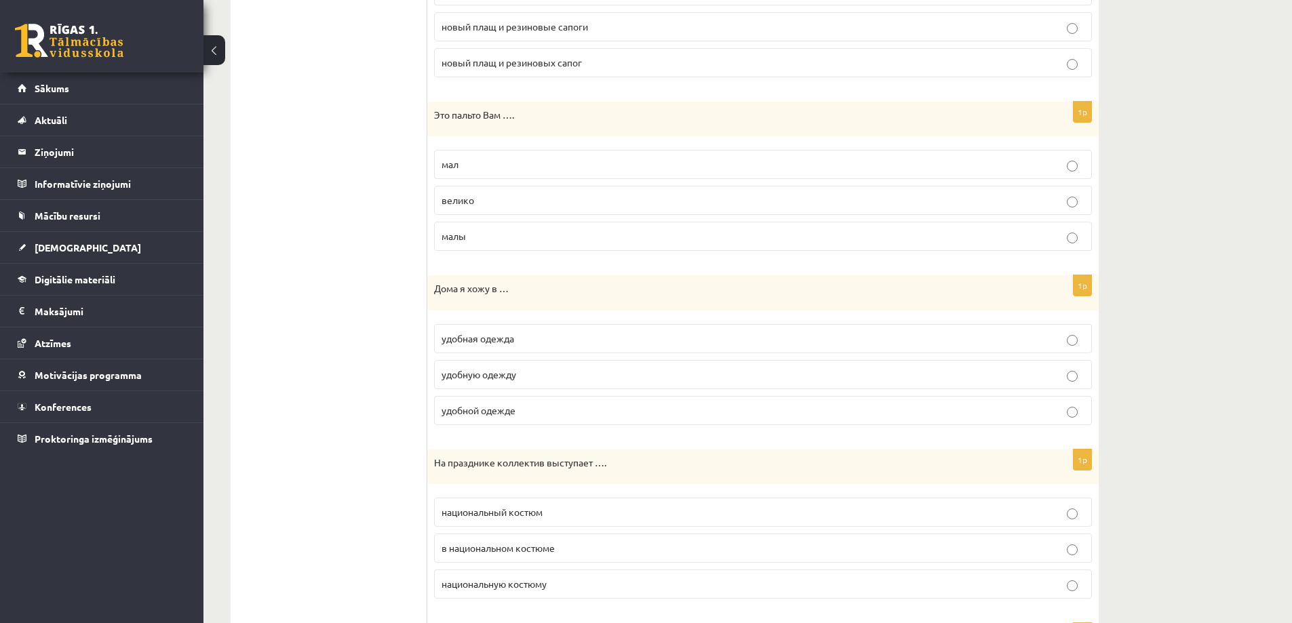
scroll to position [678, 0]
click at [528, 409] on p "удобной одежде" at bounding box center [763, 410] width 643 height 14
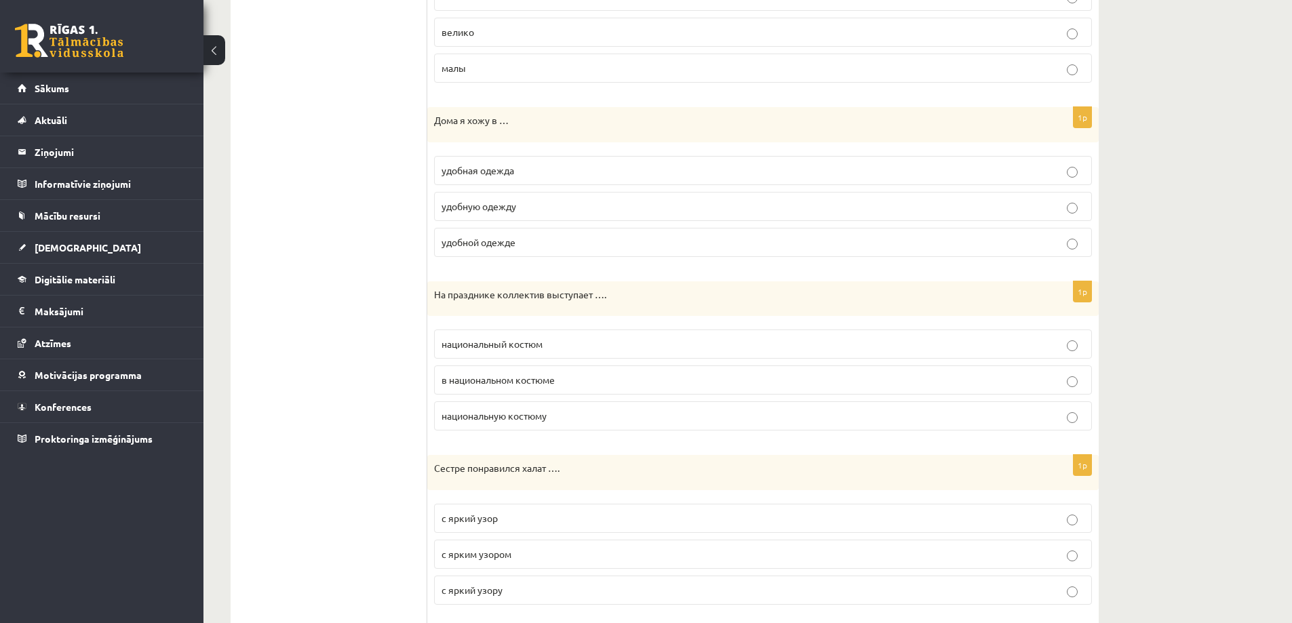
scroll to position [882, 0]
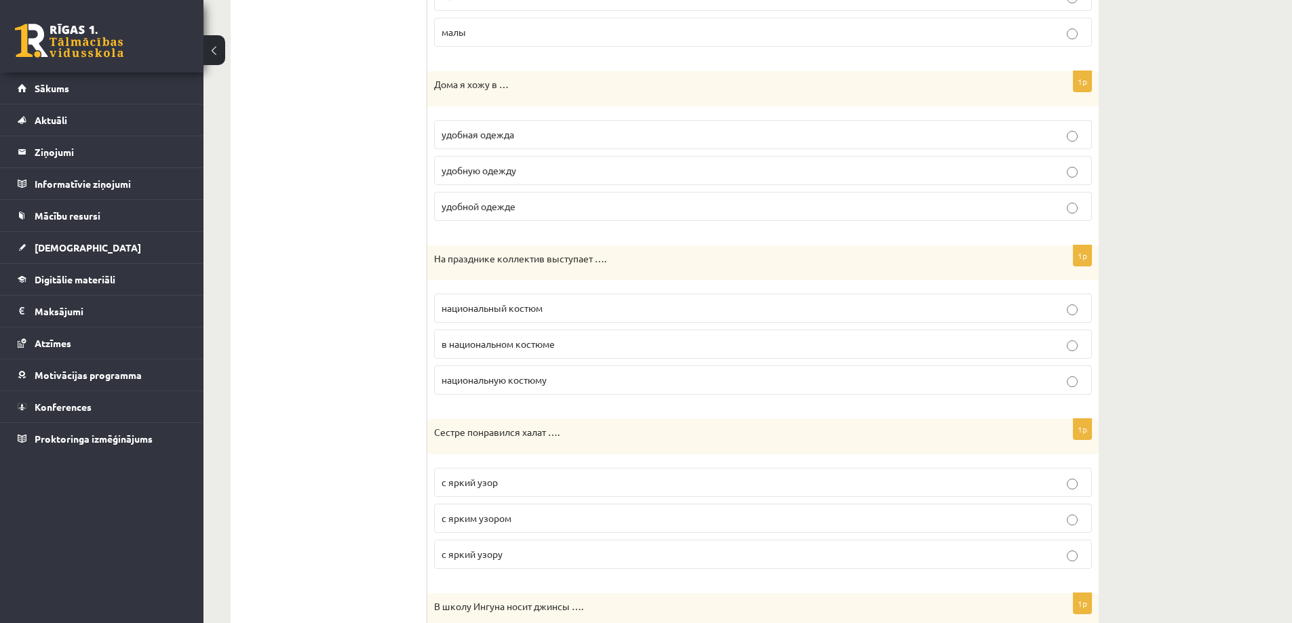
click at [490, 347] on span "в национальном костюме" at bounding box center [498, 344] width 113 height 12
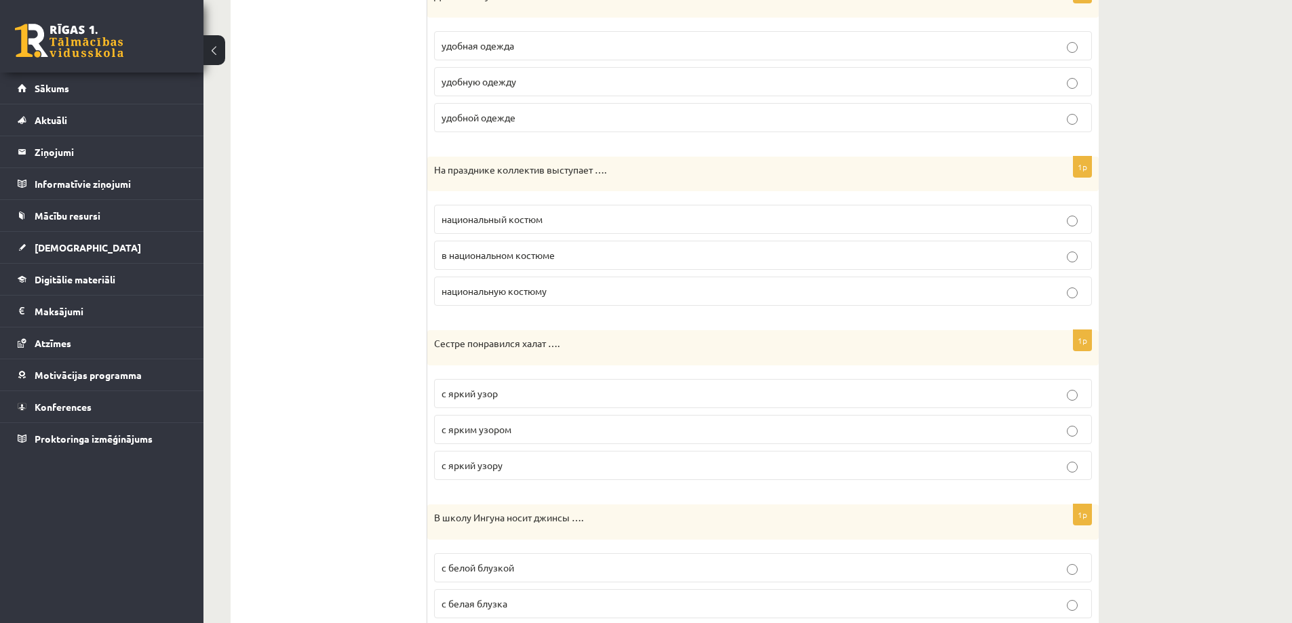
scroll to position [1018, 0]
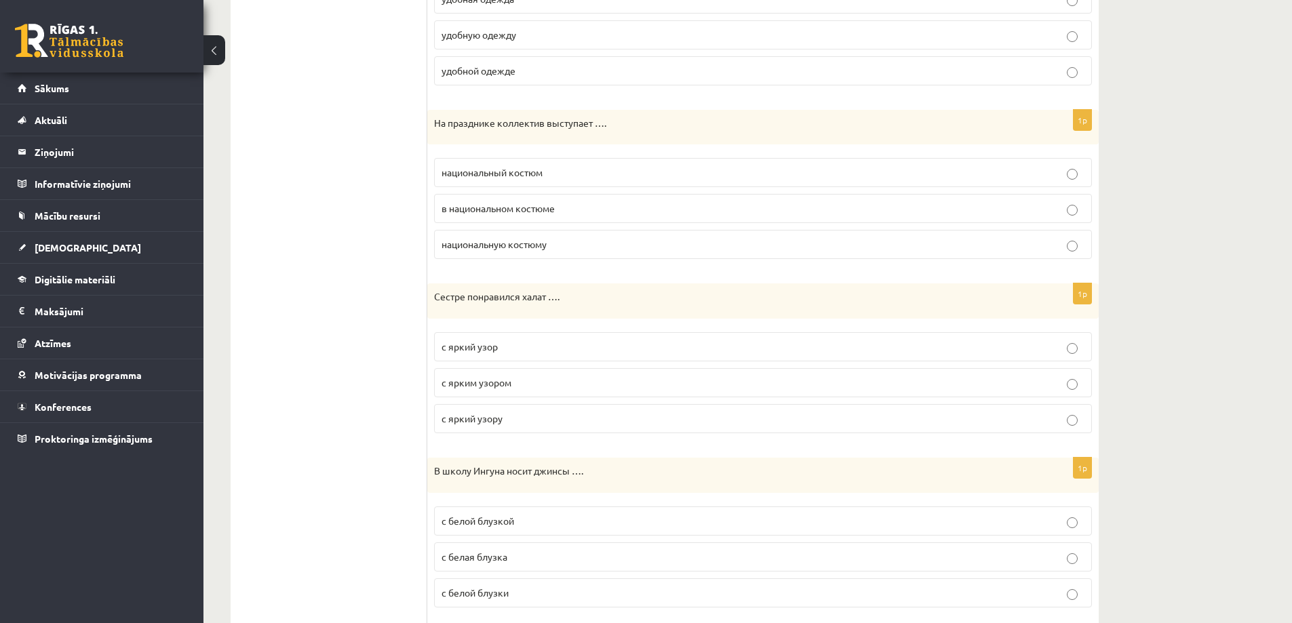
click at [524, 383] on p "с ярким узором" at bounding box center [763, 383] width 643 height 14
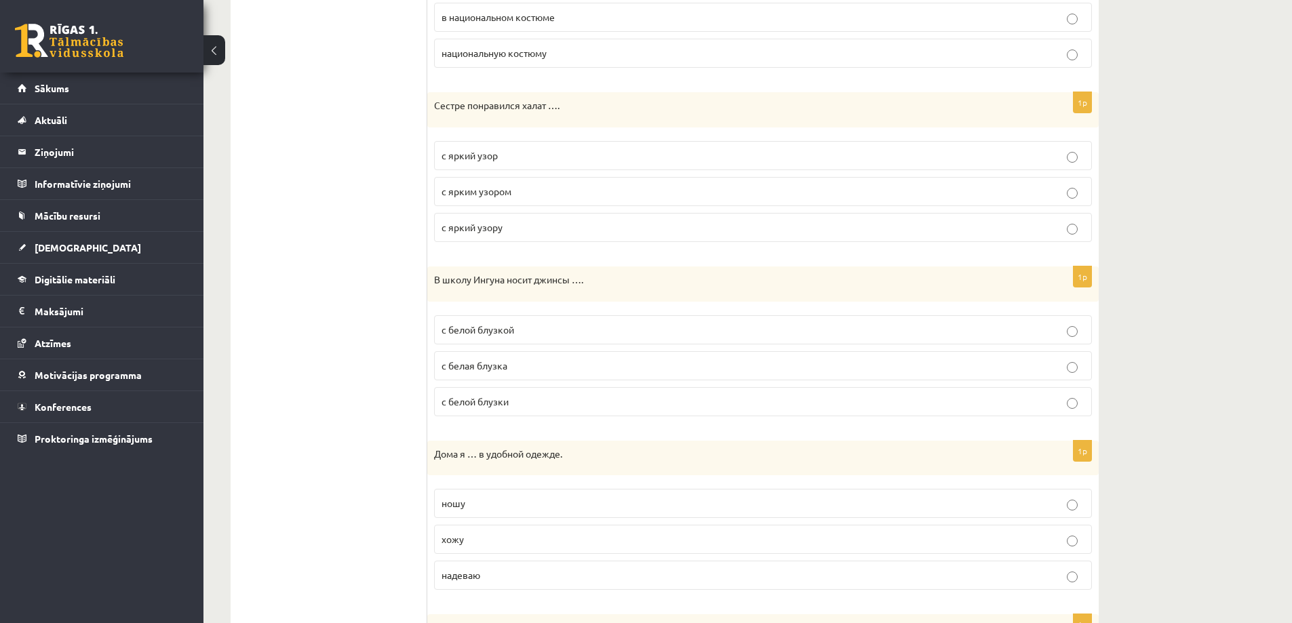
scroll to position [1221, 0]
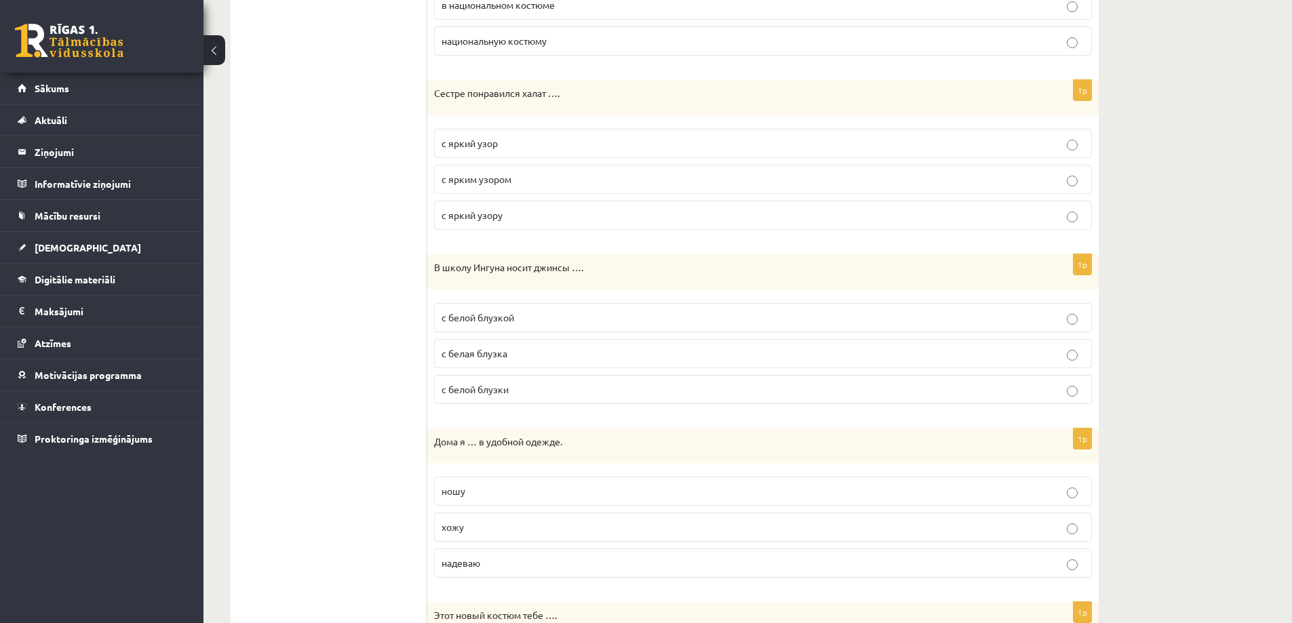
click at [540, 321] on p "с белой блузкой" at bounding box center [763, 318] width 643 height 14
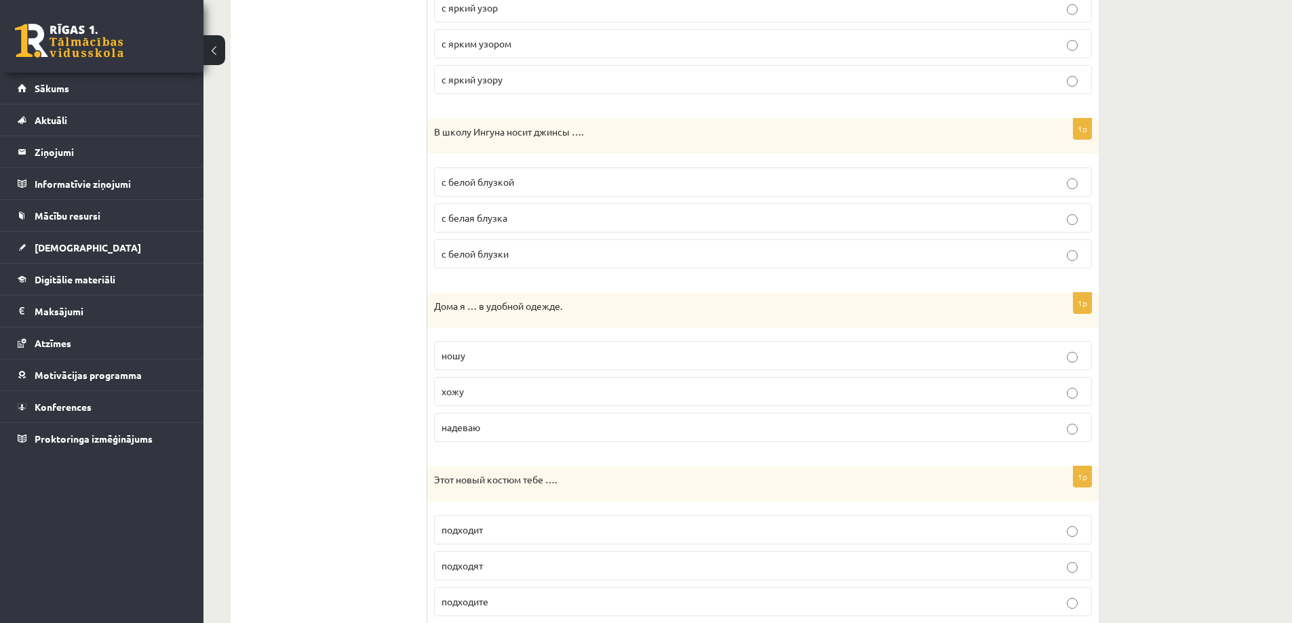
click at [489, 396] on p "хожу" at bounding box center [763, 392] width 643 height 14
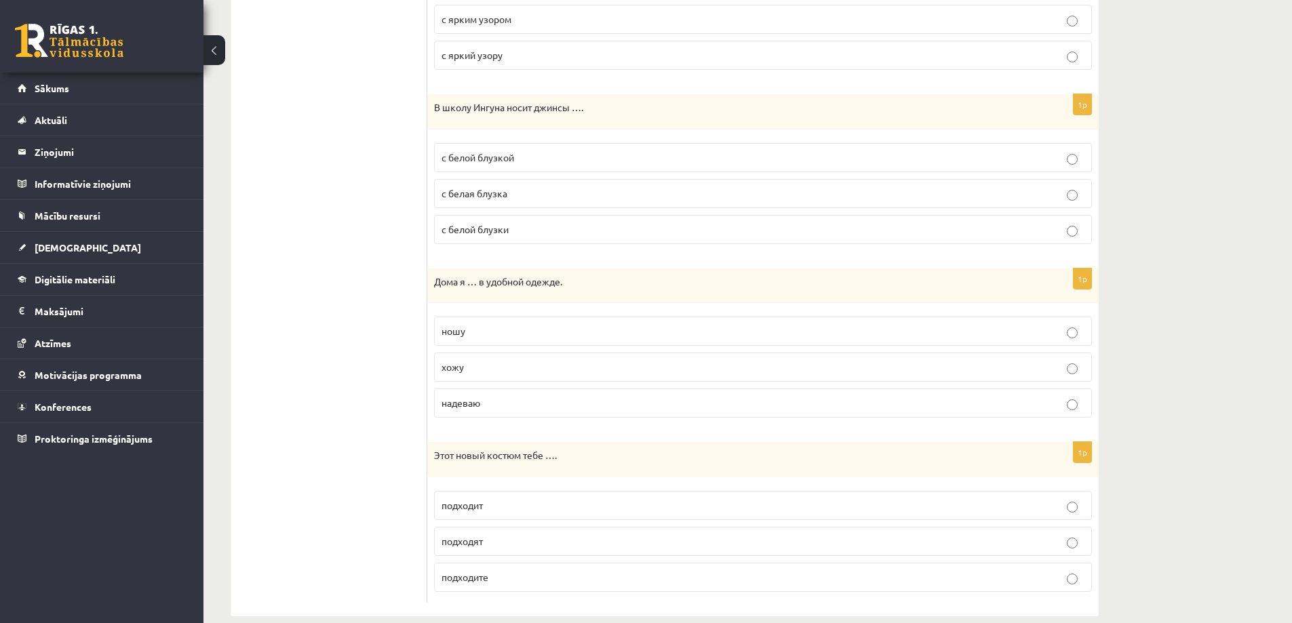
scroll to position [1402, 0]
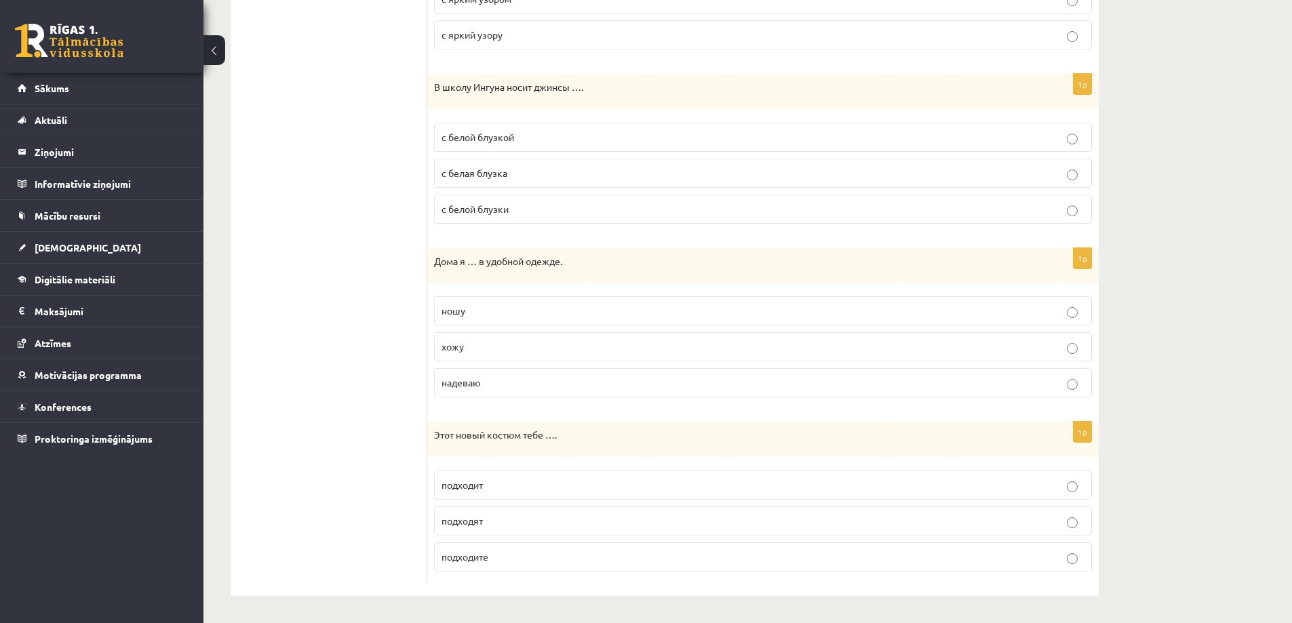
click at [501, 491] on p "подходит" at bounding box center [763, 485] width 643 height 14
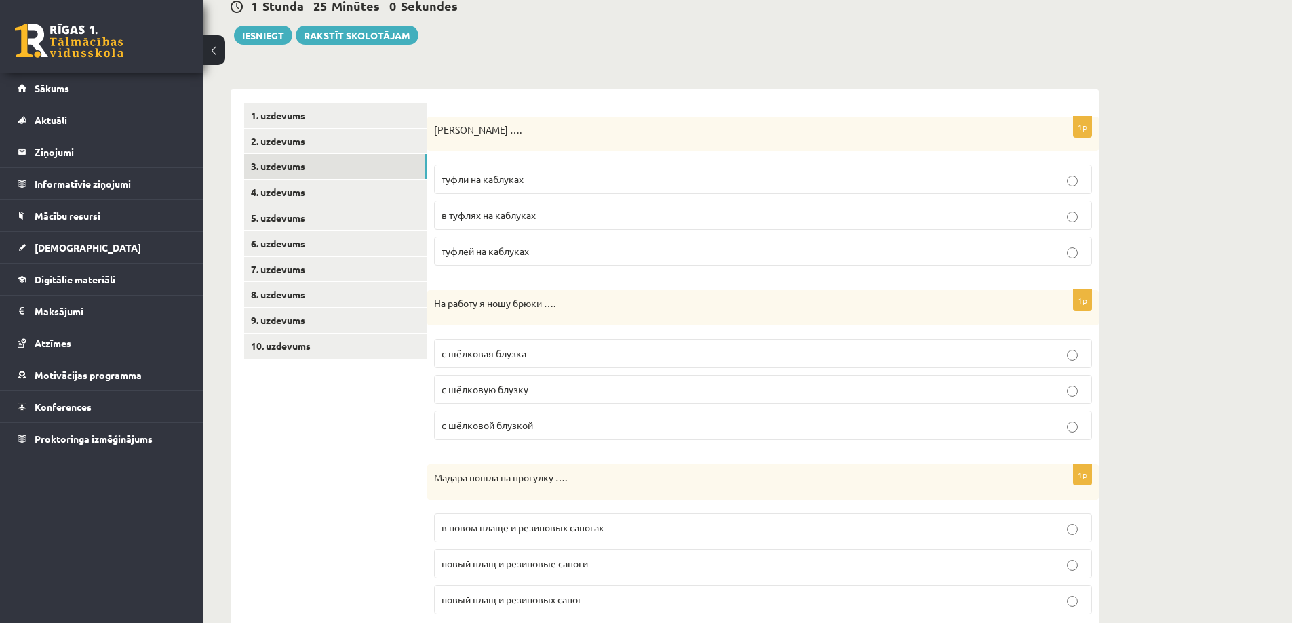
scroll to position [0, 0]
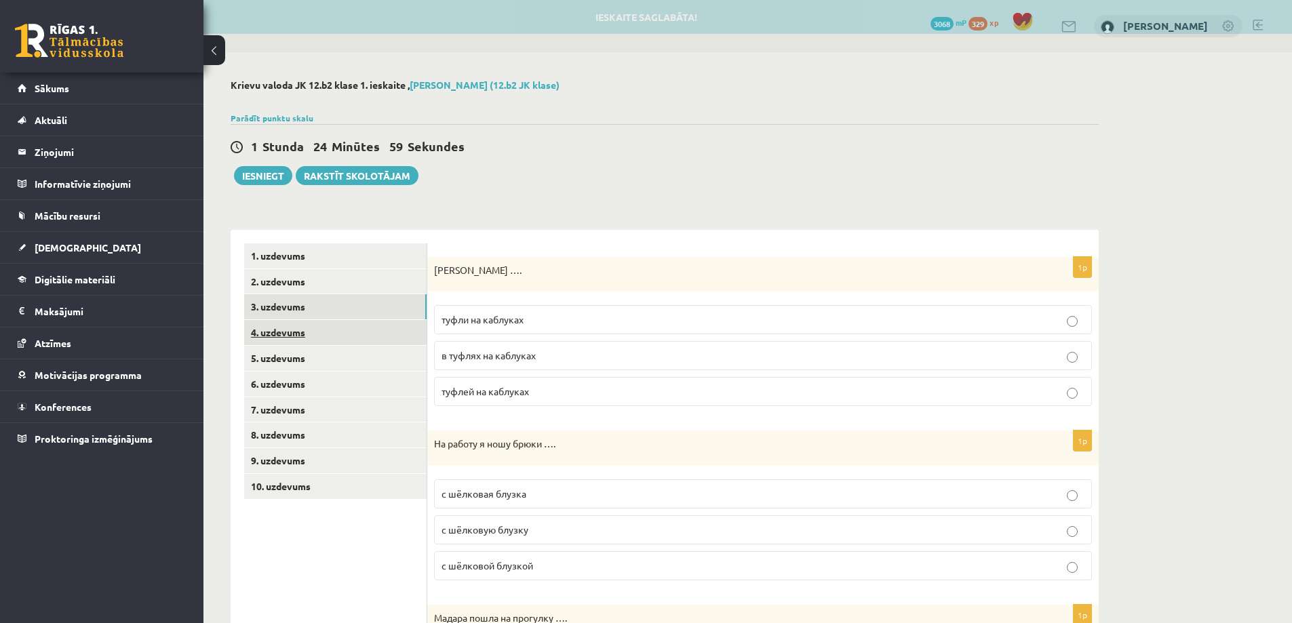
click at [340, 345] on link "4. uzdevums" at bounding box center [335, 332] width 182 height 25
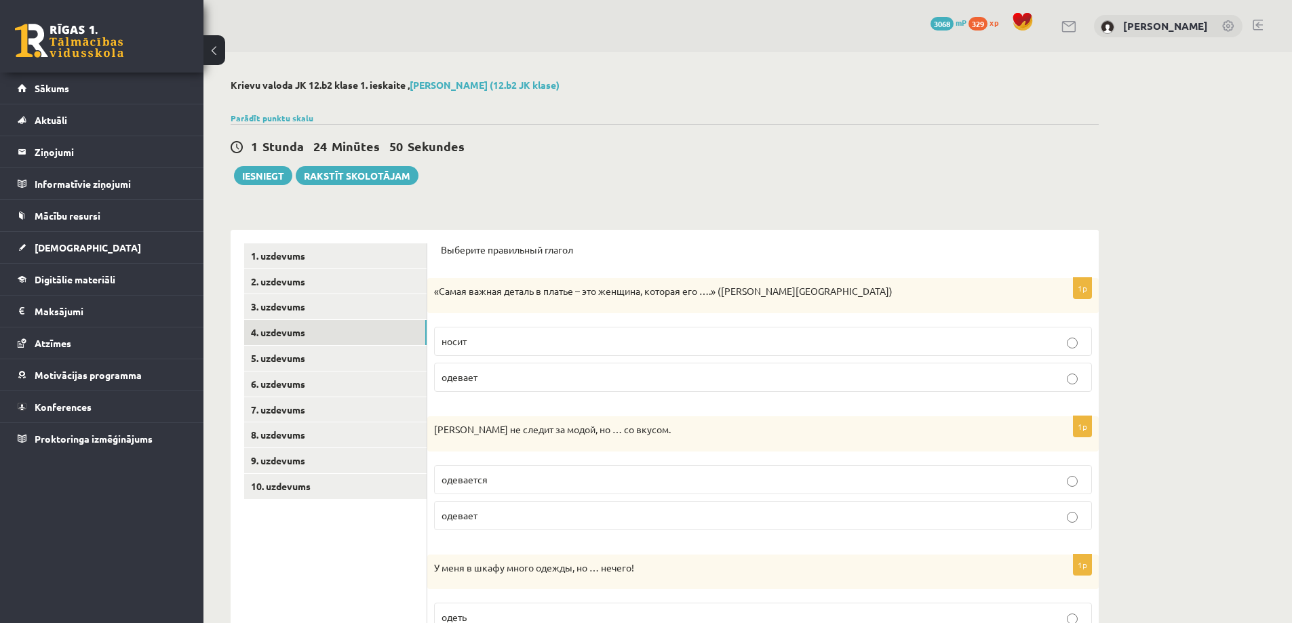
click at [474, 343] on p "носит" at bounding box center [763, 341] width 643 height 14
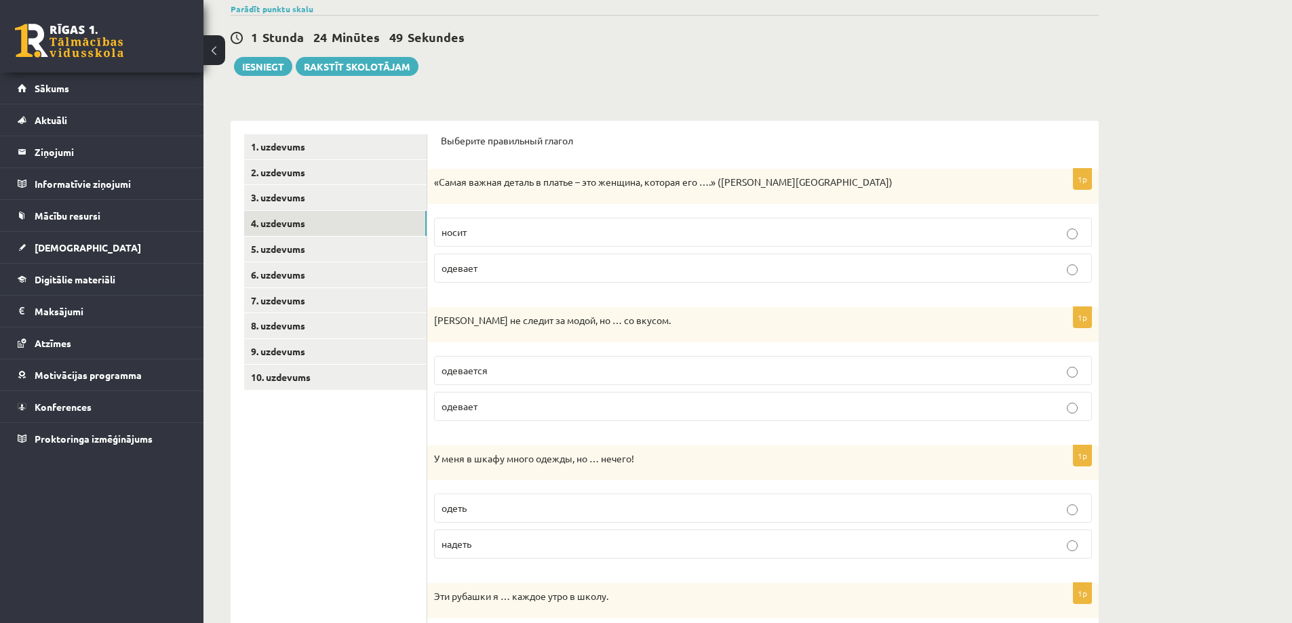
scroll to position [136, 0]
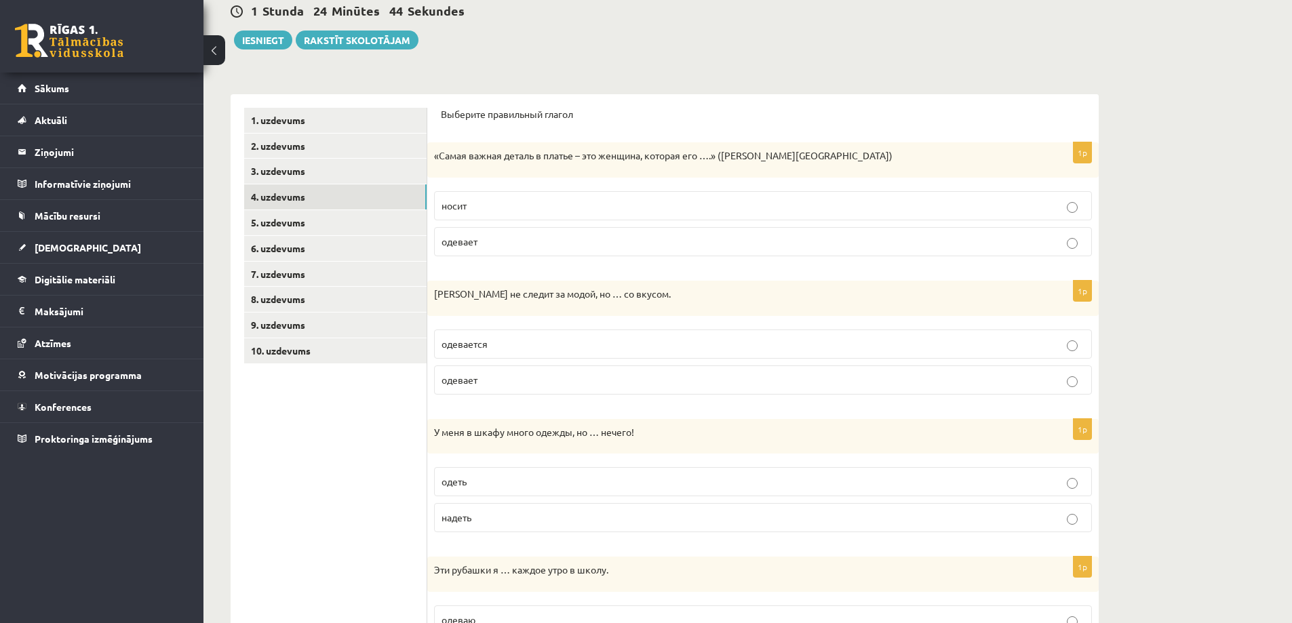
click at [550, 345] on p "одевается" at bounding box center [763, 344] width 643 height 14
click at [512, 247] on p "одевает" at bounding box center [763, 242] width 643 height 14
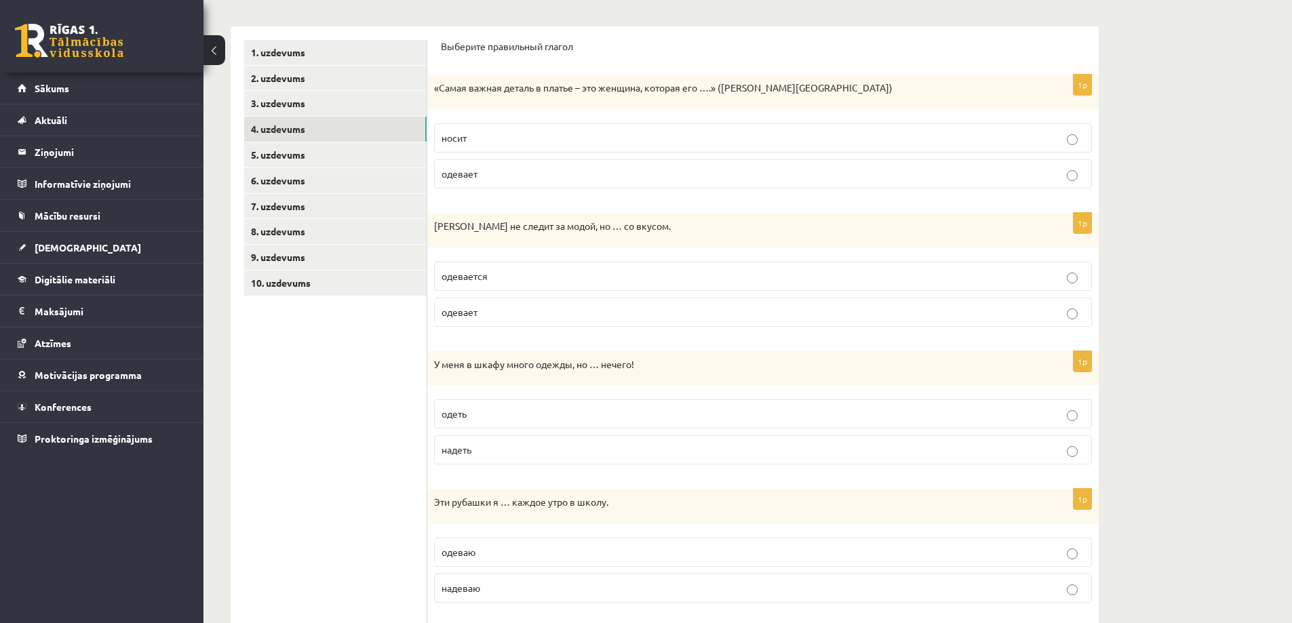
click at [505, 419] on p "одеть" at bounding box center [763, 414] width 643 height 14
click at [522, 450] on p "надеть" at bounding box center [763, 450] width 643 height 14
click at [529, 415] on p "одеть" at bounding box center [763, 414] width 643 height 14
click at [515, 457] on p "надеть" at bounding box center [763, 450] width 643 height 14
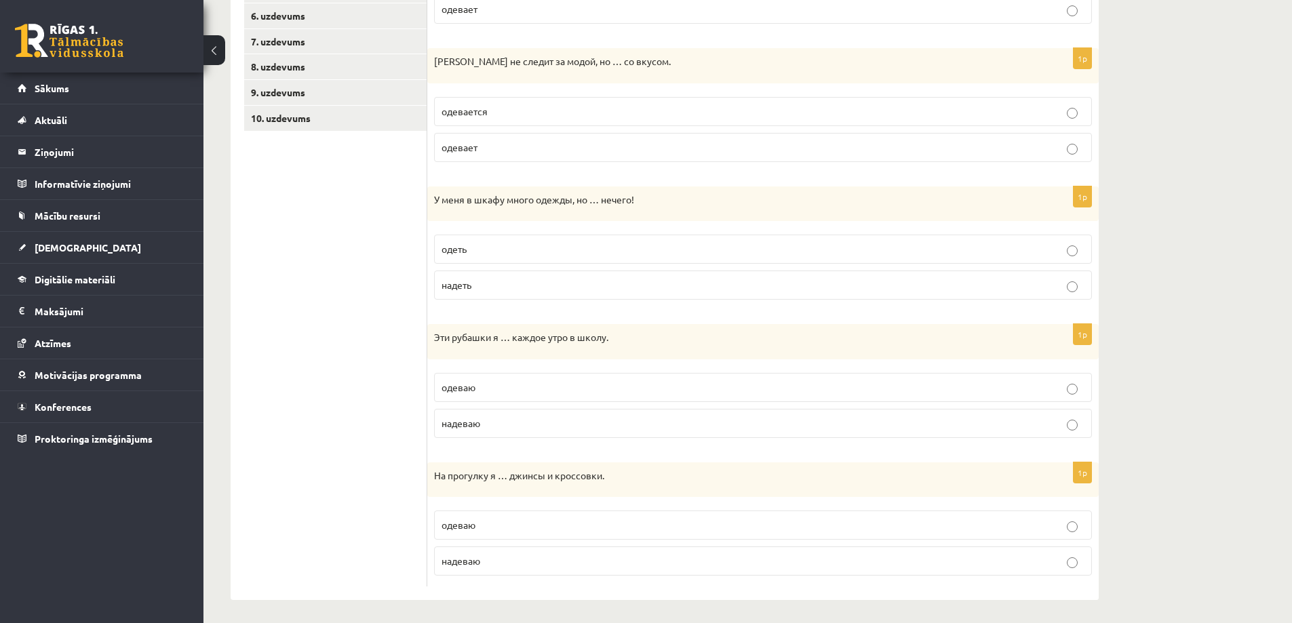
scroll to position [373, 0]
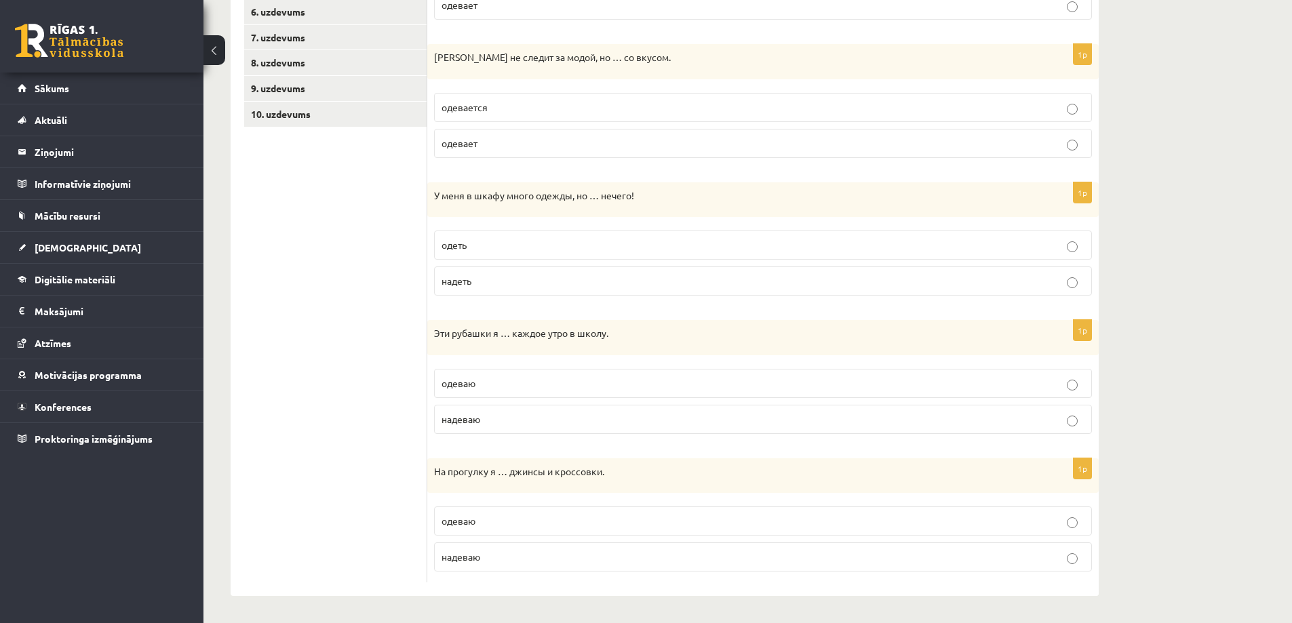
click at [502, 420] on p "надеваю" at bounding box center [763, 419] width 643 height 14
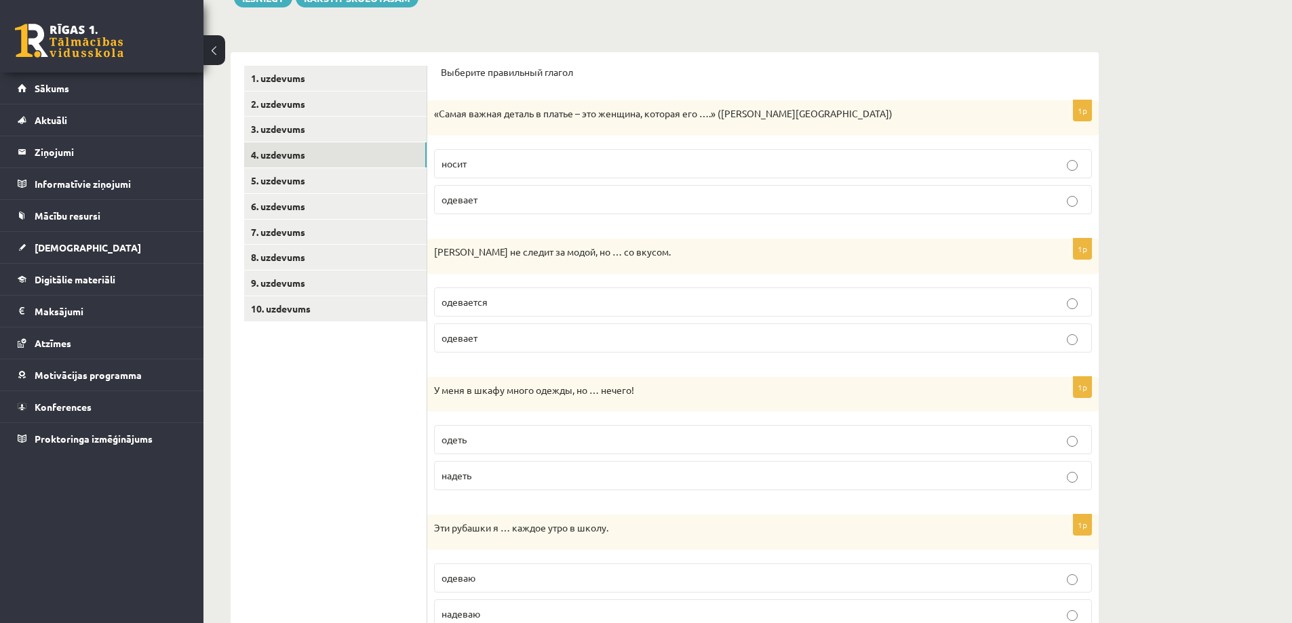
scroll to position [170, 0]
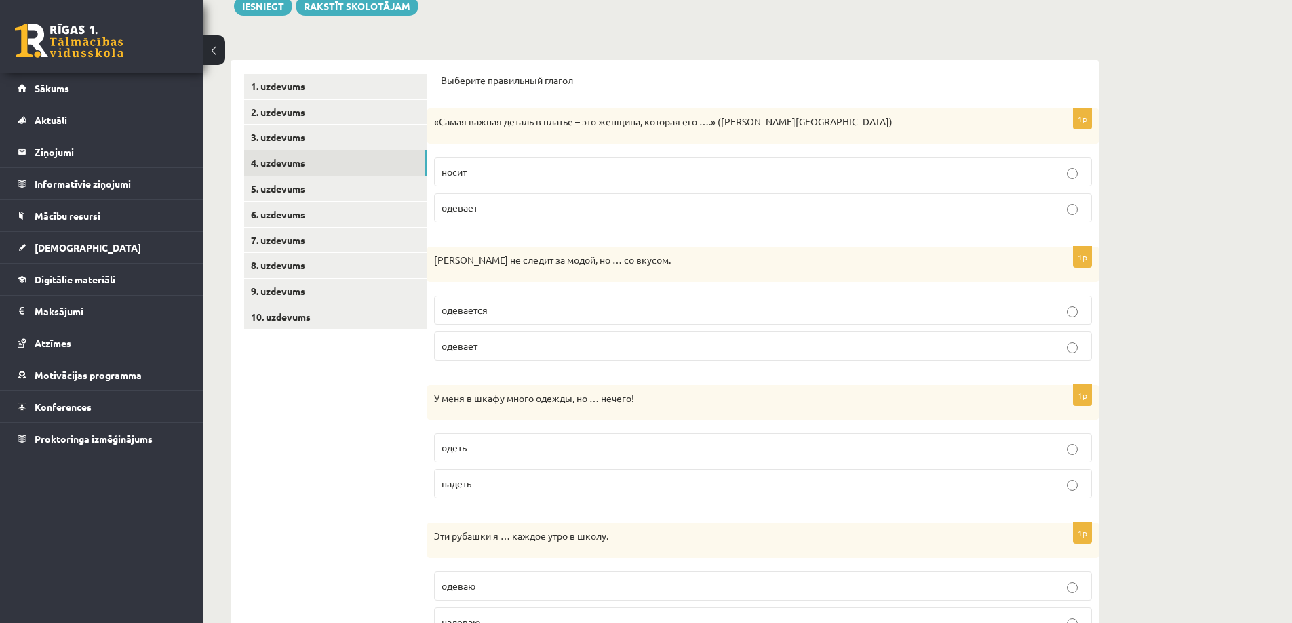
click at [528, 445] on p "одеть" at bounding box center [763, 448] width 643 height 14
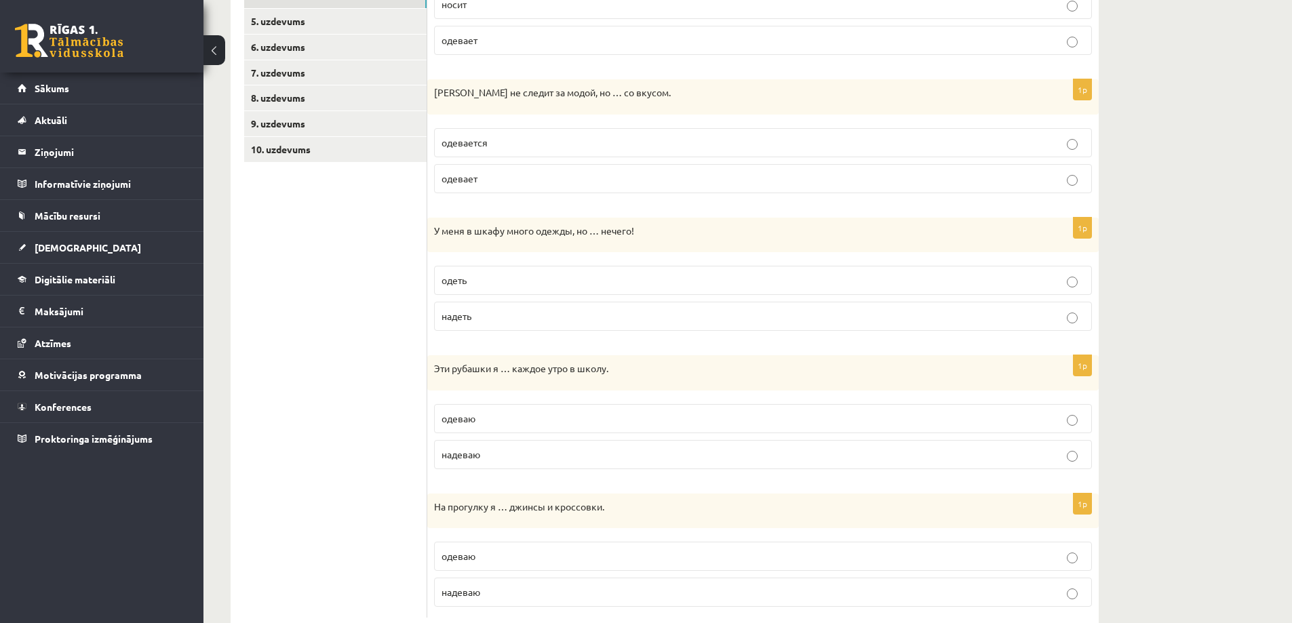
scroll to position [373, 0]
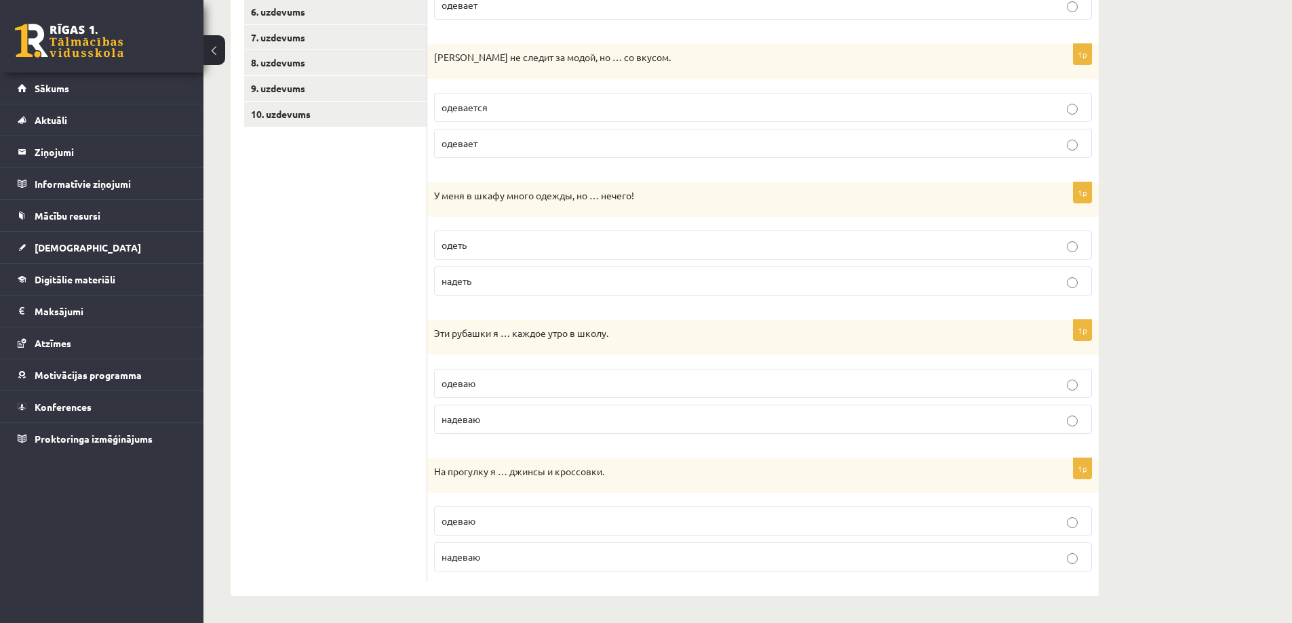
click at [534, 387] on p "одеваю" at bounding box center [763, 384] width 643 height 14
click at [528, 530] on label "одеваю" at bounding box center [763, 521] width 658 height 29
click at [604, 281] on p "надеть" at bounding box center [763, 281] width 643 height 14
click at [581, 425] on p "надеваю" at bounding box center [763, 419] width 643 height 14
click at [579, 558] on p "надеваю" at bounding box center [763, 557] width 643 height 14
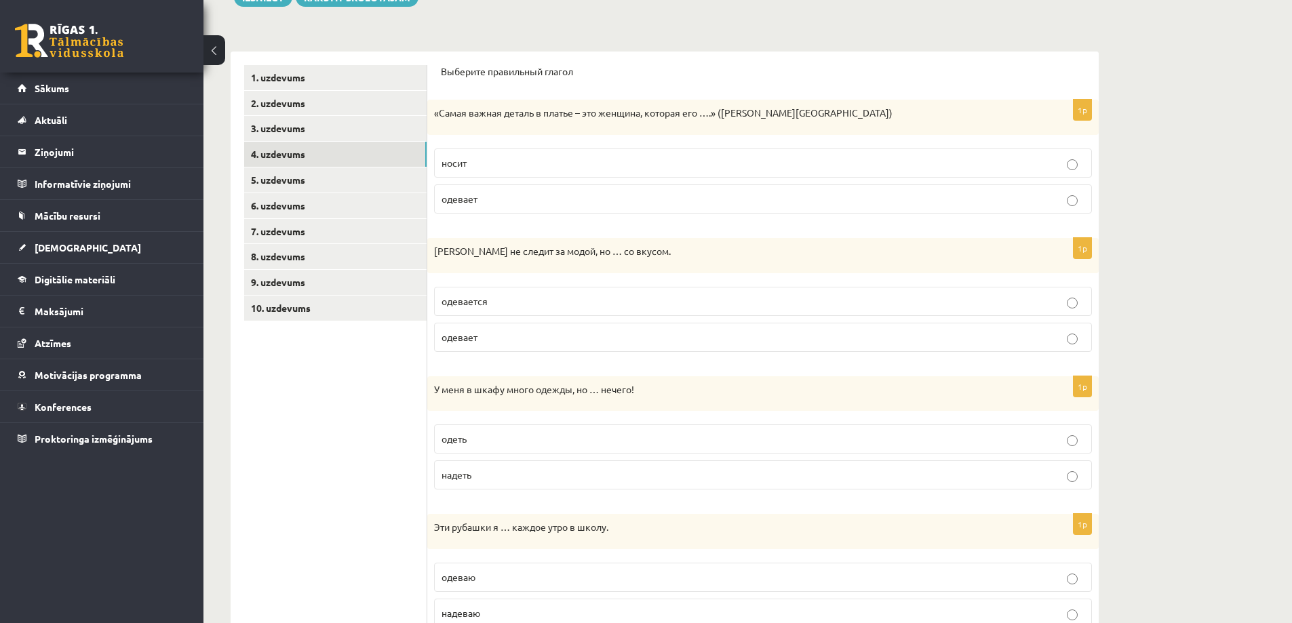
scroll to position [170, 0]
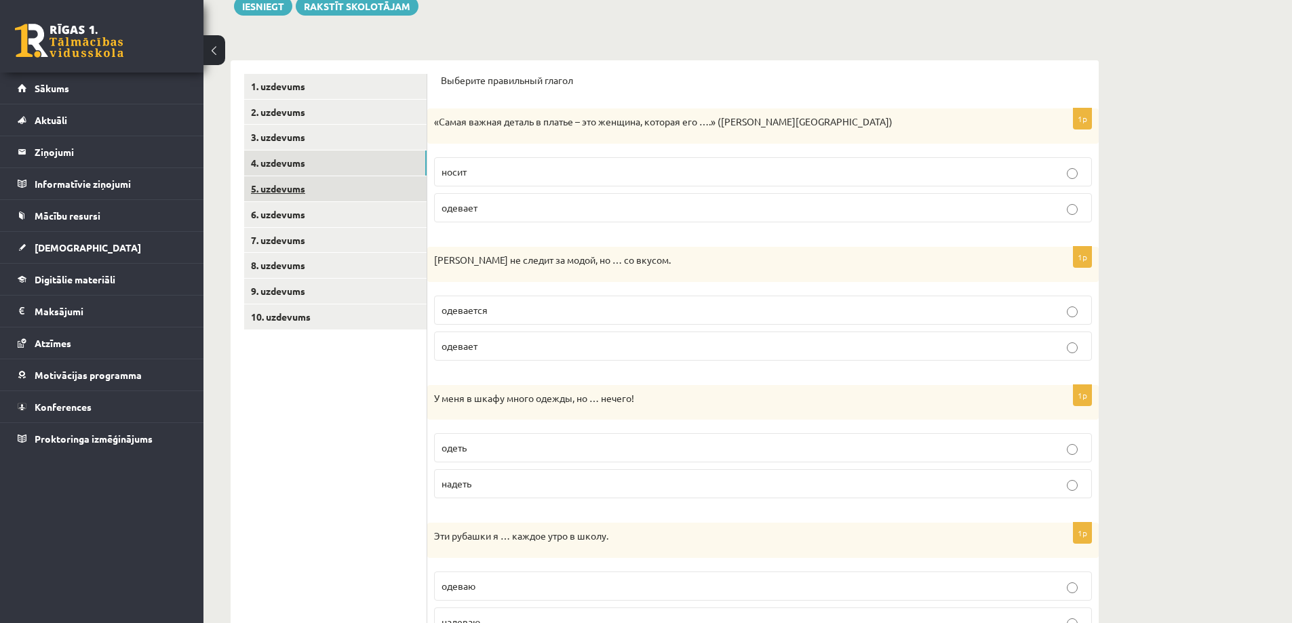
click at [286, 189] on link "5. uzdevums" at bounding box center [335, 188] width 182 height 25
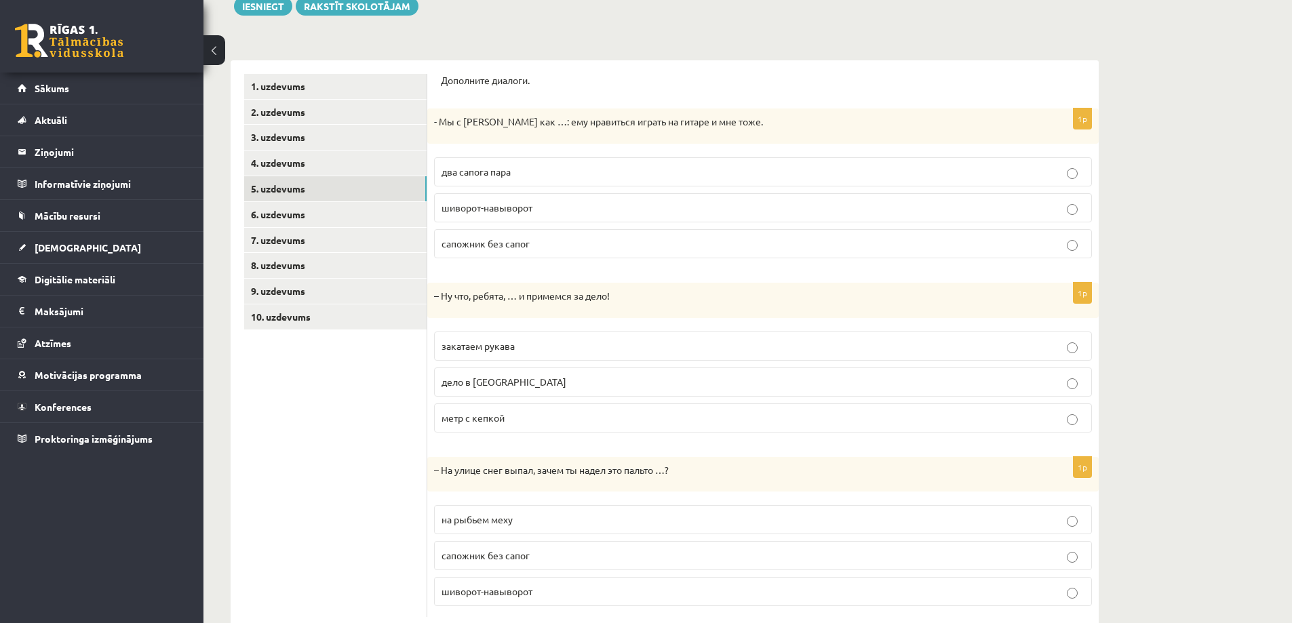
click at [466, 178] on p "два сапога пара" at bounding box center [763, 172] width 643 height 14
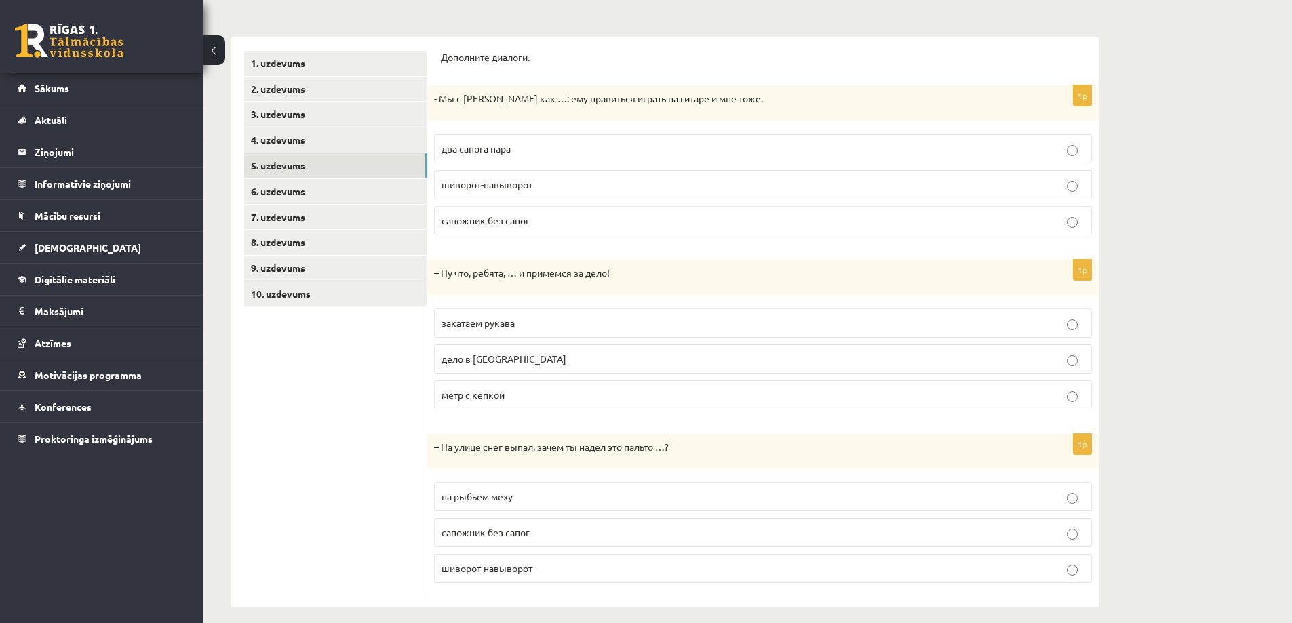
scroll to position [205, 0]
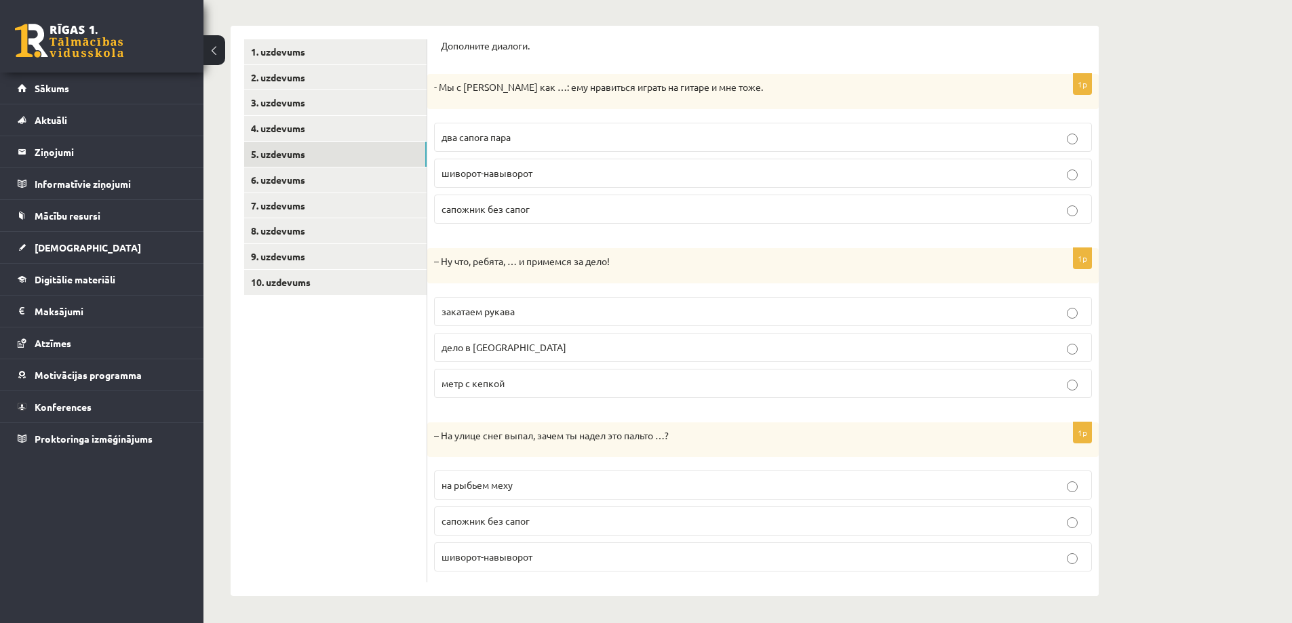
click at [520, 315] on p "закатаем рукава" at bounding box center [763, 312] width 643 height 14
click at [512, 484] on span "на рыбьем меху" at bounding box center [477, 485] width 71 height 12
click at [313, 181] on link "6. uzdevums" at bounding box center [335, 180] width 182 height 25
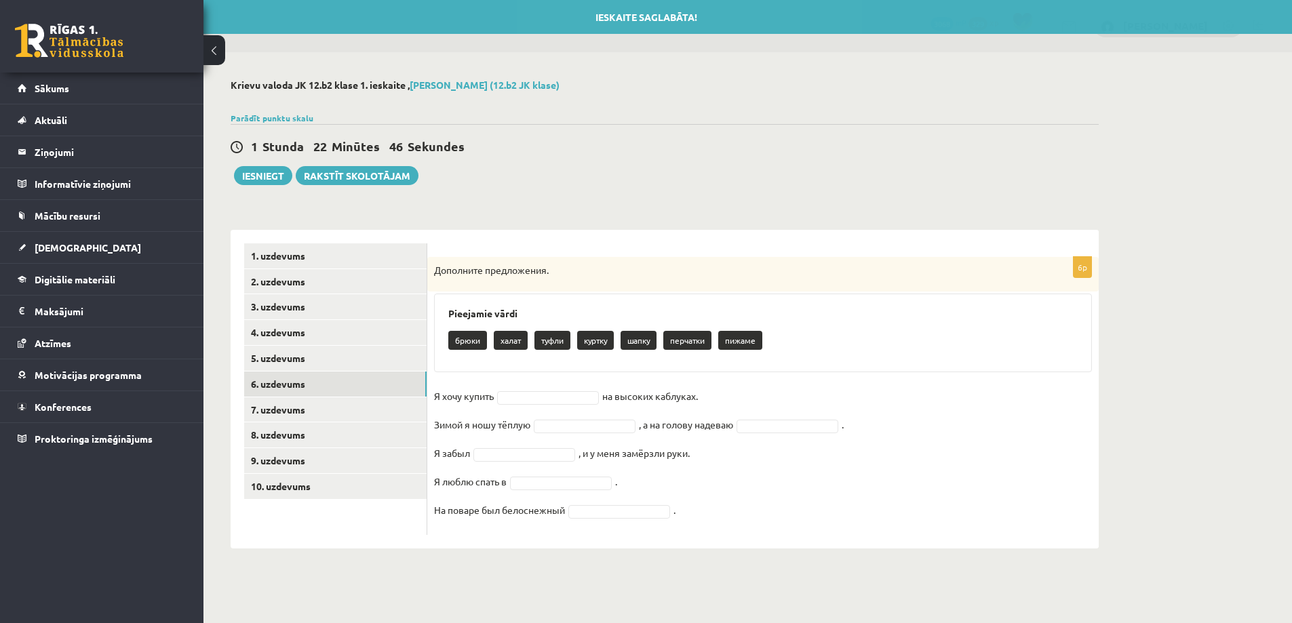
scroll to position [0, 0]
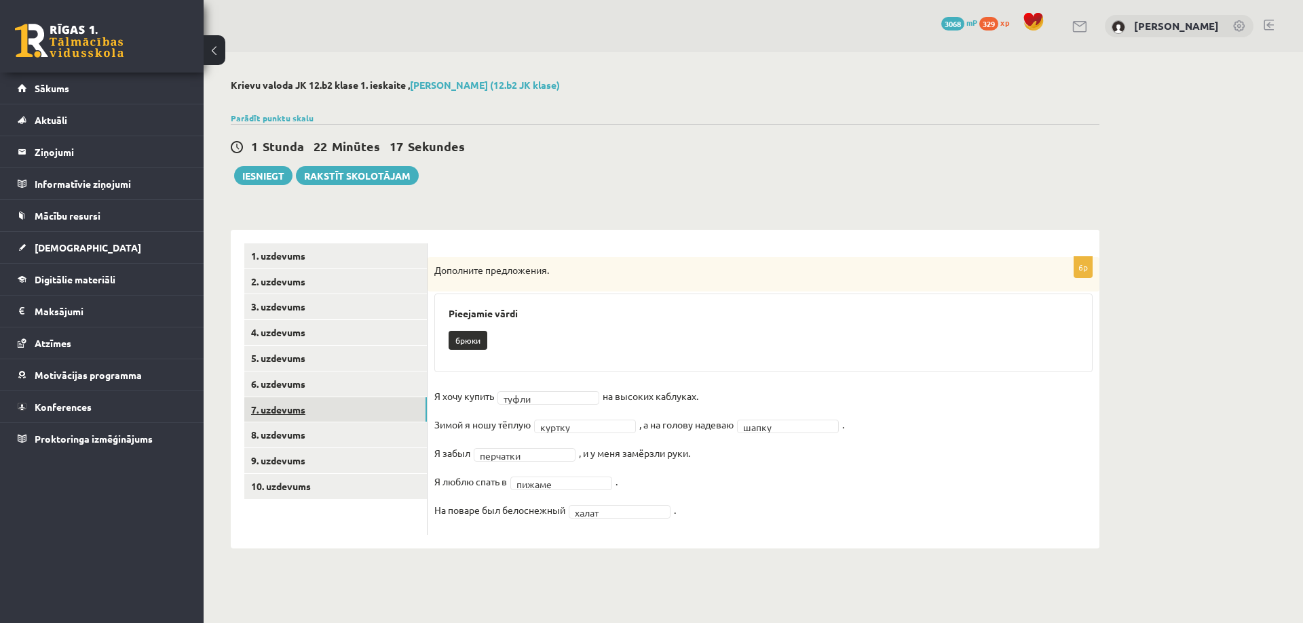
click at [293, 404] on link "7. uzdevums" at bounding box center [335, 410] width 182 height 25
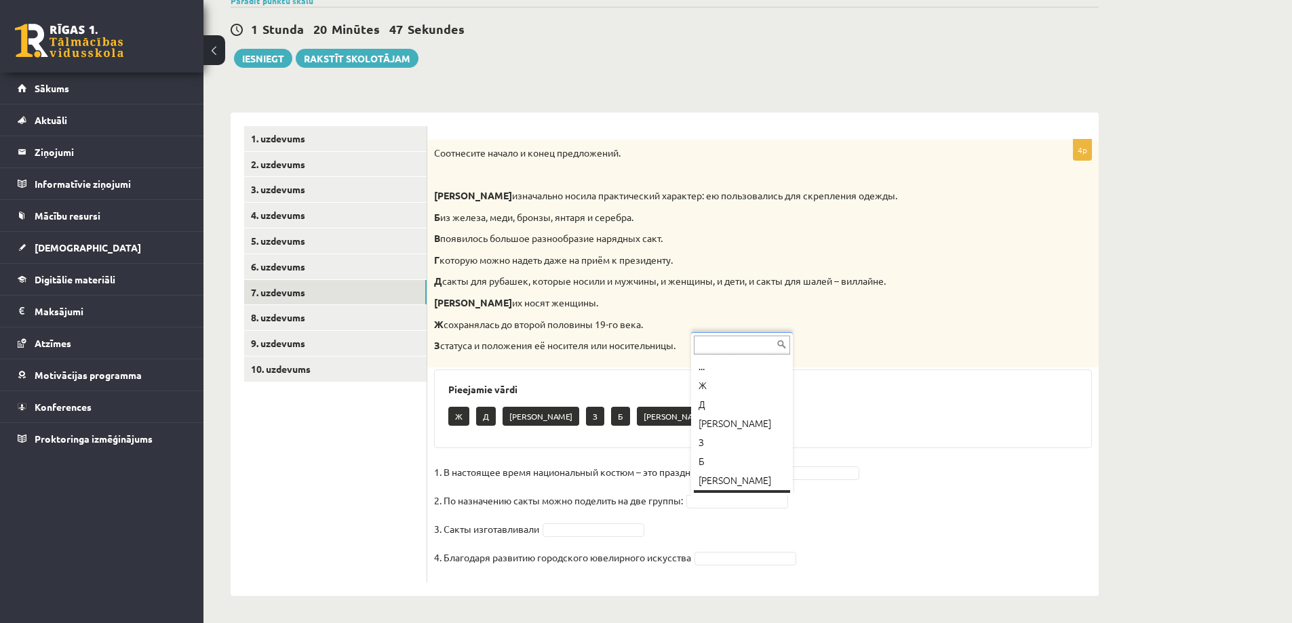
scroll to position [16, 0]
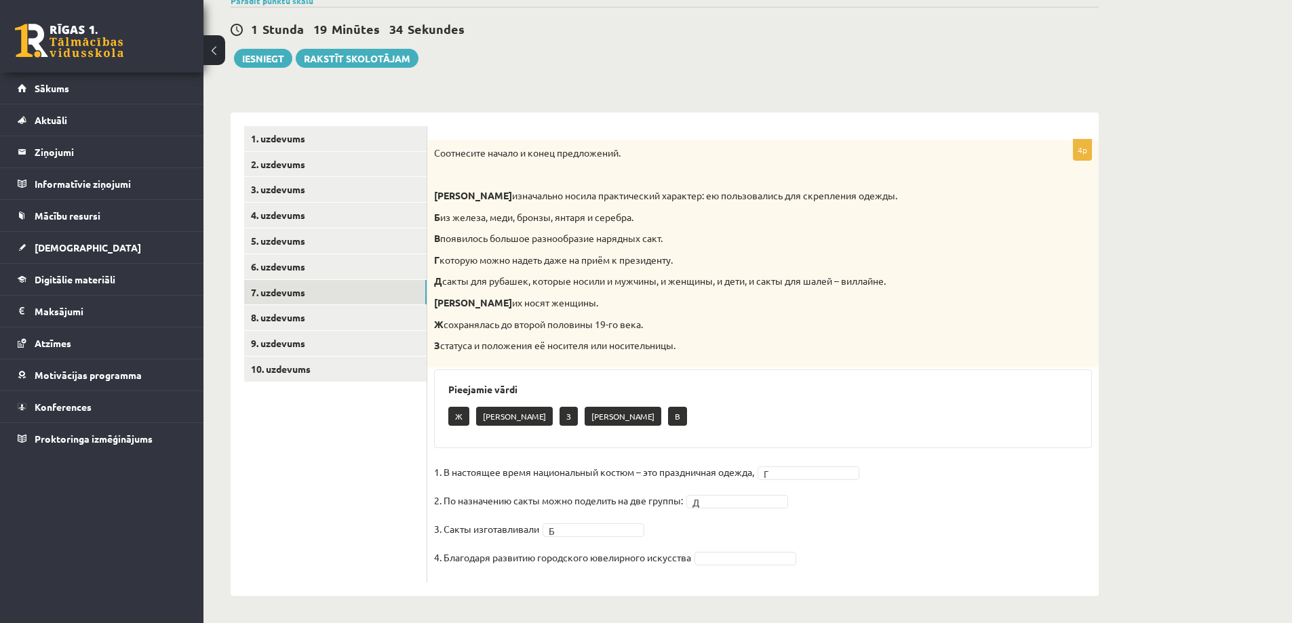
click at [733, 548] on fieldset "1. В настоящее время национальный костюм – это праздничная одежда, Г * 2. По на…" at bounding box center [763, 519] width 658 height 114
click at [299, 307] on link "8. uzdevums" at bounding box center [335, 317] width 182 height 25
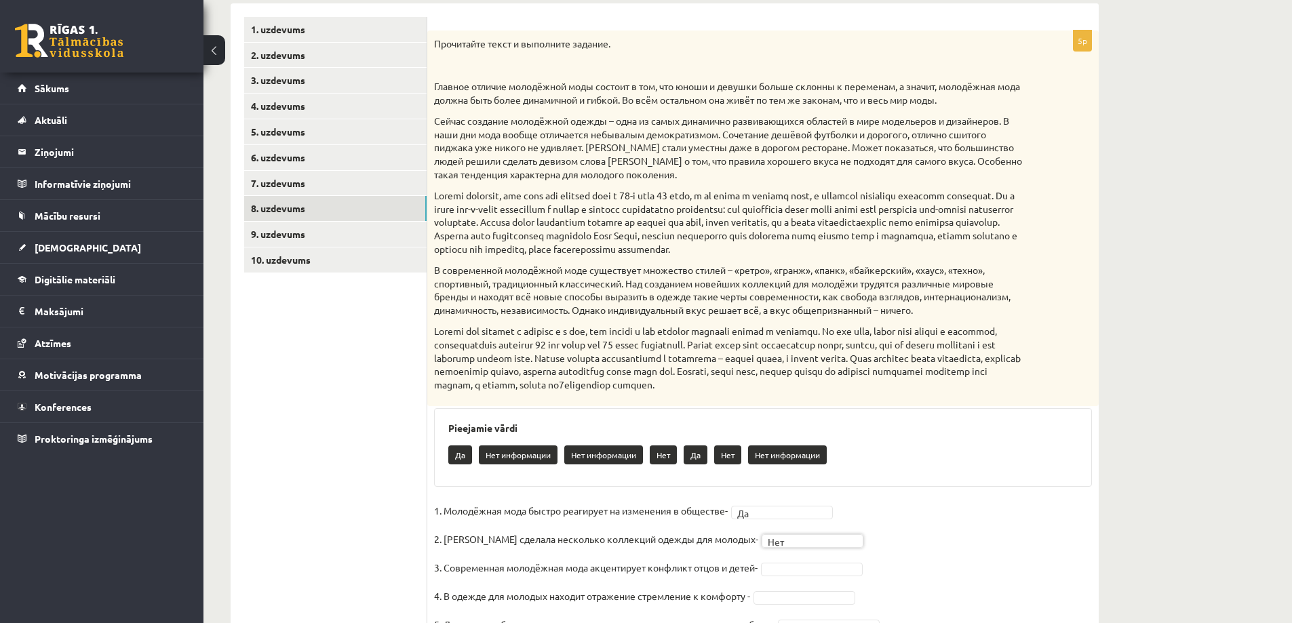
scroll to position [294, 0]
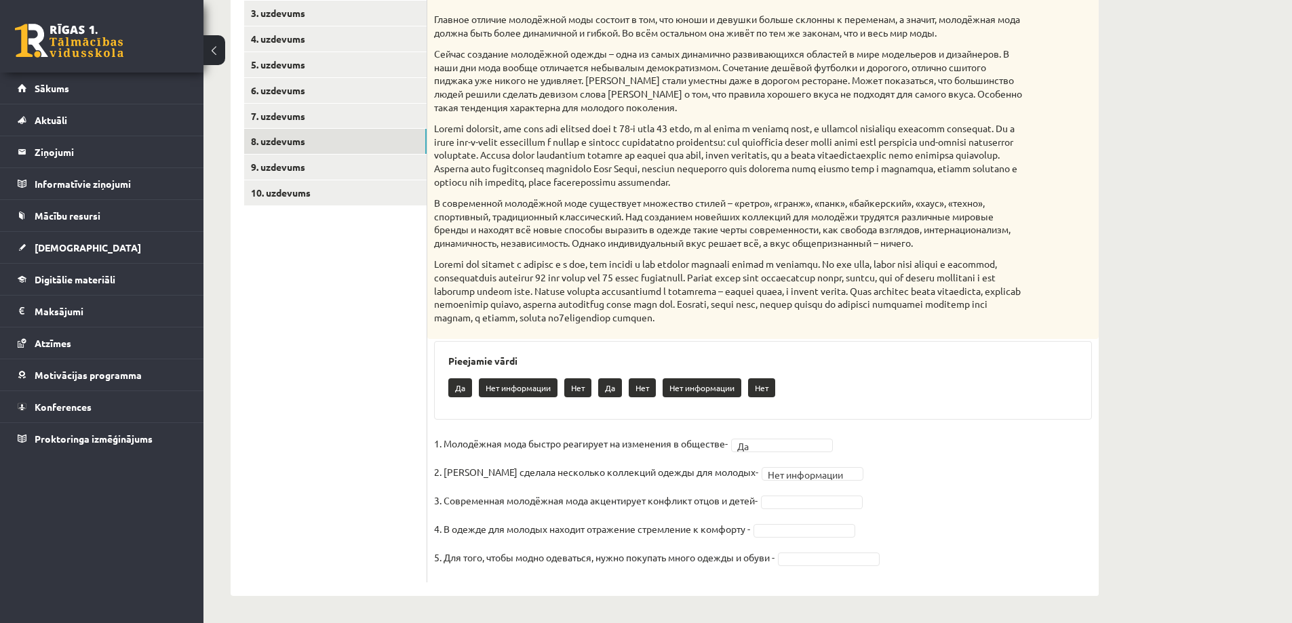
drag, startPoint x: 980, startPoint y: 321, endPoint x: 434, endPoint y: 270, distance: 549.2
click at [434, 270] on div "Прочитайте текст и выполните задание. Главное отличие молодёжной моды состоит в…" at bounding box center [763, 151] width 672 height 377
click at [975, 324] on p at bounding box center [729, 291] width 590 height 66
drag, startPoint x: 985, startPoint y: 321, endPoint x: 434, endPoint y: 269, distance: 553.4
click at [434, 269] on p at bounding box center [729, 291] width 590 height 66
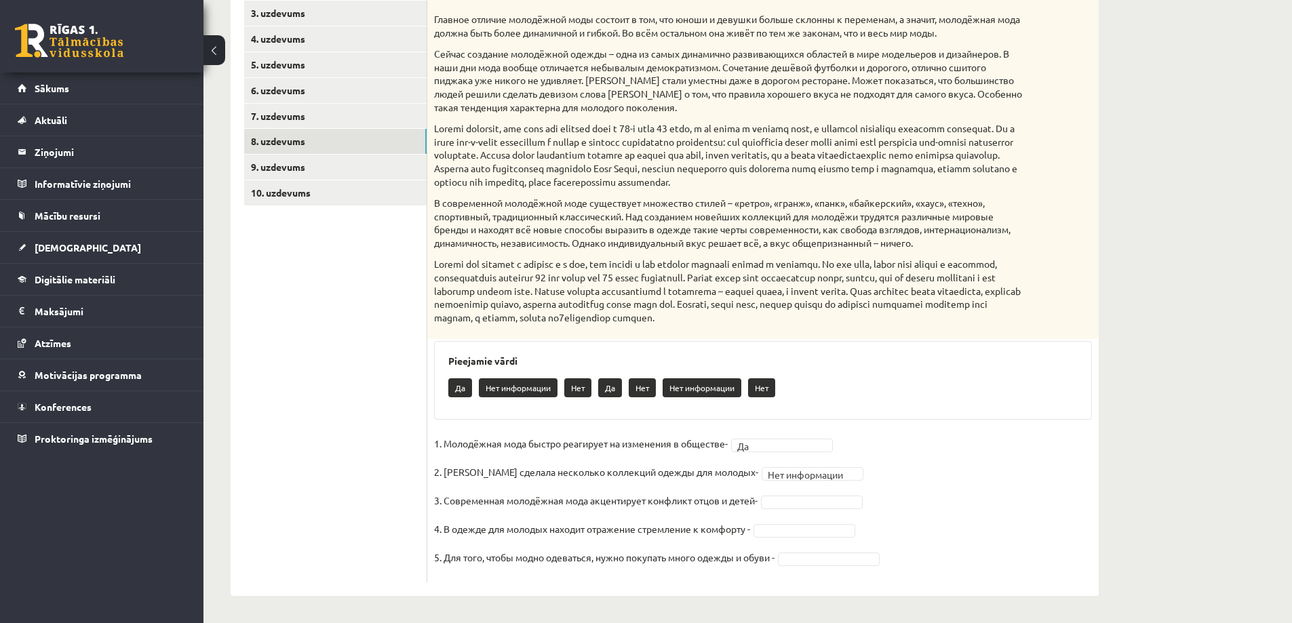
click at [1020, 330] on div "Прочитайте текст и выполните задание. Главное отличие молодёжной моды состоит в…" at bounding box center [763, 151] width 672 height 377
drag, startPoint x: 872, startPoint y: 318, endPoint x: 429, endPoint y: 265, distance: 446.2
click at [429, 265] on div "Прочитайте текст и выполните задание. Главное отличие молодёжной моды состоит в…" at bounding box center [763, 151] width 672 height 377
click at [436, 265] on p at bounding box center [729, 291] width 590 height 66
click at [433, 263] on div "Прочитайте текст и выполните задание. Главное отличие молодёжной моды состоит в…" at bounding box center [763, 151] width 672 height 377
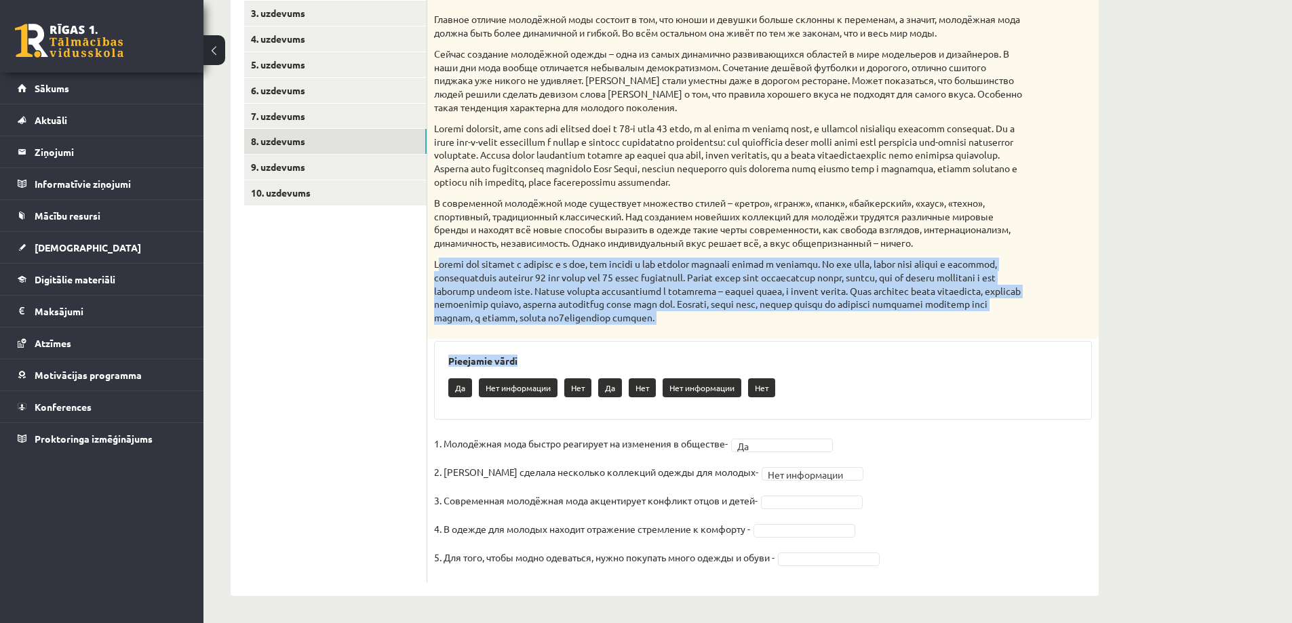
drag, startPoint x: 439, startPoint y: 262, endPoint x: 1151, endPoint y: 345, distance: 716.5
click at [1151, 345] on div "**********" at bounding box center [748, 190] width 1089 height 865
click at [1024, 326] on div "Прочитайте текст и выполните задание. Главное отличие молодёжной моды состоит в…" at bounding box center [763, 151] width 672 height 377
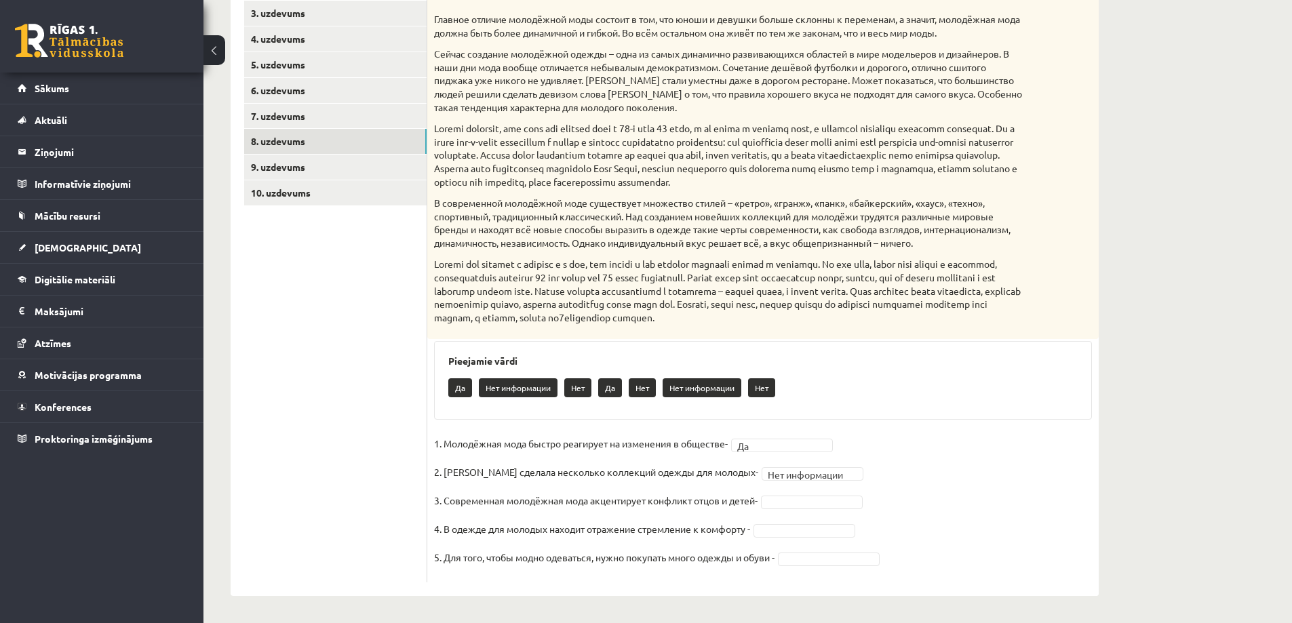
drag, startPoint x: 1000, startPoint y: 324, endPoint x: 431, endPoint y: 271, distance: 571.7
click at [431, 271] on div "Прочитайте текст и выполните задание. Главное отличие молодёжной моды состоит в…" at bounding box center [763, 151] width 672 height 377
click at [1022, 317] on p at bounding box center [729, 291] width 590 height 66
drag, startPoint x: 1007, startPoint y: 324, endPoint x: 434, endPoint y: 258, distance: 577.1
click at [434, 258] on div "Прочитайте текст и выполните задание. Главное отличие молодёжной моды состоит в…" at bounding box center [763, 151] width 672 height 377
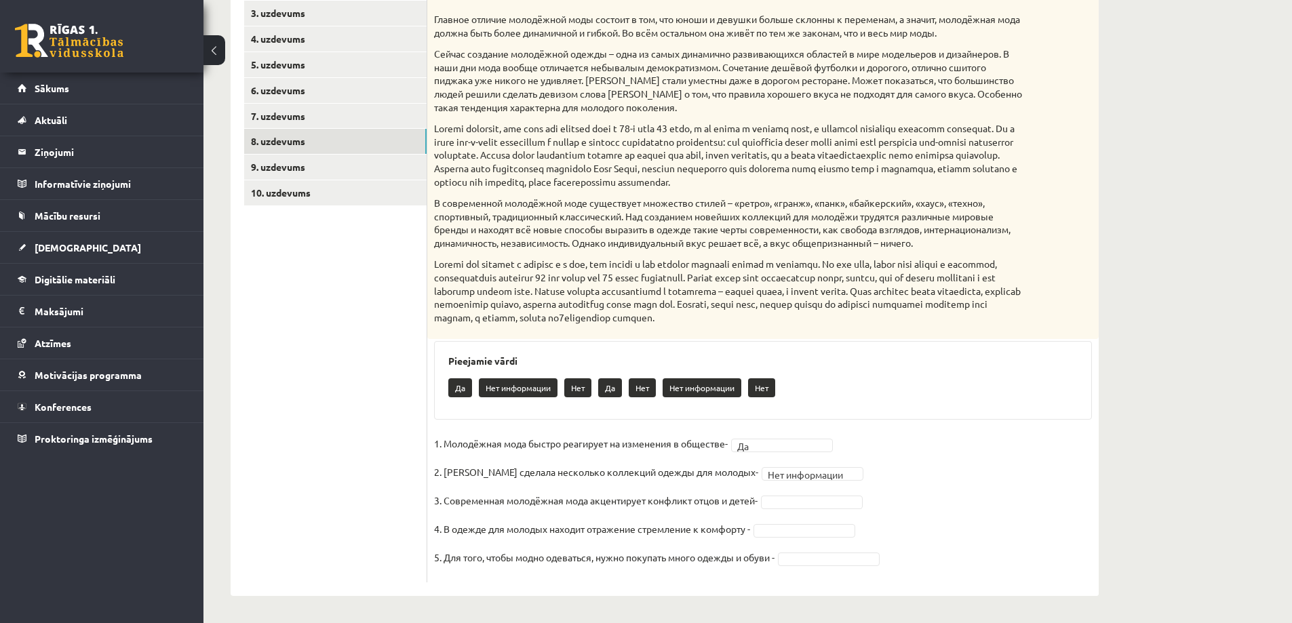
click at [1081, 313] on div "Прочитайте текст и выполните задание. Главное отличие молодёжной моды состоит в…" at bounding box center [763, 151] width 672 height 377
drag, startPoint x: 982, startPoint y: 320, endPoint x: 429, endPoint y: 266, distance: 554.8
click at [429, 266] on div "Прочитайте текст и выполните задание. Главное отличие молодёжной моды состоит в…" at bounding box center [763, 151] width 672 height 377
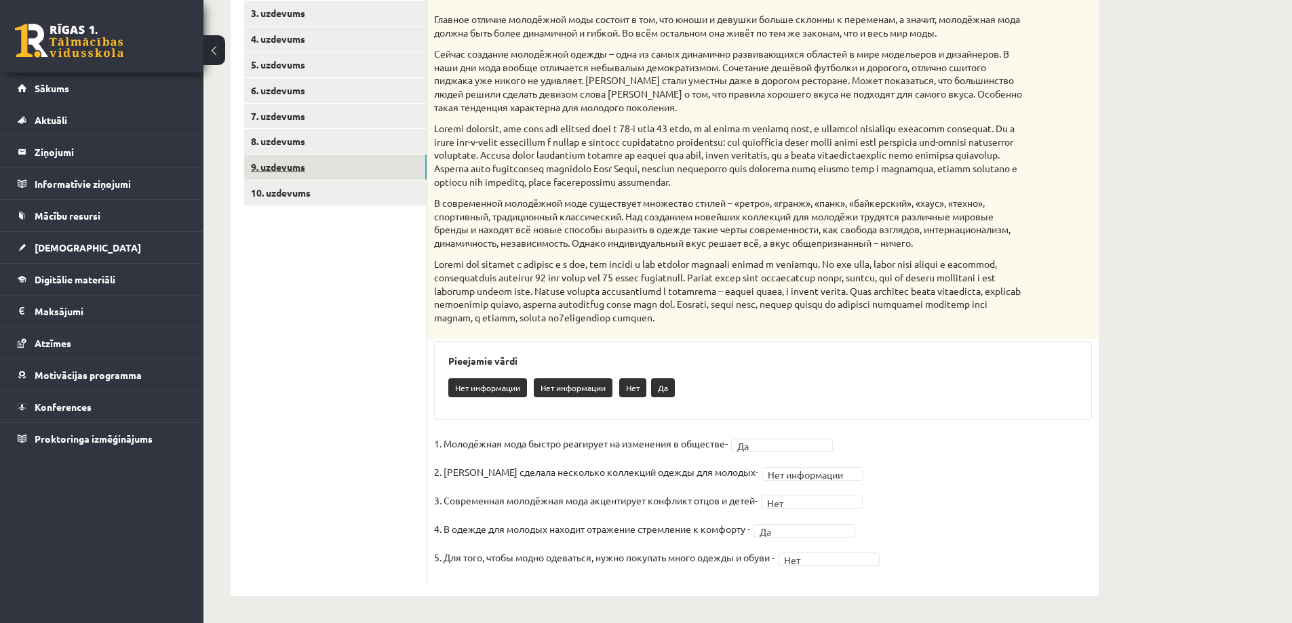
click at [272, 164] on link "9. uzdevums" at bounding box center [335, 167] width 182 height 25
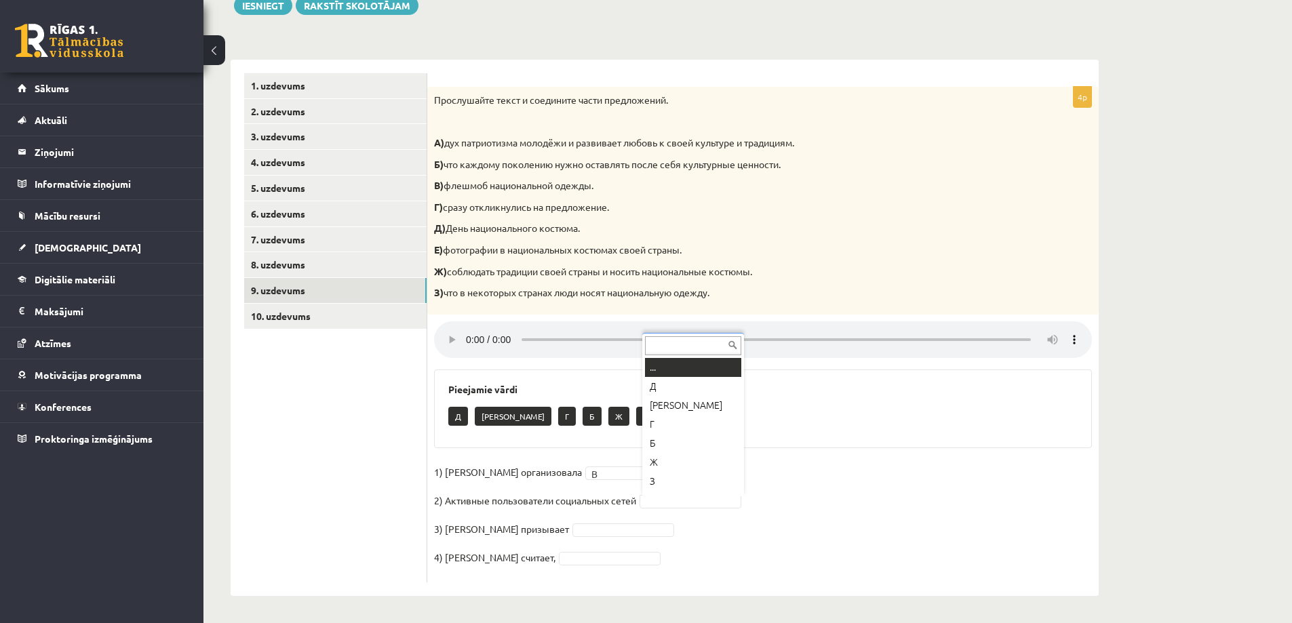
scroll to position [16, 0]
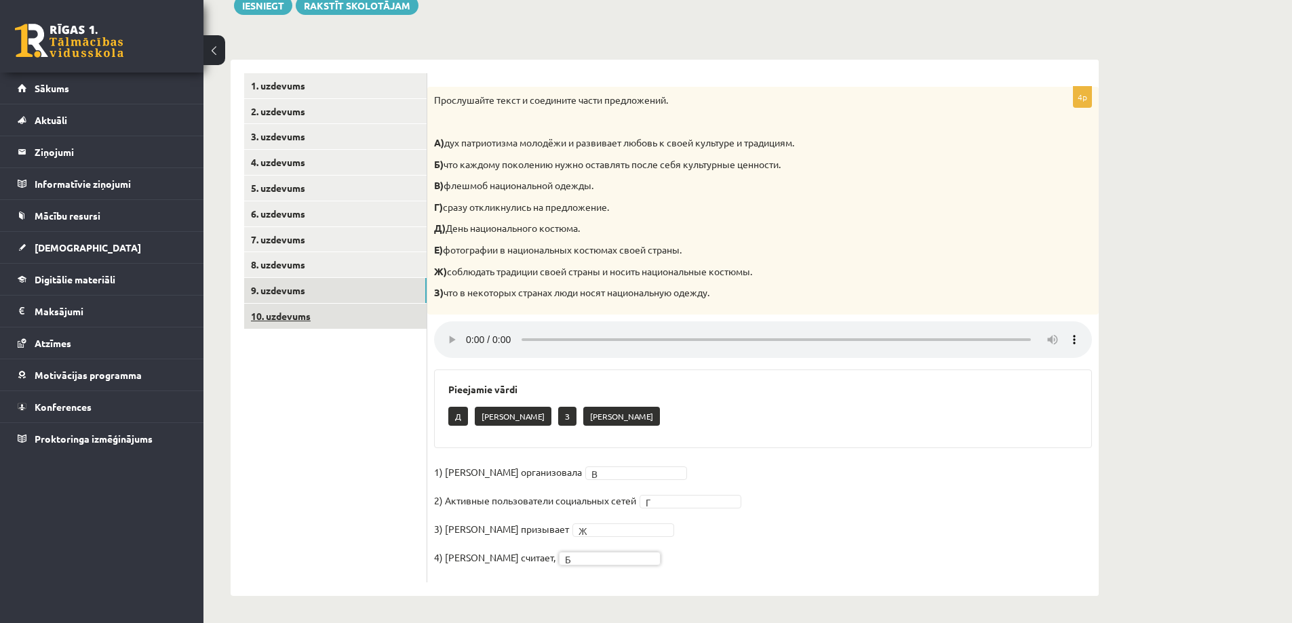
click at [294, 316] on link "10. uzdevums" at bounding box center [335, 316] width 182 height 25
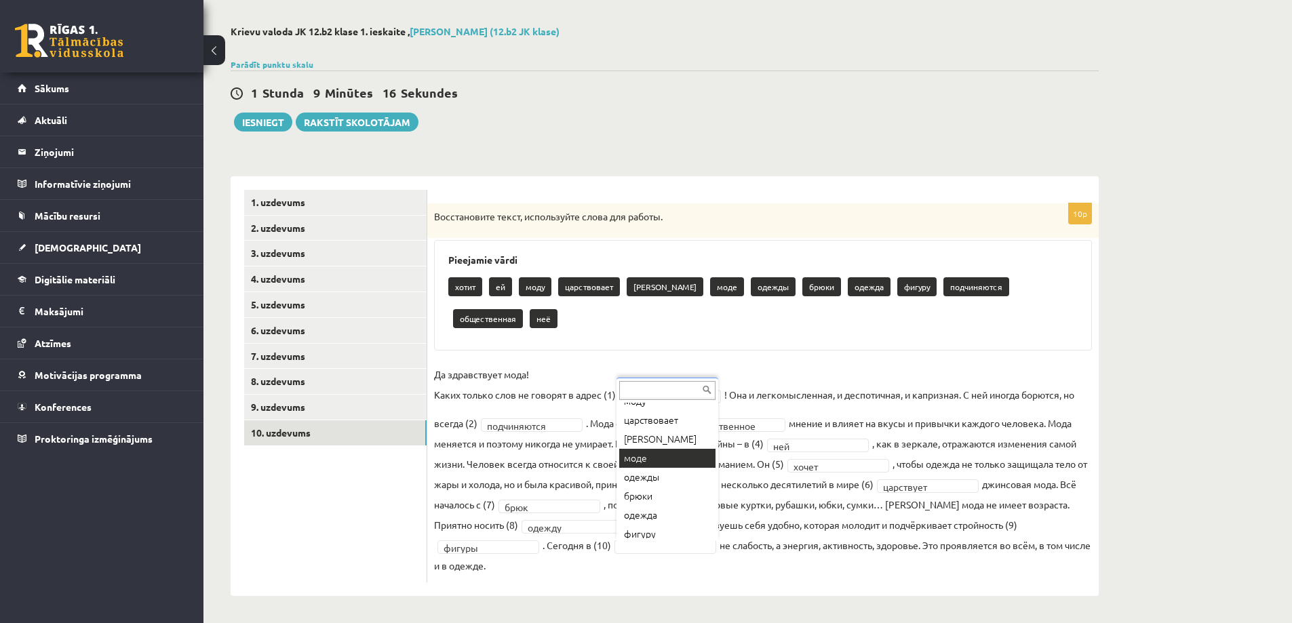
scroll to position [22, 0]
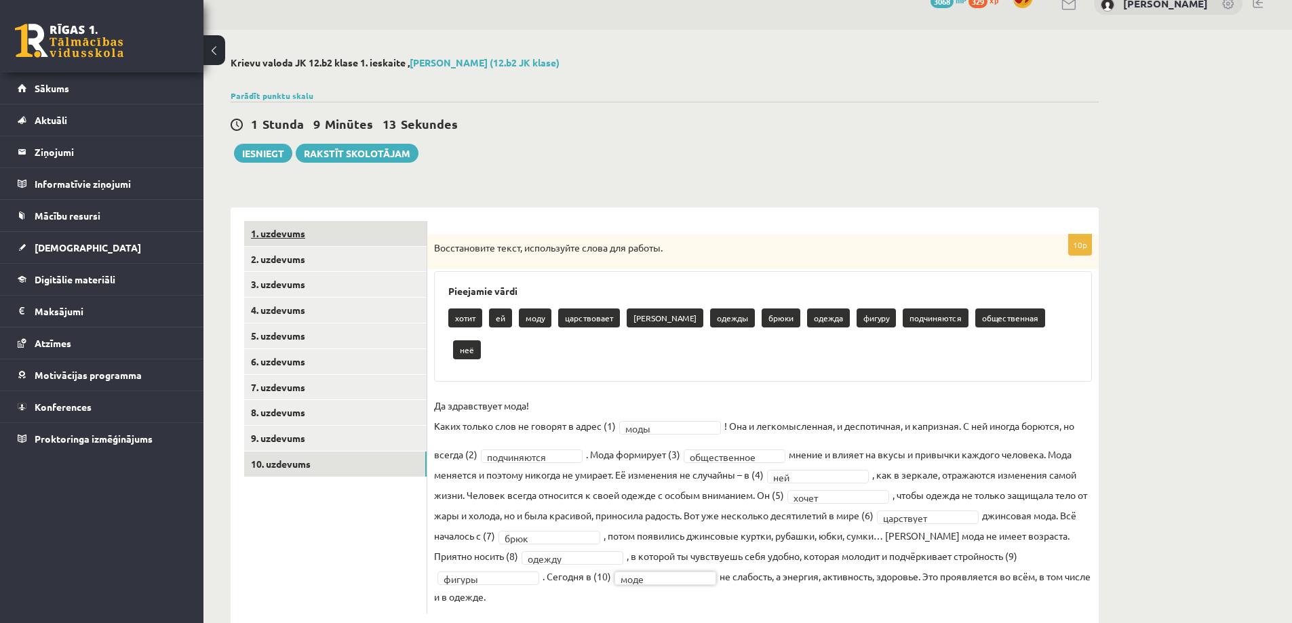
click at [310, 229] on link "1. uzdevums" at bounding box center [335, 233] width 182 height 25
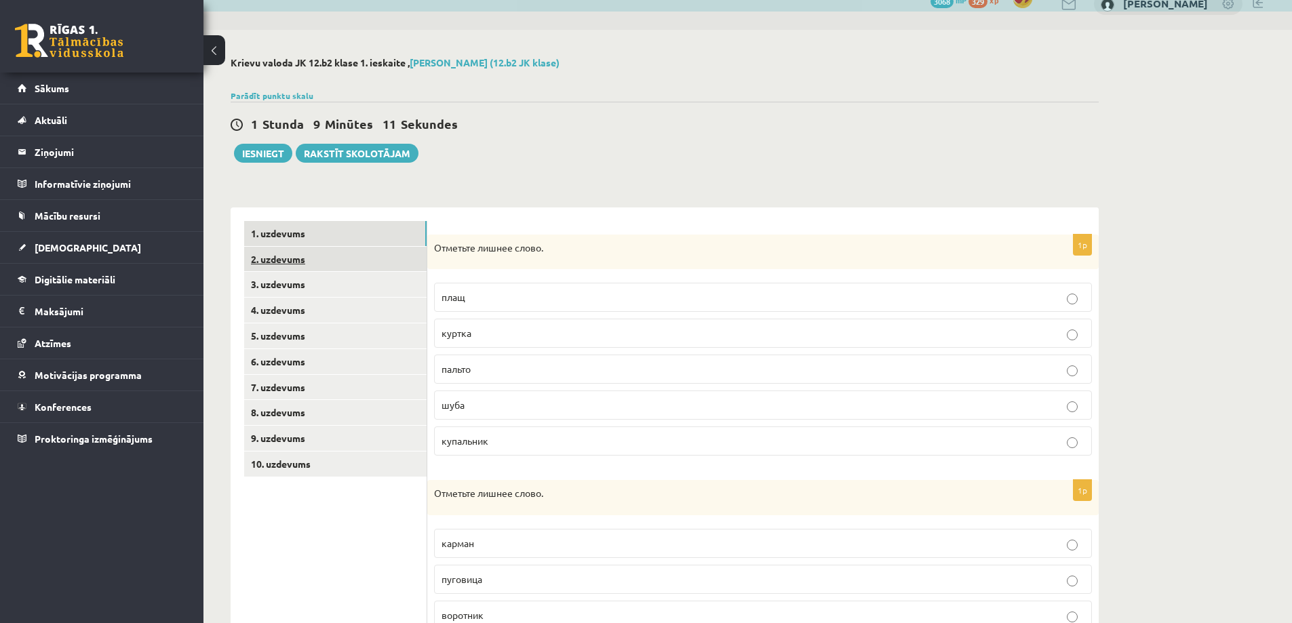
click at [292, 263] on link "2. uzdevums" at bounding box center [335, 259] width 182 height 25
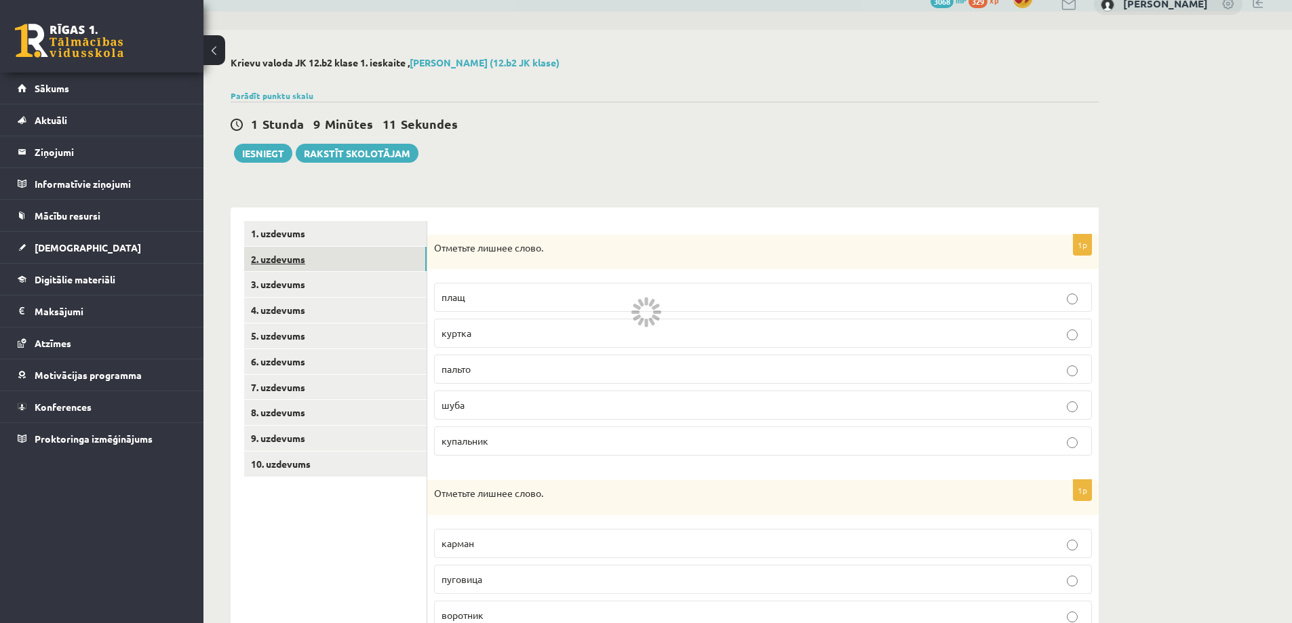
scroll to position [0, 0]
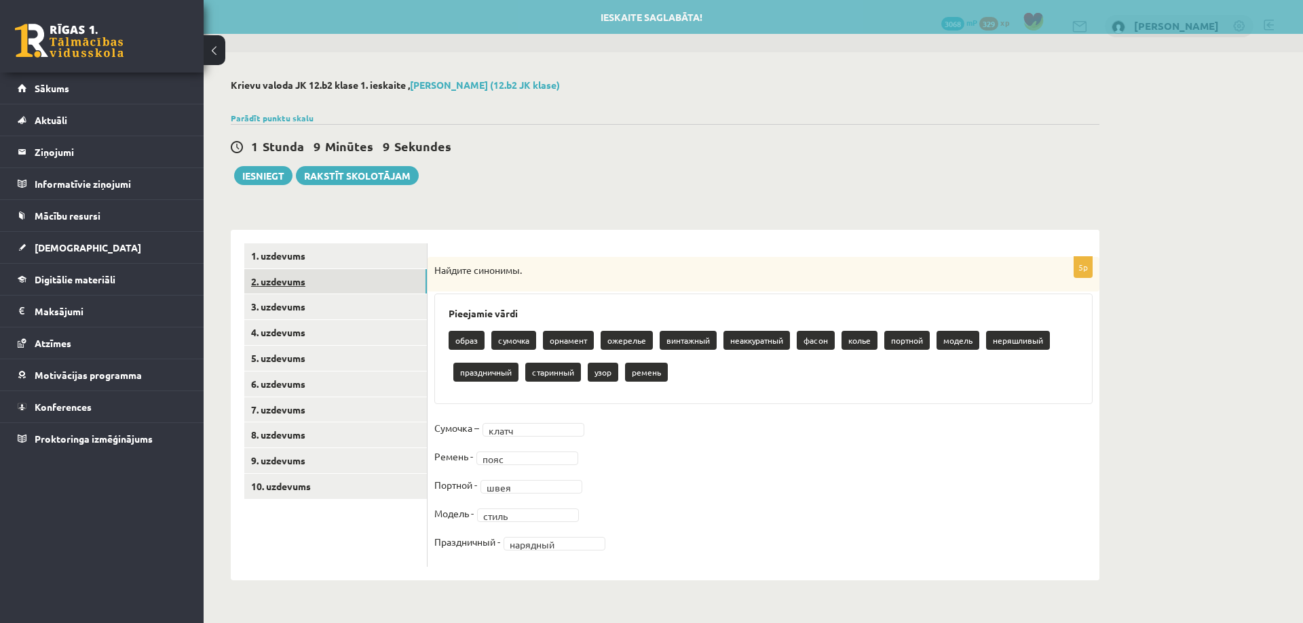
click at [282, 288] on link "2. uzdevums" at bounding box center [335, 281] width 182 height 25
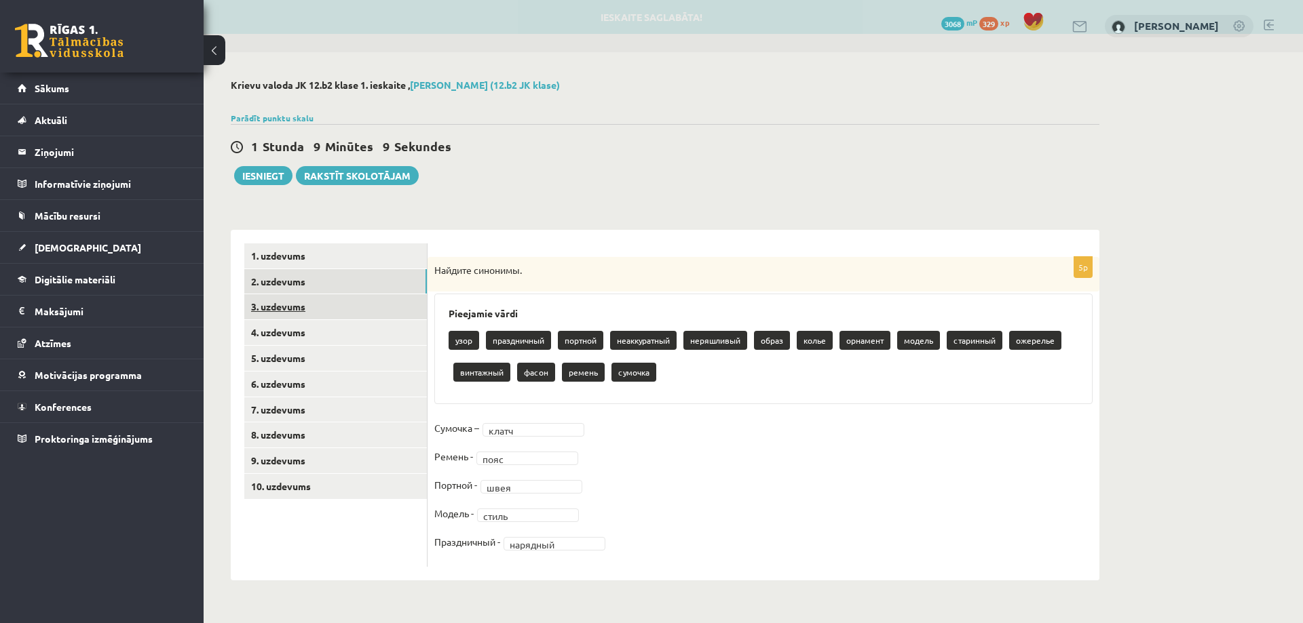
click at [288, 306] on link "3. uzdevums" at bounding box center [335, 306] width 182 height 25
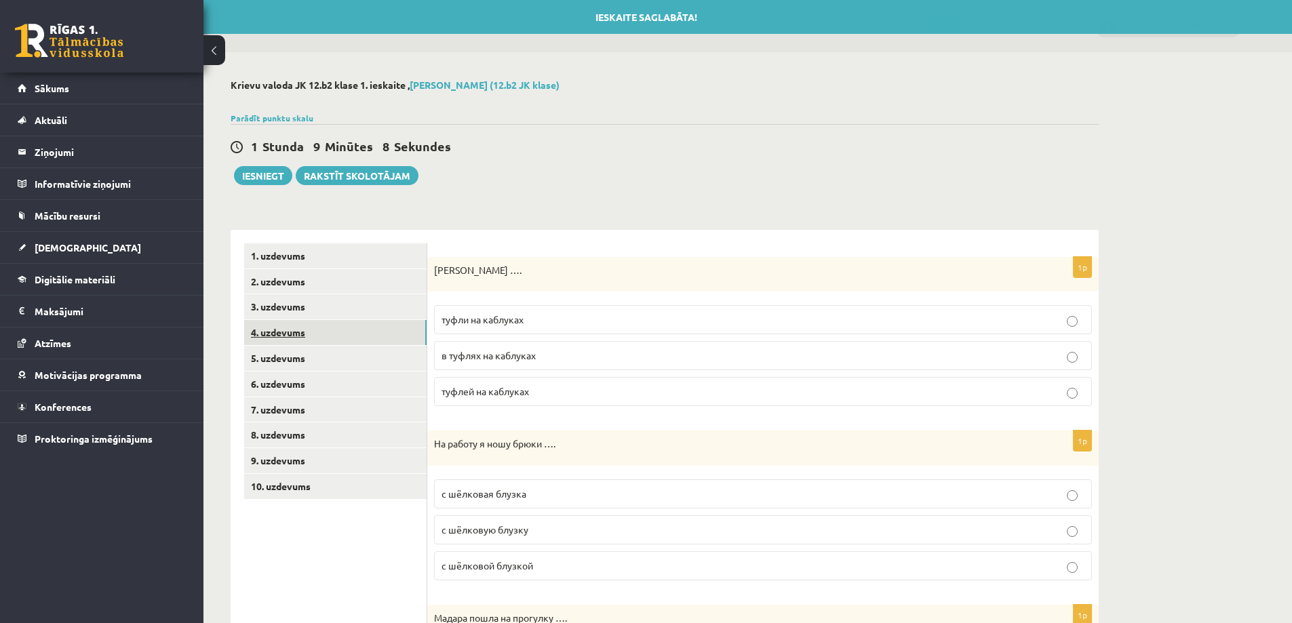
click at [294, 328] on link "4. uzdevums" at bounding box center [335, 332] width 182 height 25
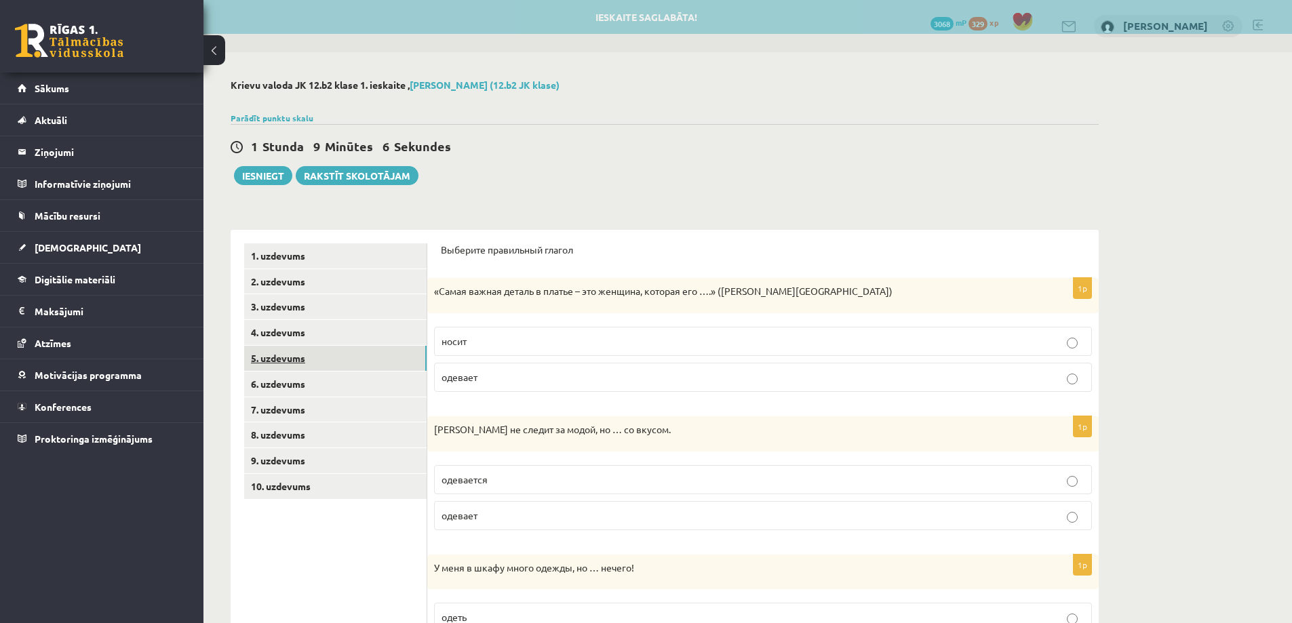
click at [300, 356] on link "5. uzdevums" at bounding box center [335, 358] width 182 height 25
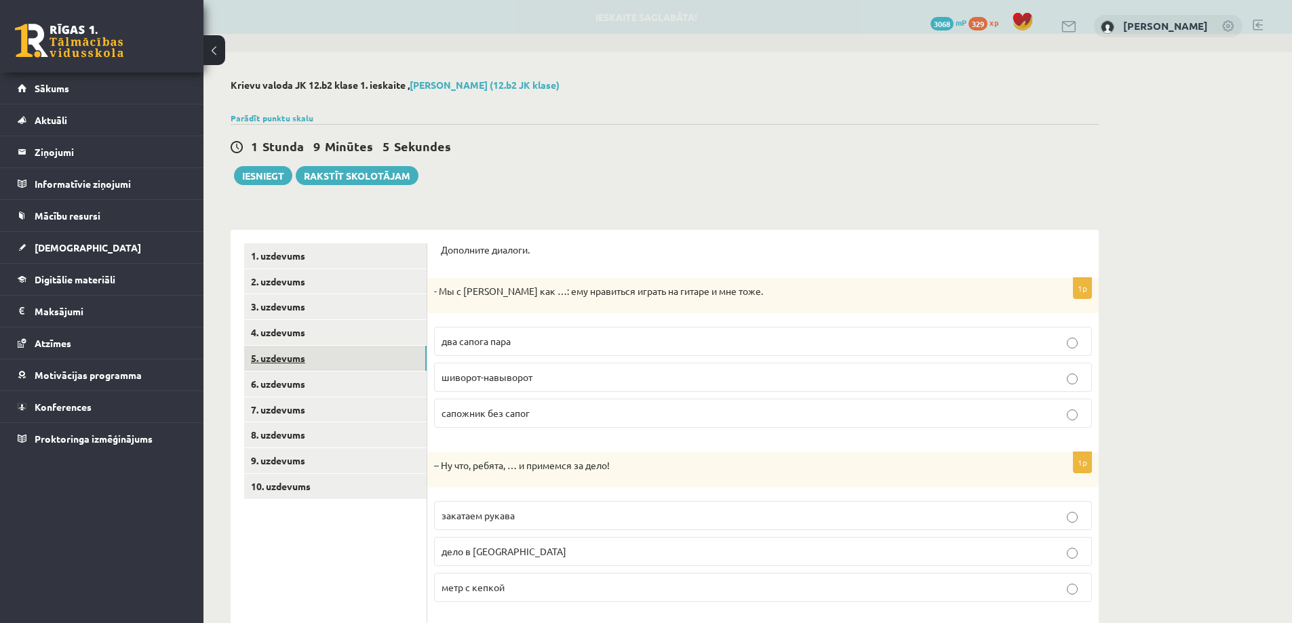
click at [299, 369] on link "5. uzdevums" at bounding box center [335, 358] width 182 height 25
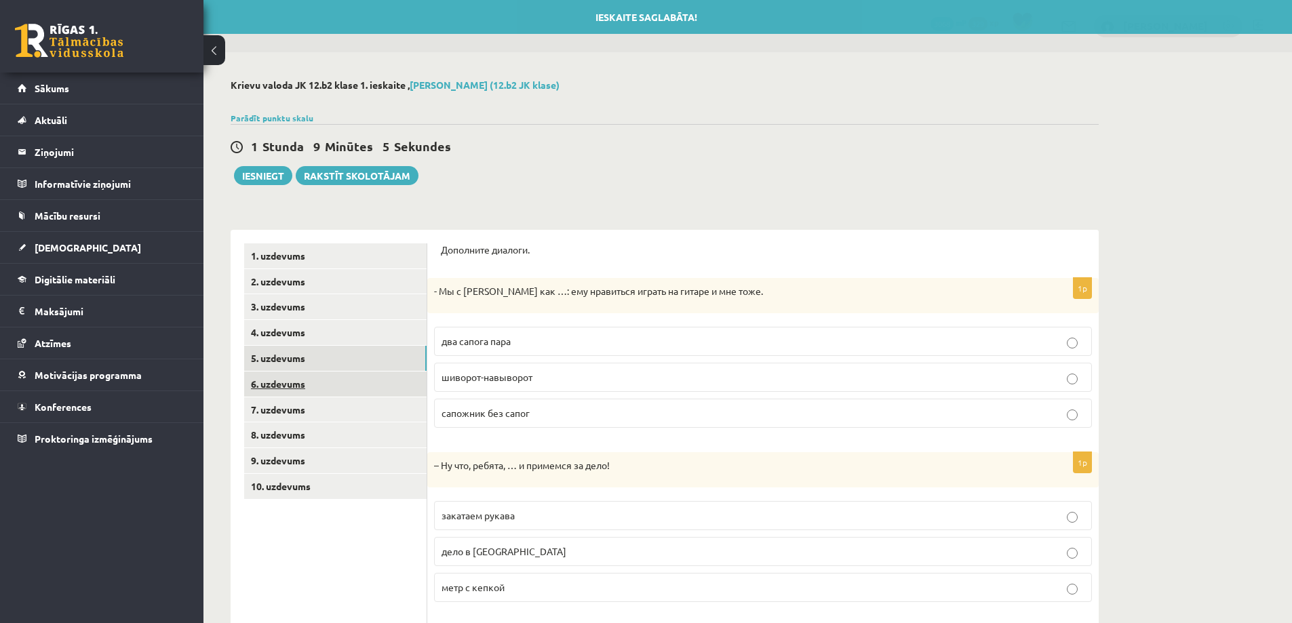
click at [300, 385] on link "6. uzdevums" at bounding box center [335, 384] width 182 height 25
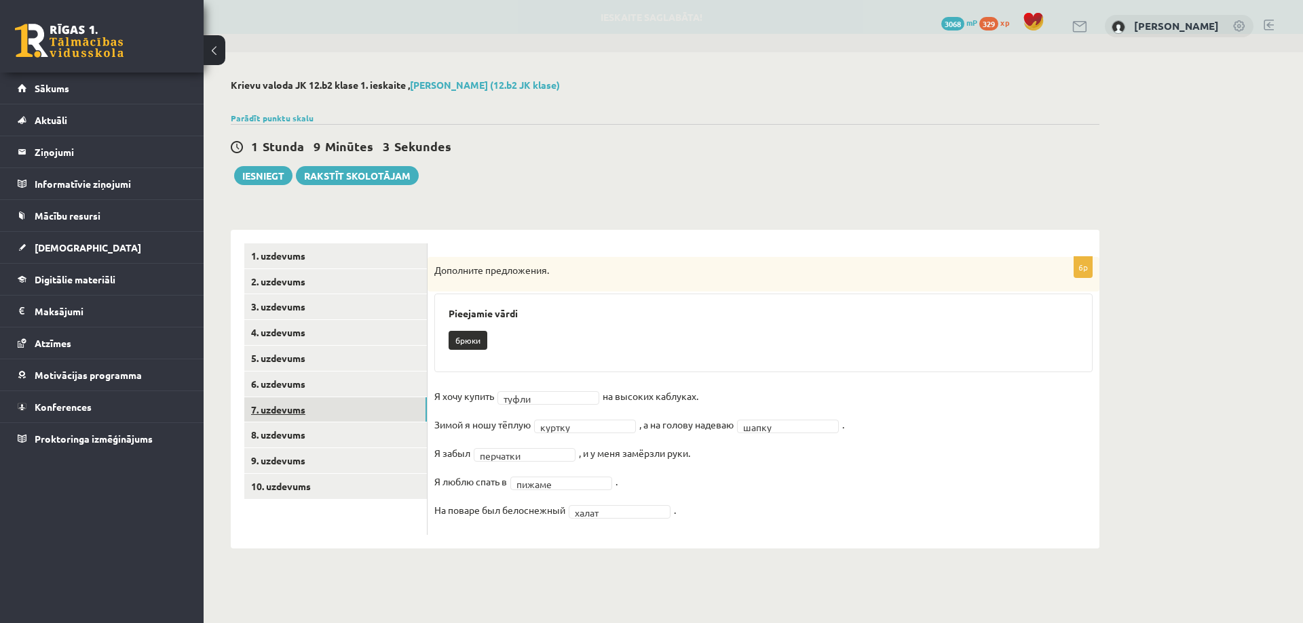
click at [281, 419] on link "7. uzdevums" at bounding box center [335, 410] width 182 height 25
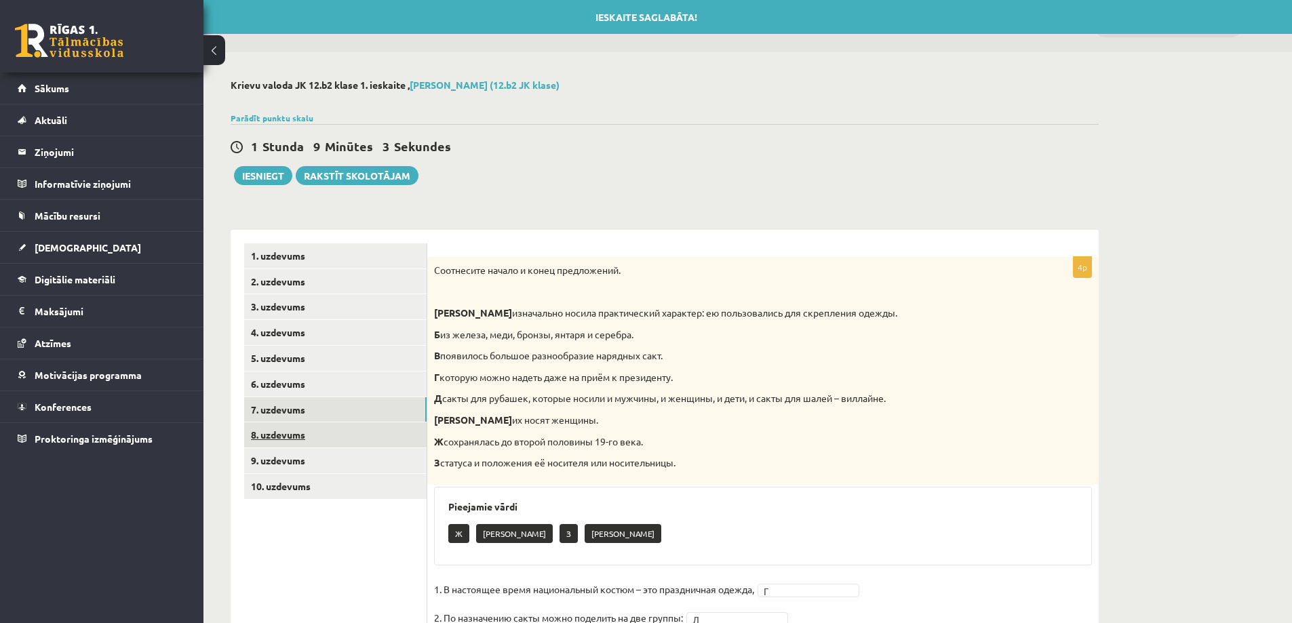
click at [284, 440] on link "8. uzdevums" at bounding box center [335, 435] width 182 height 25
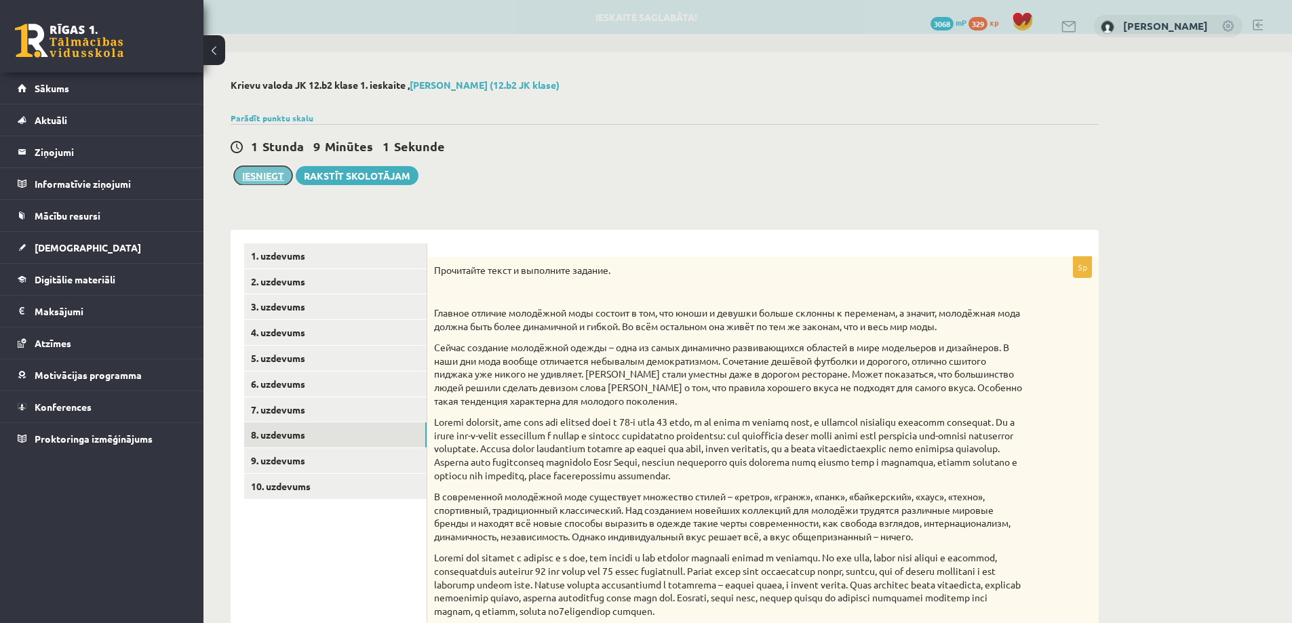
click at [260, 171] on button "Iesniegt" at bounding box center [263, 175] width 58 height 19
